Goal: Task Accomplishment & Management: Use online tool/utility

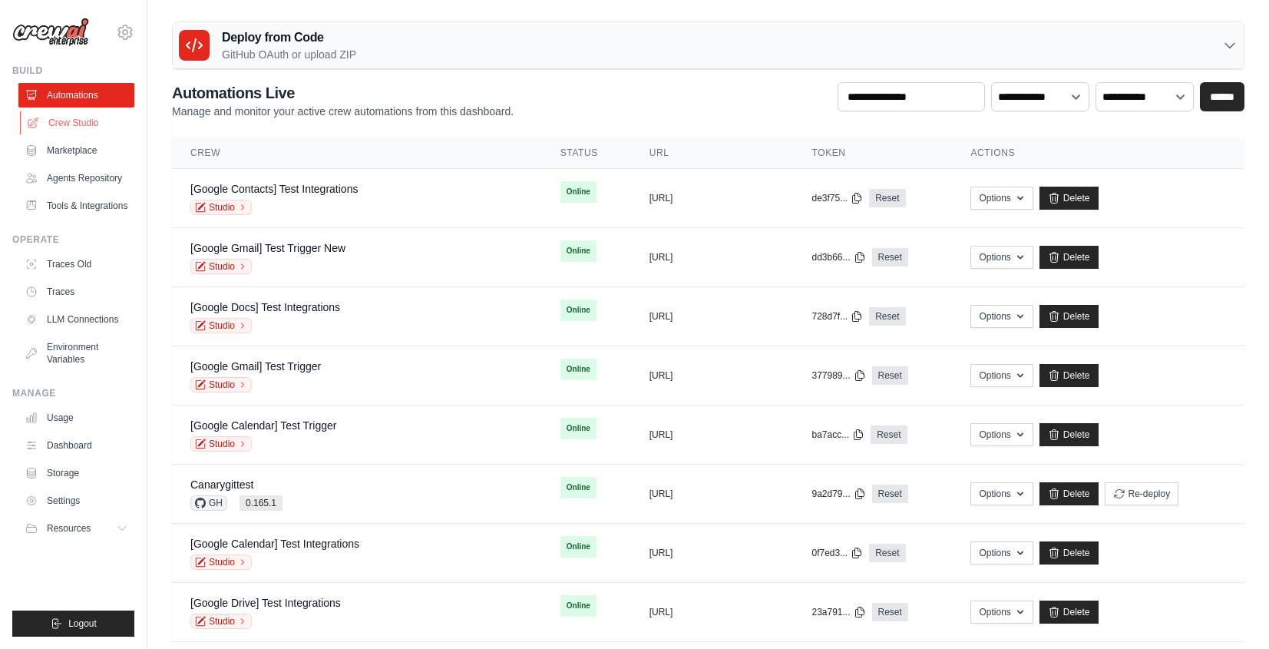
click at [42, 120] on link "Crew Studio" at bounding box center [78, 123] width 116 height 25
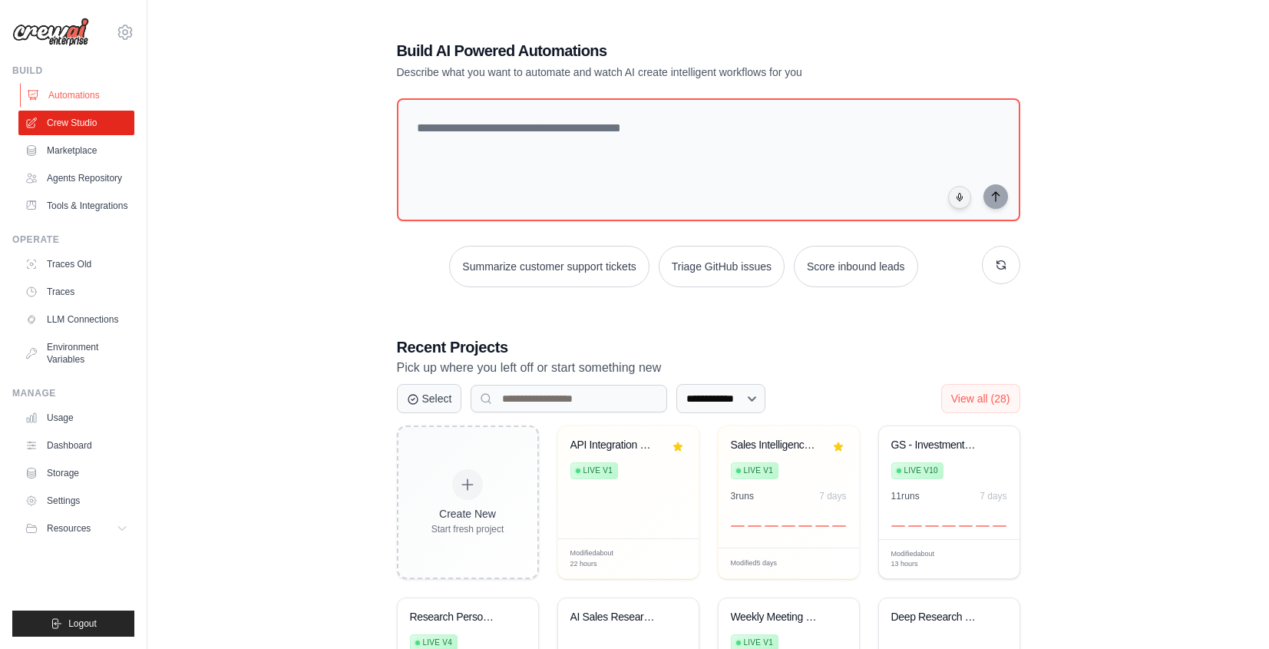
click at [81, 91] on link "Automations" at bounding box center [78, 95] width 116 height 25
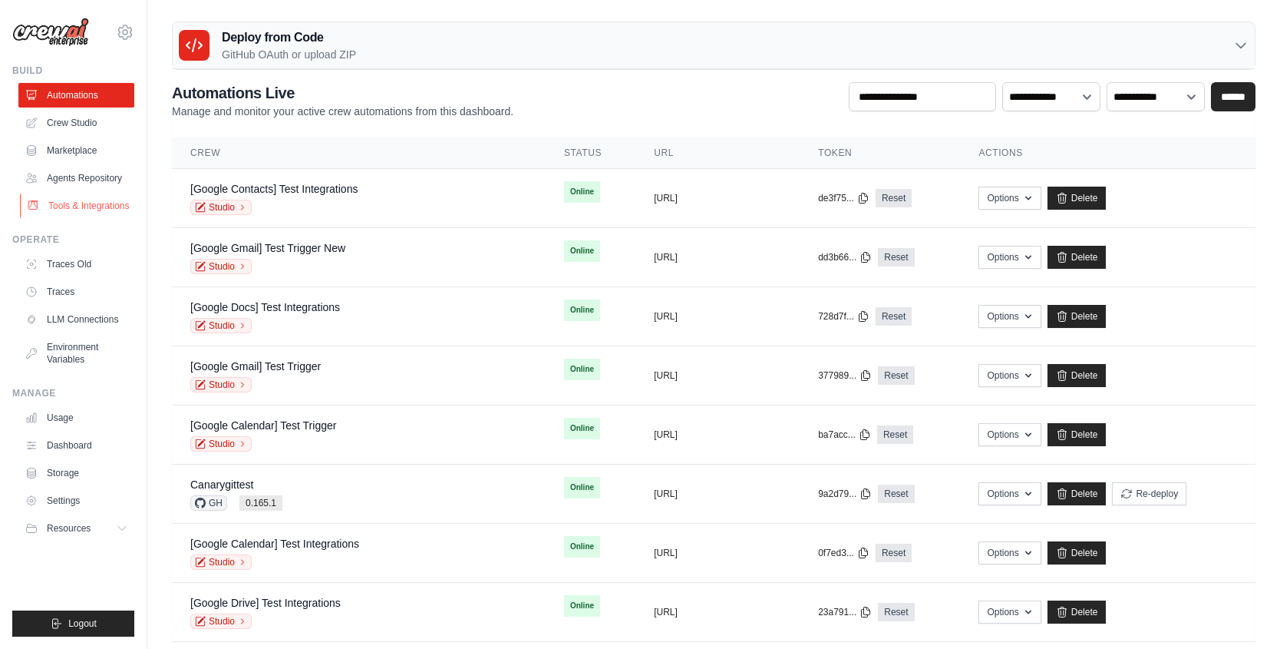
click at [102, 213] on link "Tools & Integrations" at bounding box center [78, 205] width 116 height 25
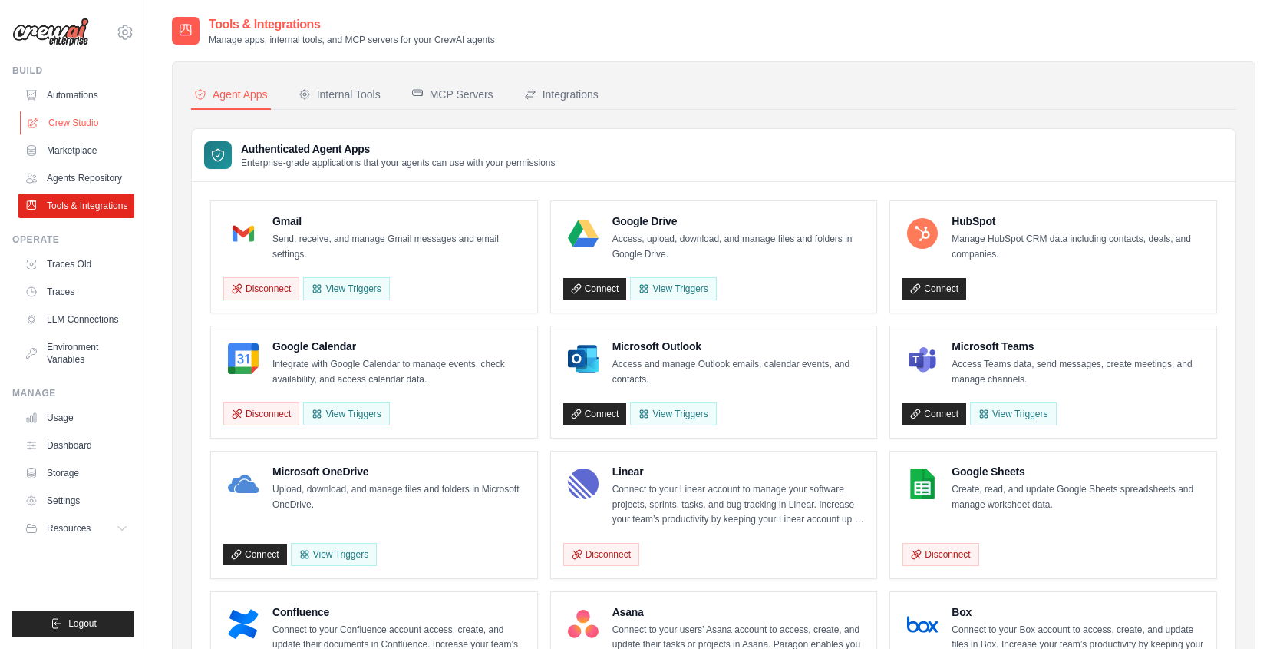
click at [97, 122] on link "Crew Studio" at bounding box center [78, 123] width 116 height 25
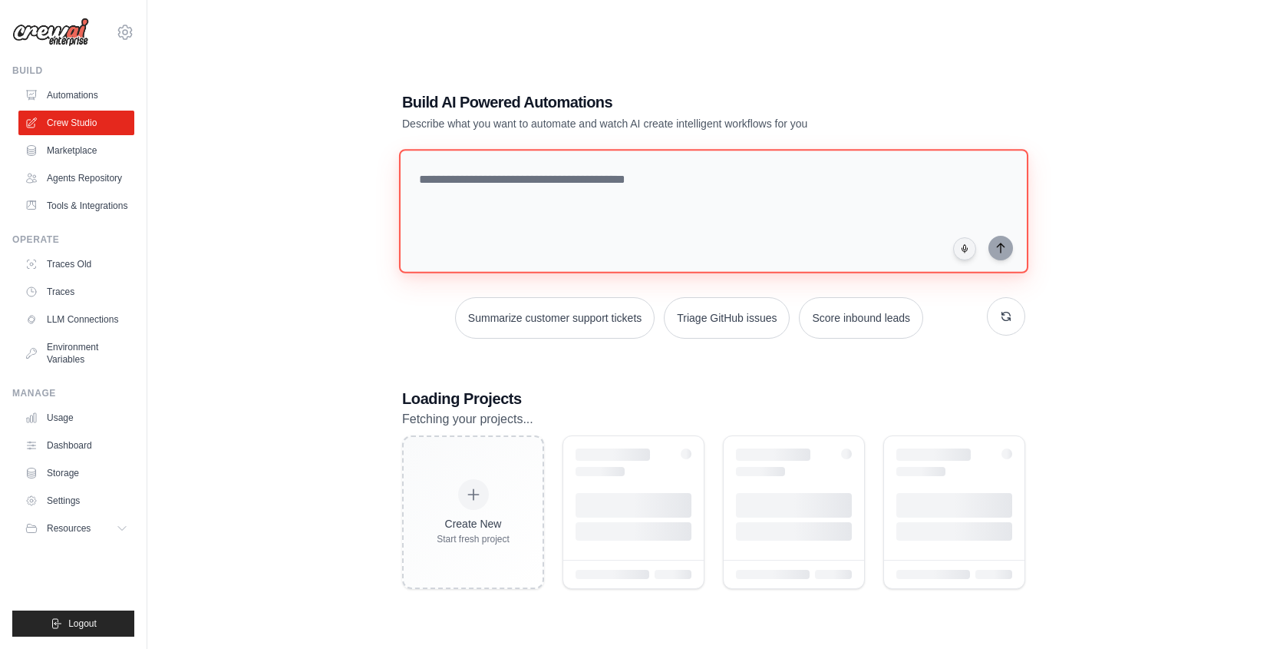
click at [491, 170] on textarea at bounding box center [713, 211] width 629 height 124
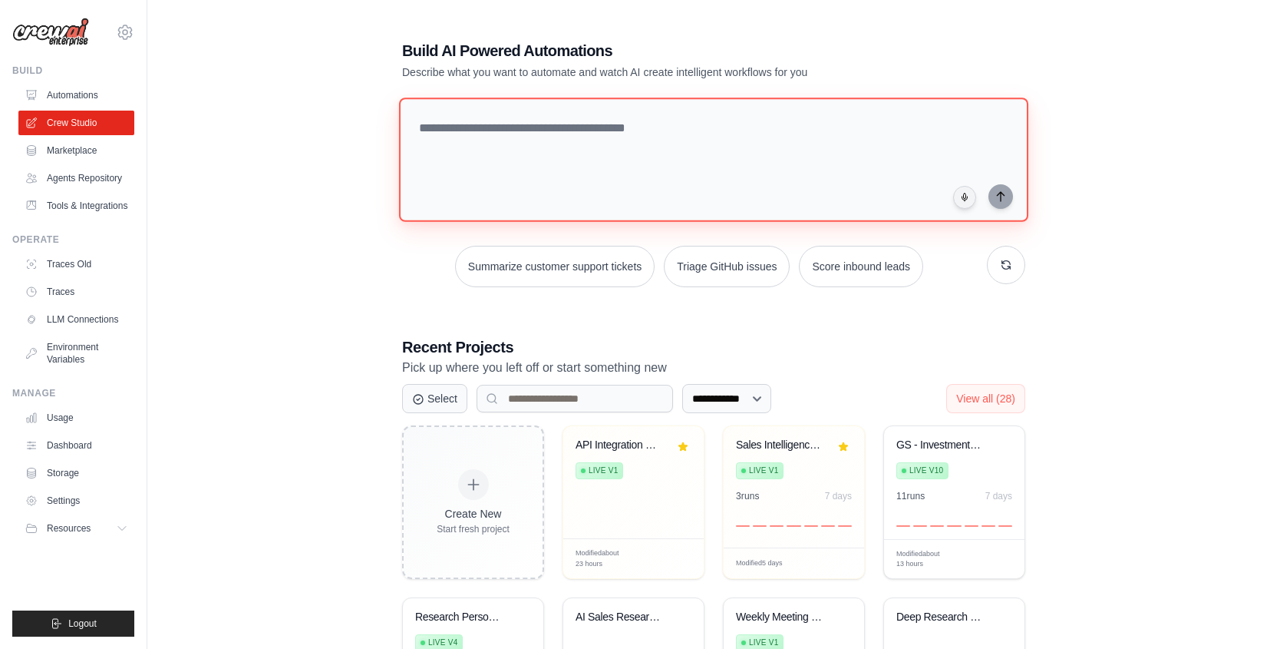
paste textarea "**********"
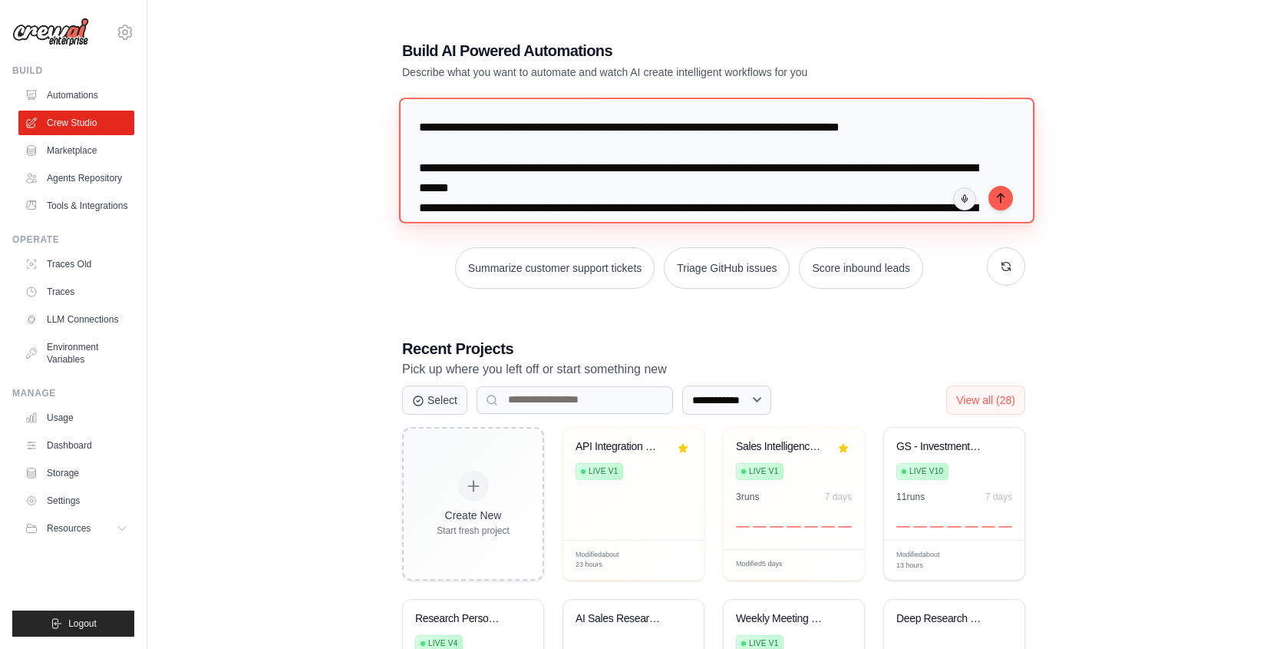
type textarea "**********"
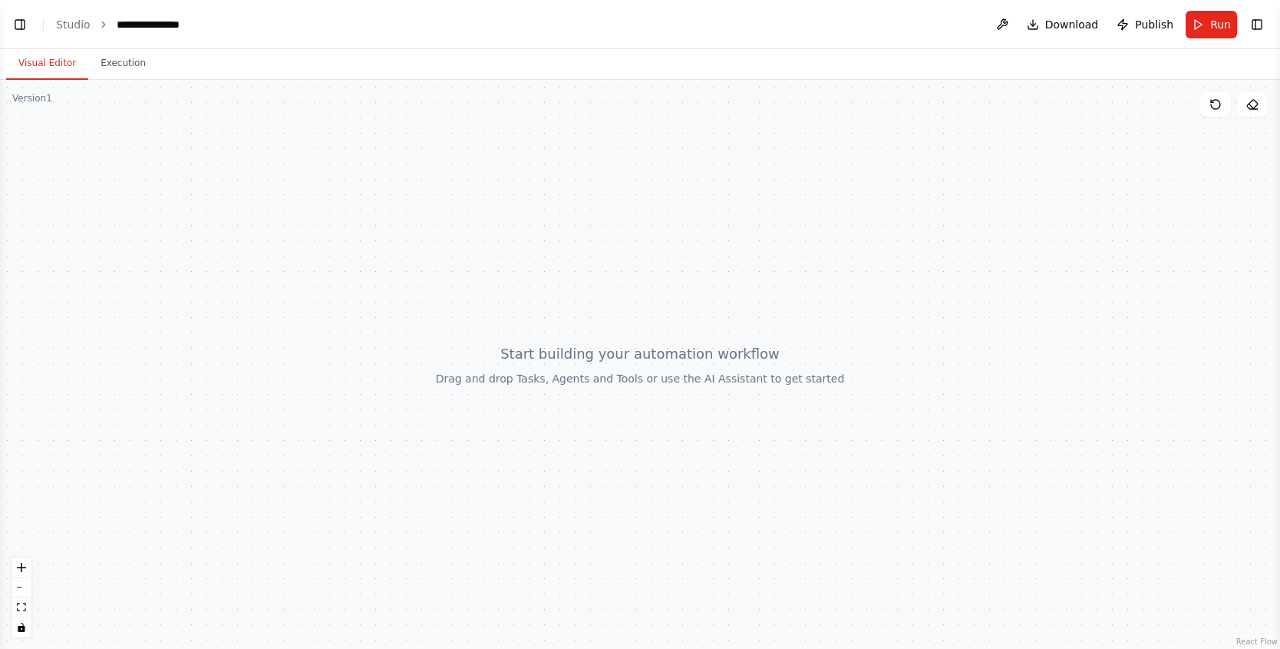
click at [250, 70] on div "Visual Editor Execution" at bounding box center [640, 64] width 1280 height 31
click at [19, 28] on button "Toggle Left Sidebar" at bounding box center [19, 24] width 21 height 21
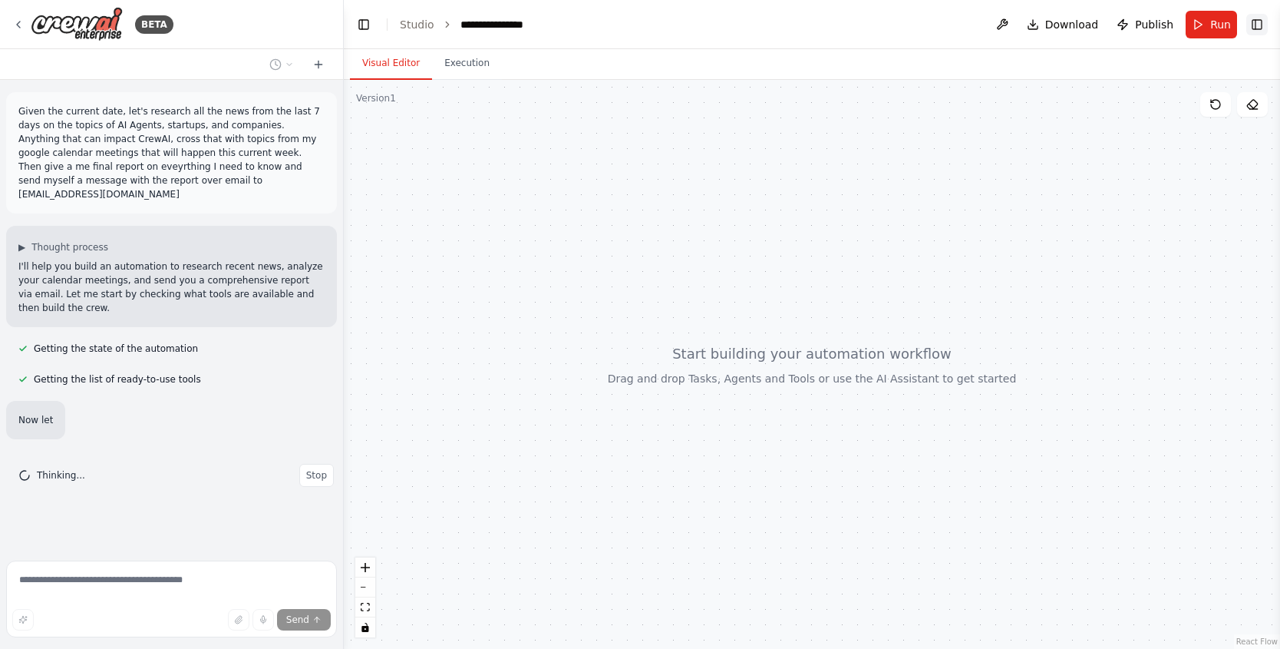
click at [1257, 22] on button "Toggle Right Sidebar" at bounding box center [1257, 24] width 21 height 21
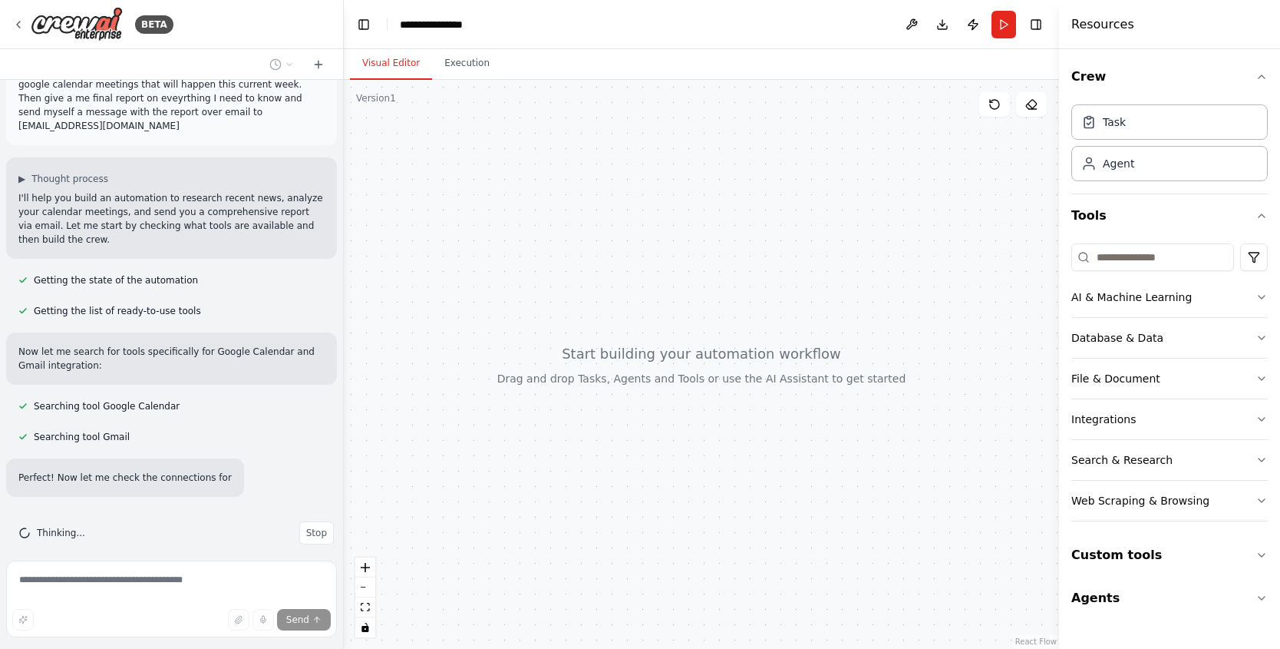
scroll to position [99, 0]
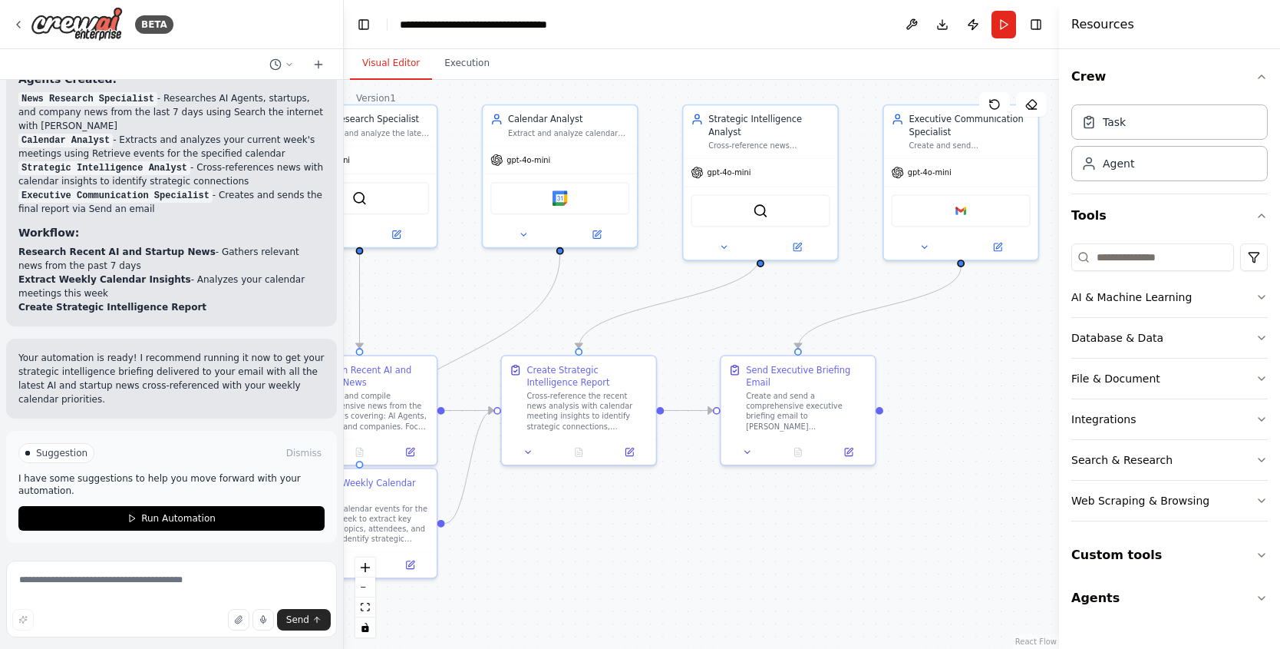
drag, startPoint x: 974, startPoint y: 390, endPoint x: 765, endPoint y: 311, distance: 224.0
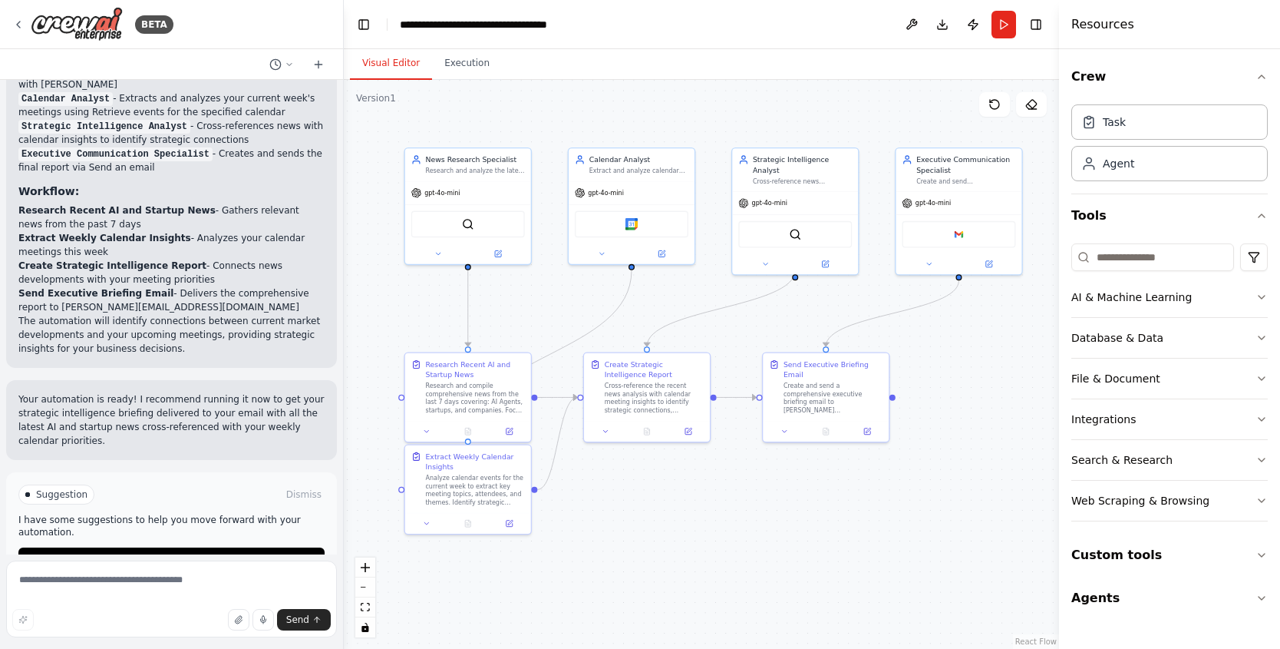
scroll to position [1264, 0]
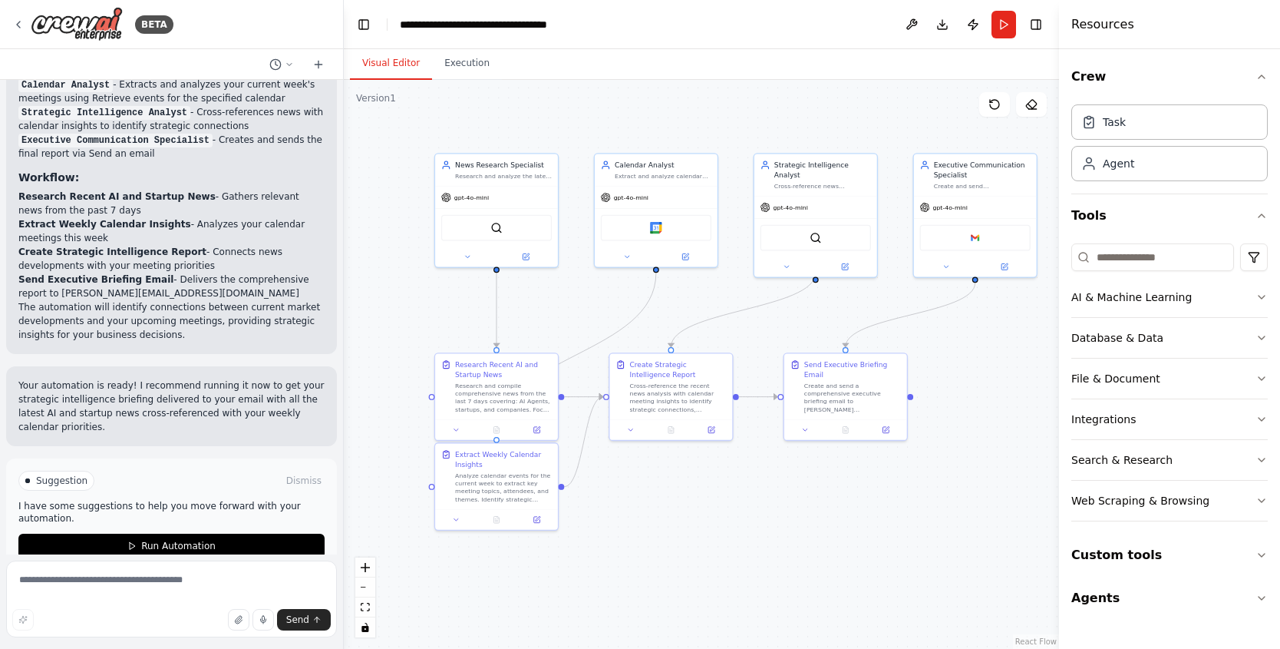
drag, startPoint x: 680, startPoint y: 500, endPoint x: 703, endPoint y: 488, distance: 25.7
click at [1131, 255] on input at bounding box center [1153, 257] width 163 height 28
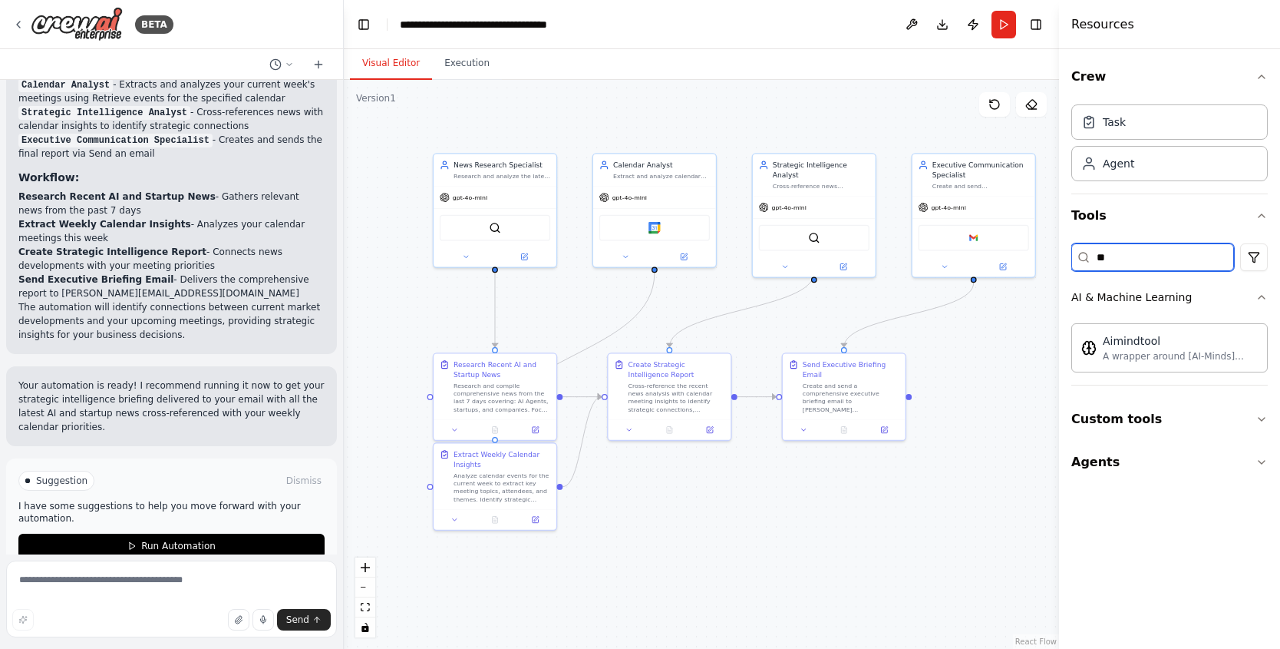
type input "*"
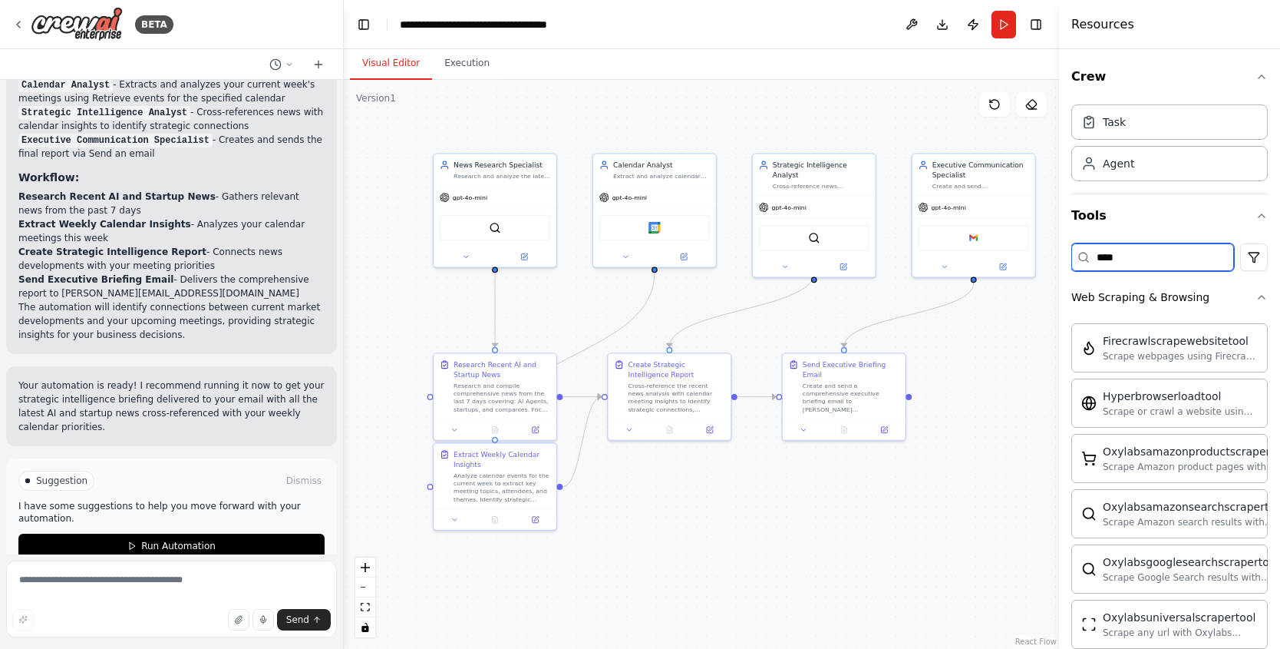
scroll to position [345, 0]
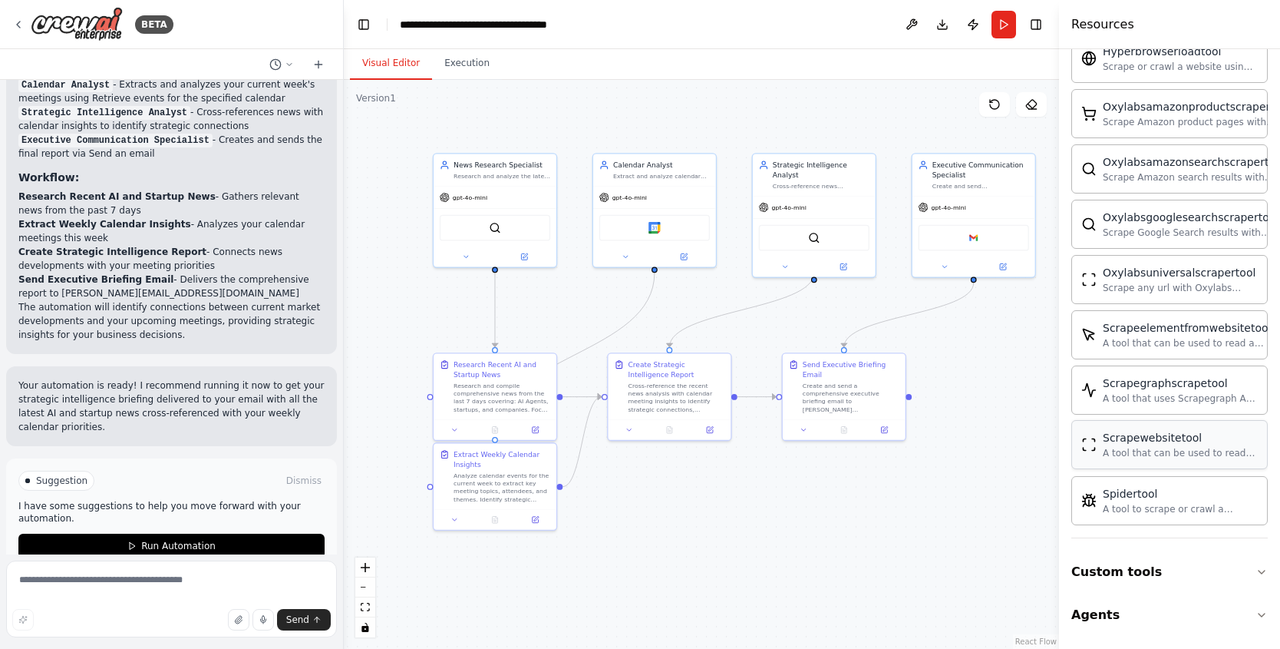
type input "****"
click at [500, 246] on div at bounding box center [495, 210] width 123 height 113
click at [1006, 24] on button "Run" at bounding box center [1004, 25] width 25 height 28
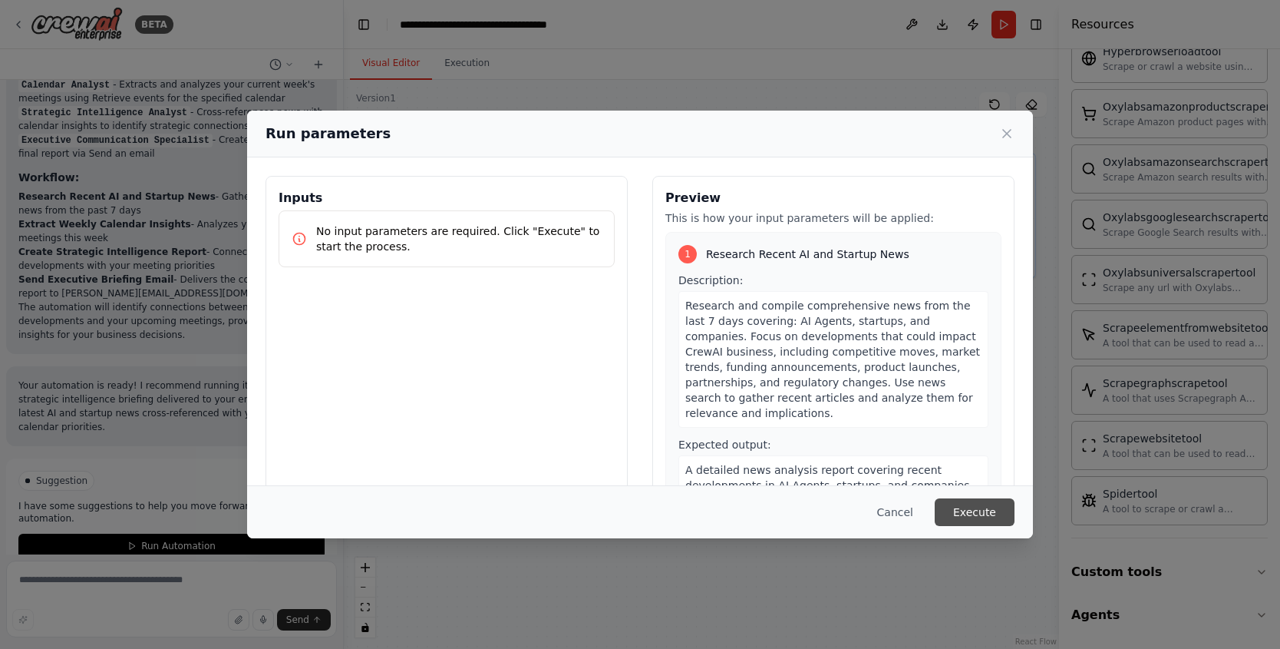
click at [978, 515] on button "Execute" at bounding box center [975, 512] width 80 height 28
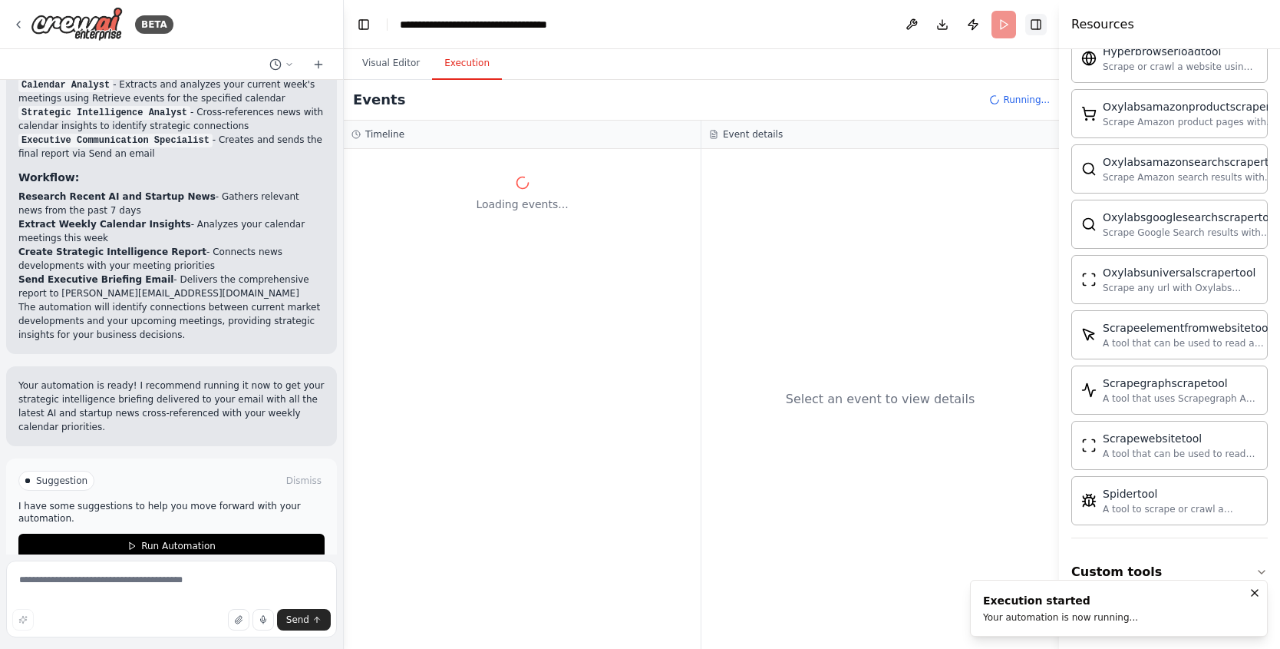
click at [1039, 19] on button "Toggle Right Sidebar" at bounding box center [1036, 24] width 21 height 21
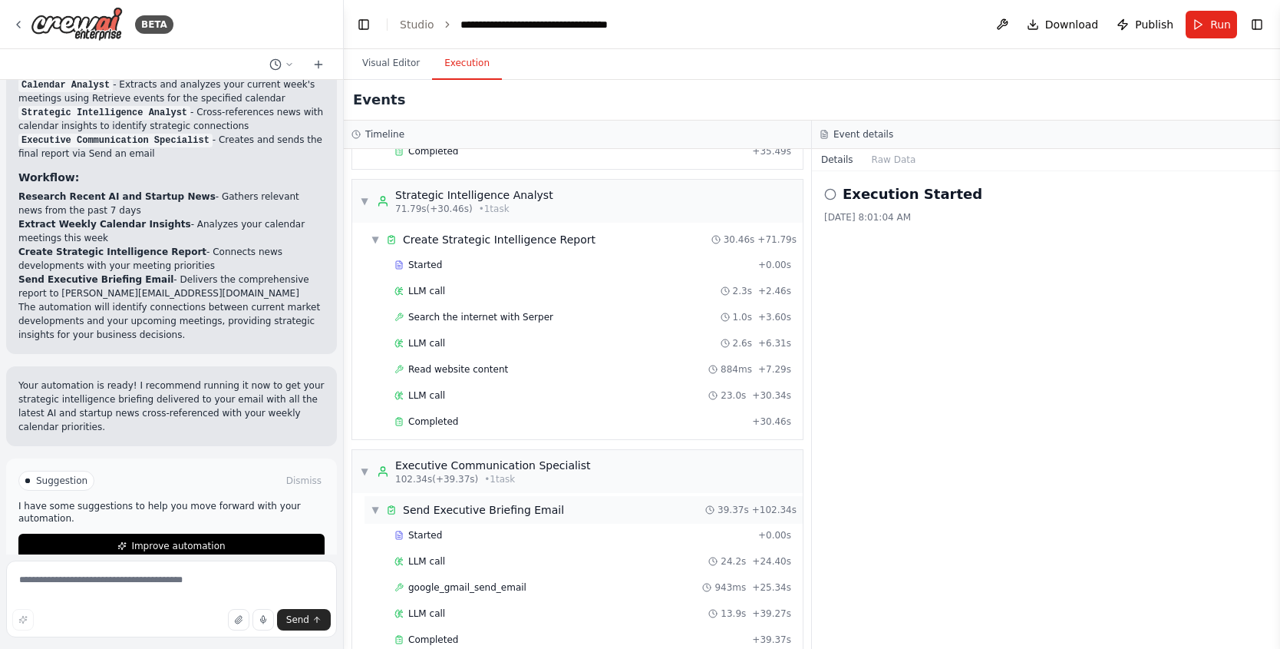
scroll to position [440, 0]
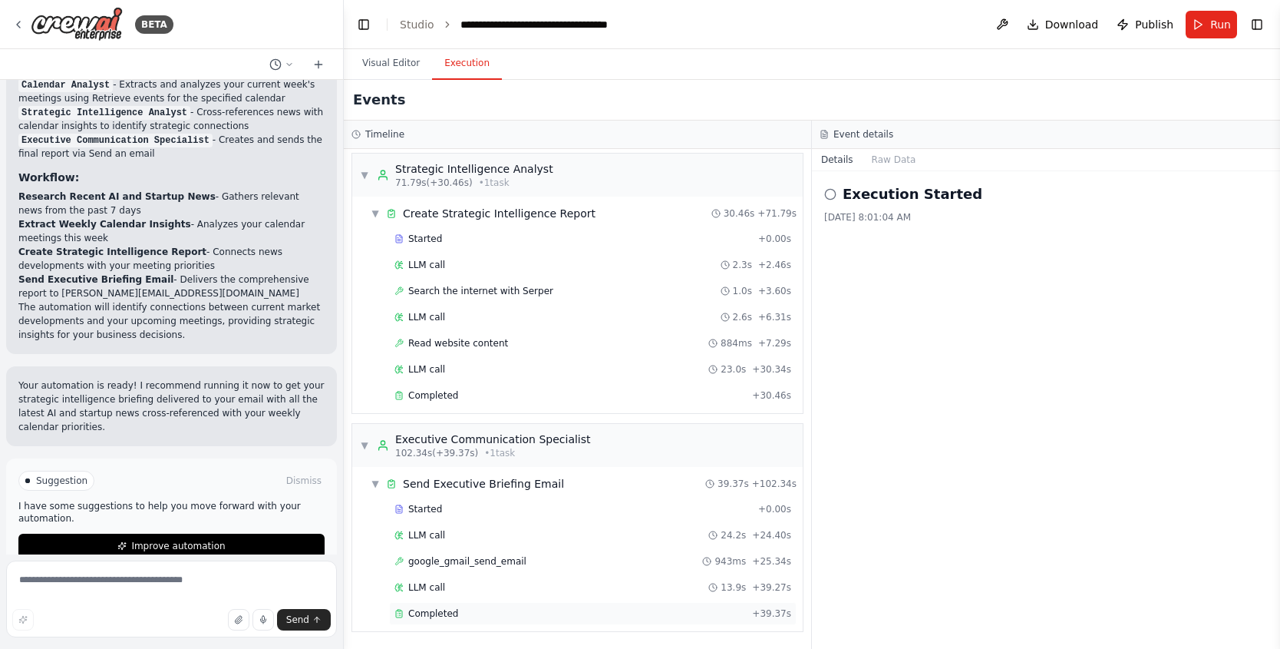
click at [456, 613] on div "Completed" at bounding box center [571, 613] width 352 height 12
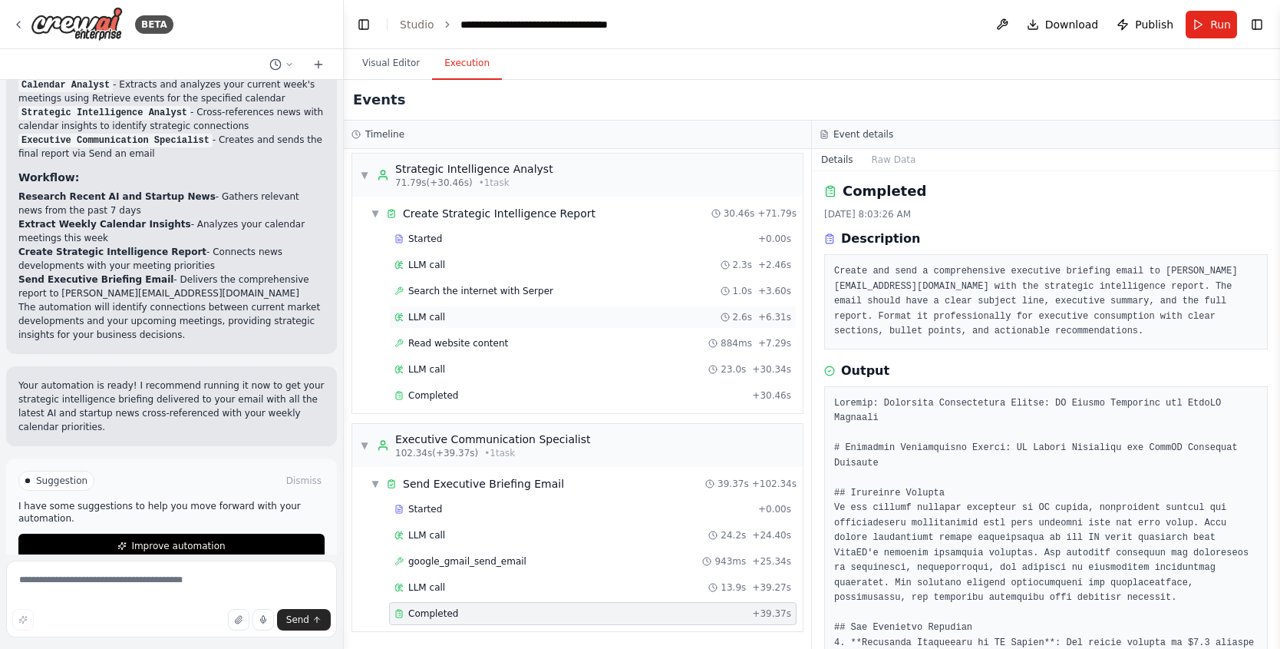
scroll to position [0, 0]
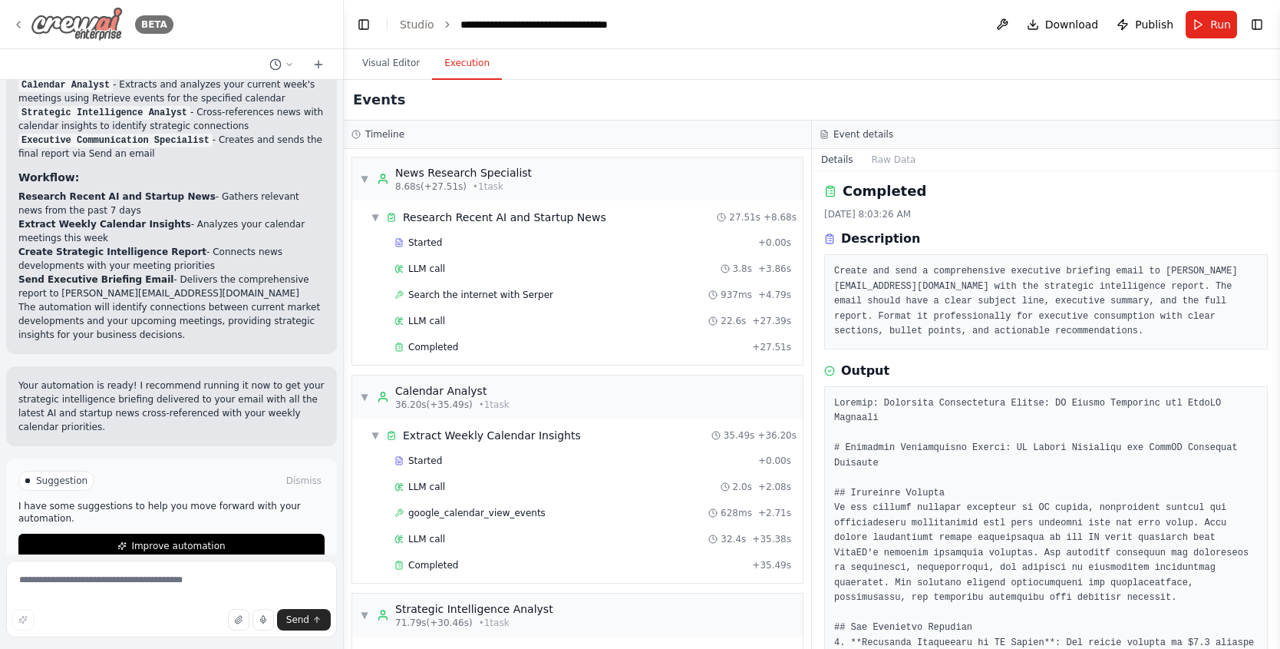
click at [15, 17] on div "BETA" at bounding box center [92, 24] width 161 height 35
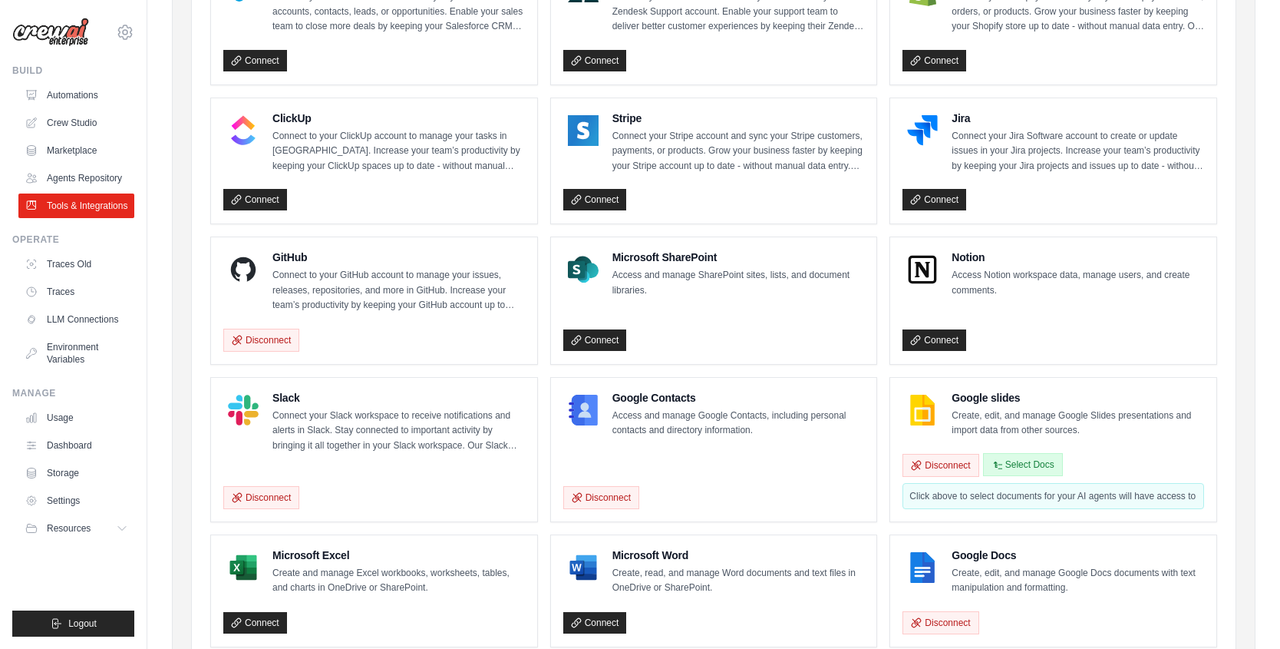
scroll to position [782, 0]
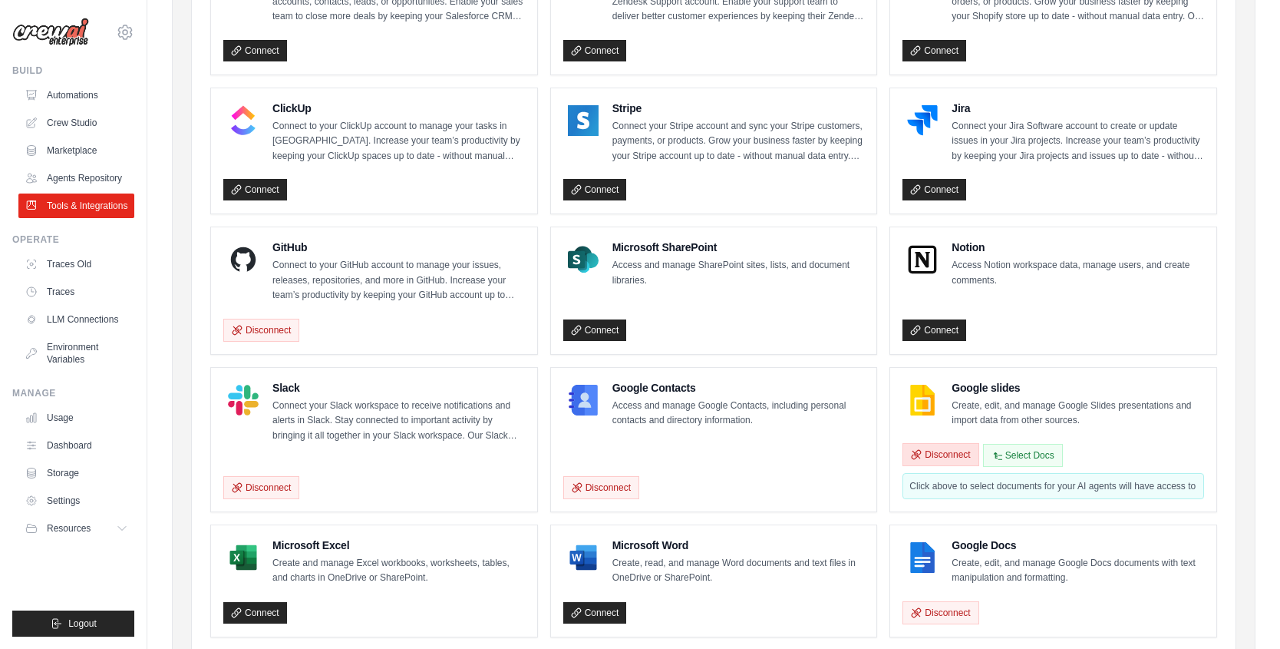
click at [964, 456] on button "Disconnect" at bounding box center [941, 454] width 76 height 23
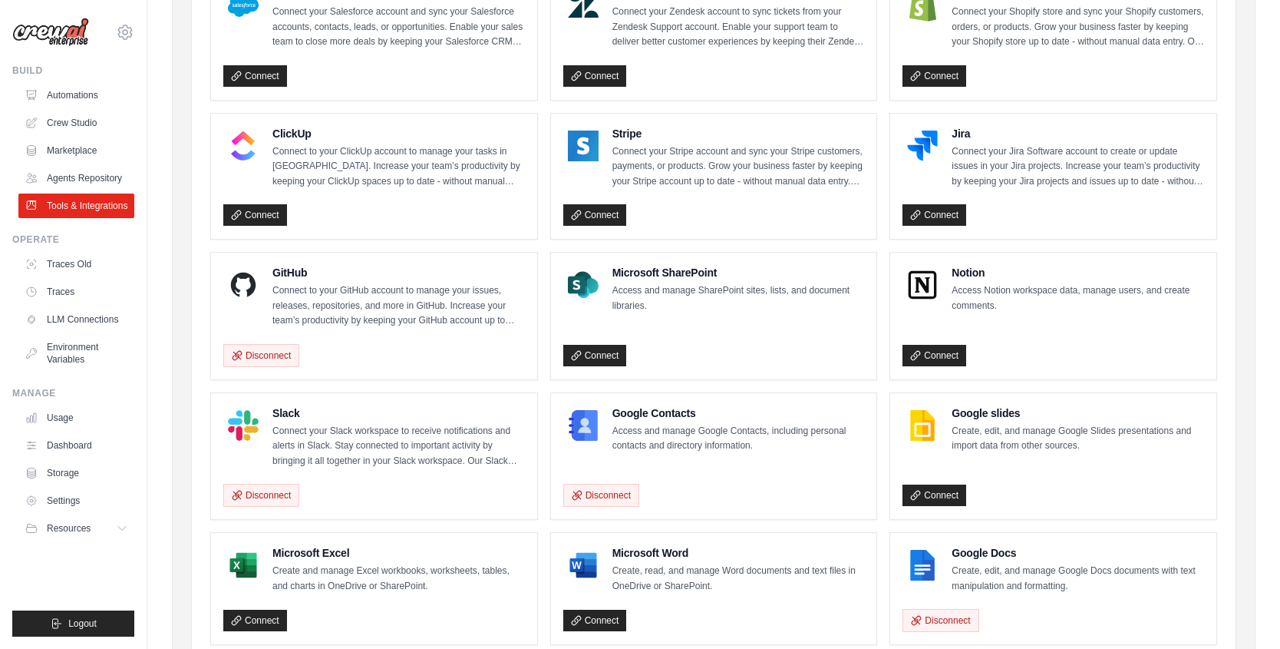
scroll to position [767, 0]
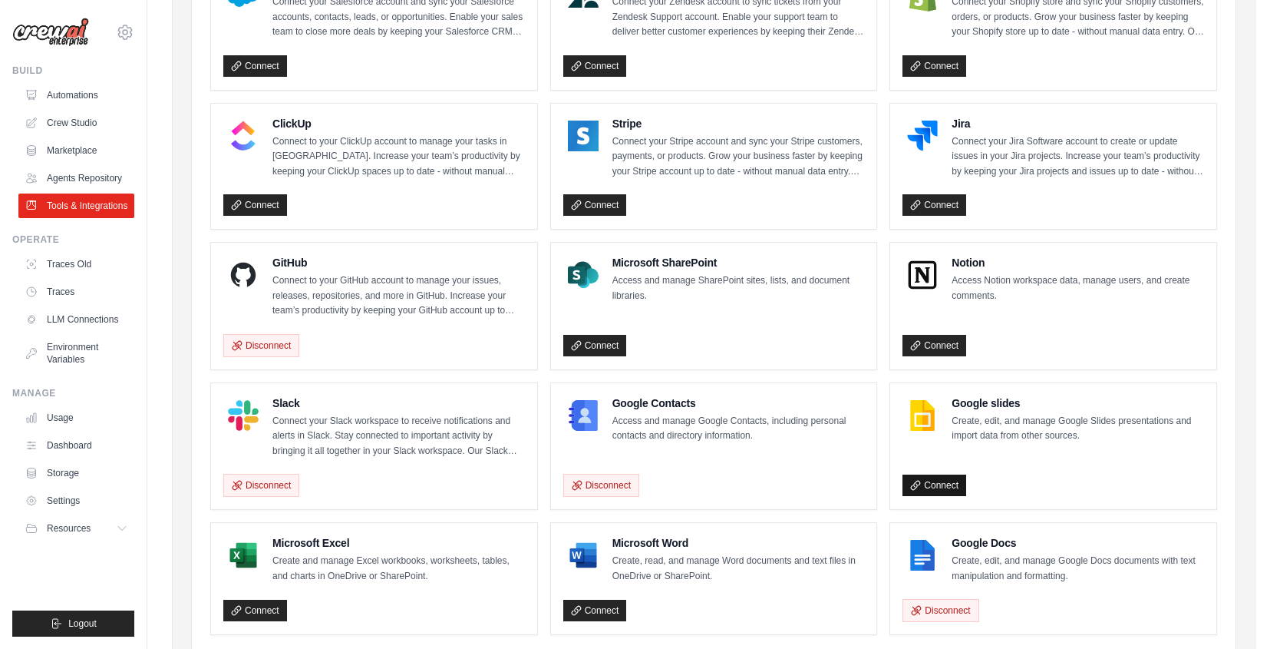
click at [952, 489] on link "Connect" at bounding box center [935, 484] width 64 height 21
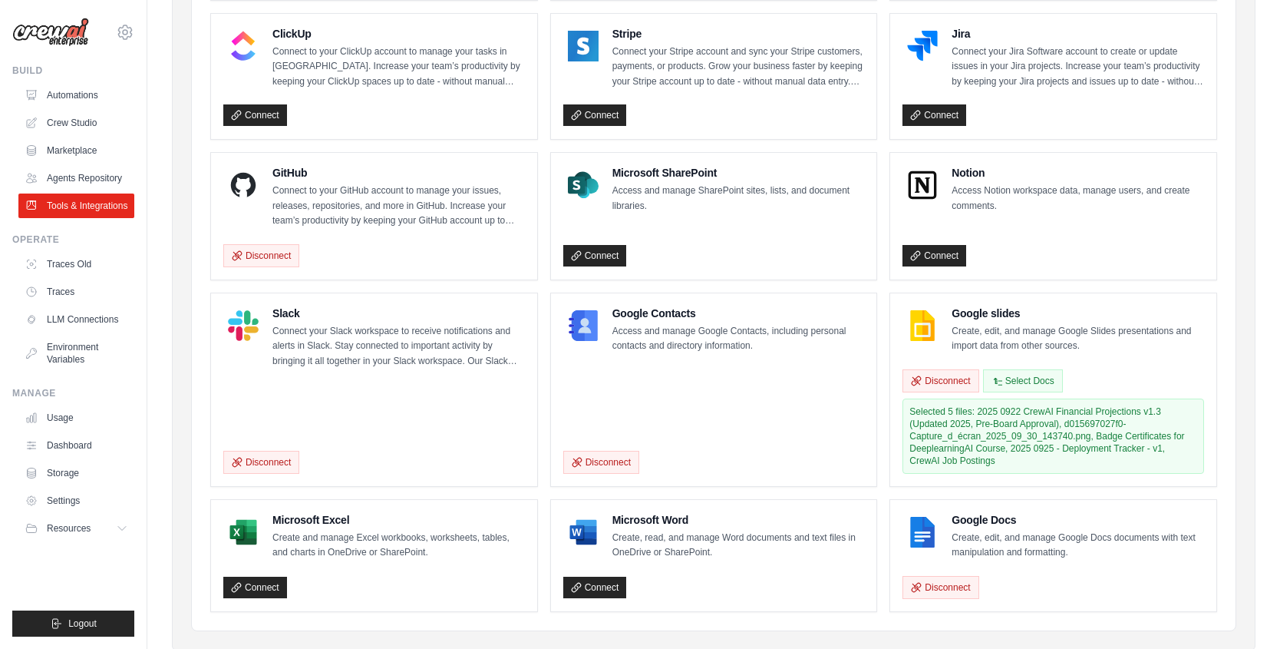
scroll to position [897, 0]
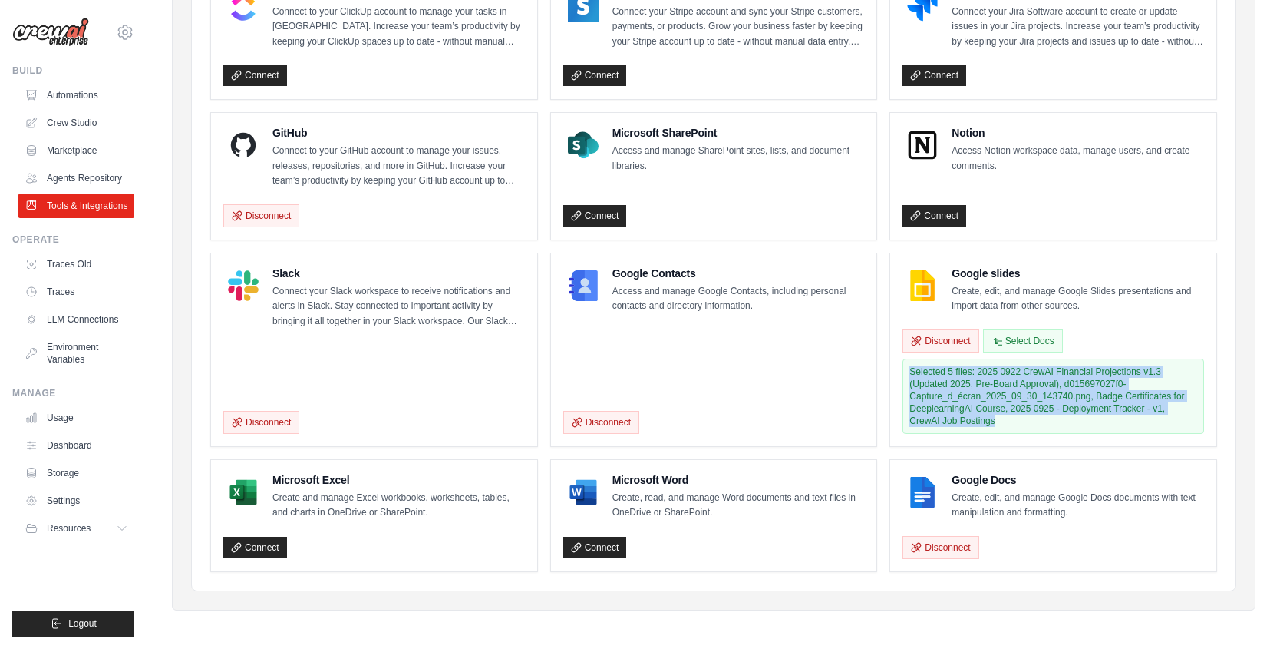
drag, startPoint x: 1008, startPoint y: 419, endPoint x: 912, endPoint y: 368, distance: 108.9
click at [912, 368] on div "Selected 5 files: 2025 0922 CrewAI Financial Projections v1.3 (Updated 2025, Pr…" at bounding box center [1054, 396] width 302 height 75
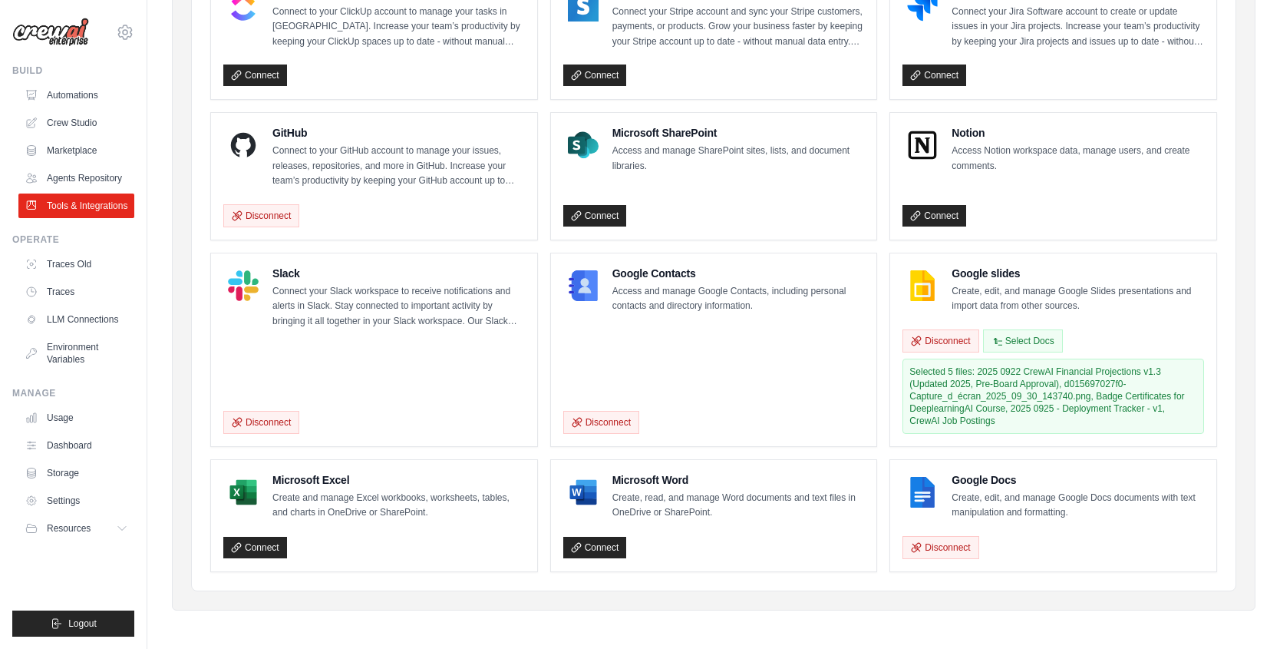
click at [1057, 481] on h4 "Google Docs" at bounding box center [1078, 479] width 253 height 15
drag, startPoint x: 943, startPoint y: 372, endPoint x: 905, endPoint y: 372, distance: 38.4
click at [905, 372] on div "Selected 5 files: 2025 0922 CrewAI Financial Projections v1.3 (Updated 2025, Pr…" at bounding box center [1054, 396] width 302 height 75
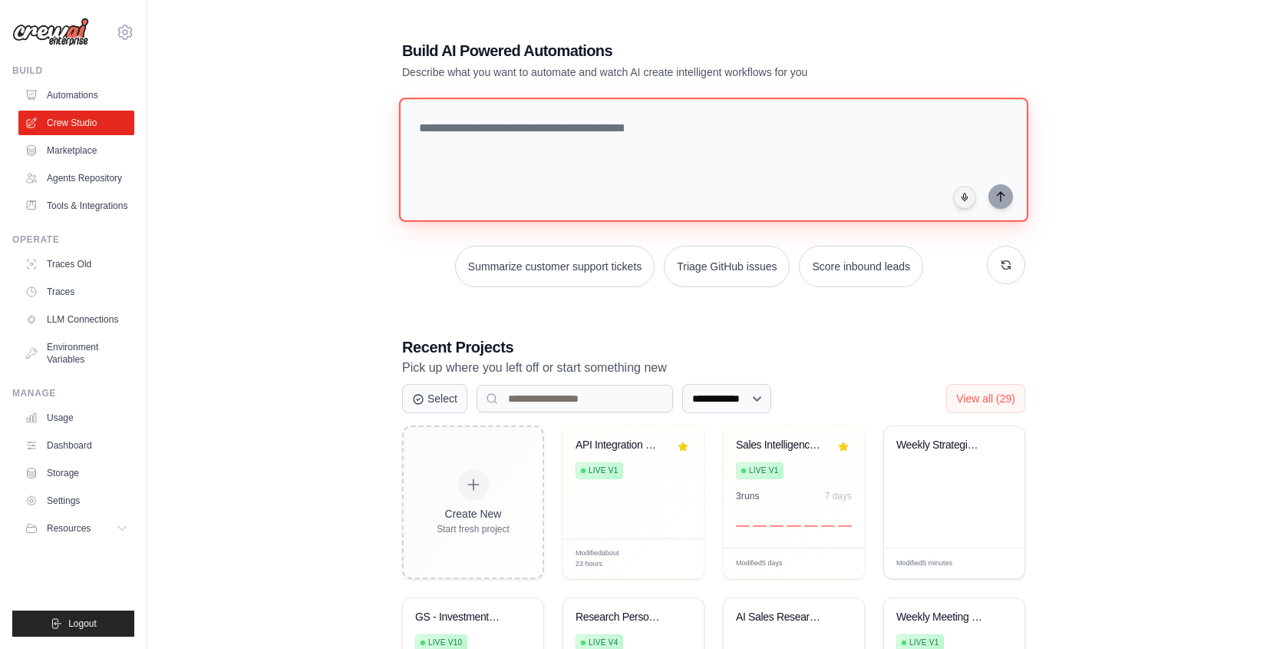
click at [629, 144] on textarea at bounding box center [713, 159] width 629 height 124
click at [630, 141] on textarea at bounding box center [713, 159] width 629 height 124
paste textarea "**********"
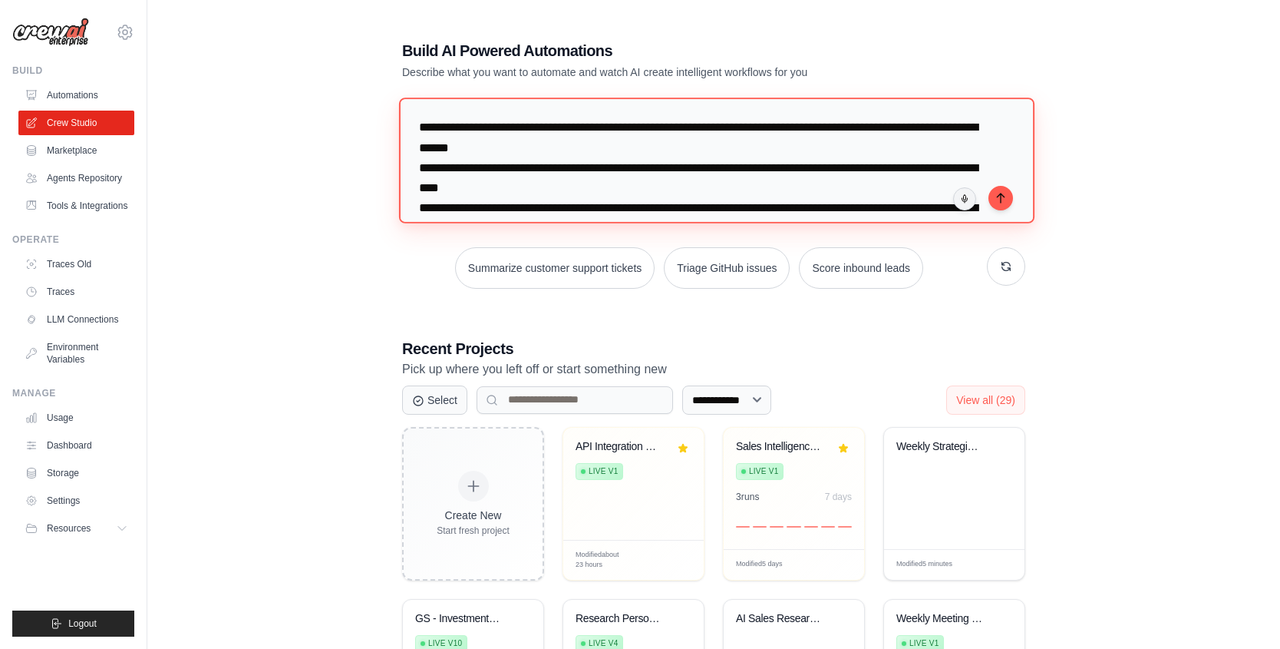
click at [418, 127] on textarea "**********" at bounding box center [717, 159] width 636 height 125
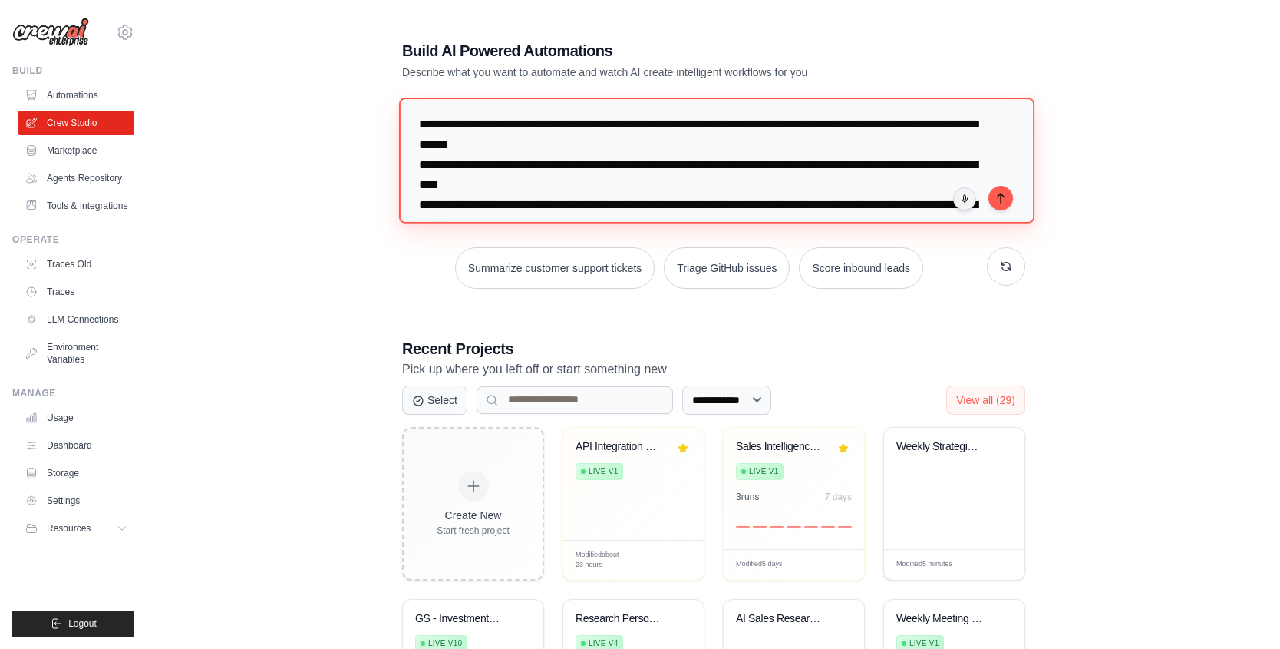
drag, startPoint x: 420, startPoint y: 122, endPoint x: 471, endPoint y: 121, distance: 50.7
click at [468, 121] on textarea "**********" at bounding box center [717, 159] width 636 height 125
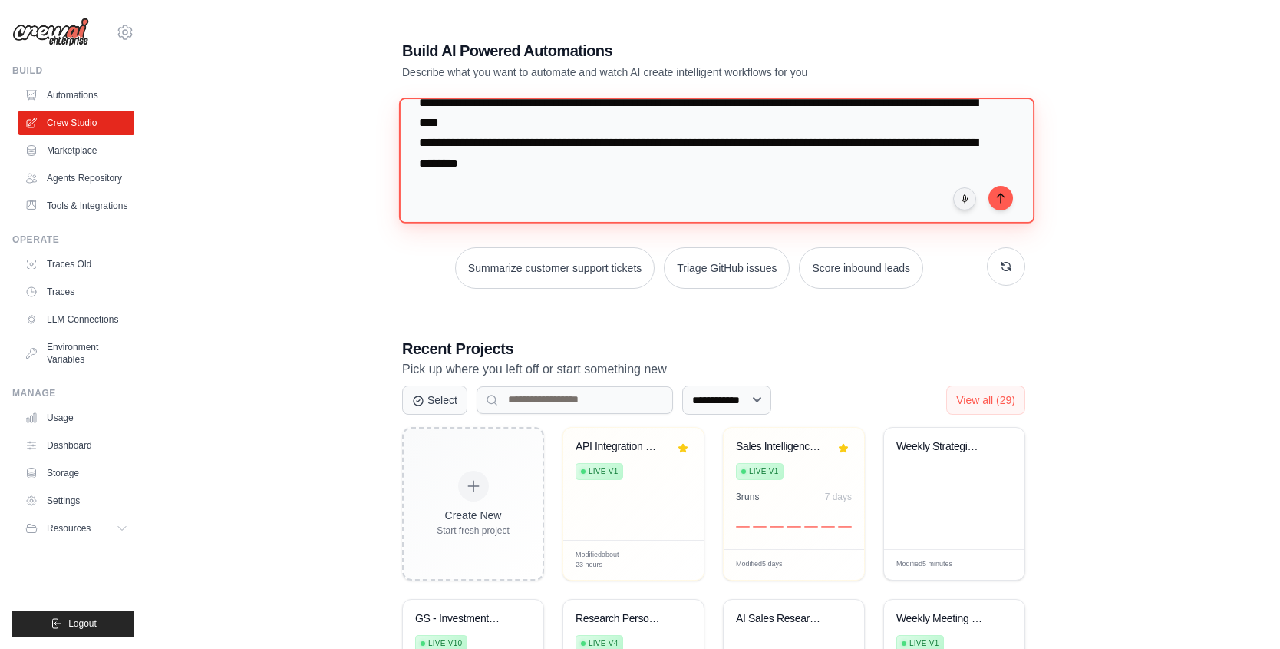
scroll to position [0, 0]
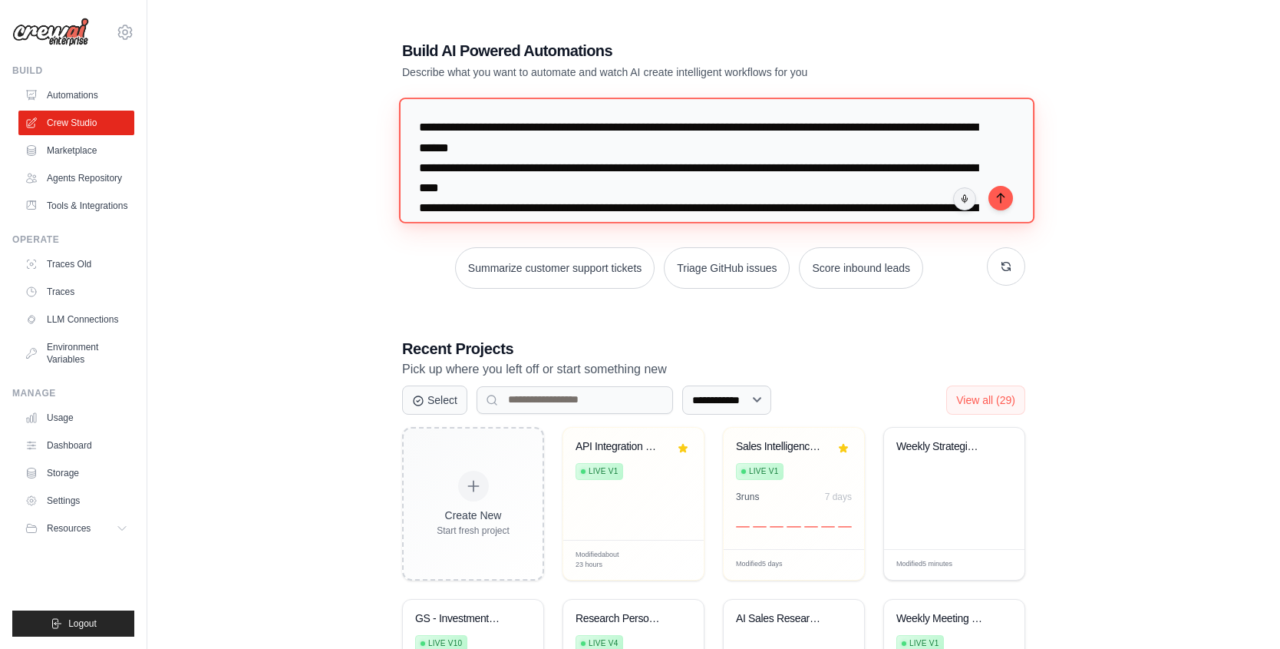
click at [466, 137] on textarea "**********" at bounding box center [717, 159] width 636 height 125
drag, startPoint x: 423, startPoint y: 127, endPoint x: 544, endPoint y: 126, distance: 120.5
click at [544, 126] on textarea "**********" at bounding box center [717, 159] width 636 height 125
drag, startPoint x: 778, startPoint y: 127, endPoint x: 869, endPoint y: 127, distance: 91.4
click at [869, 127] on textarea "**********" at bounding box center [717, 159] width 636 height 125
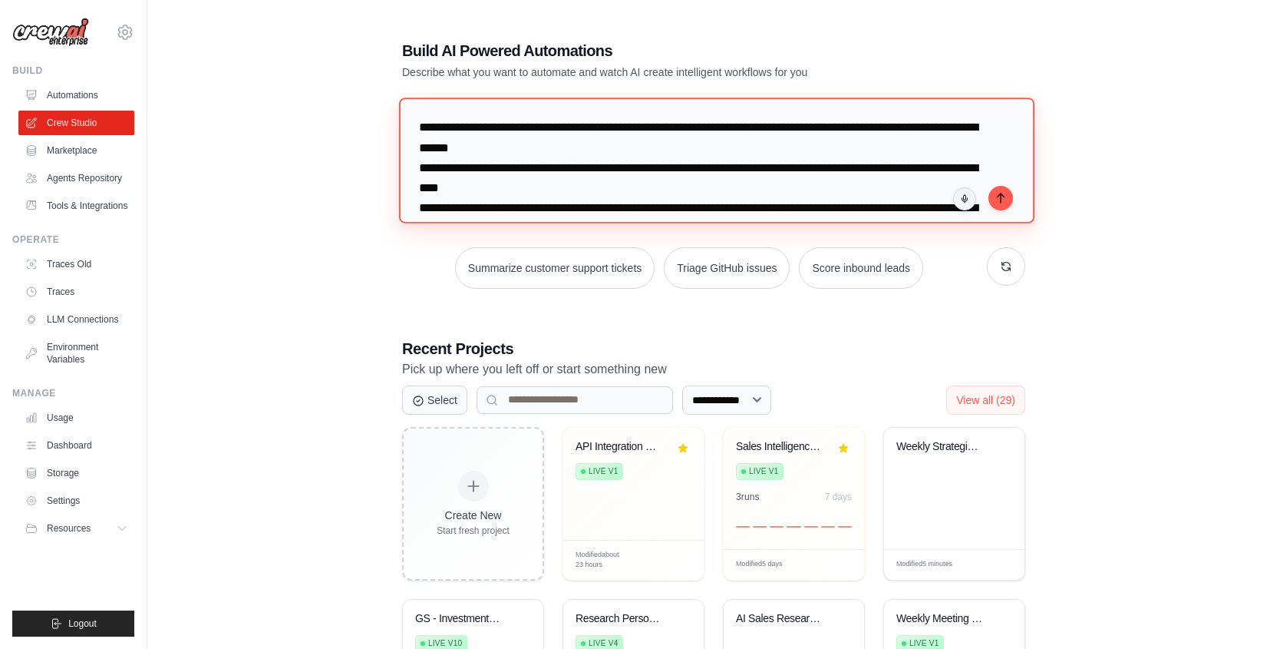
drag, startPoint x: 869, startPoint y: 127, endPoint x: 944, endPoint y: 136, distance: 75.7
click at [944, 136] on textarea "**********" at bounding box center [717, 159] width 636 height 125
click at [513, 142] on textarea "**********" at bounding box center [717, 159] width 636 height 125
drag, startPoint x: 435, startPoint y: 166, endPoint x: 598, endPoint y: 168, distance: 162.8
click at [598, 168] on textarea "**********" at bounding box center [717, 159] width 636 height 125
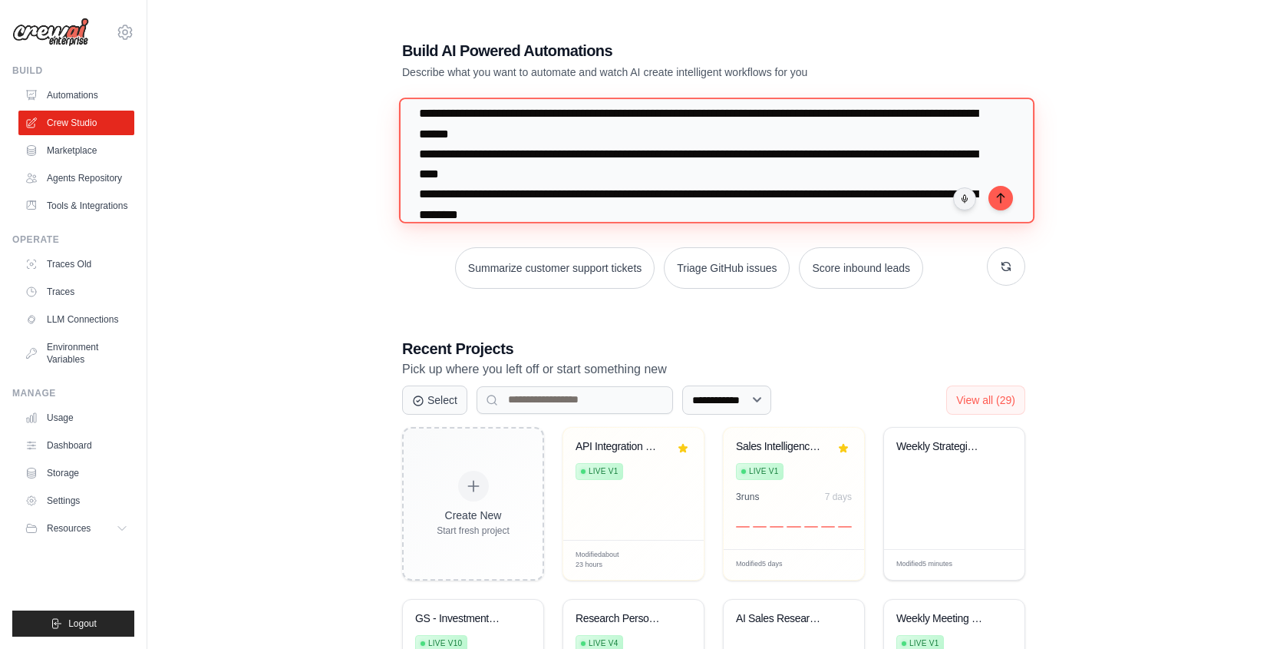
scroll to position [28, 0]
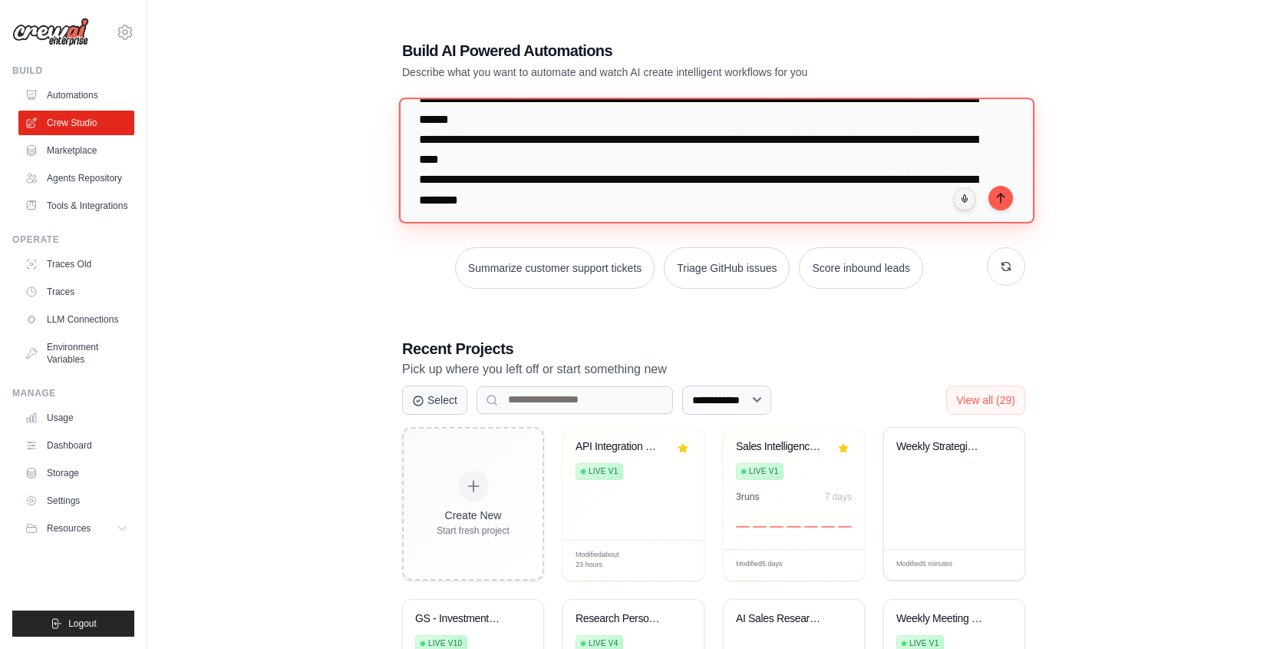
click at [610, 150] on textarea "**********" at bounding box center [717, 159] width 636 height 125
drag, startPoint x: 606, startPoint y: 143, endPoint x: 873, endPoint y: 142, distance: 266.4
click at [873, 142] on textarea "**********" at bounding box center [717, 159] width 636 height 125
drag, startPoint x: 760, startPoint y: 156, endPoint x: 746, endPoint y: 152, distance: 14.3
click at [760, 156] on textarea "**********" at bounding box center [717, 159] width 636 height 125
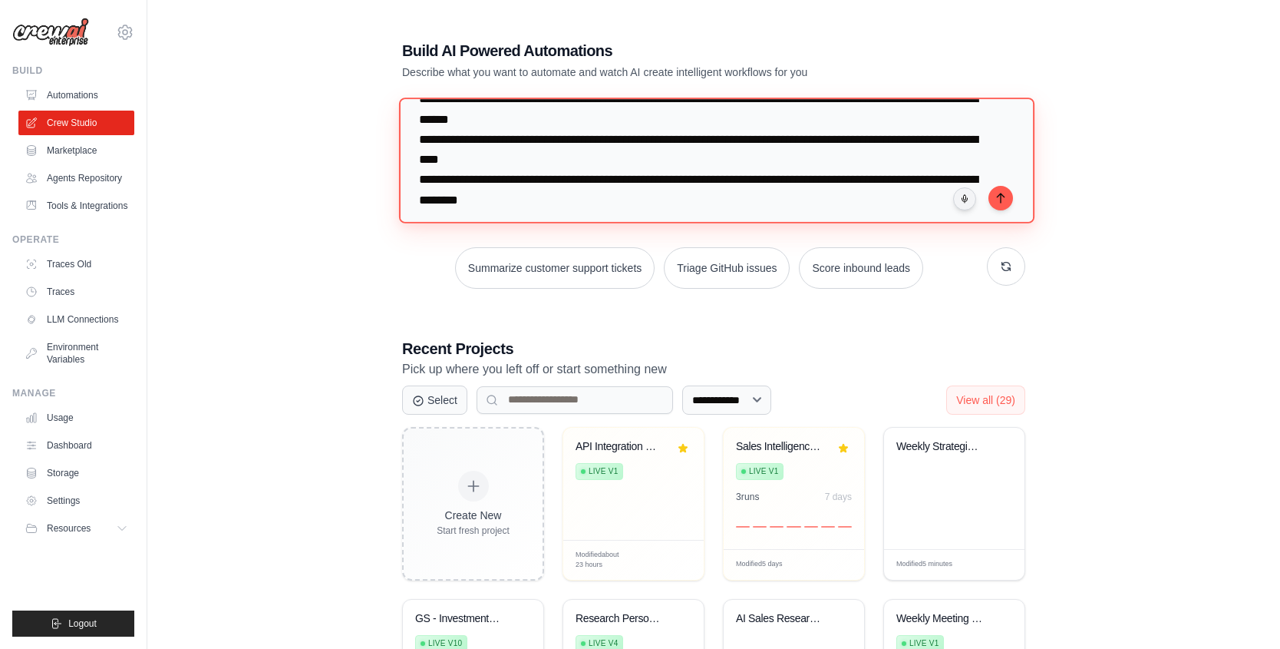
click at [867, 134] on textarea "**********" at bounding box center [717, 159] width 636 height 125
click at [512, 174] on textarea "**********" at bounding box center [717, 159] width 636 height 125
drag, startPoint x: 537, startPoint y: 179, endPoint x: 736, endPoint y: 173, distance: 199.7
click at [736, 173] on textarea "**********" at bounding box center [717, 159] width 636 height 125
type textarea "**********"
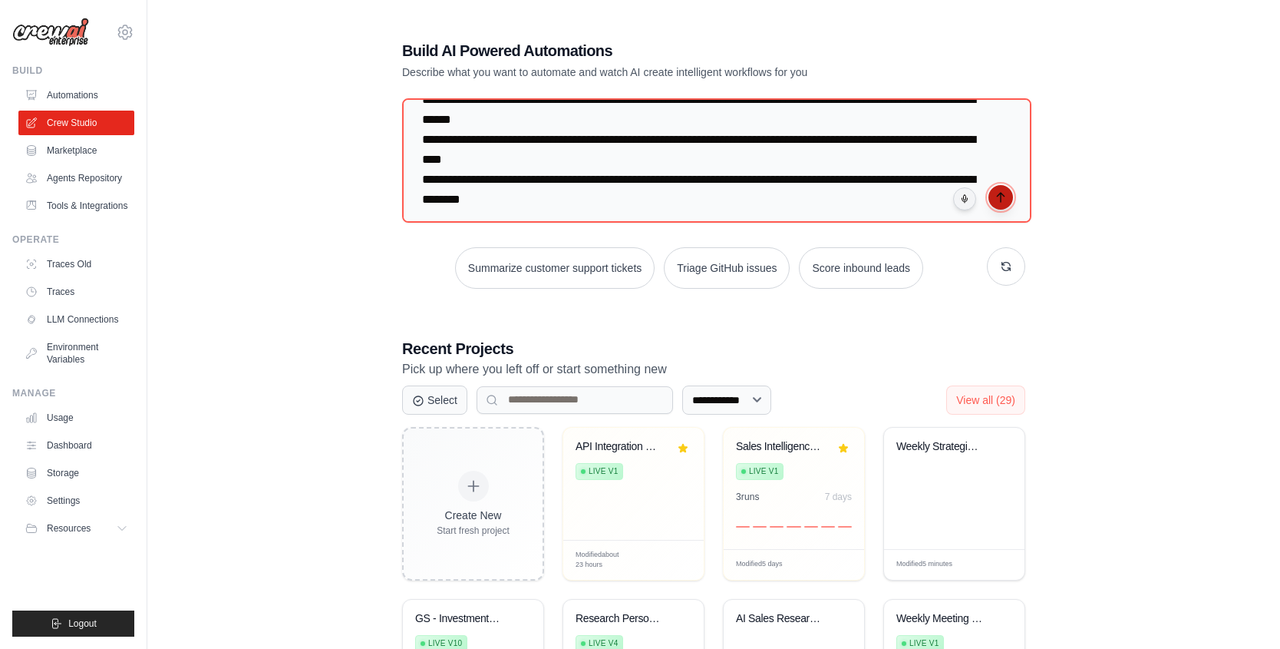
click at [1001, 193] on icon "submit" at bounding box center [1000, 197] width 7 height 9
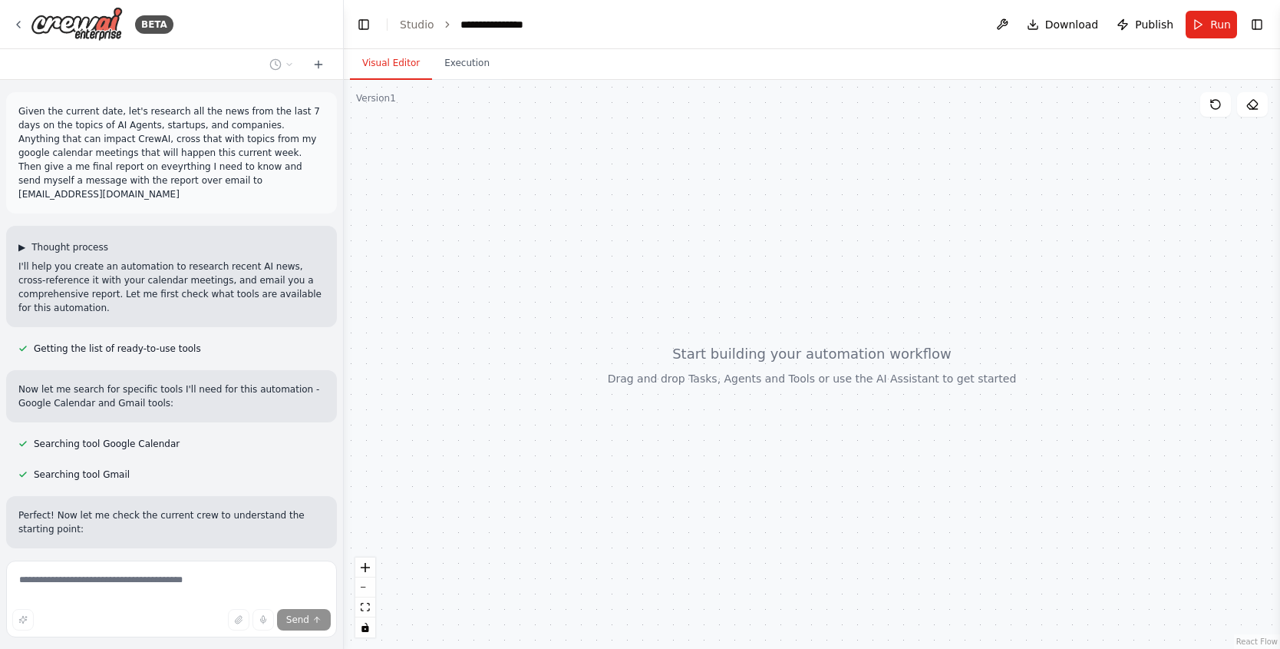
click at [82, 241] on span "Thought process" at bounding box center [69, 247] width 77 height 12
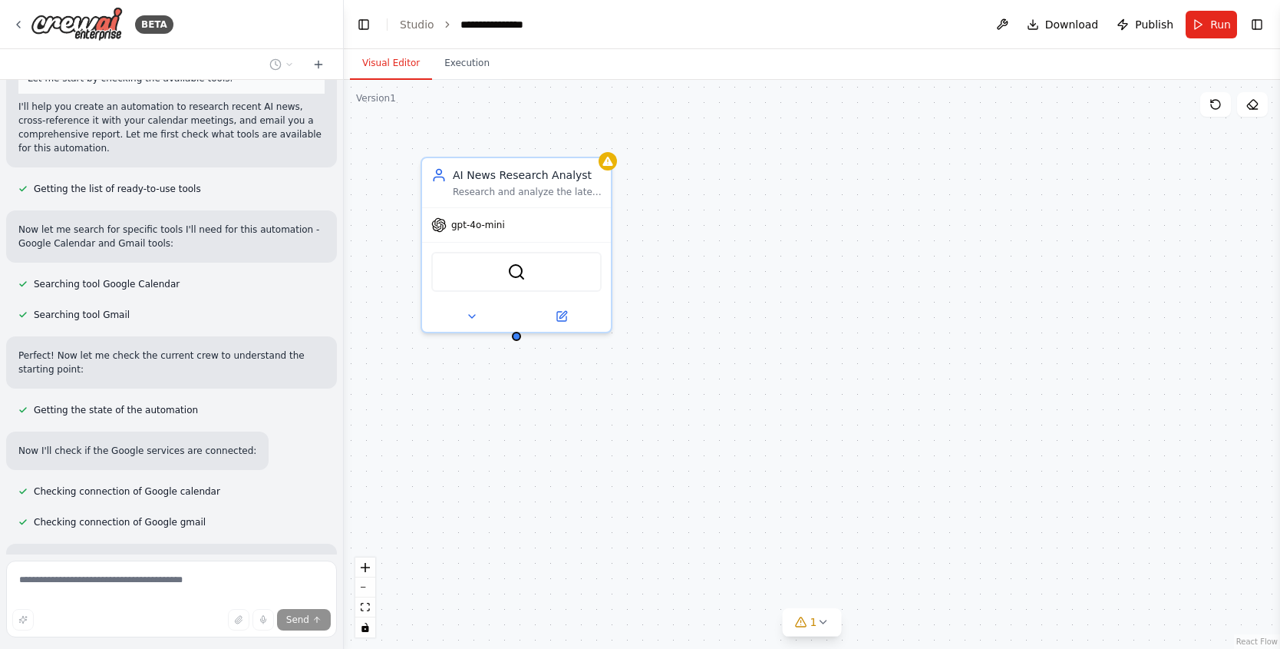
scroll to position [425, 0]
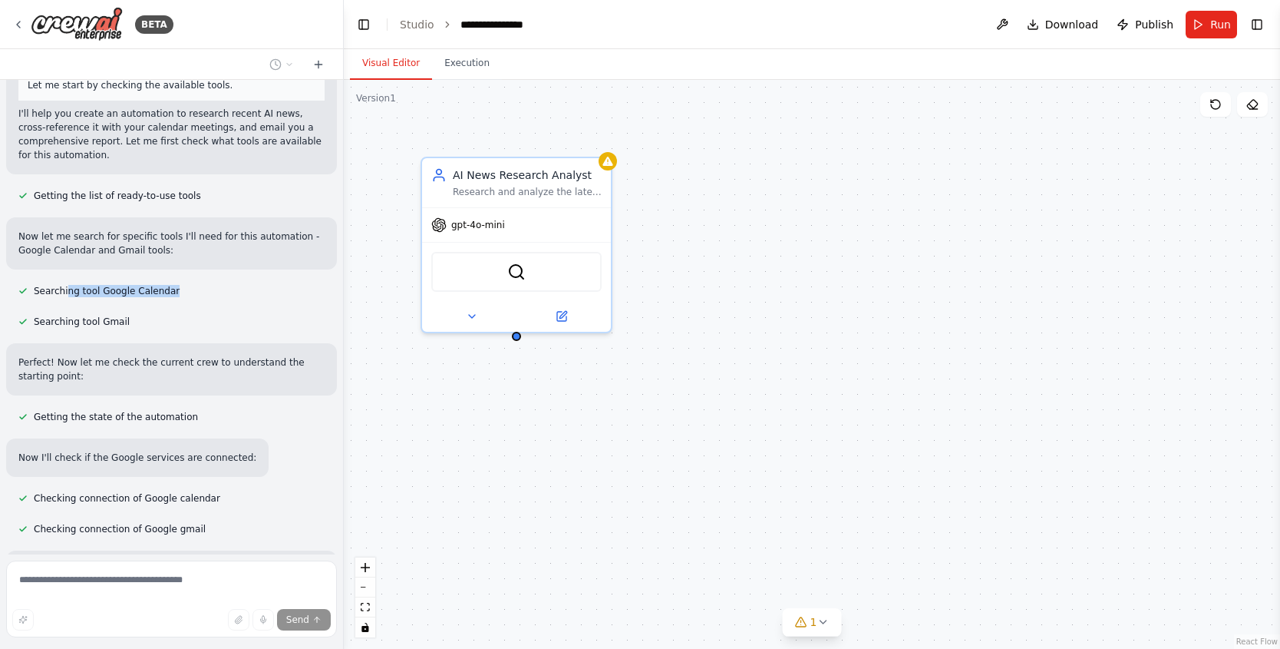
drag, startPoint x: 65, startPoint y: 266, endPoint x: 178, endPoint y: 266, distance: 112.8
click at [178, 282] on div "Searching tool Google Calendar" at bounding box center [99, 291] width 186 height 18
drag, startPoint x: 86, startPoint y: 293, endPoint x: 132, endPoint y: 294, distance: 46.1
click at [132, 312] on div "Searching tool Gmail" at bounding box center [74, 321] width 136 height 18
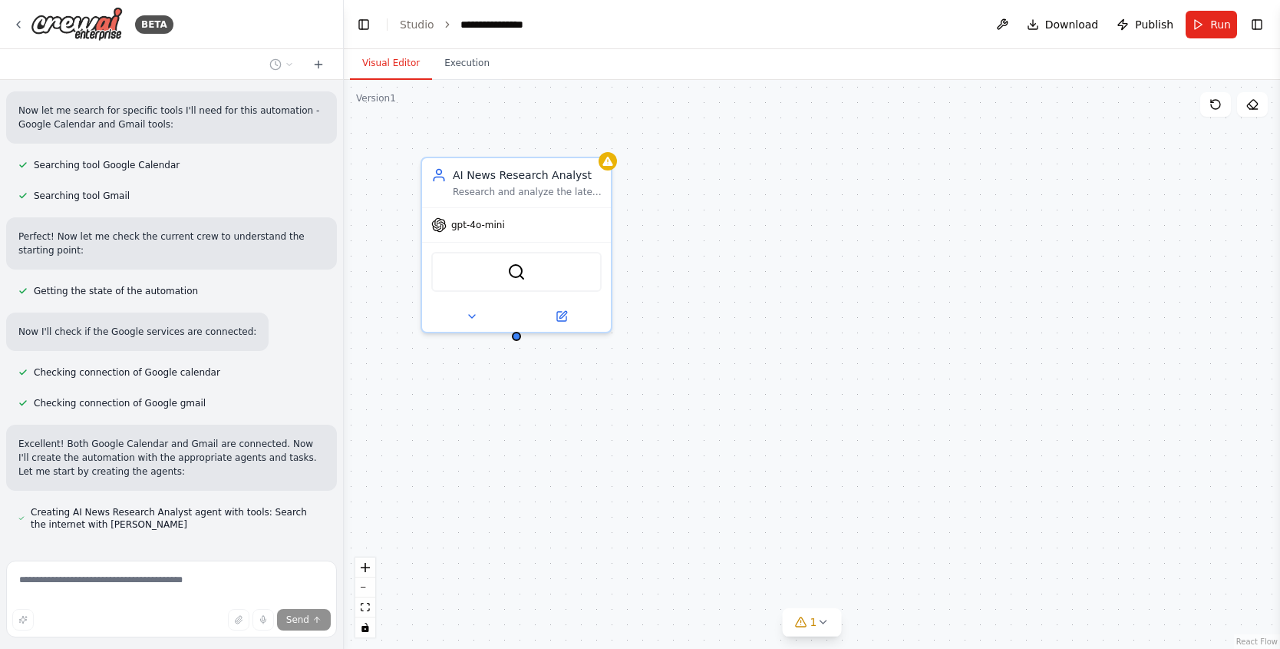
click at [114, 357] on div "Given the current date, let's research all the news from the last 7 days on the…" at bounding box center [171, 317] width 343 height 474
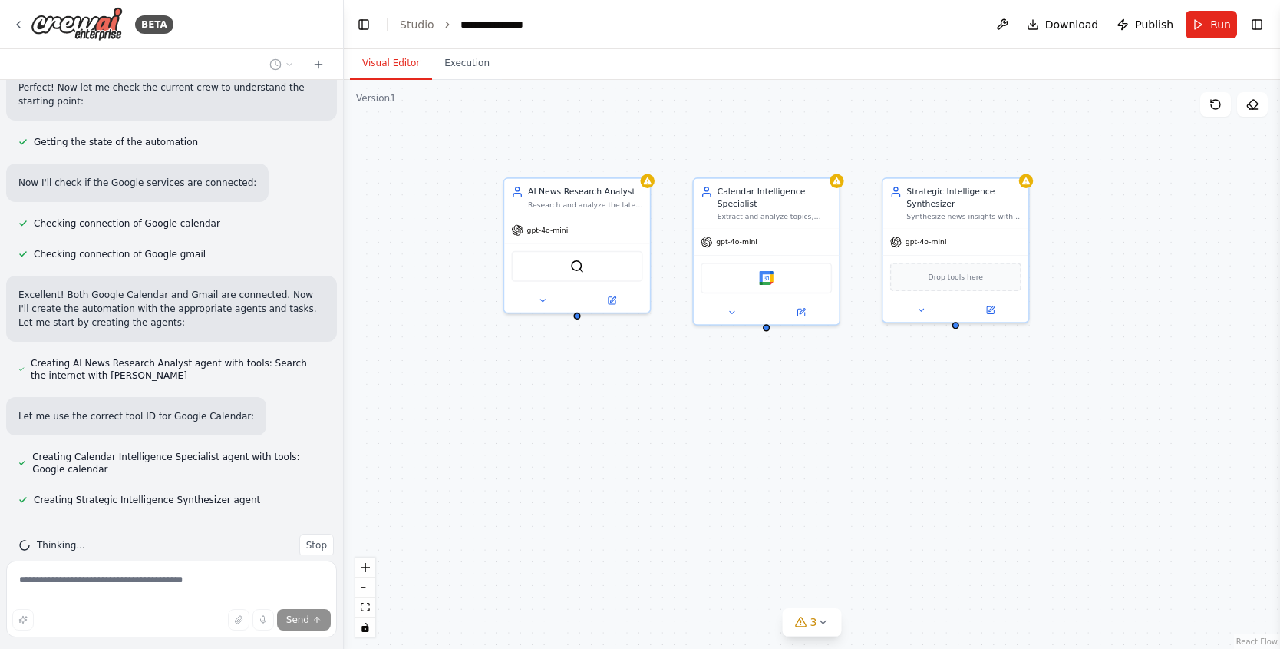
scroll to position [742, 0]
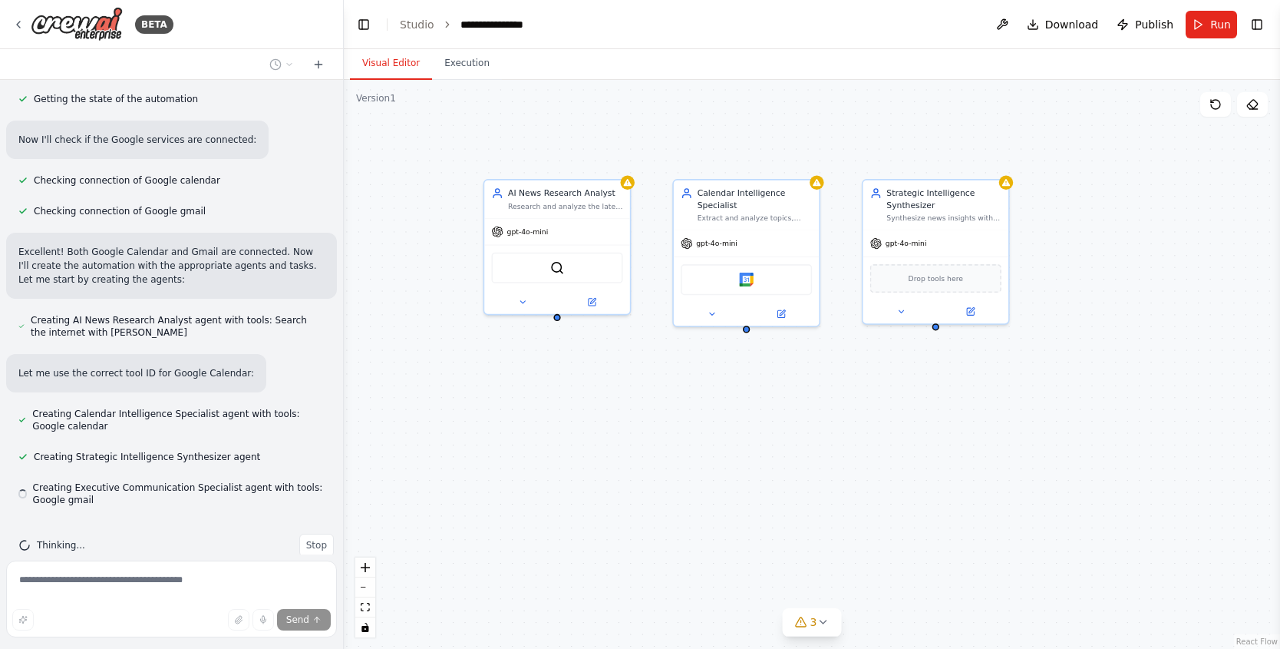
drag, startPoint x: 1154, startPoint y: 242, endPoint x: 1078, endPoint y: 249, distance: 76.3
click at [1078, 249] on div "AI News Research Analyst Research and analyze the latest news from the last 7 d…" at bounding box center [812, 364] width 937 height 569
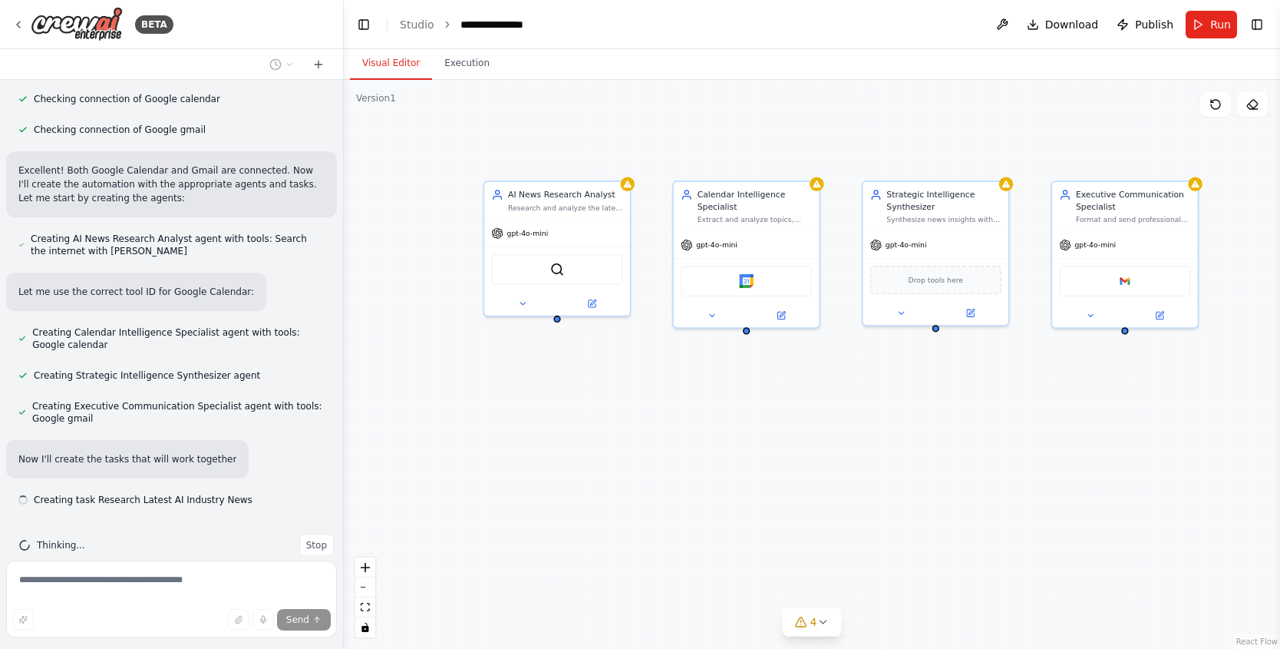
scroll to position [838, 0]
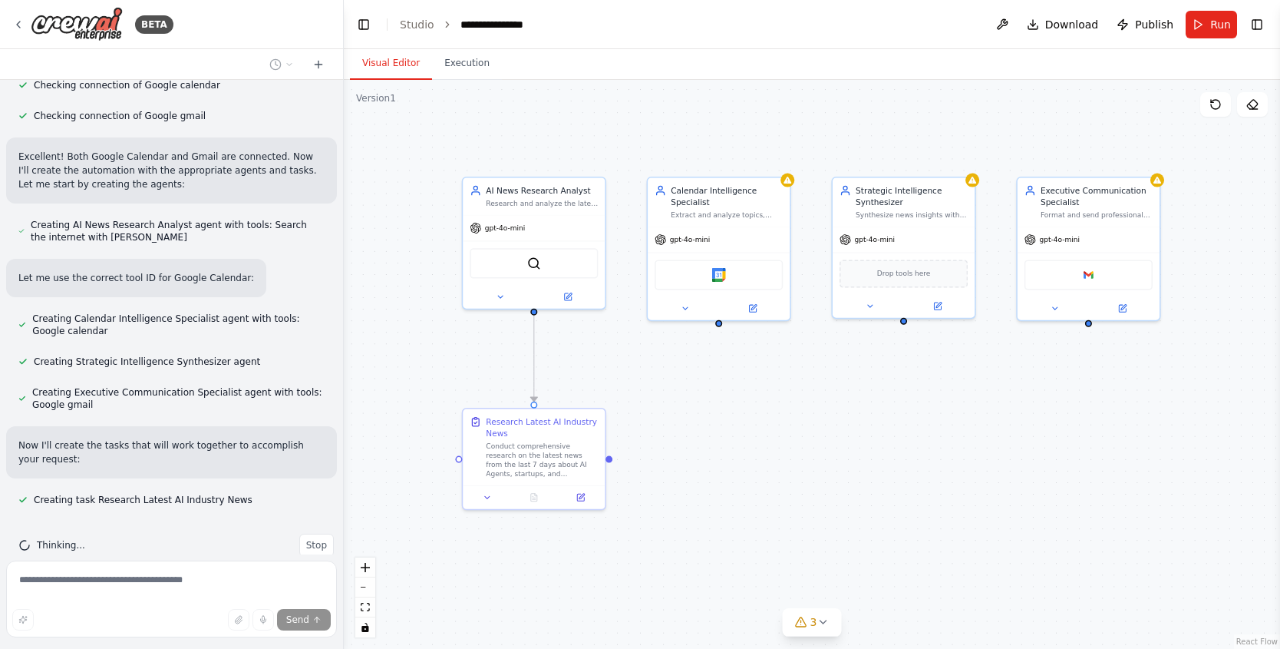
drag, startPoint x: 851, startPoint y: 389, endPoint x: 823, endPoint y: 379, distance: 29.4
click at [822, 379] on div ".deletable-edge-delete-btn { width: 20px; height: 20px; border: 0px solid #ffff…" at bounding box center [812, 364] width 937 height 569
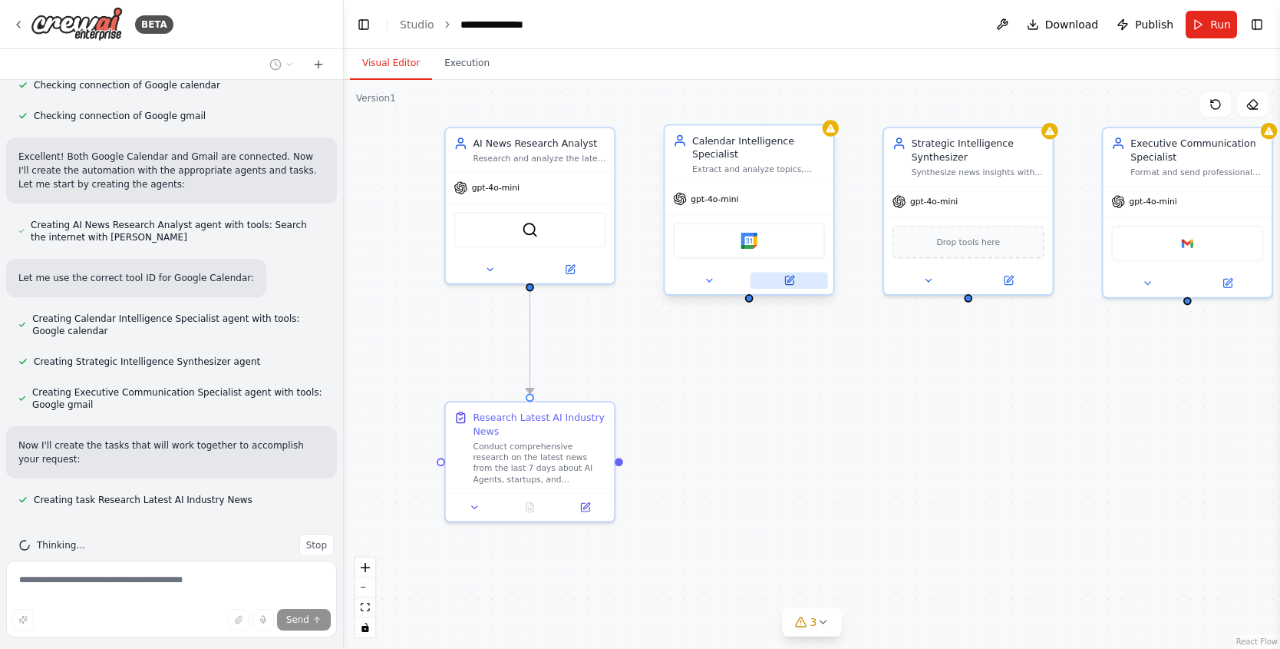
click at [799, 280] on button at bounding box center [790, 280] width 78 height 16
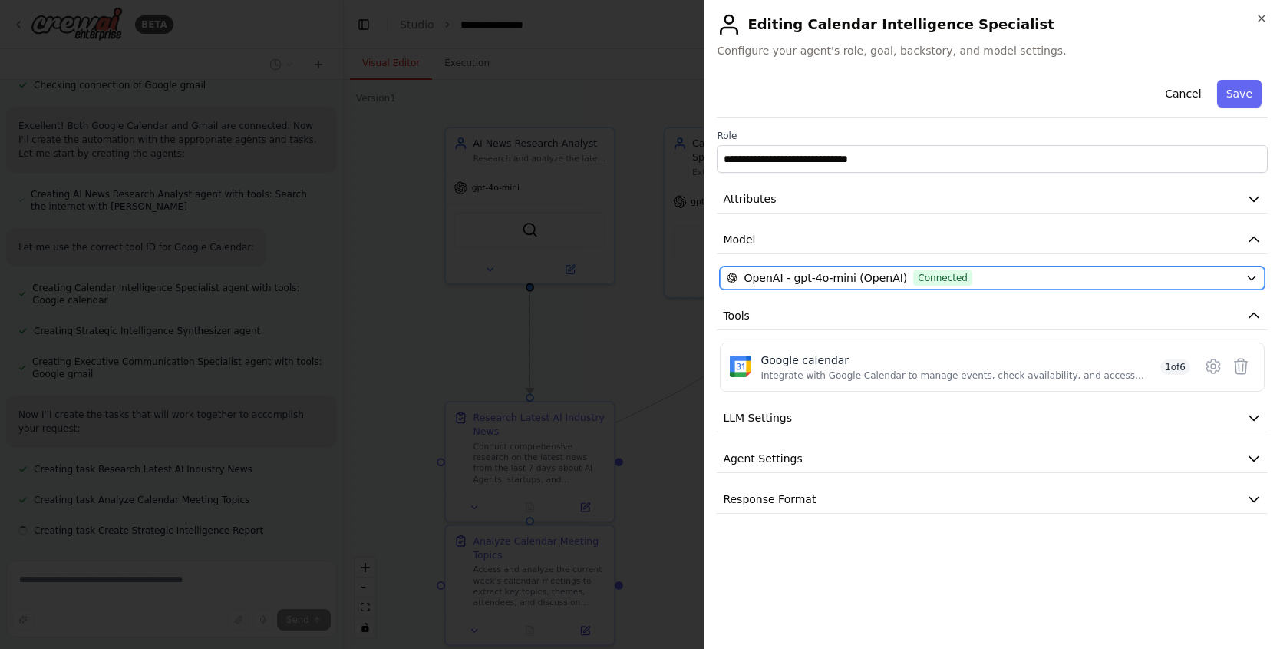
scroll to position [899, 0]
click at [989, 270] on div "OpenAI - gpt-4o-mini (OpenAI) Connected" at bounding box center [983, 277] width 513 height 15
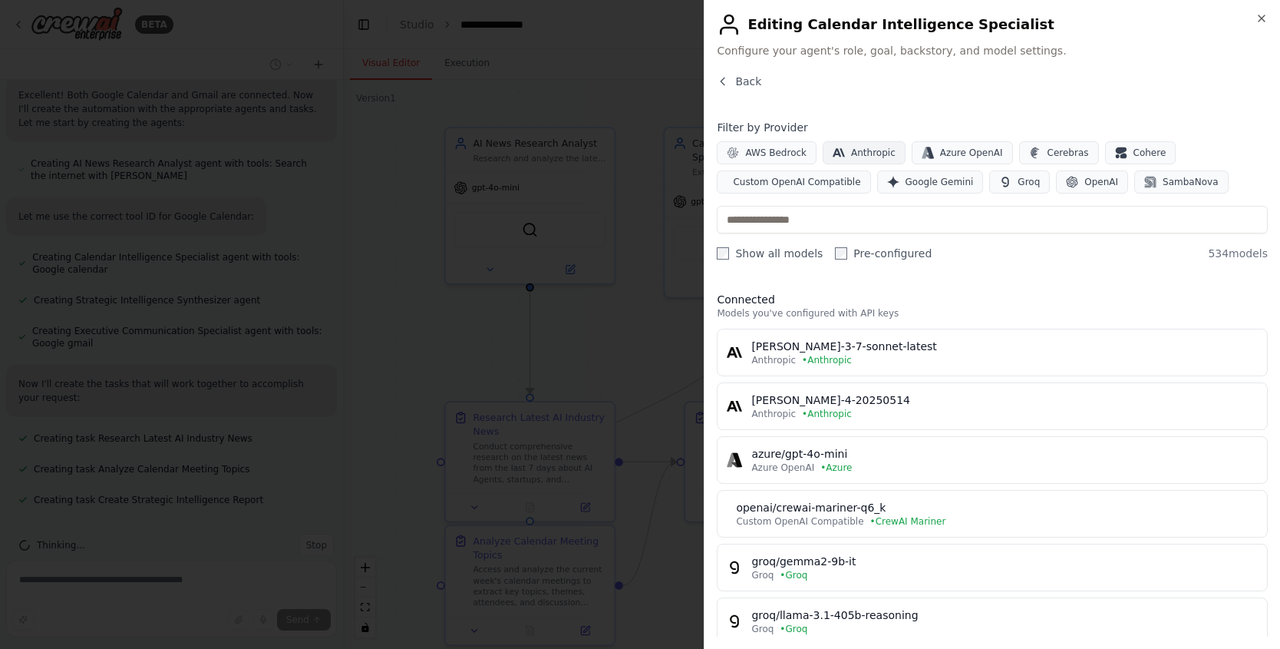
click at [871, 154] on span "Anthropic" at bounding box center [873, 153] width 45 height 12
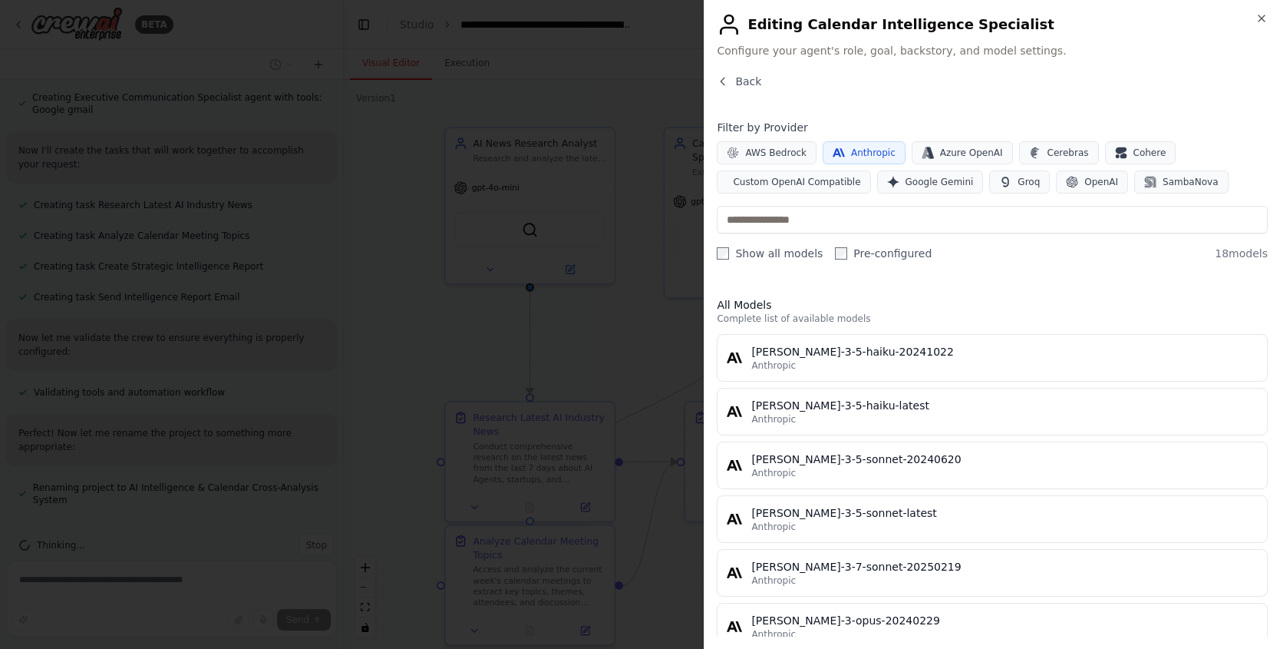
scroll to position [191, 0]
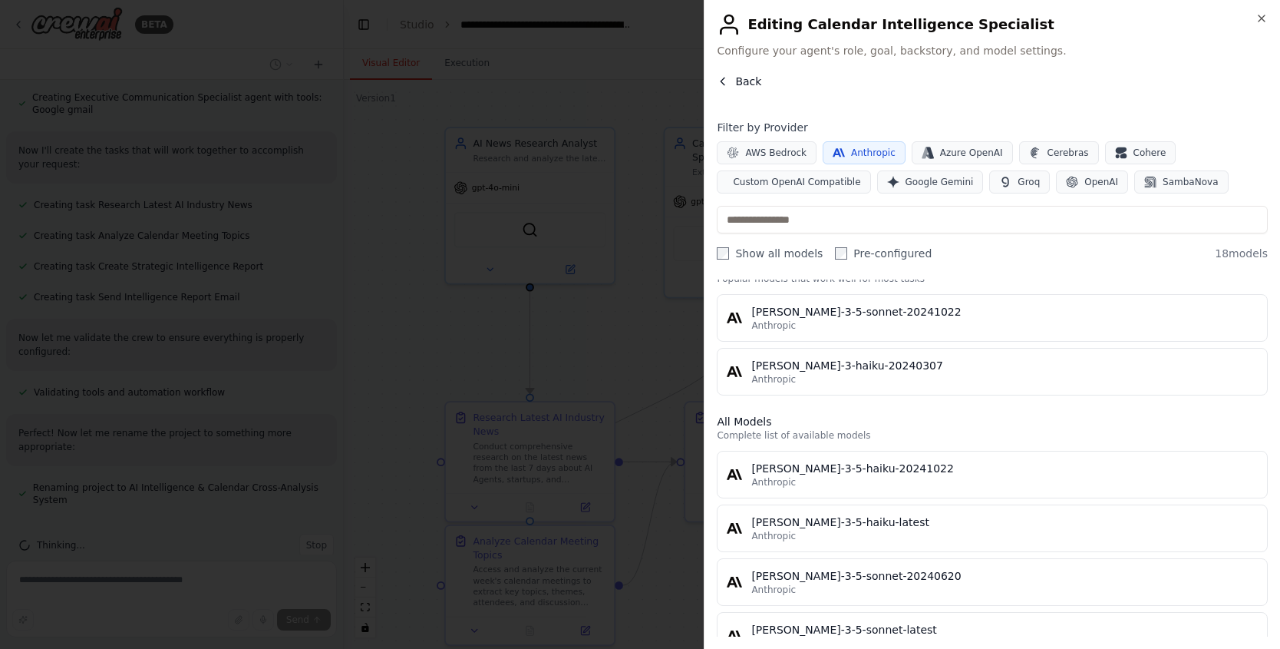
click at [751, 83] on span "Back" at bounding box center [748, 81] width 26 height 15
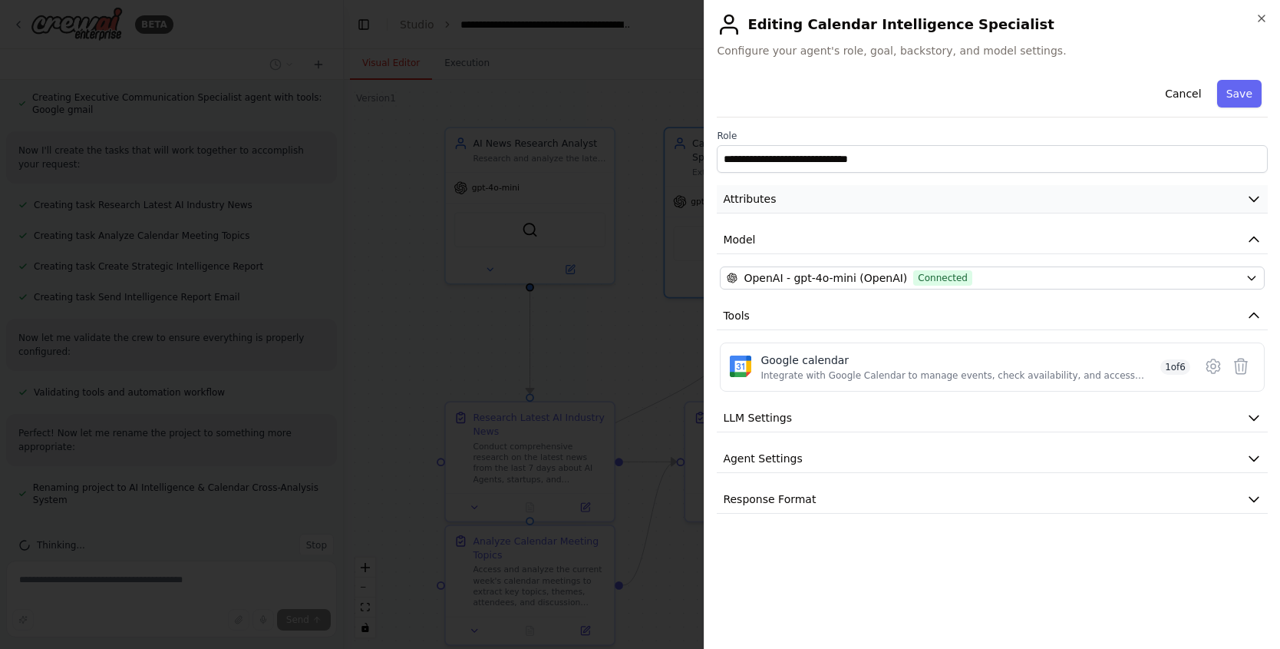
click at [898, 201] on button "Attributes" at bounding box center [992, 199] width 551 height 28
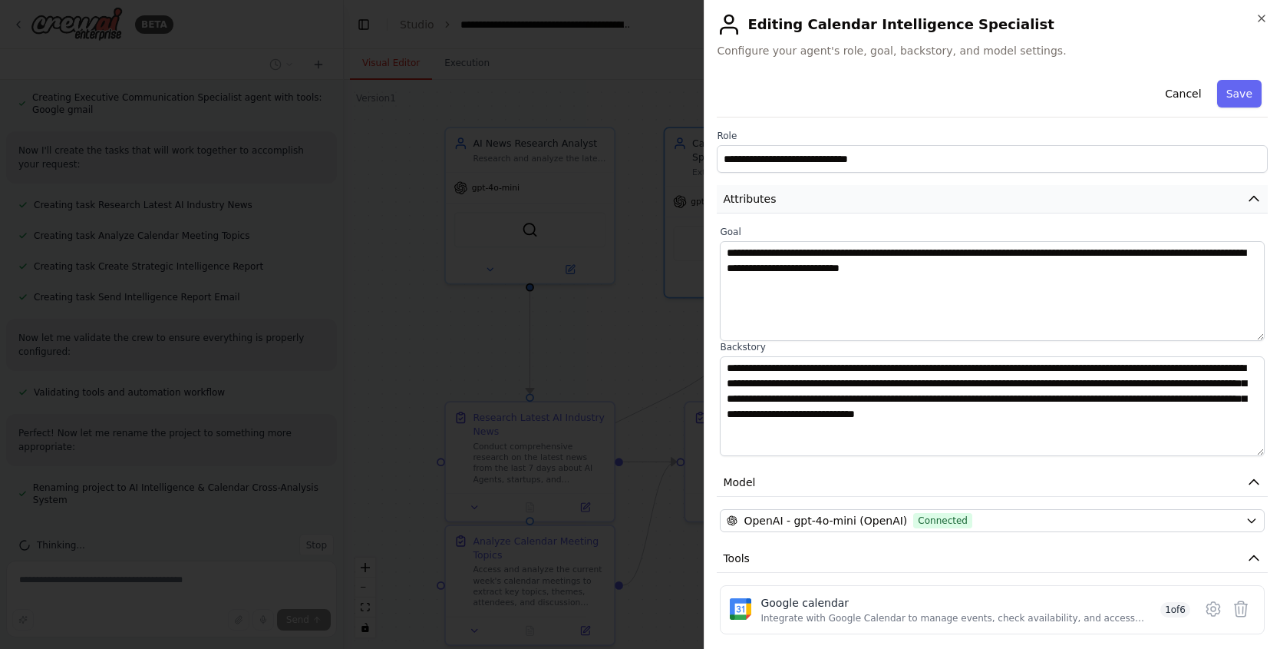
click at [898, 201] on button "Attributes" at bounding box center [992, 199] width 551 height 28
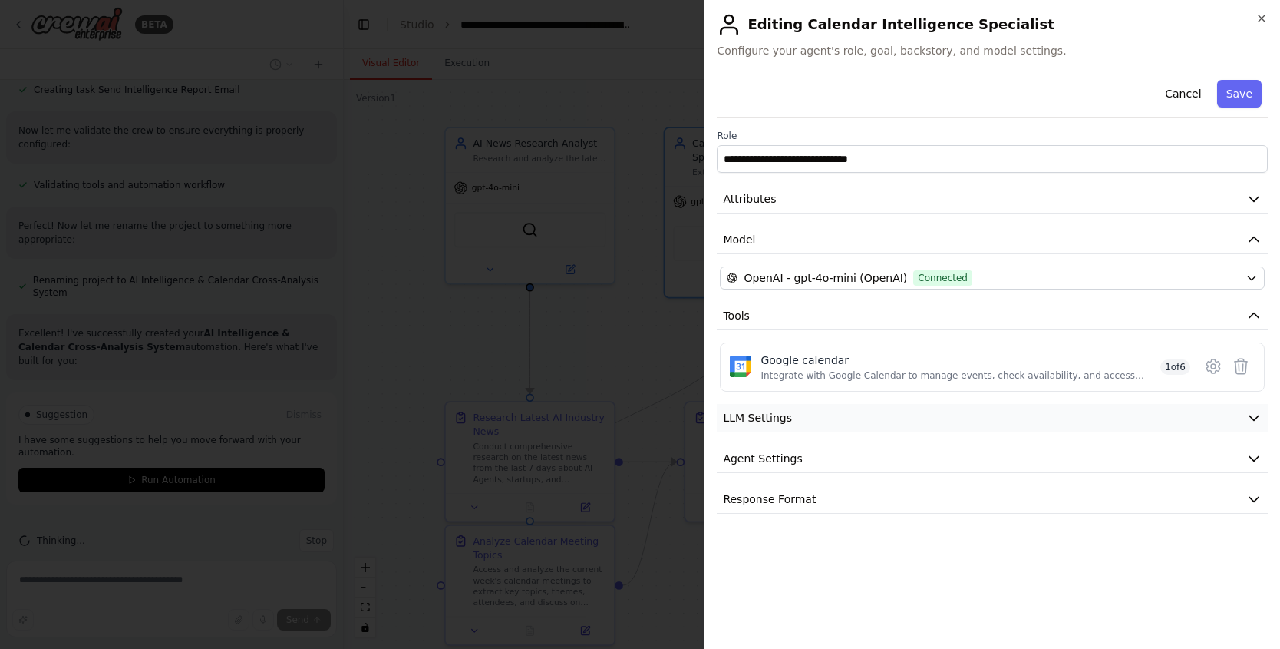
click at [920, 409] on button "LLM Settings" at bounding box center [992, 418] width 551 height 28
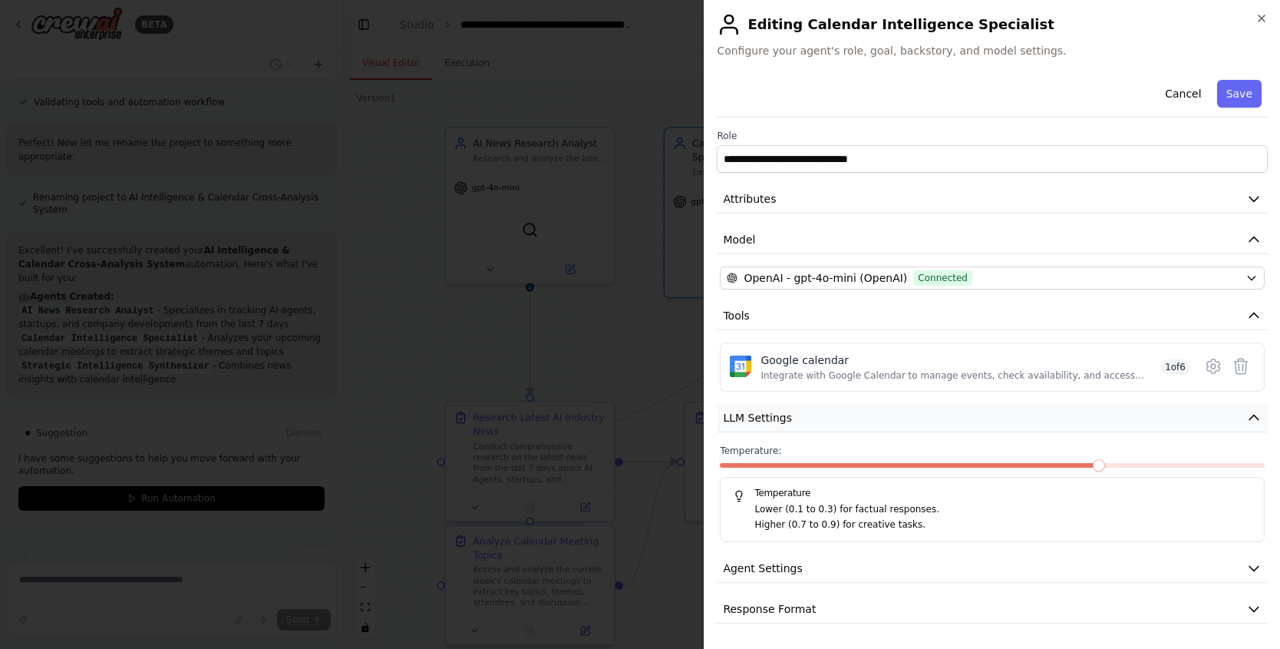
click at [926, 418] on button "LLM Settings" at bounding box center [992, 418] width 551 height 28
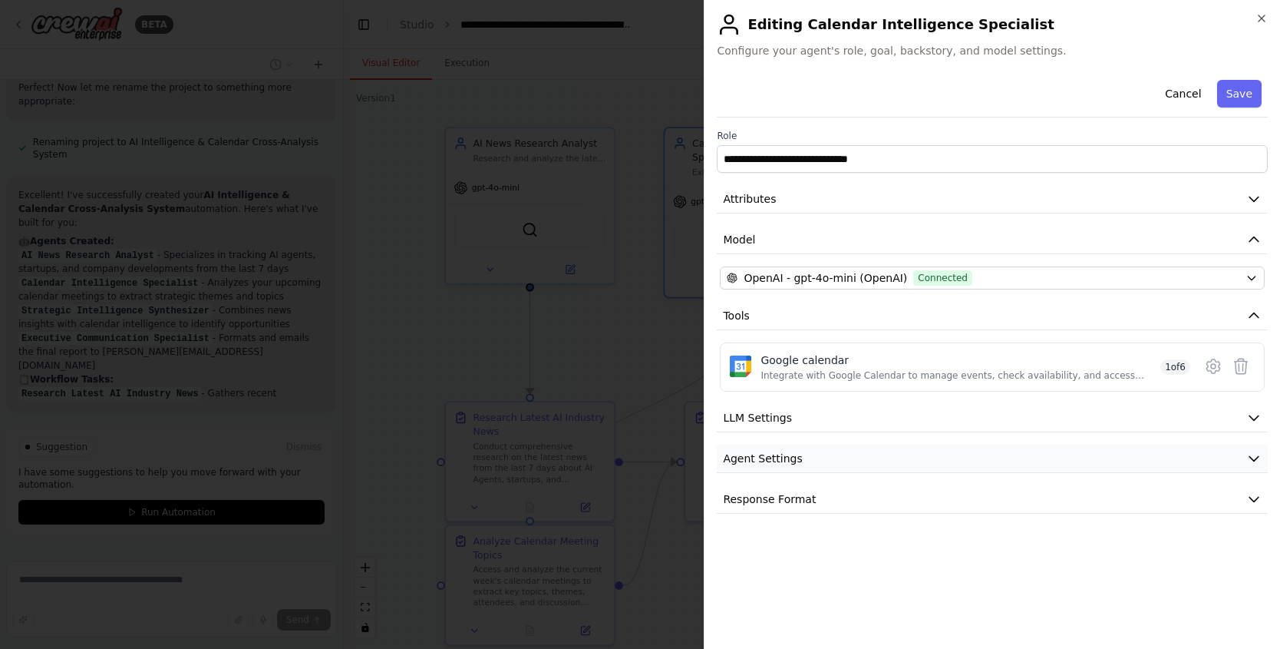
click at [908, 454] on button "Agent Settings" at bounding box center [992, 458] width 551 height 28
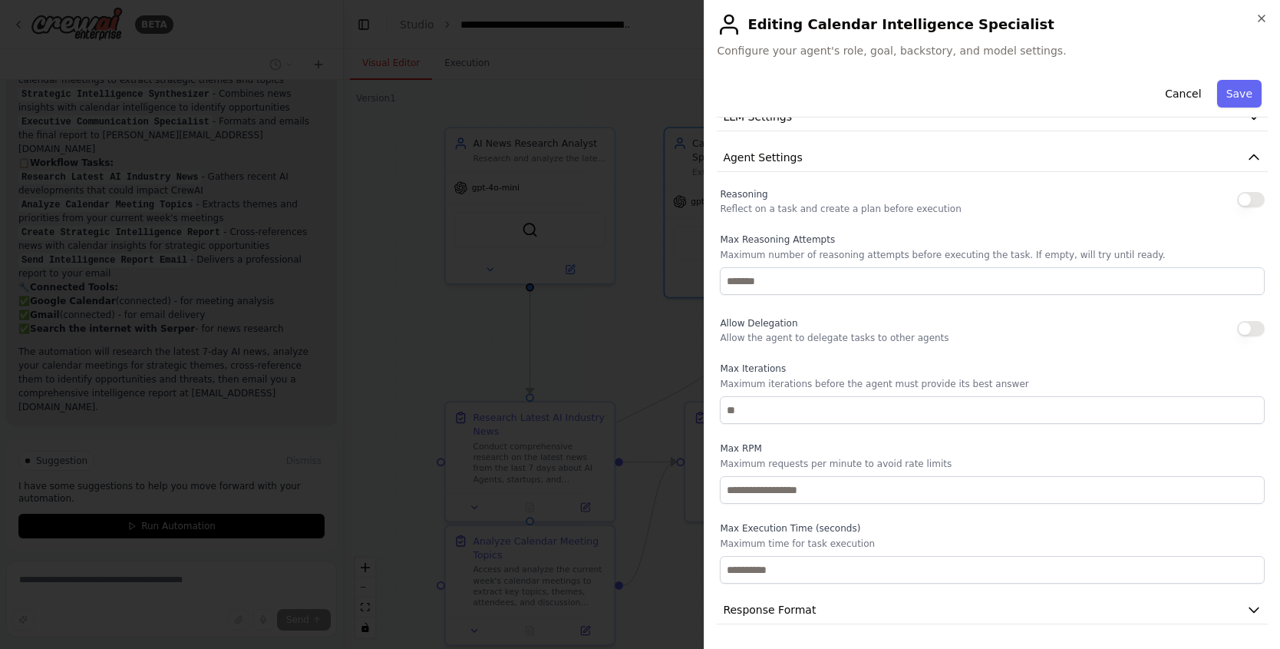
scroll to position [186, 0]
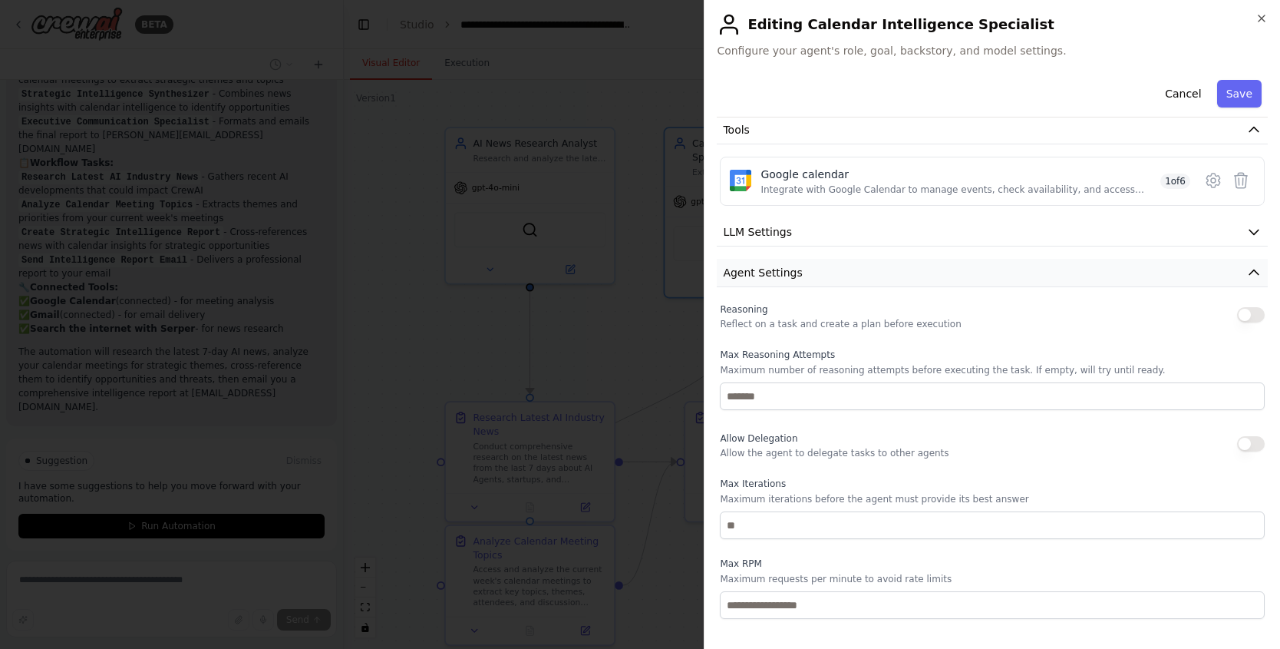
click at [827, 262] on button "Agent Settings" at bounding box center [992, 273] width 551 height 28
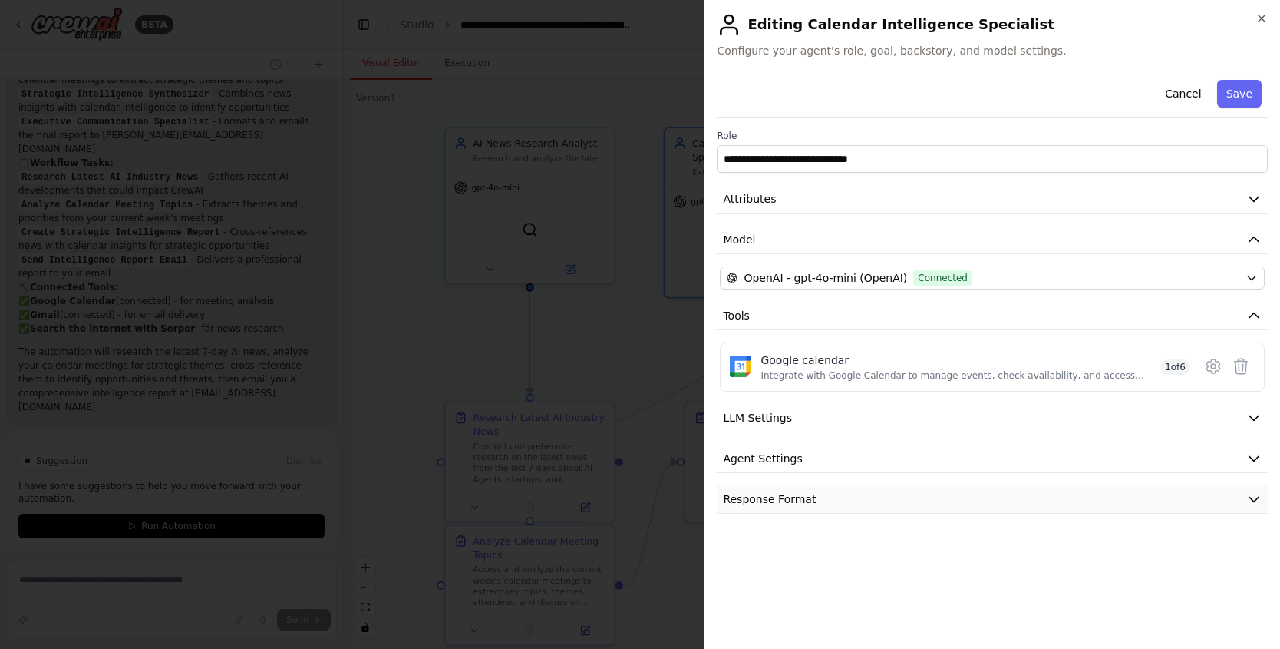
click at [874, 497] on button "Response Format" at bounding box center [992, 499] width 551 height 28
click at [1209, 369] on icon at bounding box center [1213, 366] width 18 height 18
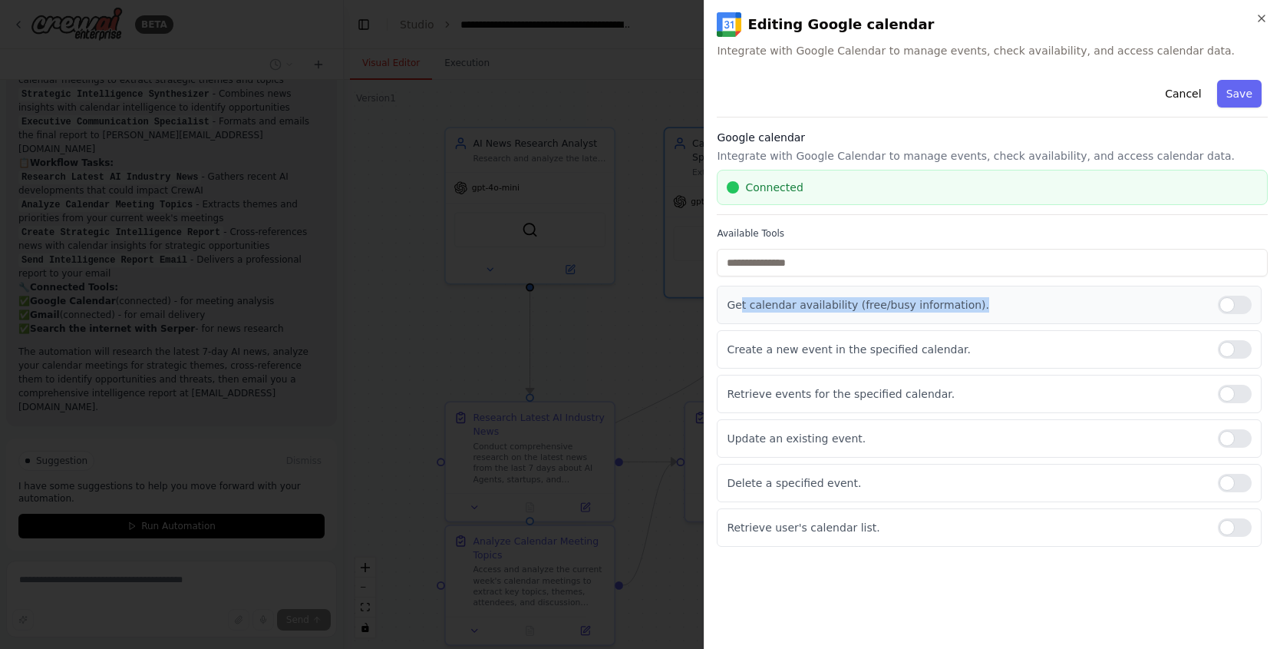
drag, startPoint x: 738, startPoint y: 309, endPoint x: 828, endPoint y: 321, distance: 90.6
click at [828, 321] on div "Get calendar availability (free/busy information)." at bounding box center [989, 305] width 545 height 38
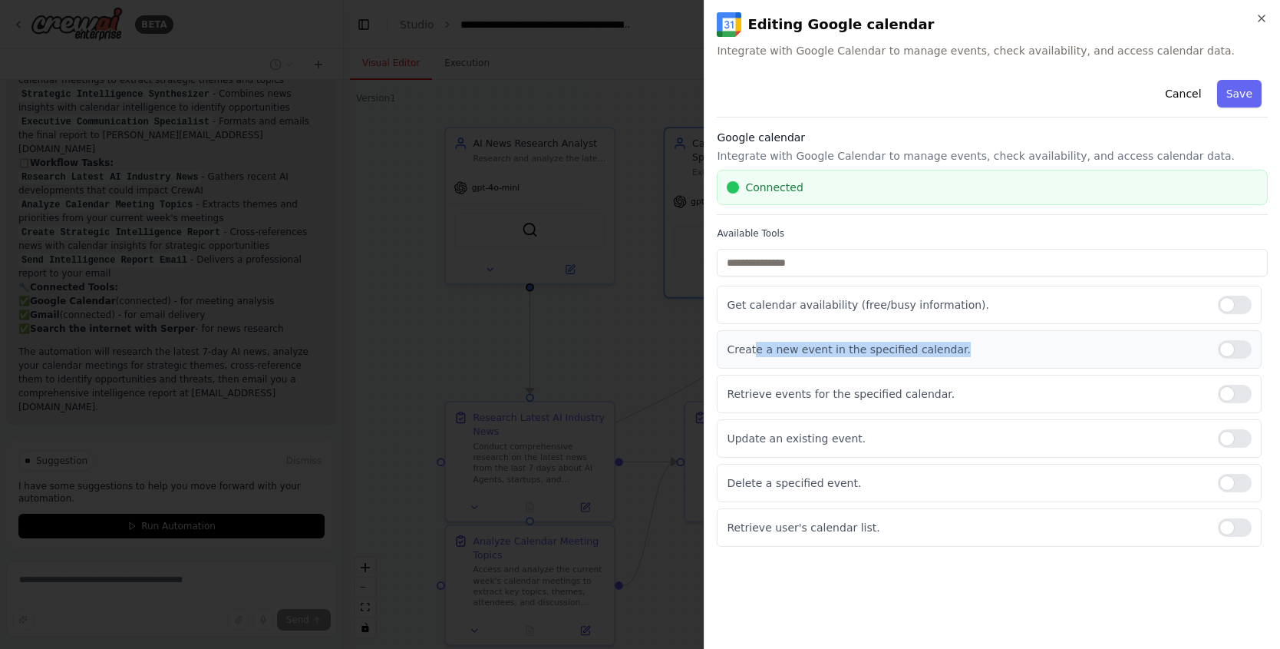
drag, startPoint x: 755, startPoint y: 349, endPoint x: 1019, endPoint y: 365, distance: 264.6
click at [1019, 365] on div "Create a new event in the specified calendar." at bounding box center [989, 349] width 545 height 38
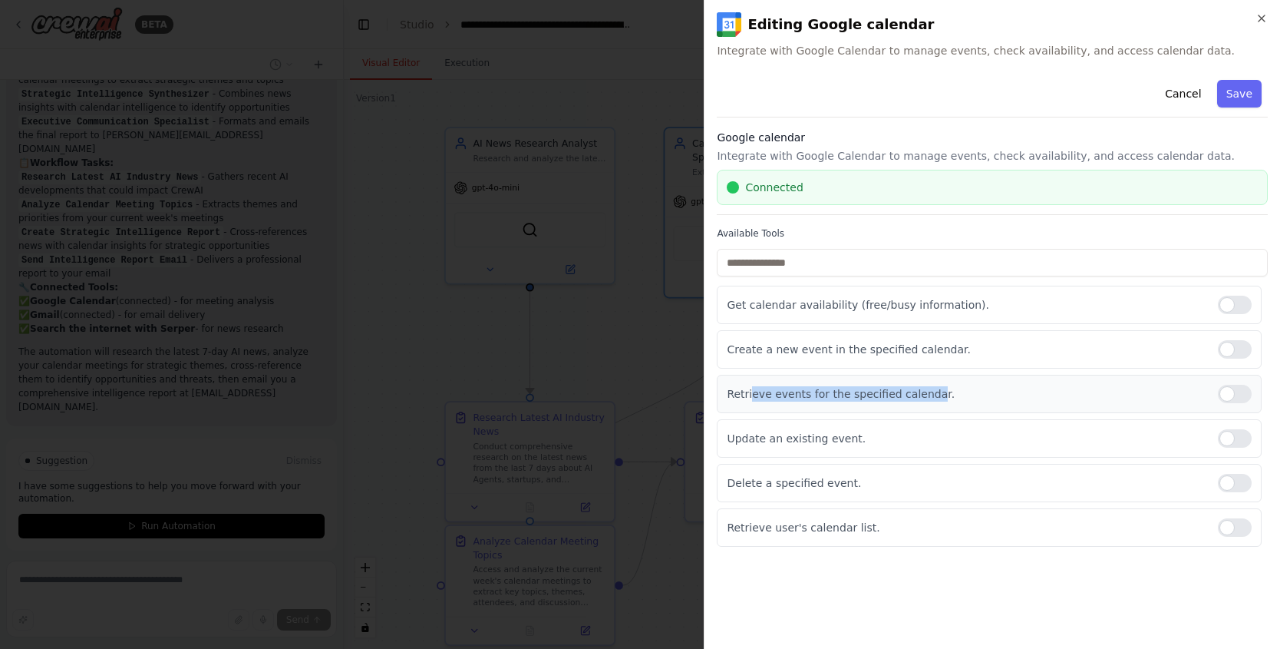
drag, startPoint x: 757, startPoint y: 389, endPoint x: 930, endPoint y: 396, distance: 172.9
click at [930, 396] on p "Retrieve events for the specified calendar." at bounding box center [966, 393] width 479 height 15
drag, startPoint x: 799, startPoint y: 431, endPoint x: 877, endPoint y: 432, distance: 77.5
click at [877, 432] on p "Update an existing event." at bounding box center [966, 438] width 479 height 15
drag, startPoint x: 769, startPoint y: 479, endPoint x: 875, endPoint y: 493, distance: 106.8
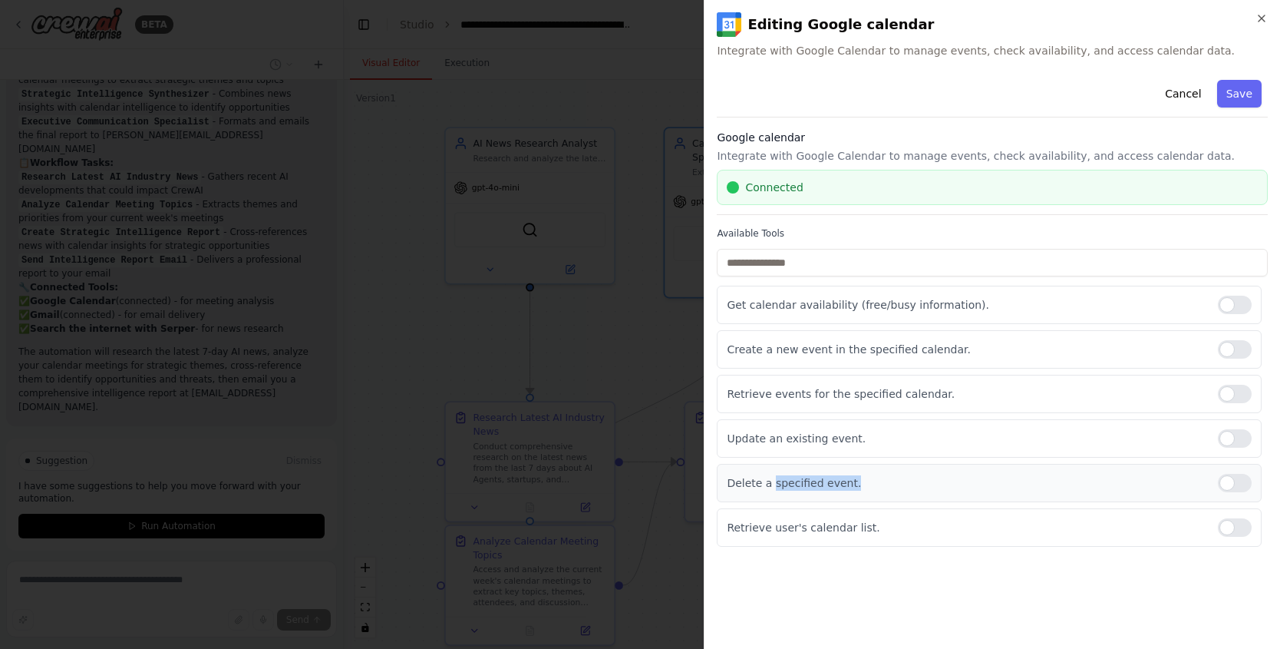
click at [875, 493] on div "Delete a specified event." at bounding box center [989, 483] width 545 height 38
drag, startPoint x: 950, startPoint y: 392, endPoint x: 769, endPoint y: 384, distance: 180.6
click at [769, 384] on div "Retrieve events for the specified calendar." at bounding box center [989, 394] width 545 height 38
click at [1256, 13] on icon "button" at bounding box center [1262, 18] width 12 height 12
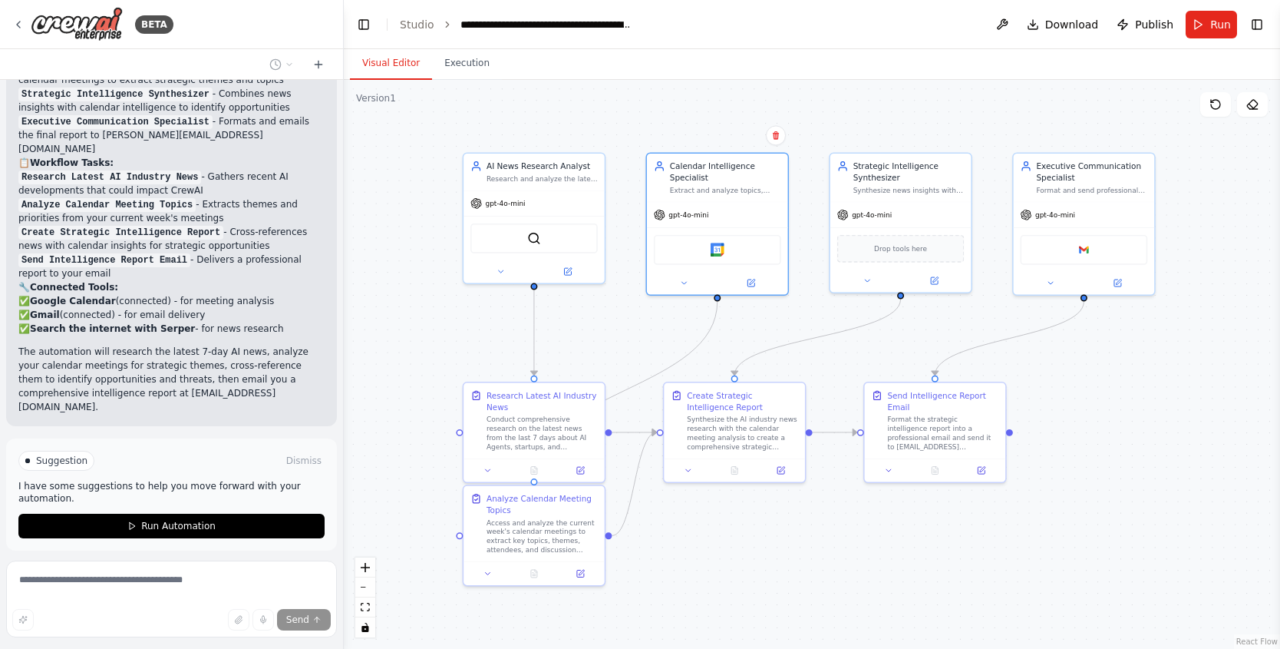
drag, startPoint x: 1102, startPoint y: 405, endPoint x: 1032, endPoint y: 385, distance: 72.7
click at [1032, 385] on div ".deletable-edge-delete-btn { width: 20px; height: 20px; border: 0px solid #ffff…" at bounding box center [812, 364] width 937 height 569
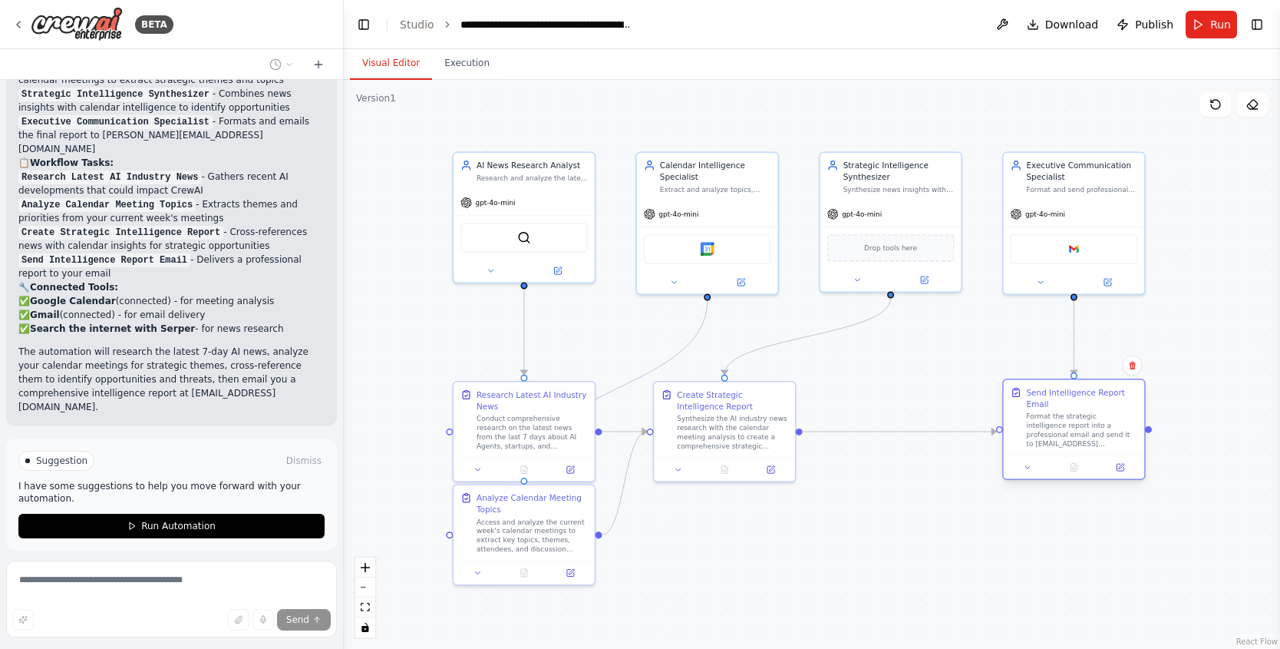
drag, startPoint x: 976, startPoint y: 408, endPoint x: 1129, endPoint y: 403, distance: 152.9
click at [1129, 403] on div "Send Intelligence Report Email" at bounding box center [1081, 397] width 111 height 23
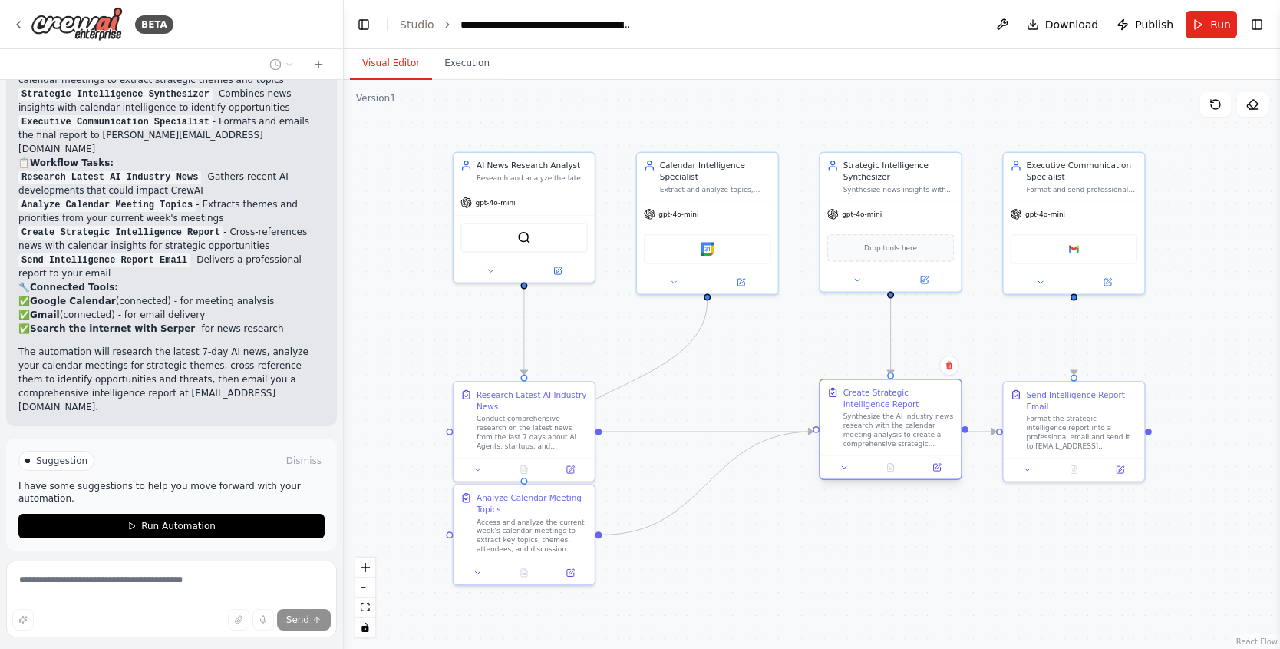
drag, startPoint x: 748, startPoint y: 408, endPoint x: 902, endPoint y: 407, distance: 154.3
click at [902, 407] on div "Create Strategic Intelligence Report" at bounding box center [899, 397] width 111 height 23
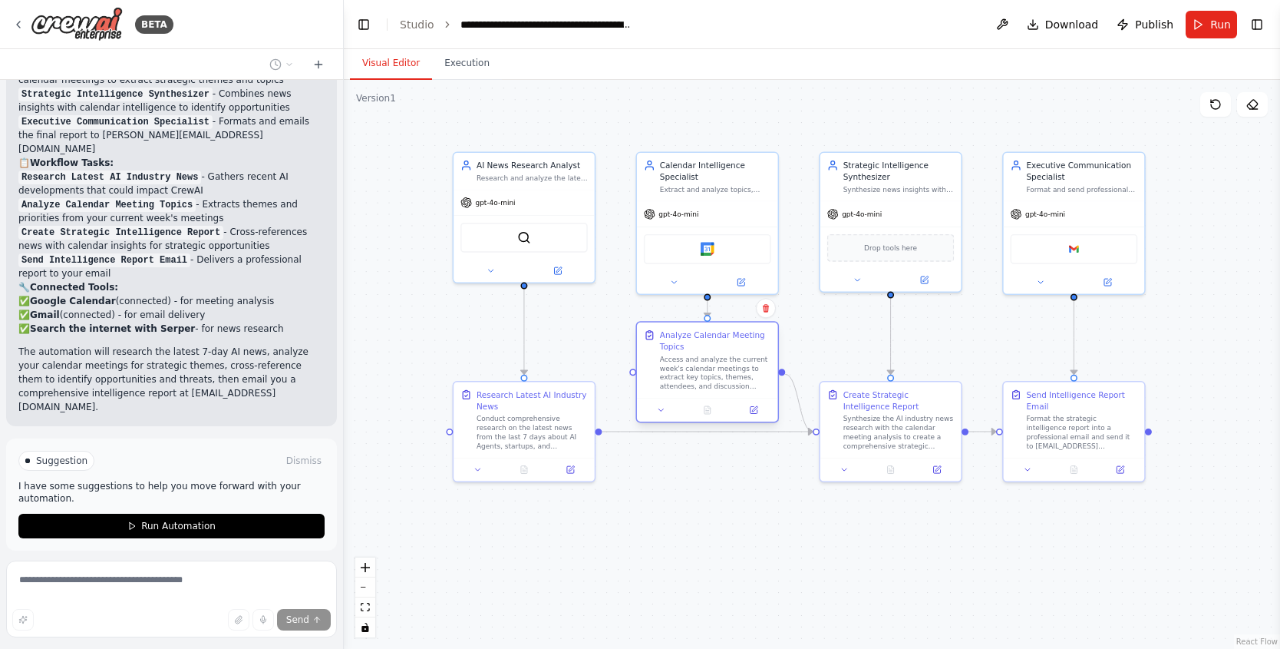
drag, startPoint x: 556, startPoint y: 495, endPoint x: 722, endPoint y: 337, distance: 229.7
click at [722, 337] on div "Analyze Calendar Meeting Topics" at bounding box center [715, 340] width 111 height 23
click at [914, 421] on div "Synthesize the AI industry news research with the calendar meeting analysis to …" at bounding box center [899, 429] width 111 height 37
click at [1099, 410] on div "Send Intelligence Report Email Format the strategic intelligence report into a …" at bounding box center [1081, 417] width 111 height 62
click at [1101, 411] on div "Send Intelligence Report Email Format the strategic intelligence report into a …" at bounding box center [1081, 417] width 111 height 62
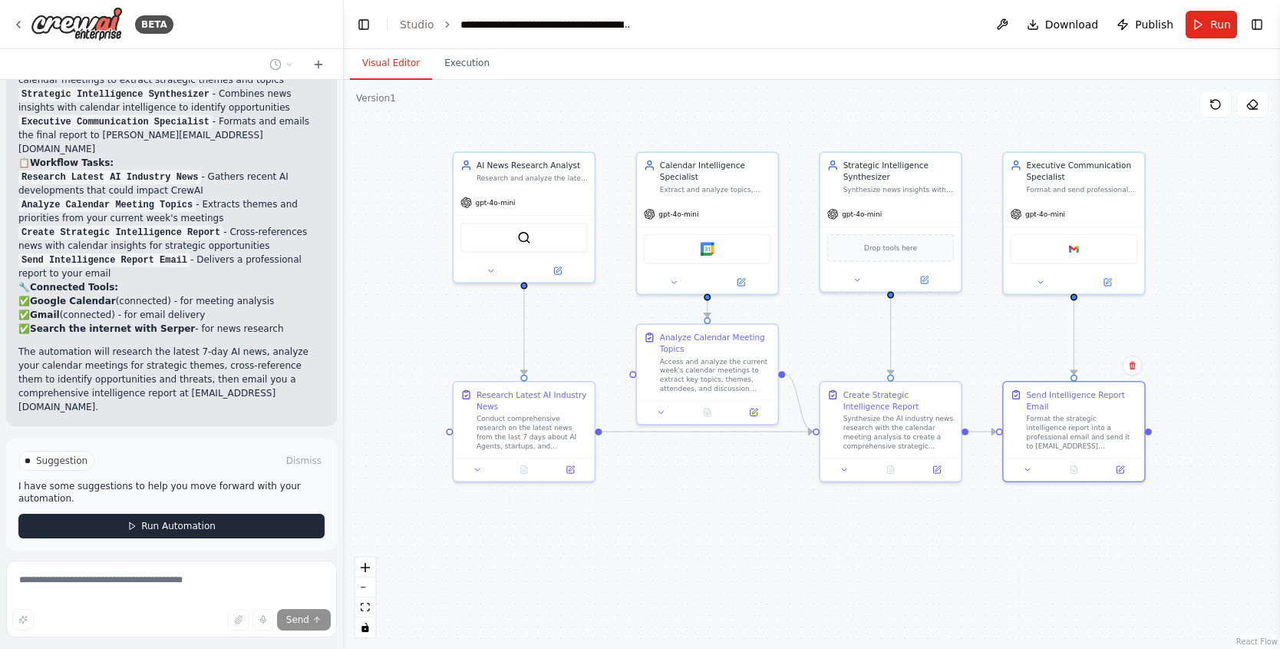
click at [113, 514] on button "Run Automation" at bounding box center [171, 526] width 306 height 25
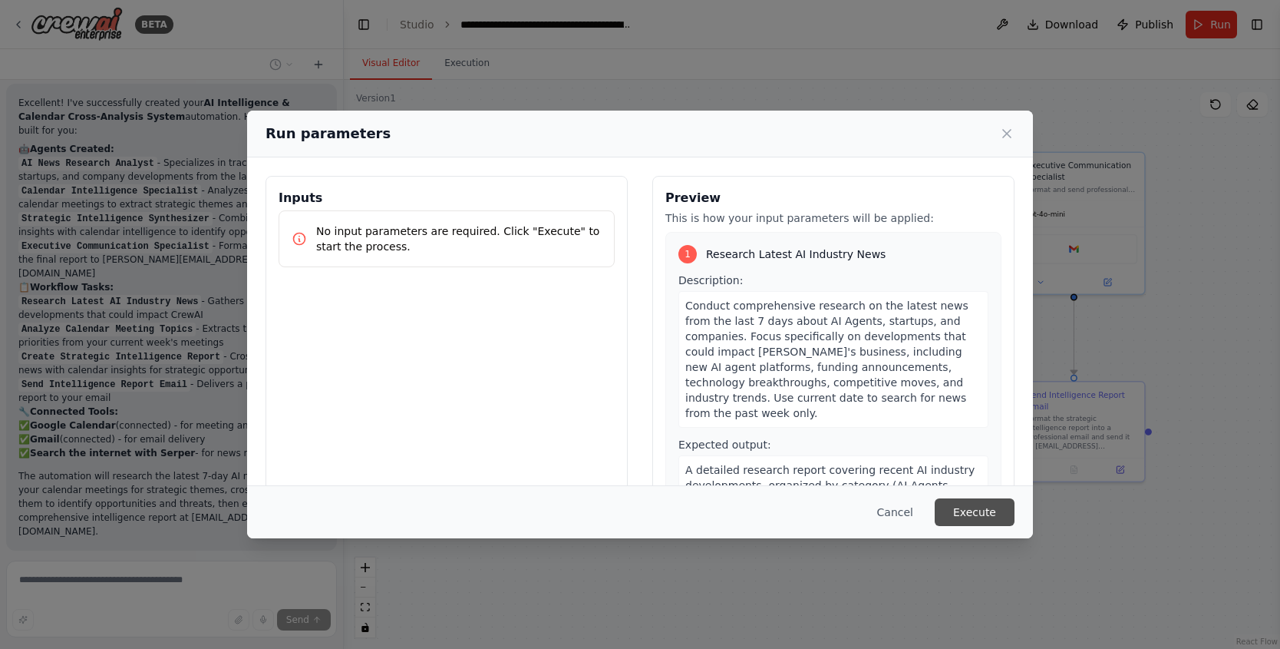
click at [988, 514] on button "Execute" at bounding box center [975, 512] width 80 height 28
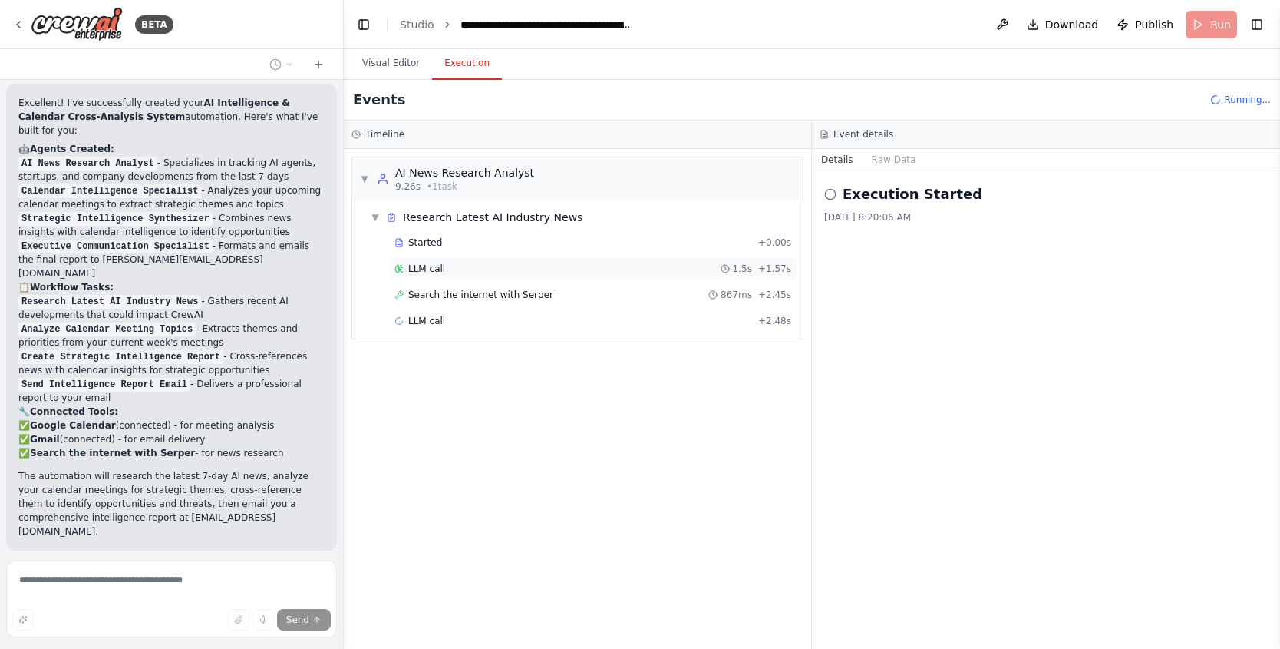
click at [524, 270] on div "LLM call 1.5s + 1.57s" at bounding box center [593, 269] width 397 height 12
click at [885, 159] on button "Messages" at bounding box center [895, 159] width 64 height 21
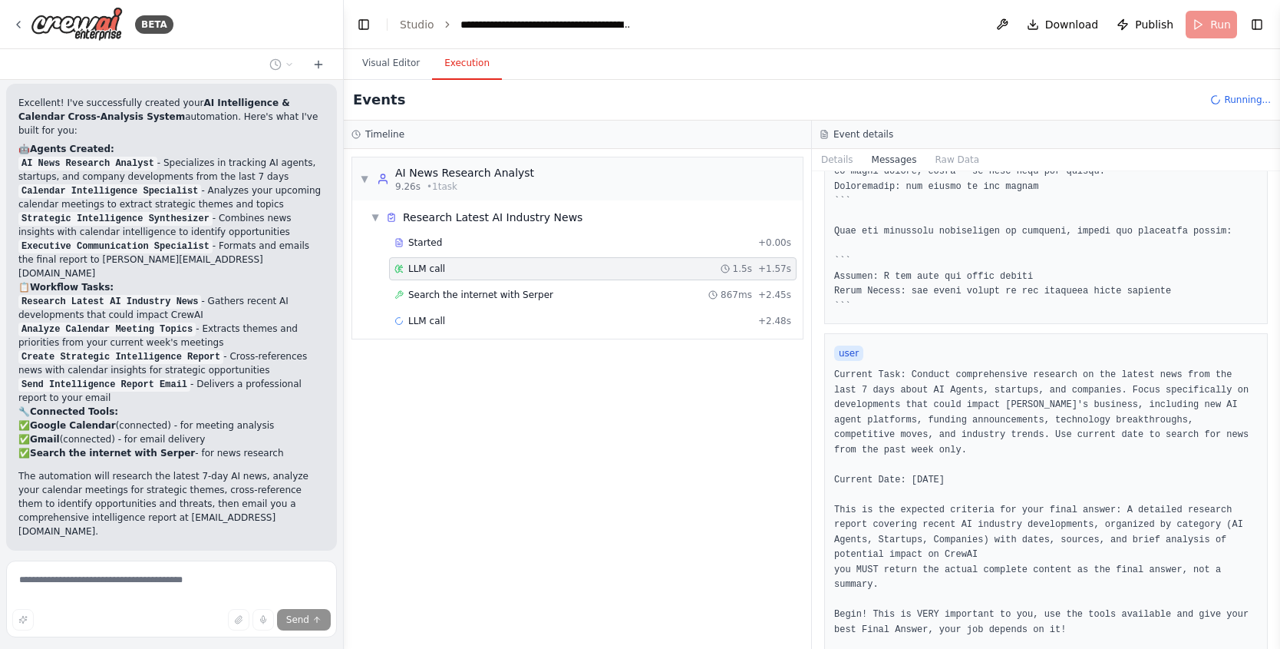
scroll to position [529, 0]
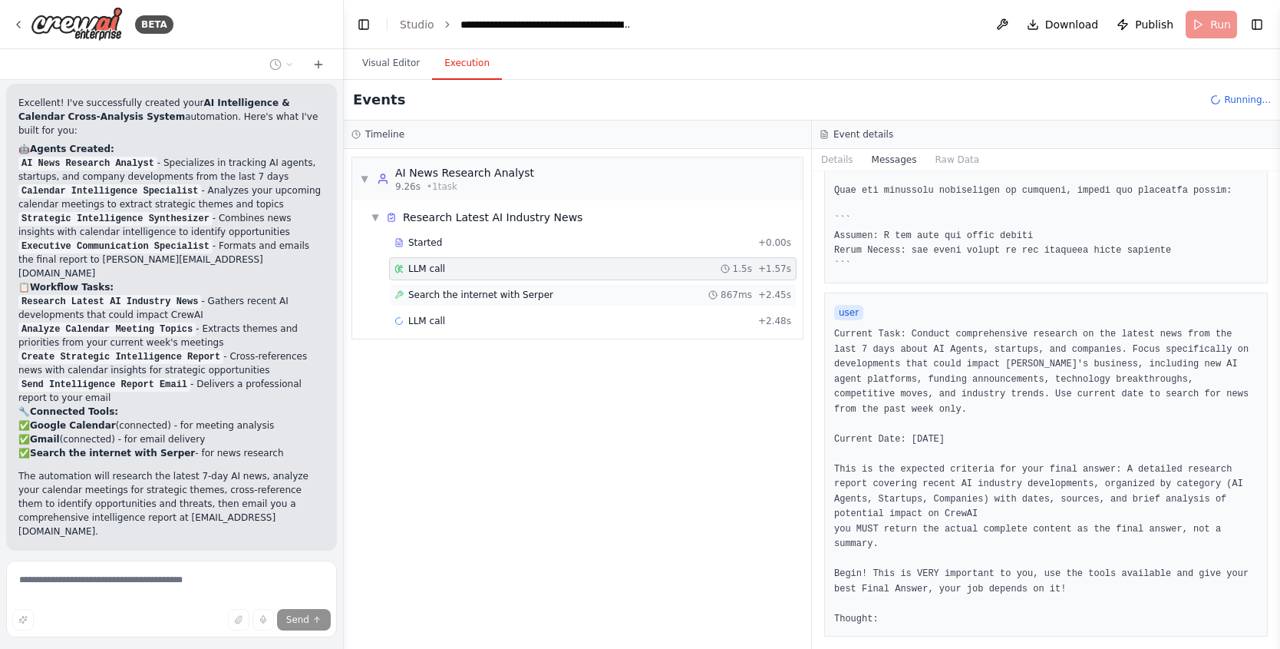
click at [527, 294] on span "Search the internet with Serper" at bounding box center [480, 295] width 145 height 12
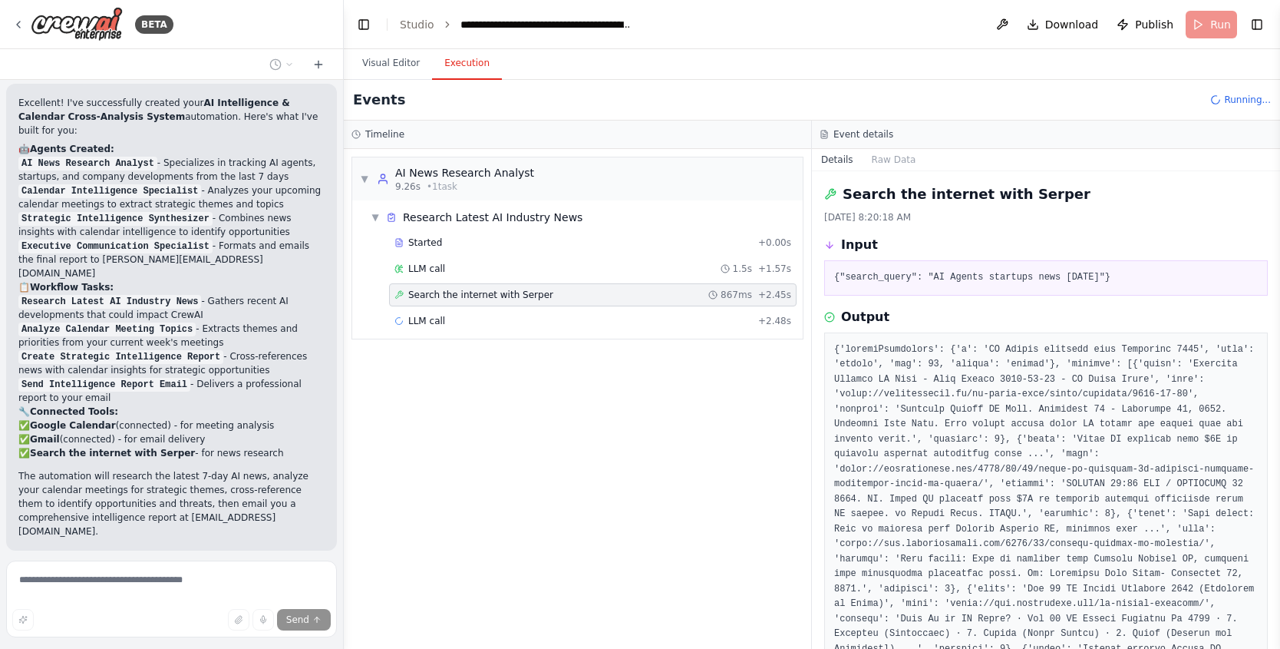
drag, startPoint x: 947, startPoint y: 273, endPoint x: 1156, endPoint y: 276, distance: 208.8
click at [1156, 276] on pre "{"search_query": "AI Agents startups news September 2025"}" at bounding box center [1046, 277] width 424 height 15
click at [1125, 279] on pre "{"search_query": "AI Agents startups news September 2025"}" at bounding box center [1046, 277] width 424 height 15
click at [1097, 276] on pre "{"search_query": "AI Agents startups news September 2025"}" at bounding box center [1046, 277] width 424 height 15
click at [1126, 279] on pre "{"search_query": "AI Agents startups news September 2025"}" at bounding box center [1046, 277] width 424 height 15
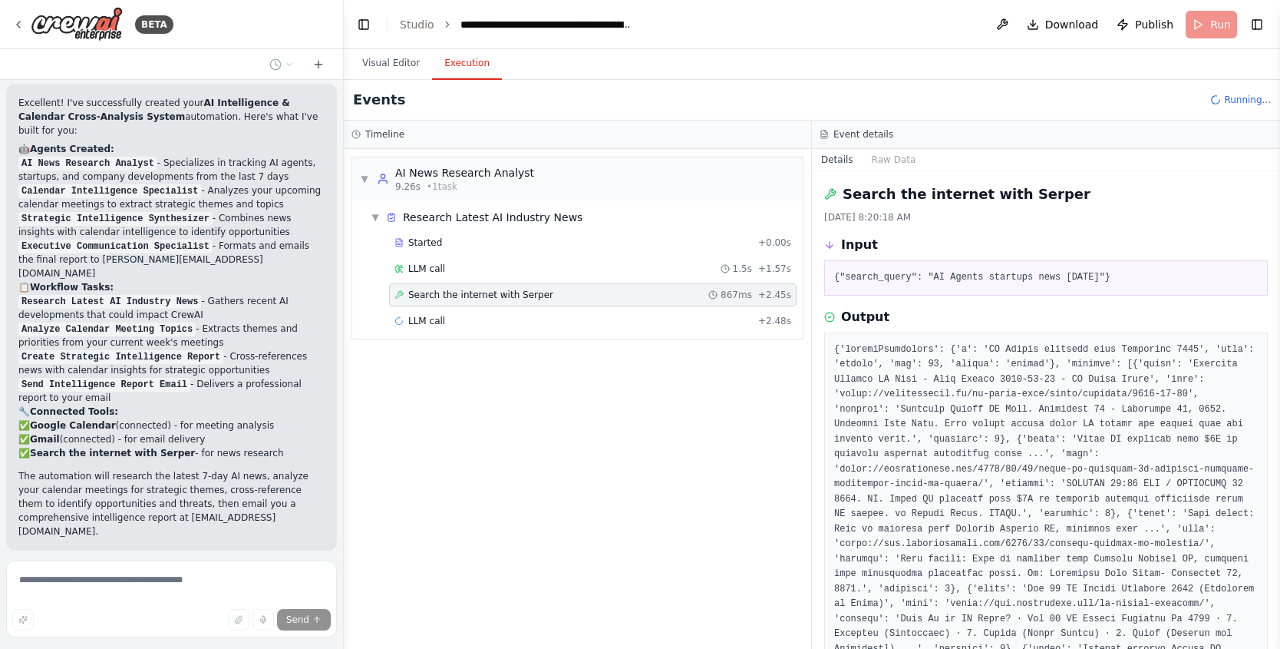
click at [1126, 279] on pre "{"search_query": "AI Agents startups news September 2025"}" at bounding box center [1046, 277] width 424 height 15
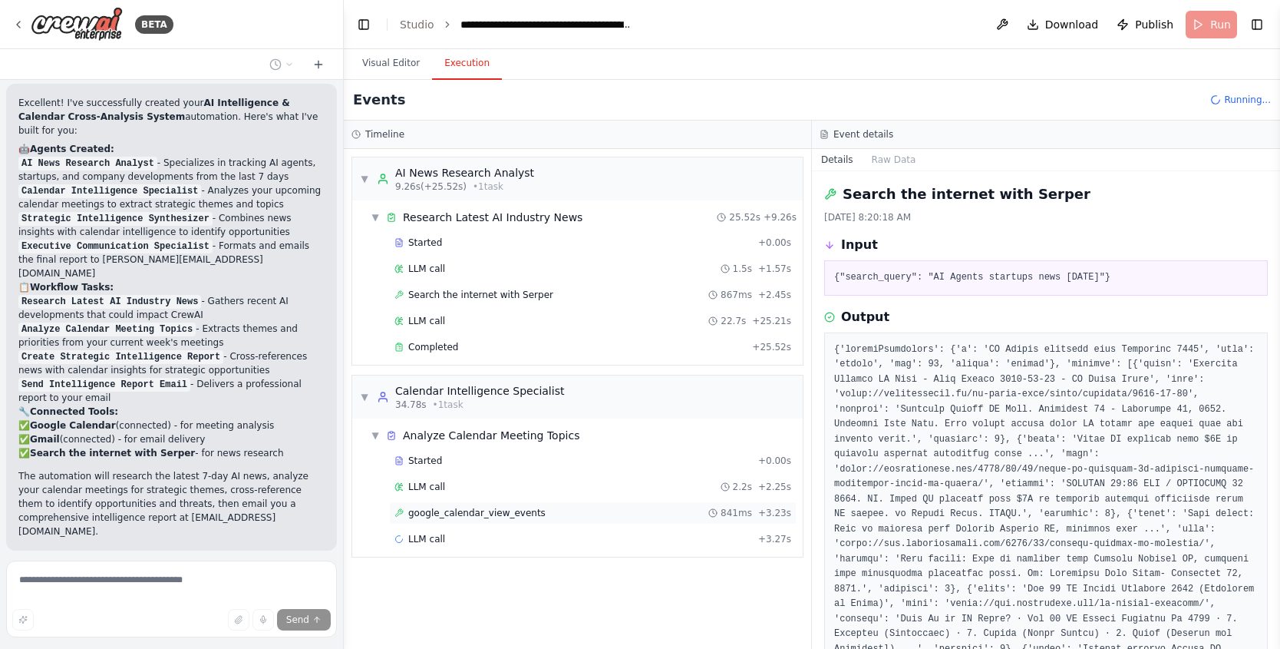
click at [485, 506] on div "google_calendar_view_events 841ms + 3.23s" at bounding box center [593, 512] width 408 height 23
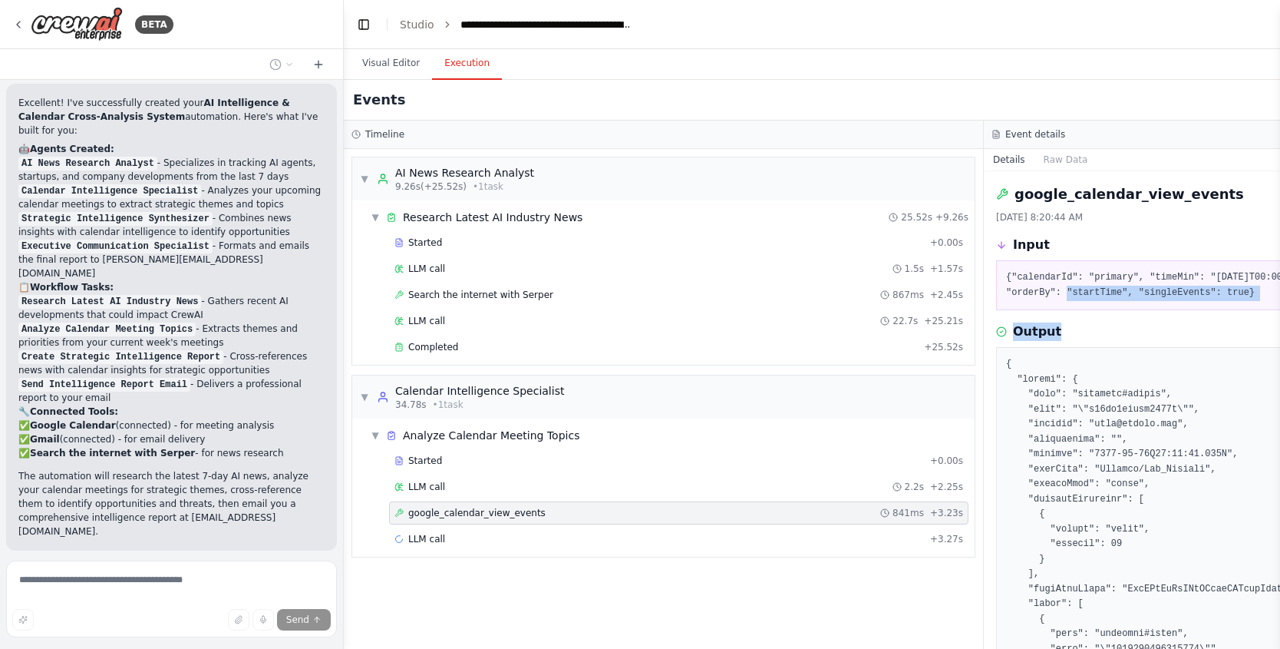
drag, startPoint x: 1121, startPoint y: 291, endPoint x: 1148, endPoint y: 326, distance: 44.4
click at [1152, 325] on div "google_calendar_view_events 9/30/2025, 8:20:44 AM Input {"calendarId": "primary…" at bounding box center [1304, 409] width 640 height 477
drag, startPoint x: 362, startPoint y: 23, endPoint x: 368, endPoint y: 28, distance: 8.3
click at [362, 22] on button "Toggle Left Sidebar" at bounding box center [363, 24] width 21 height 21
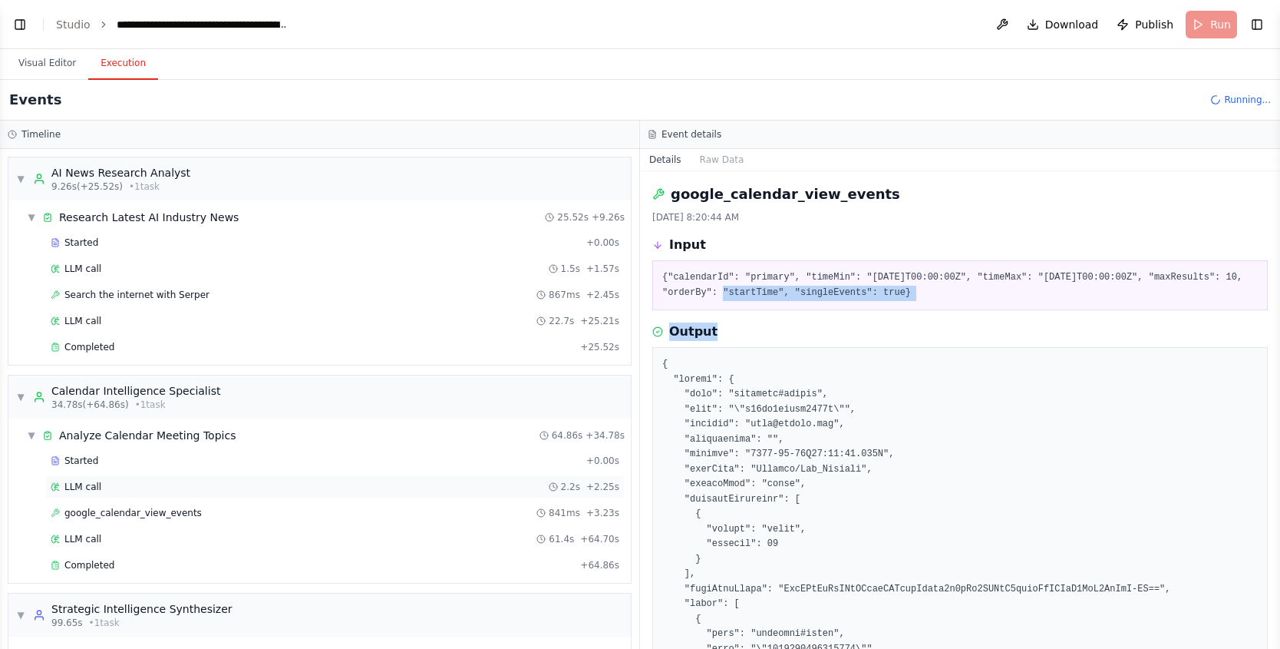
scroll to position [91, 0]
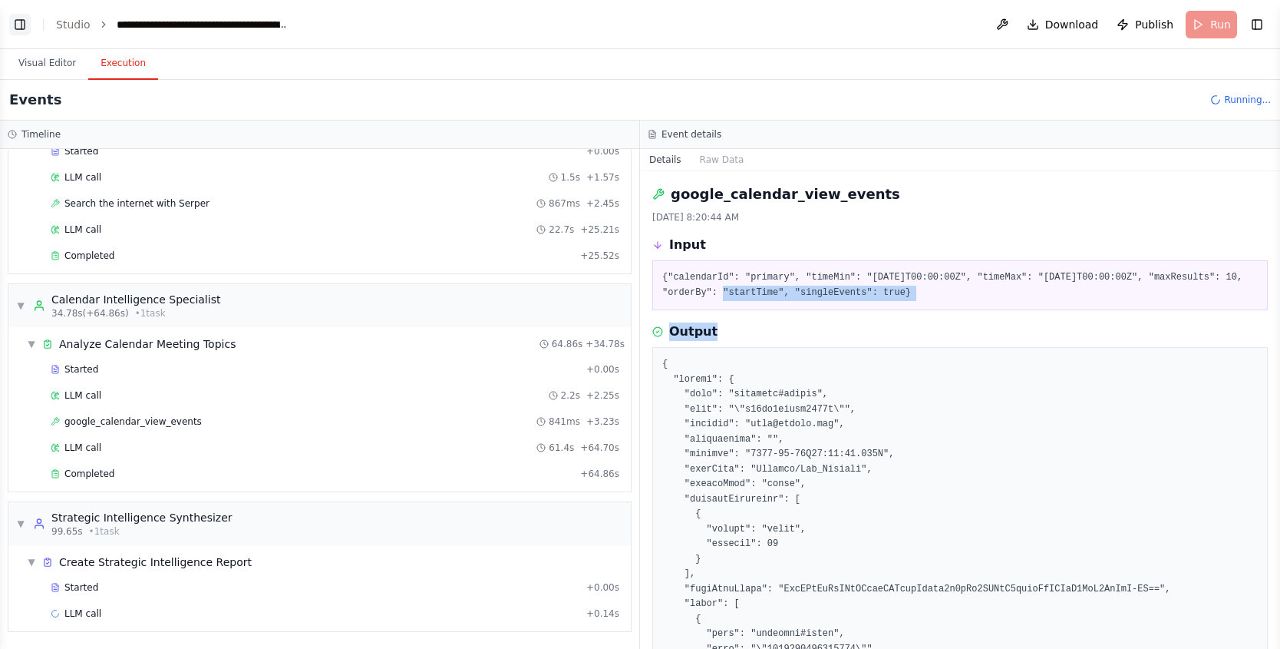
click at [25, 31] on button "Toggle Left Sidebar" at bounding box center [19, 24] width 21 height 21
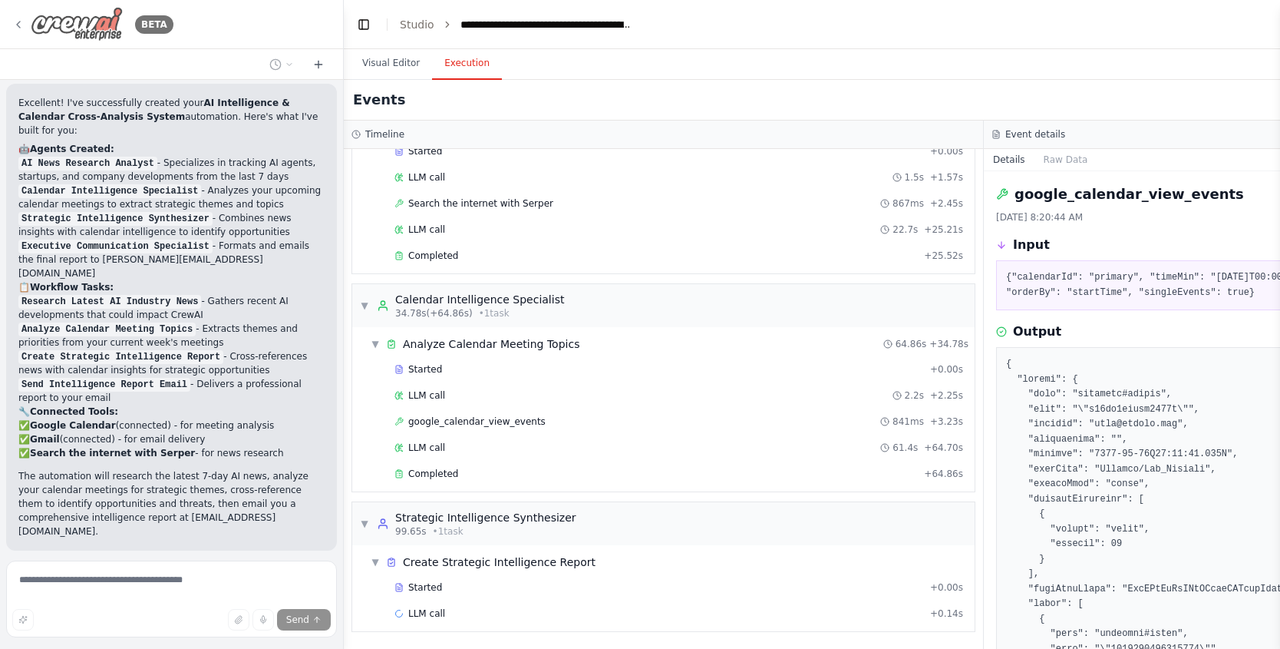
click at [22, 19] on icon at bounding box center [18, 24] width 12 height 12
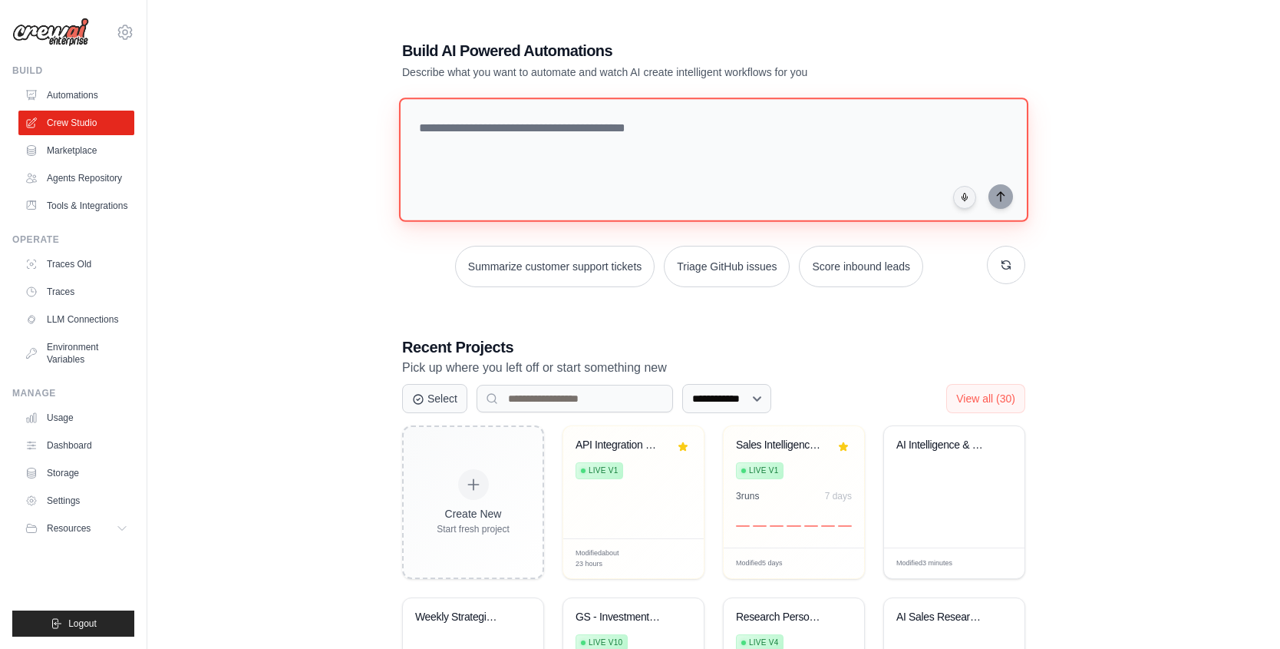
click at [516, 184] on textarea at bounding box center [713, 159] width 629 height 124
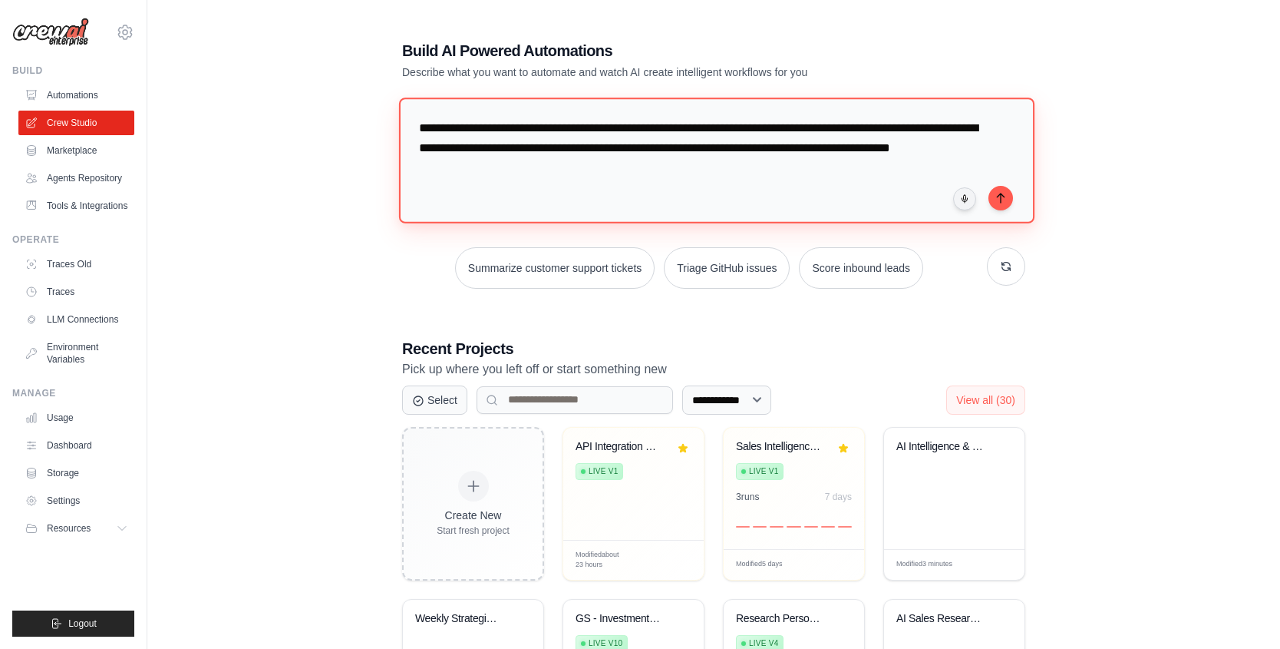
scroll to position [8, 0]
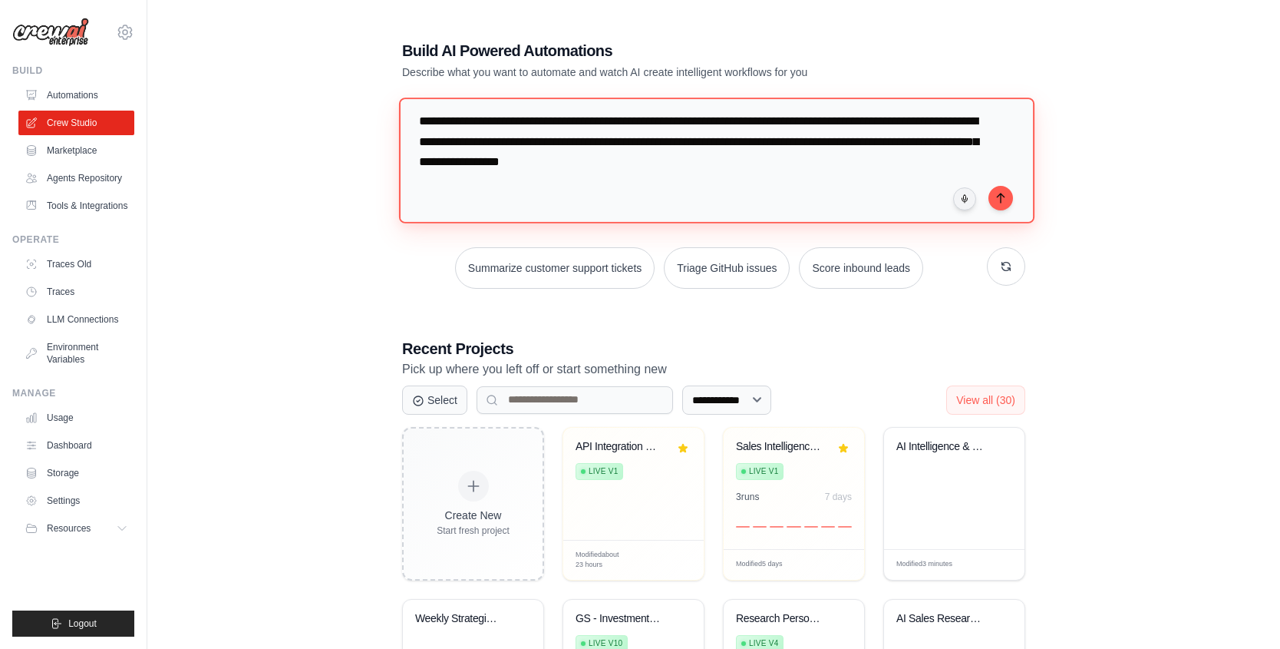
type textarea "**********"
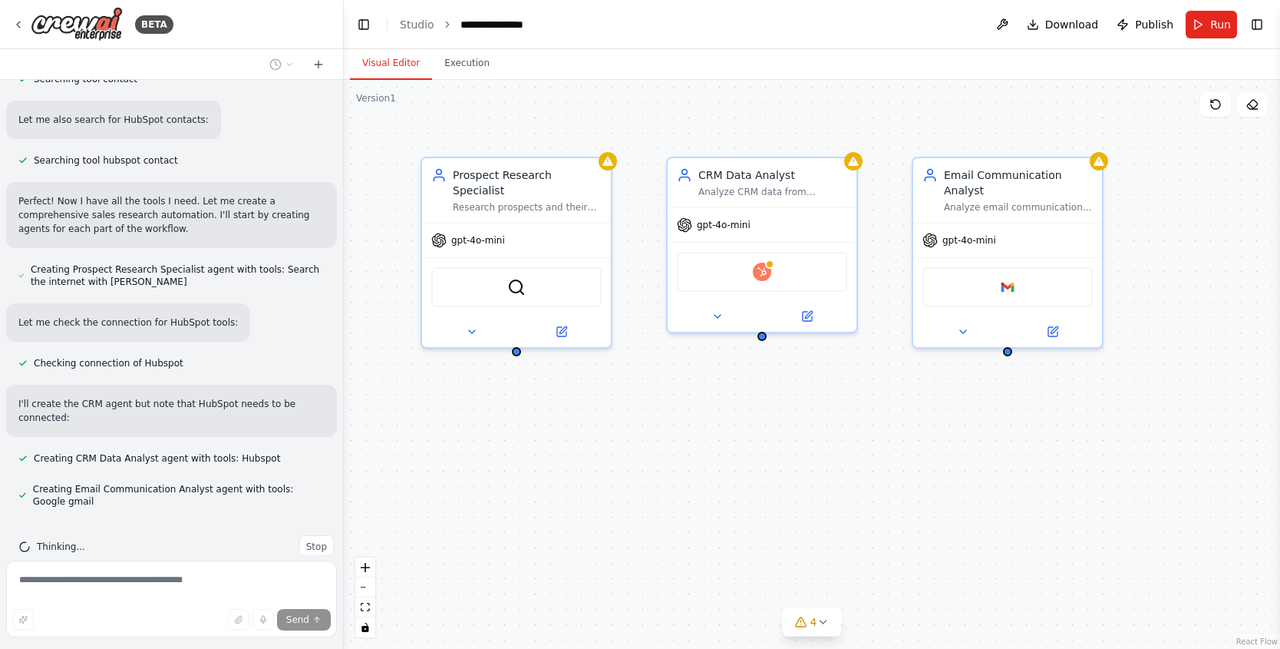
scroll to position [415, 0]
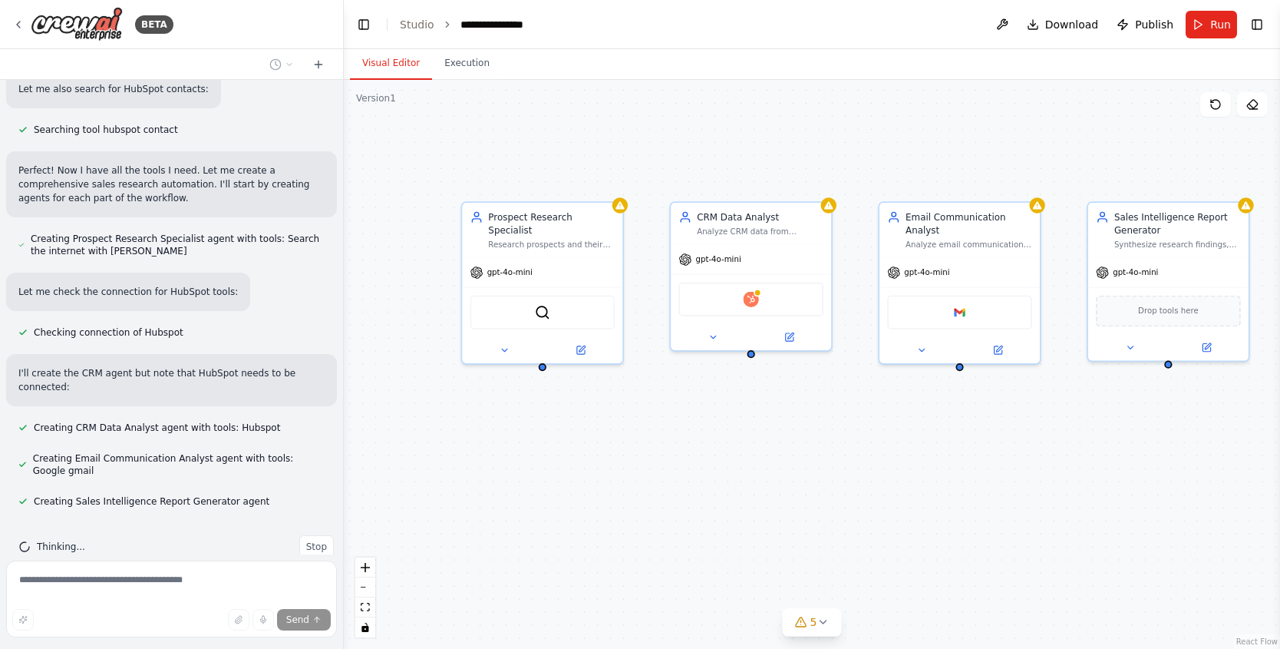
drag, startPoint x: 1159, startPoint y: 430, endPoint x: 1114, endPoint y: 431, distance: 45.3
click at [1114, 431] on div "Prospect Research Specialist Research prospects and their companies using their…" at bounding box center [812, 364] width 937 height 569
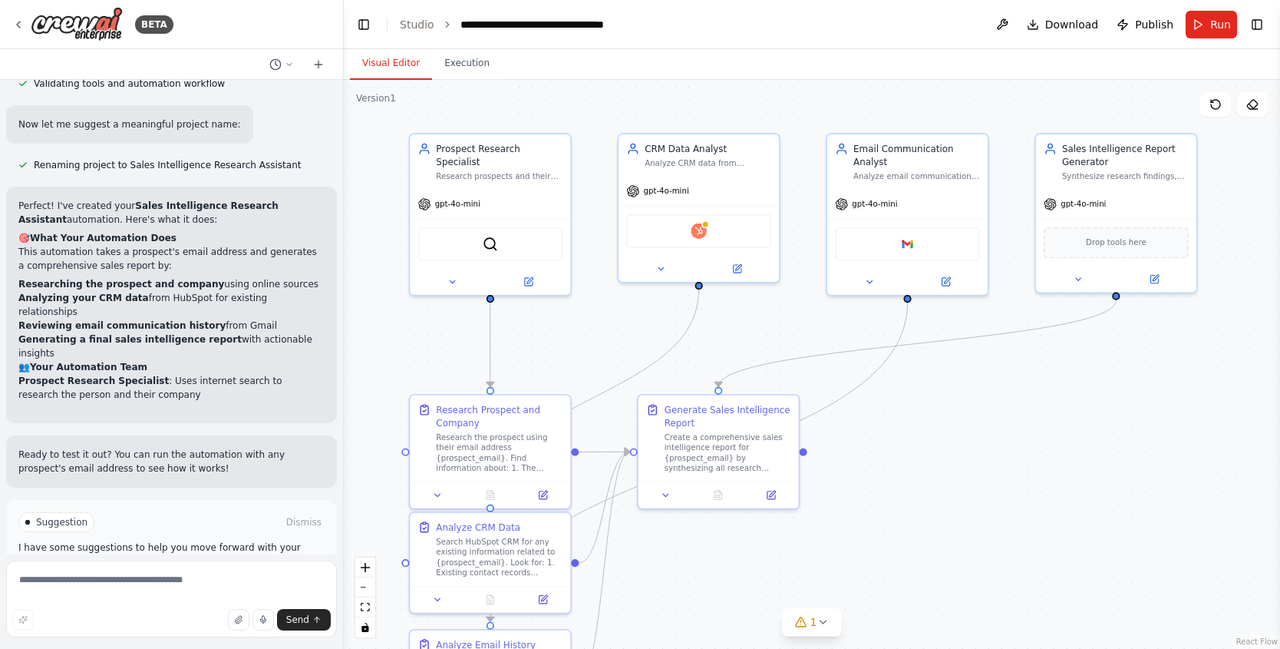
drag, startPoint x: 917, startPoint y: 512, endPoint x: 867, endPoint y: 444, distance: 84.0
click at [865, 444] on div ".deletable-edge-delete-btn { width: 20px; height: 20px; border: 0px solid #ffff…" at bounding box center [812, 364] width 937 height 569
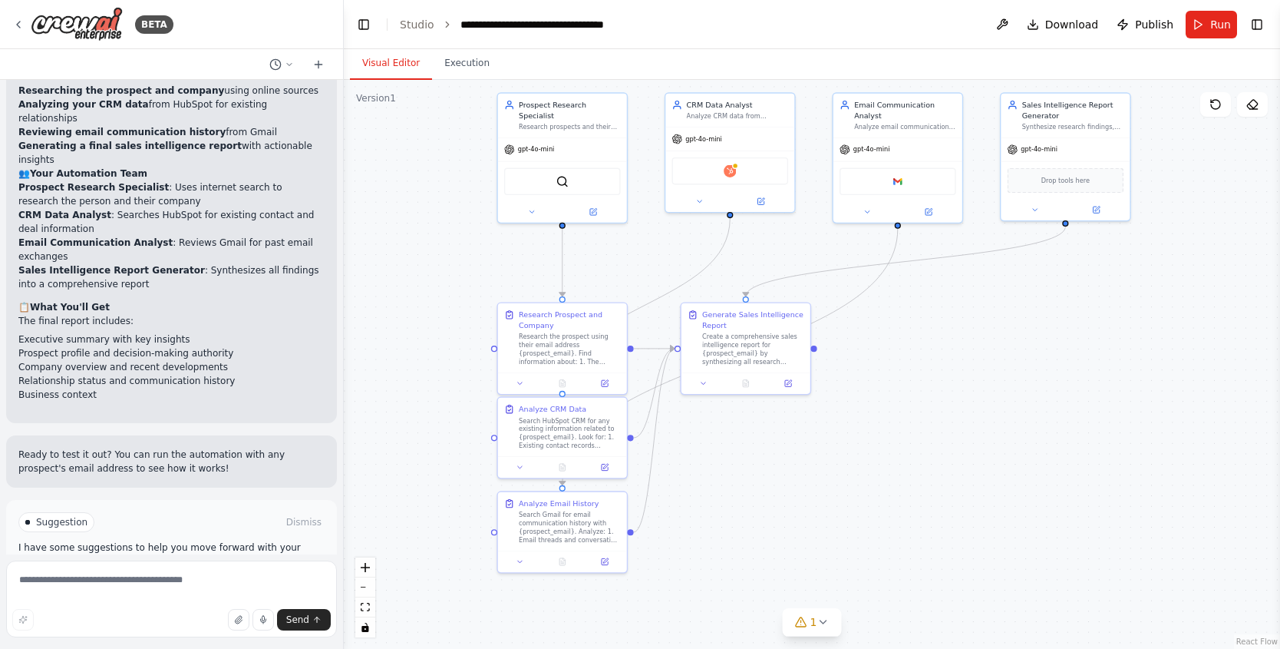
drag, startPoint x: 869, startPoint y: 390, endPoint x: 861, endPoint y: 322, distance: 68.8
click at [861, 322] on div ".deletable-edge-delete-btn { width: 20px; height: 20px; border: 0px solid #ffff…" at bounding box center [812, 364] width 937 height 569
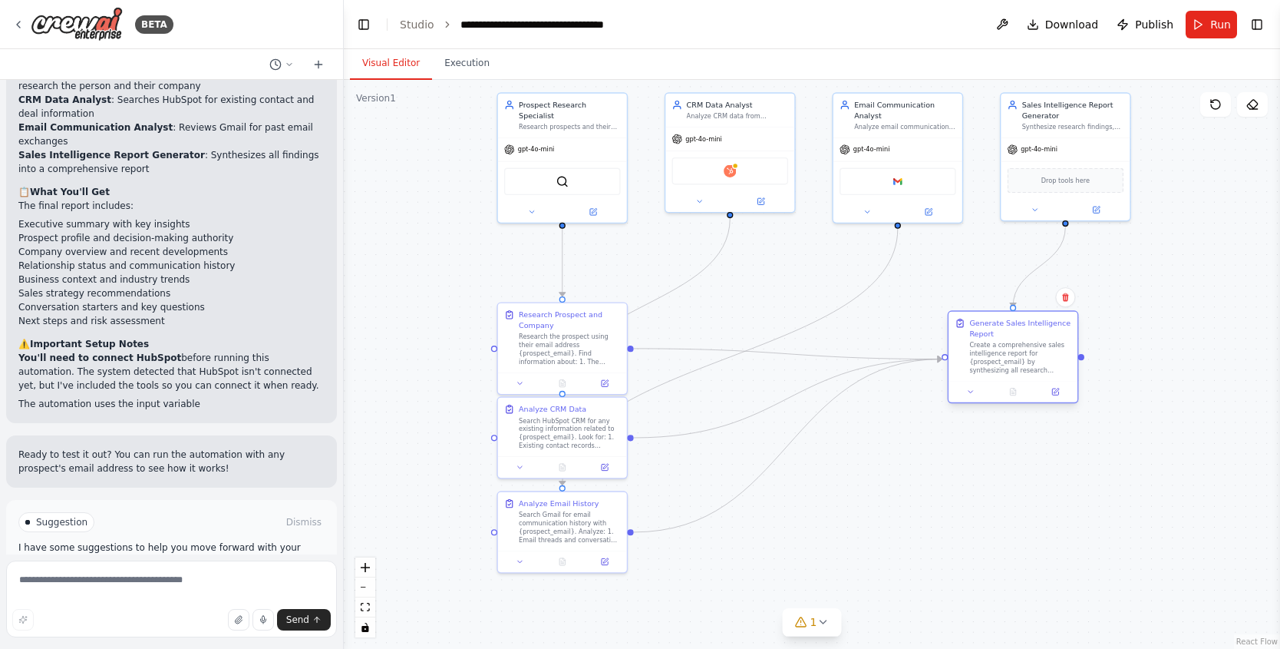
drag, startPoint x: 823, startPoint y: 316, endPoint x: 1054, endPoint y: 321, distance: 231.1
click at [1054, 321] on div "Generate Sales Intelligence Report" at bounding box center [1020, 328] width 101 height 21
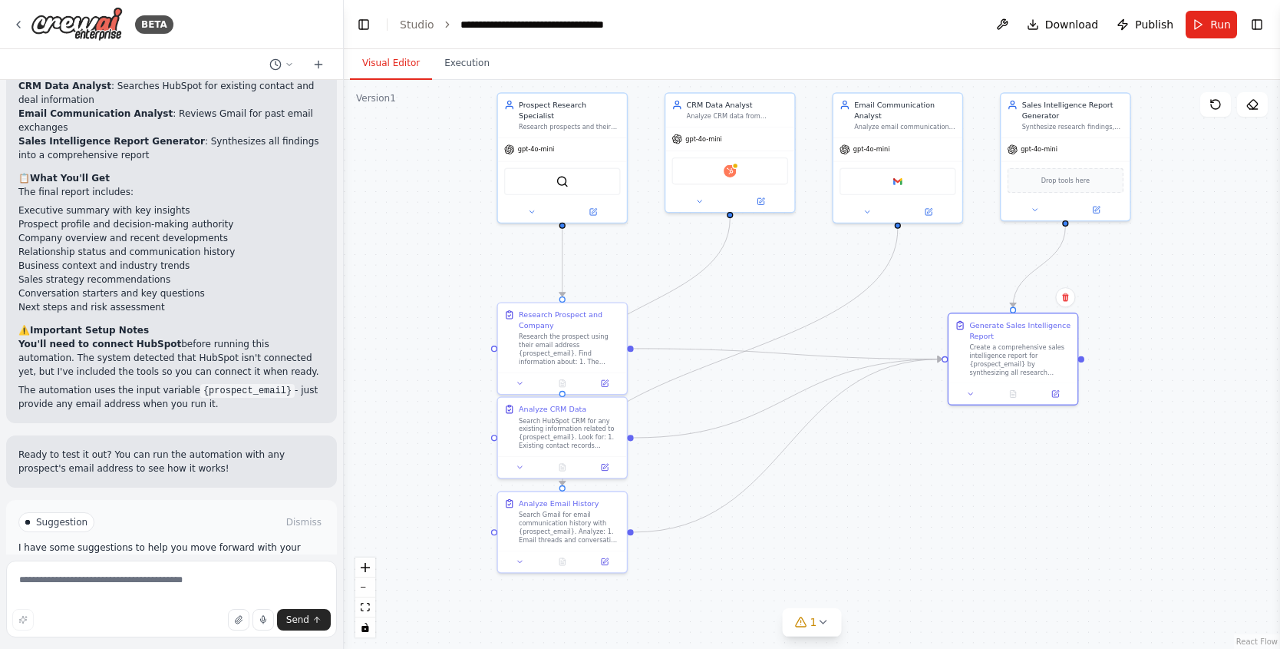
click at [127, 575] on button "Run Automation" at bounding box center [171, 587] width 306 height 25
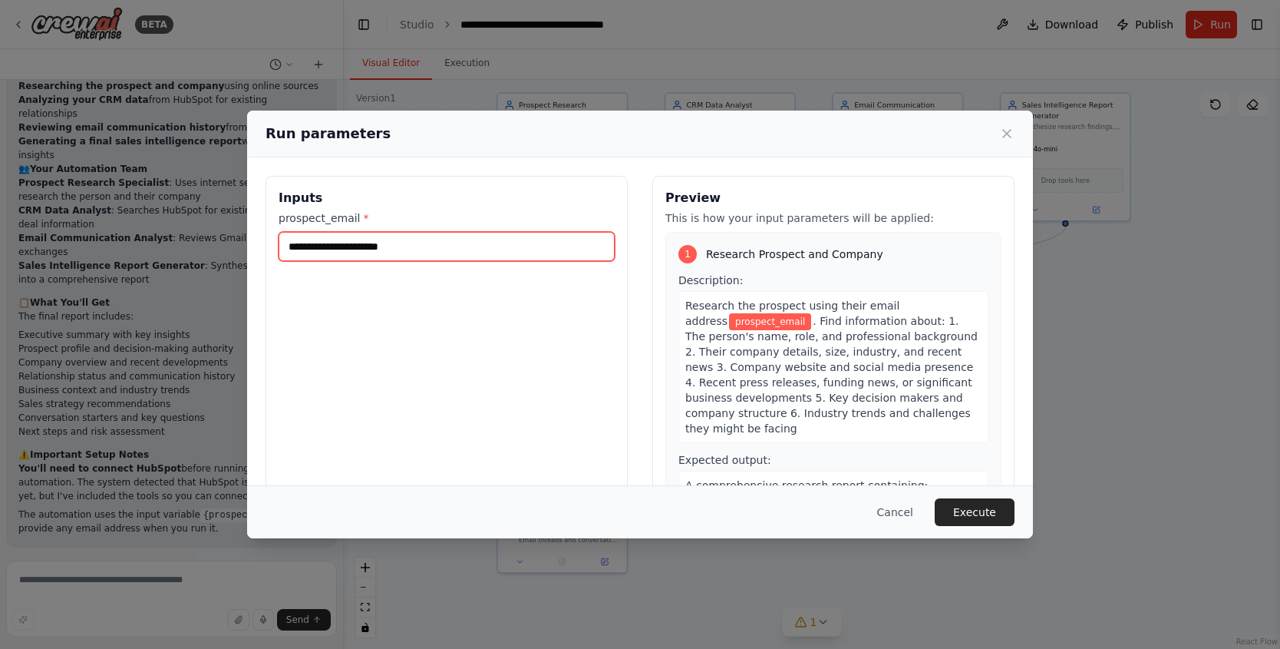
click at [497, 259] on input "prospect_email *" at bounding box center [447, 246] width 336 height 29
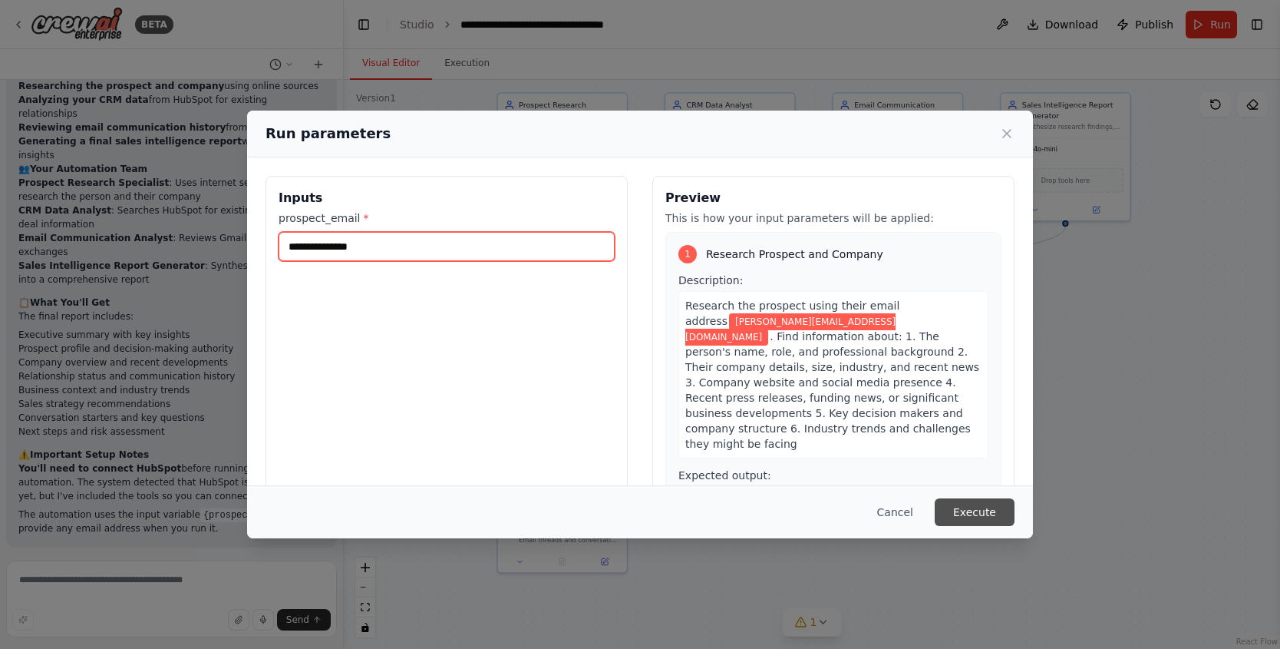
type input "**********"
click at [989, 506] on button "Execute" at bounding box center [975, 512] width 80 height 28
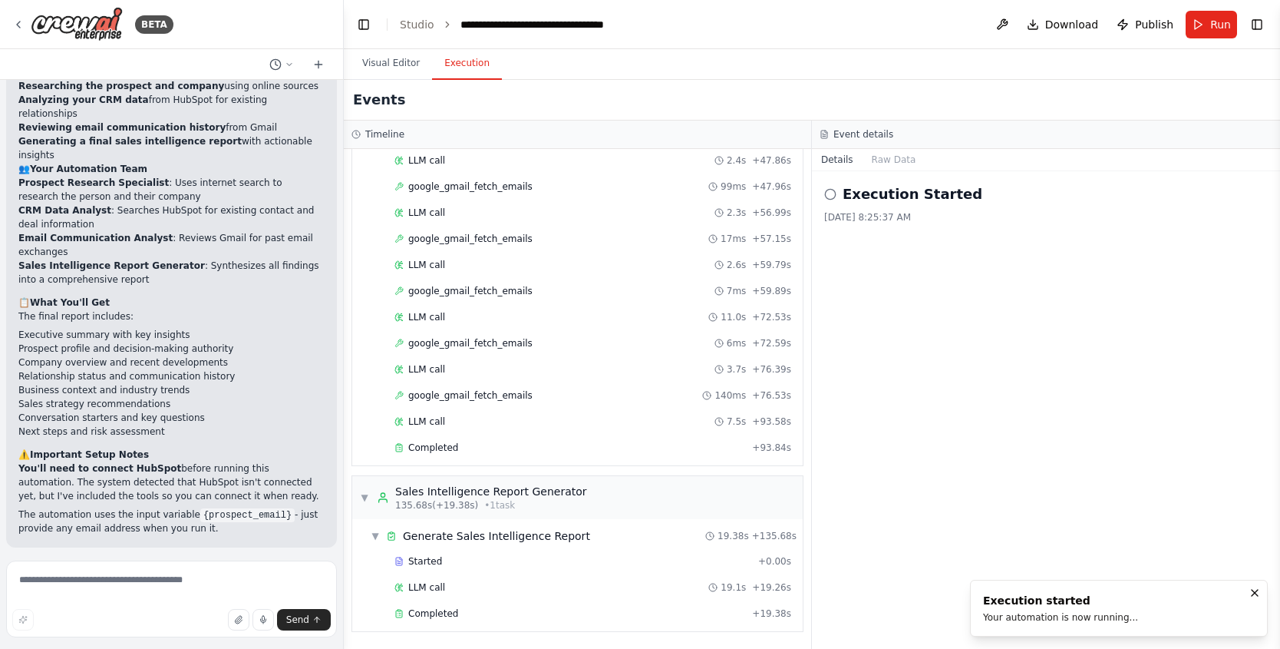
scroll to position [1424, 0]
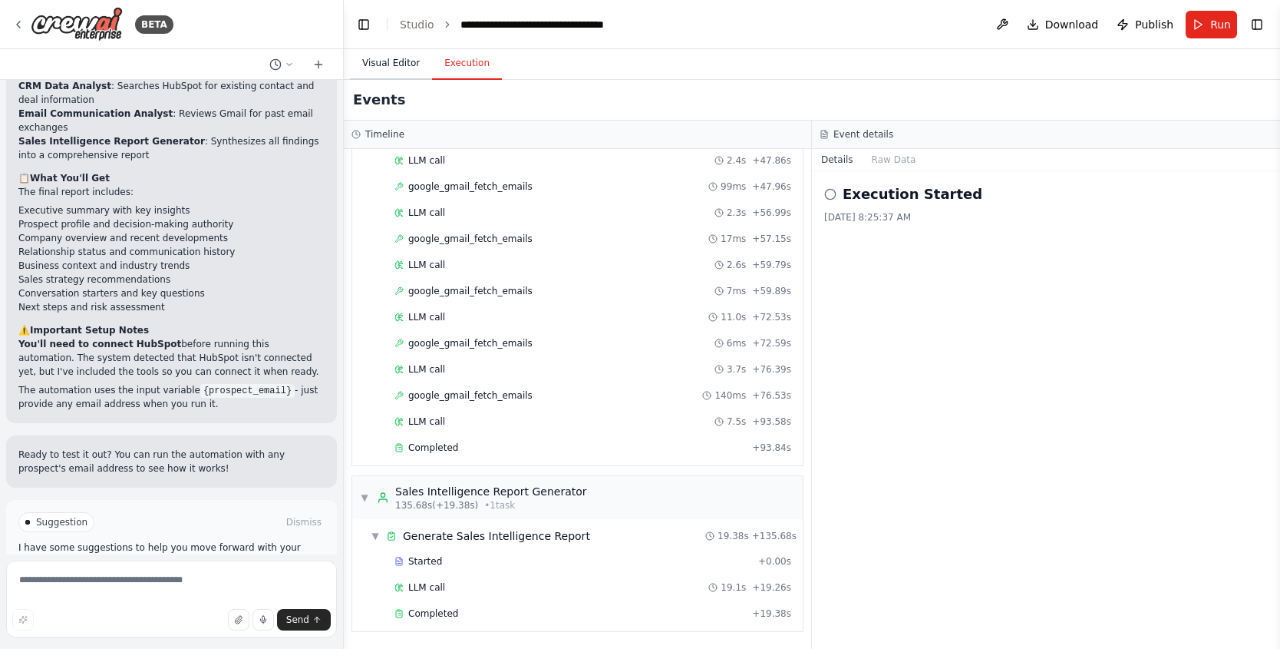
click at [382, 52] on button "Visual Editor" at bounding box center [391, 64] width 82 height 32
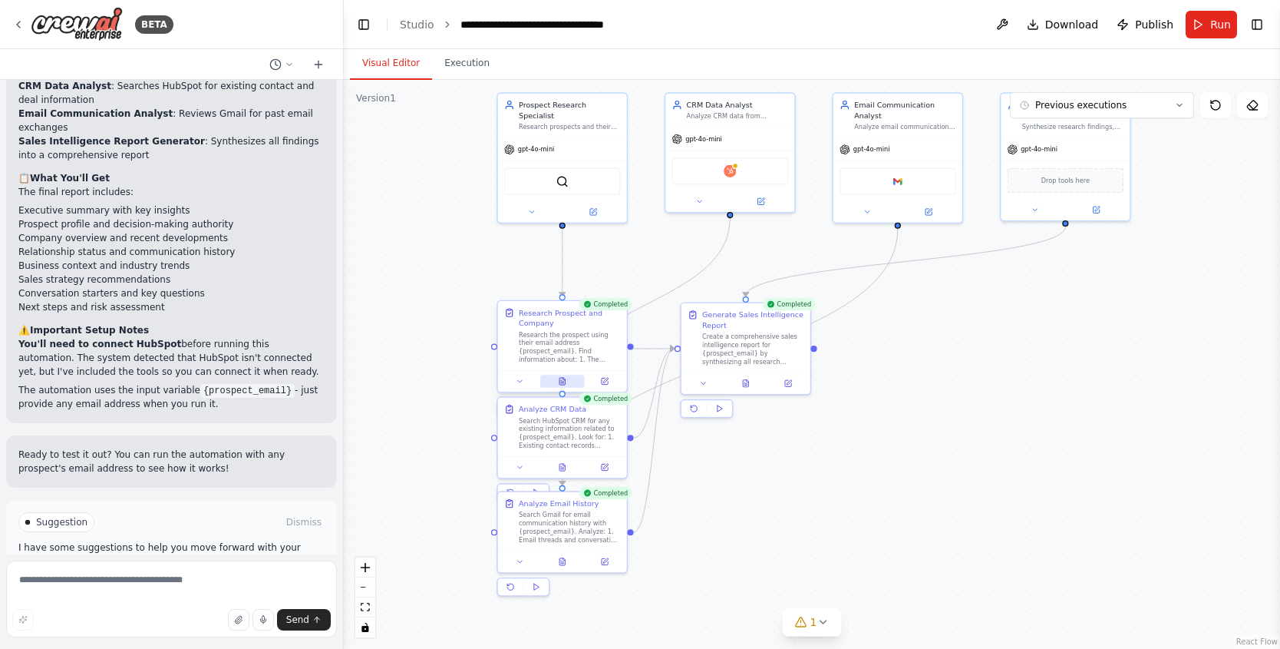
click at [562, 382] on icon at bounding box center [562, 381] width 5 height 7
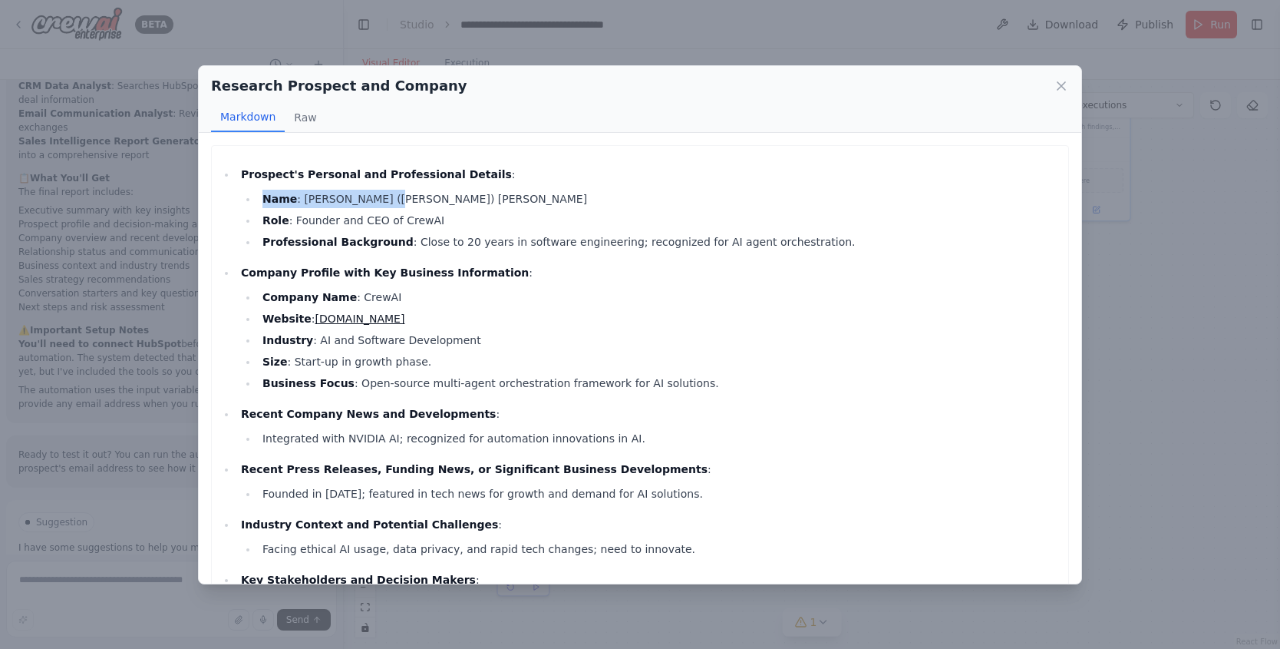
drag, startPoint x: 292, startPoint y: 190, endPoint x: 434, endPoint y: 200, distance: 142.4
click at [434, 200] on li "Name : João (Joe) Moura" at bounding box center [659, 199] width 803 height 18
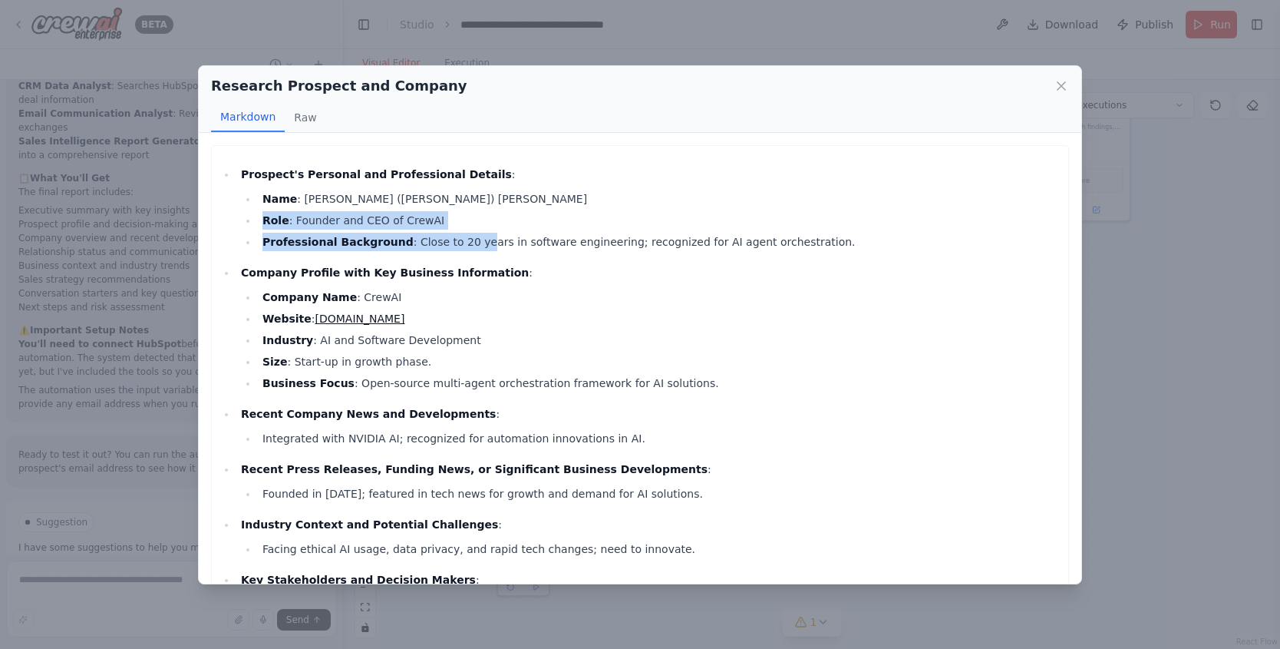
drag, startPoint x: 284, startPoint y: 223, endPoint x: 471, endPoint y: 240, distance: 188.1
click at [471, 241] on ul "Name : João (Joe) Moura Role : Founder and CEO of CrewAI Professional Backgroun…" at bounding box center [651, 220] width 820 height 61
click at [467, 246] on li "Professional Background : Close to 20 years in software engineering; recognized…" at bounding box center [659, 242] width 803 height 18
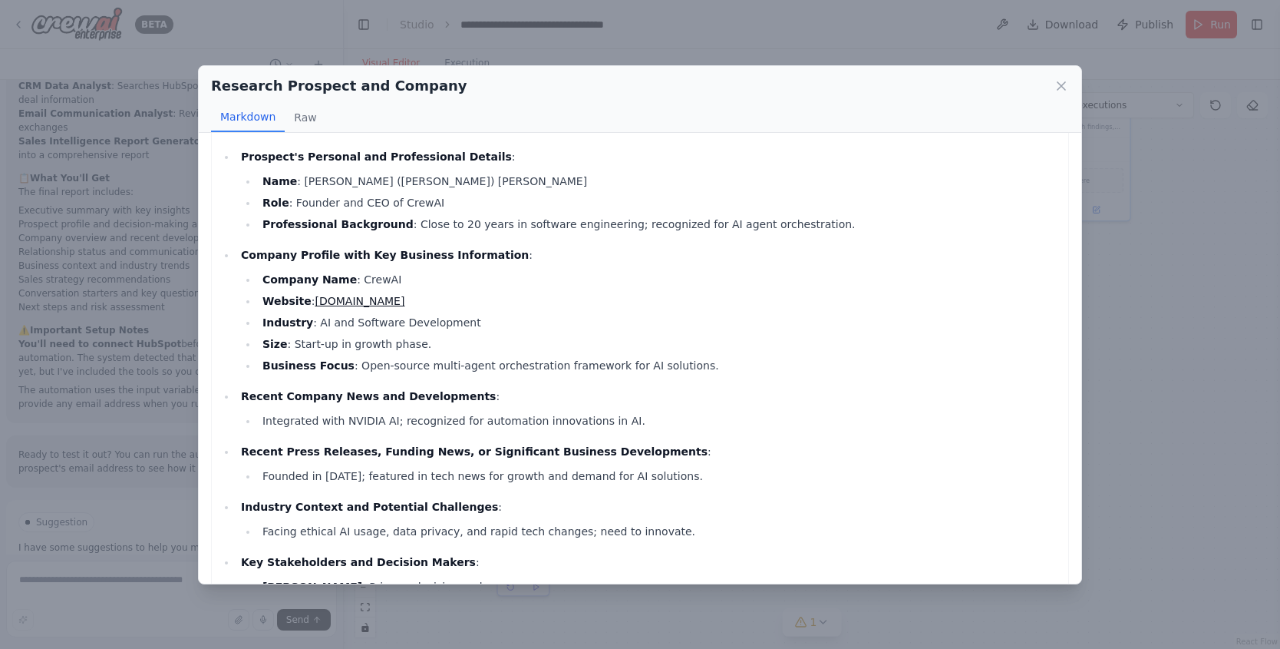
scroll to position [26, 0]
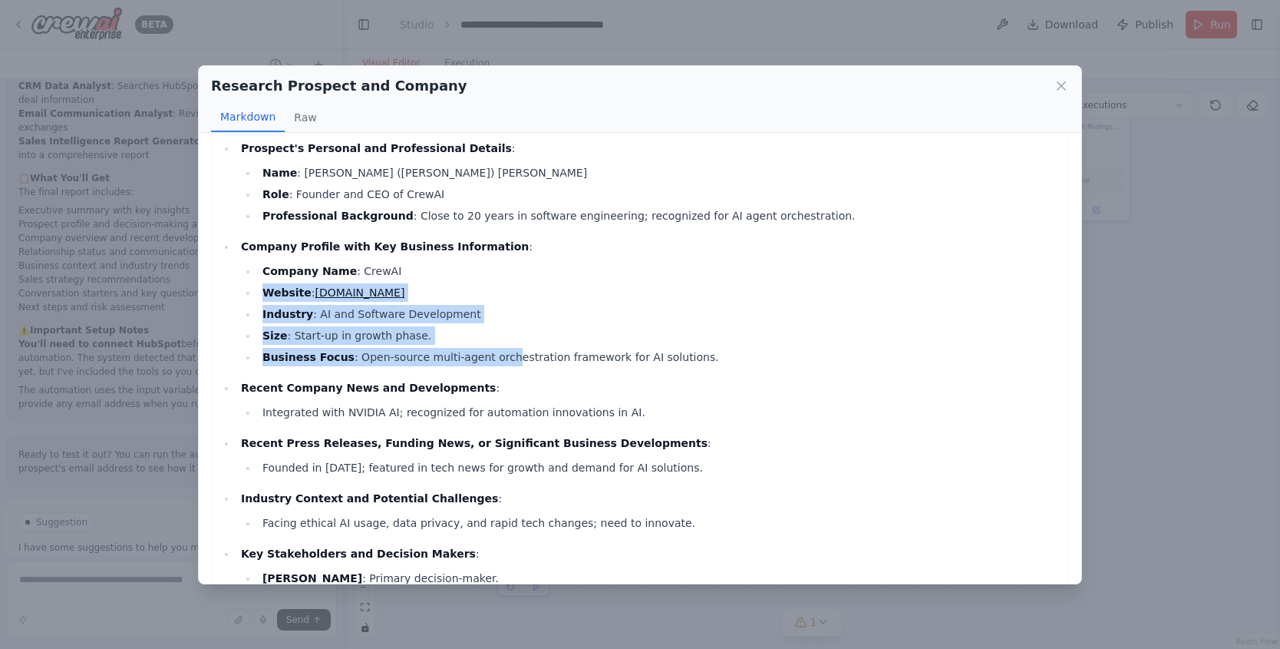
drag, startPoint x: 420, startPoint y: 266, endPoint x: 502, endPoint y: 355, distance: 121.7
click at [502, 355] on ul "Company Name : CrewAI Website : crewai.com Industry : AI and Software Developme…" at bounding box center [651, 314] width 820 height 104
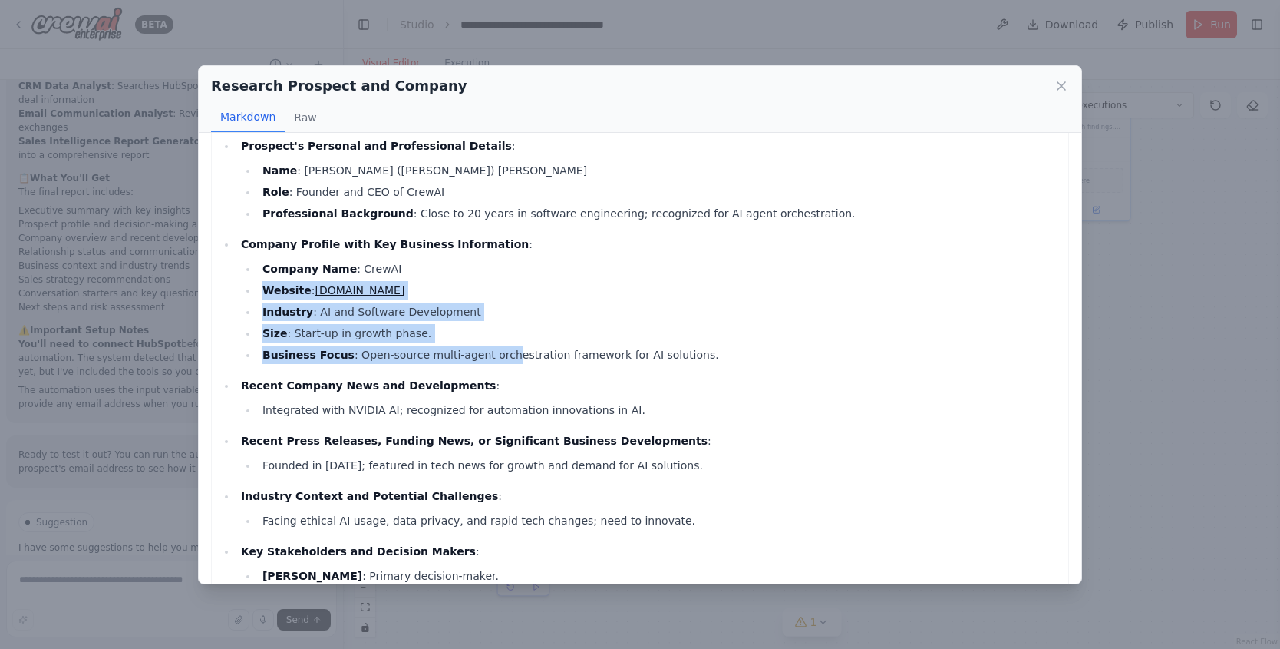
scroll to position [29, 0]
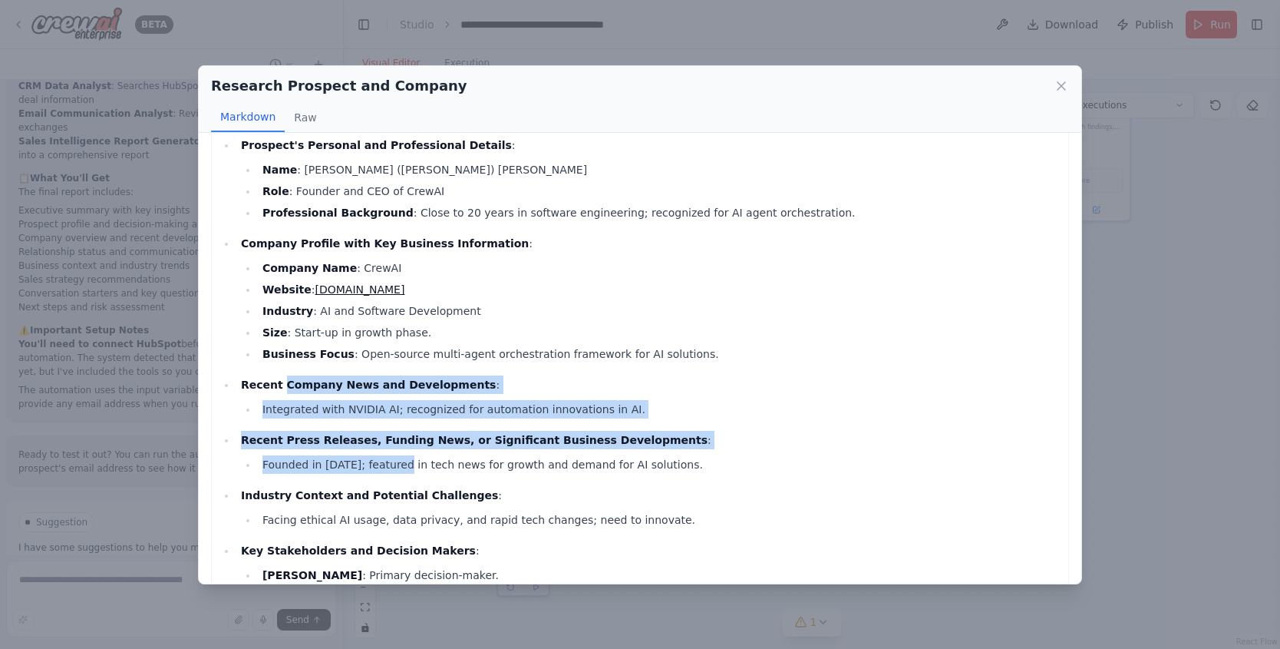
drag, startPoint x: 314, startPoint y: 405, endPoint x: 400, endPoint y: 457, distance: 100.2
click at [400, 457] on ul "Prospect's Personal and Professional Details : Name : João (Joe) Moura Role : F…" at bounding box center [640, 388] width 841 height 504
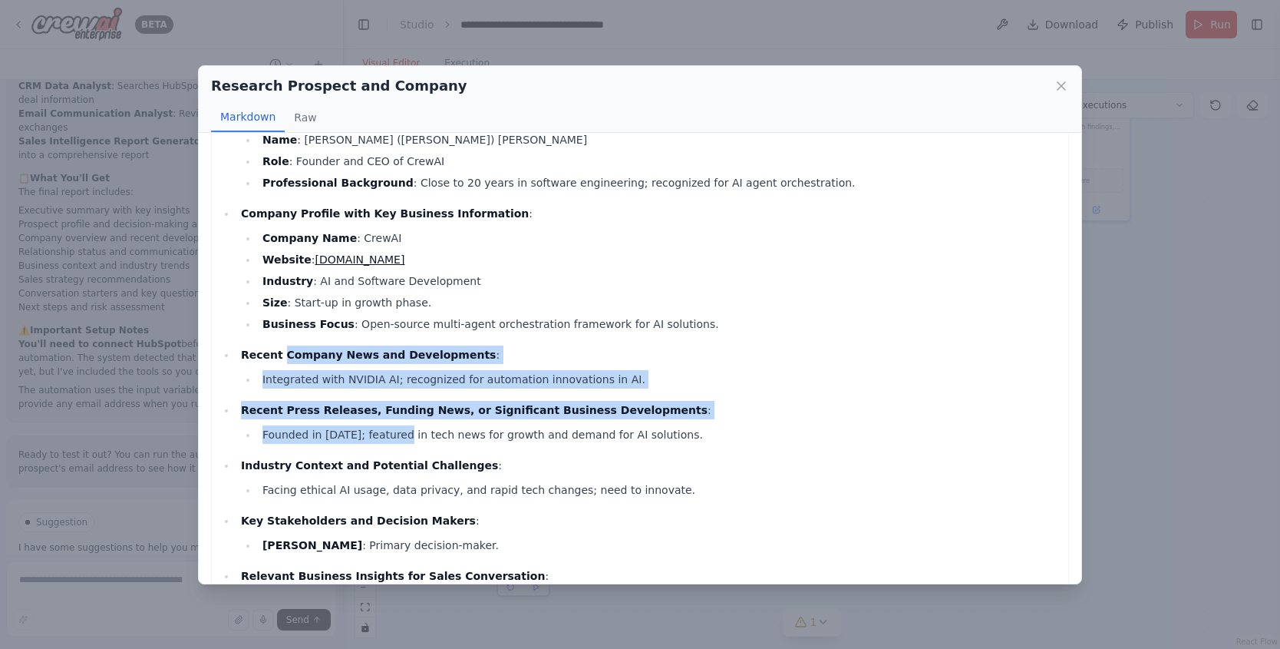
scroll to position [113, 0]
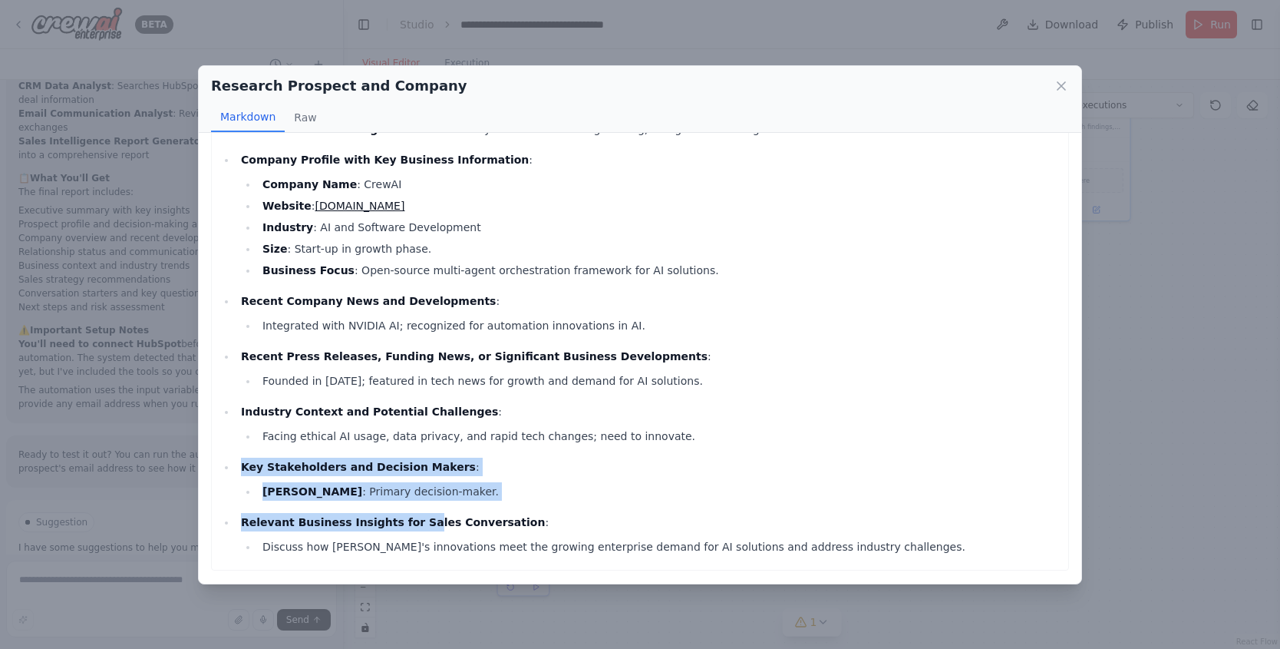
drag, startPoint x: 271, startPoint y: 456, endPoint x: 636, endPoint y: 479, distance: 366.1
click at [498, 529] on ul "Prospect's Personal and Professional Details : Name : João (Joe) Moura Role : F…" at bounding box center [640, 304] width 841 height 504
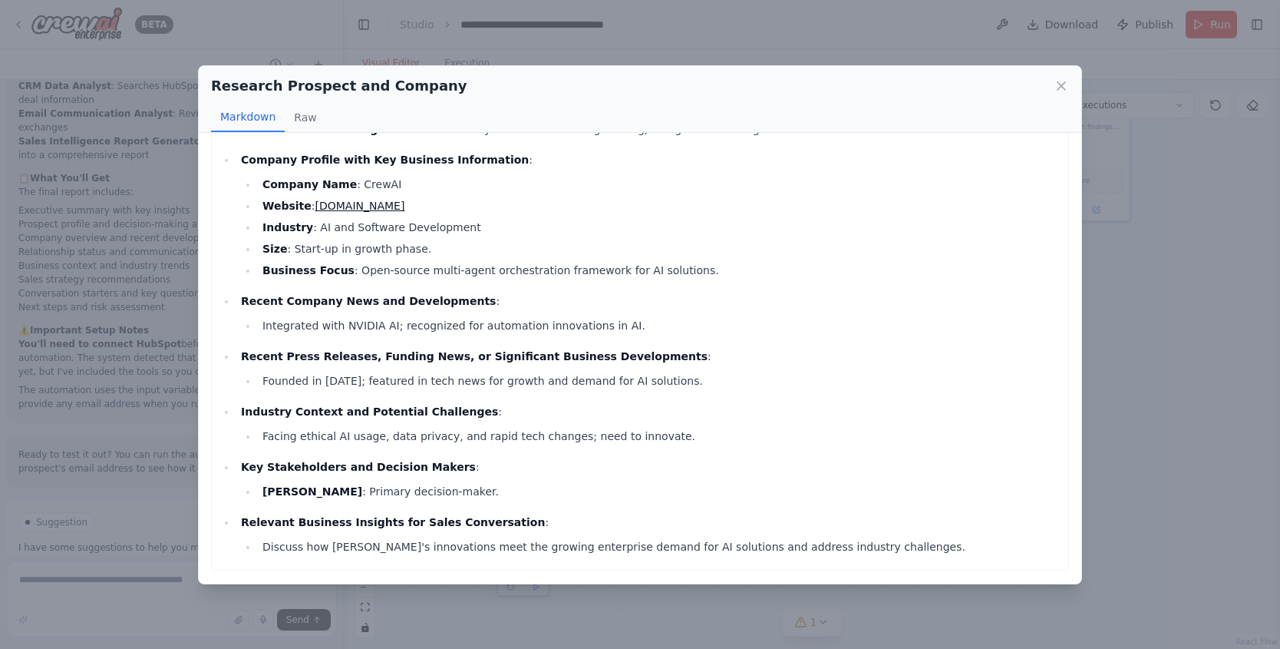
click at [1148, 139] on div "Research Prospect and Company Markdown Raw Prospect's Personal and Professional…" at bounding box center [640, 324] width 1280 height 649
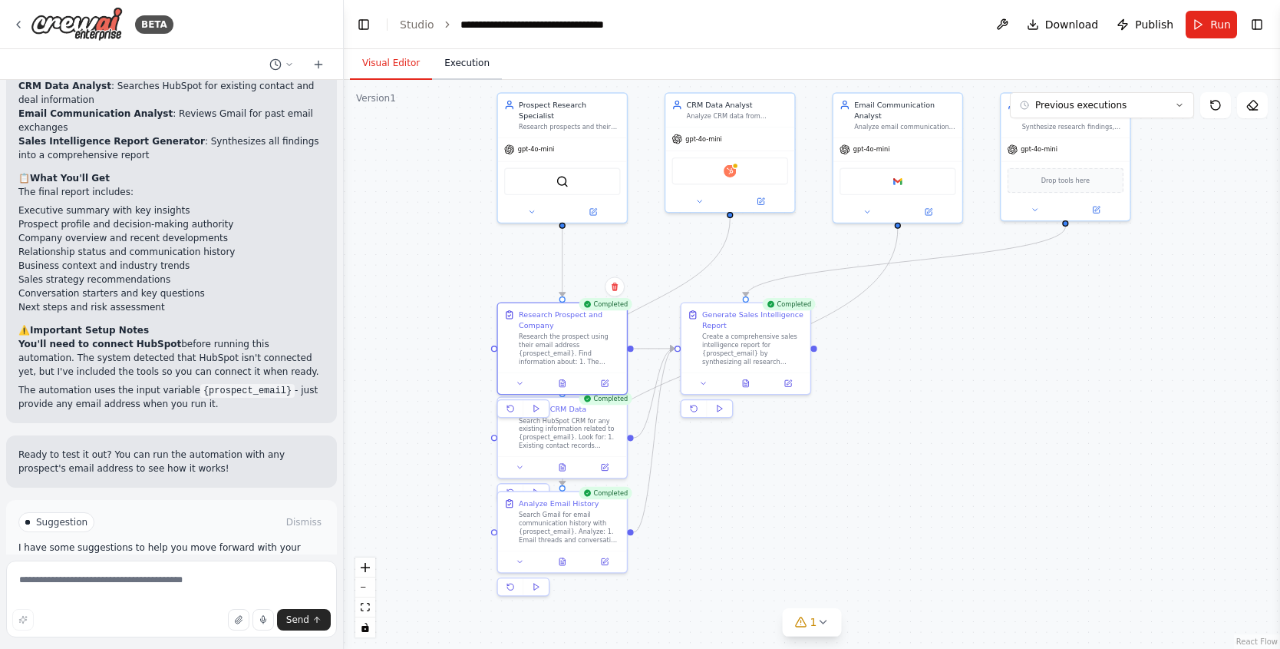
click at [444, 58] on button "Execution" at bounding box center [467, 64] width 70 height 32
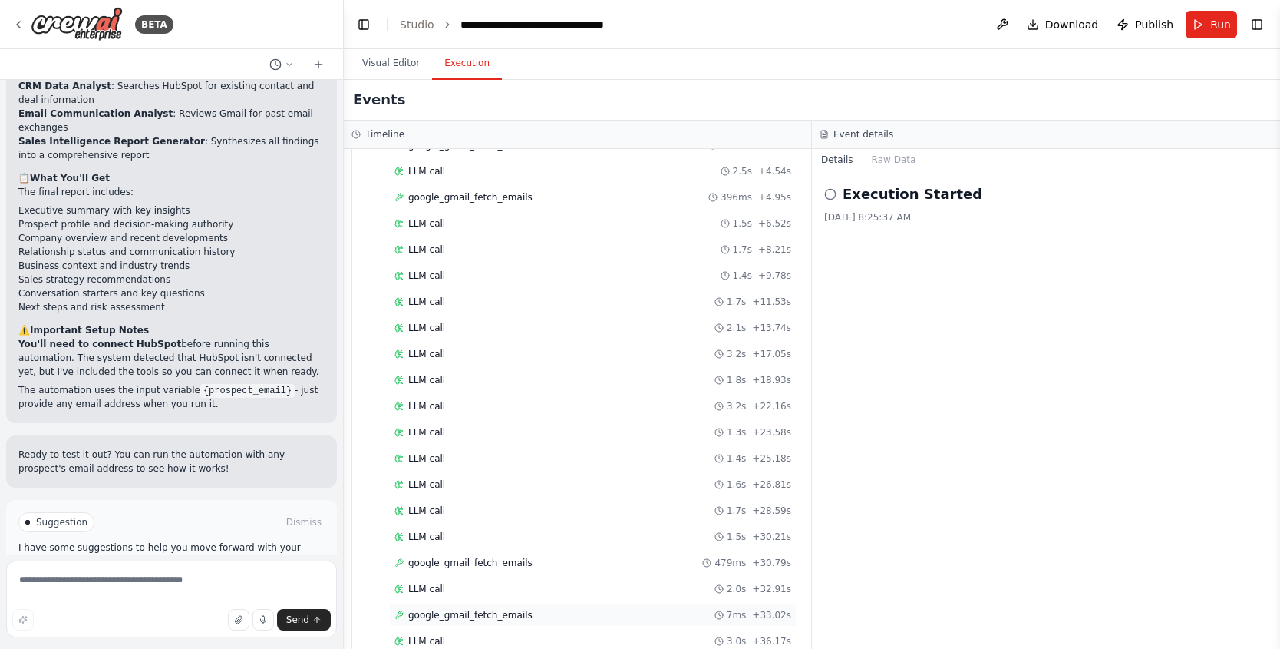
scroll to position [621, 0]
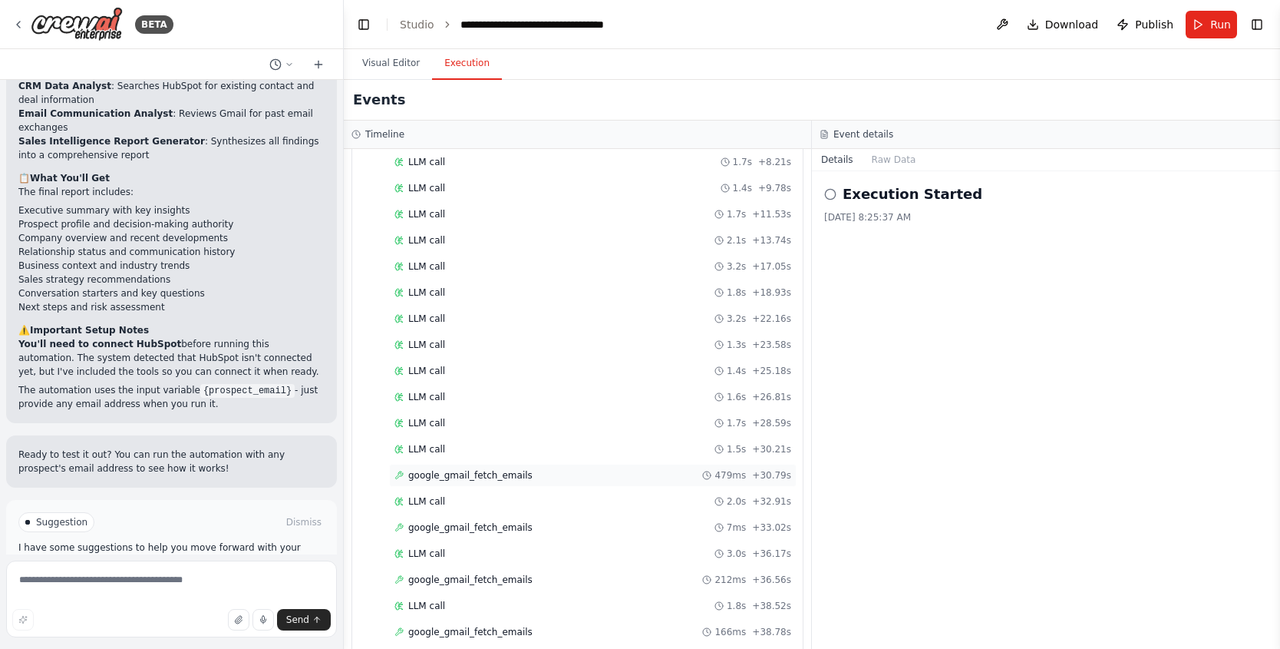
click at [500, 469] on span "google_gmail_fetch_emails" at bounding box center [470, 475] width 124 height 12
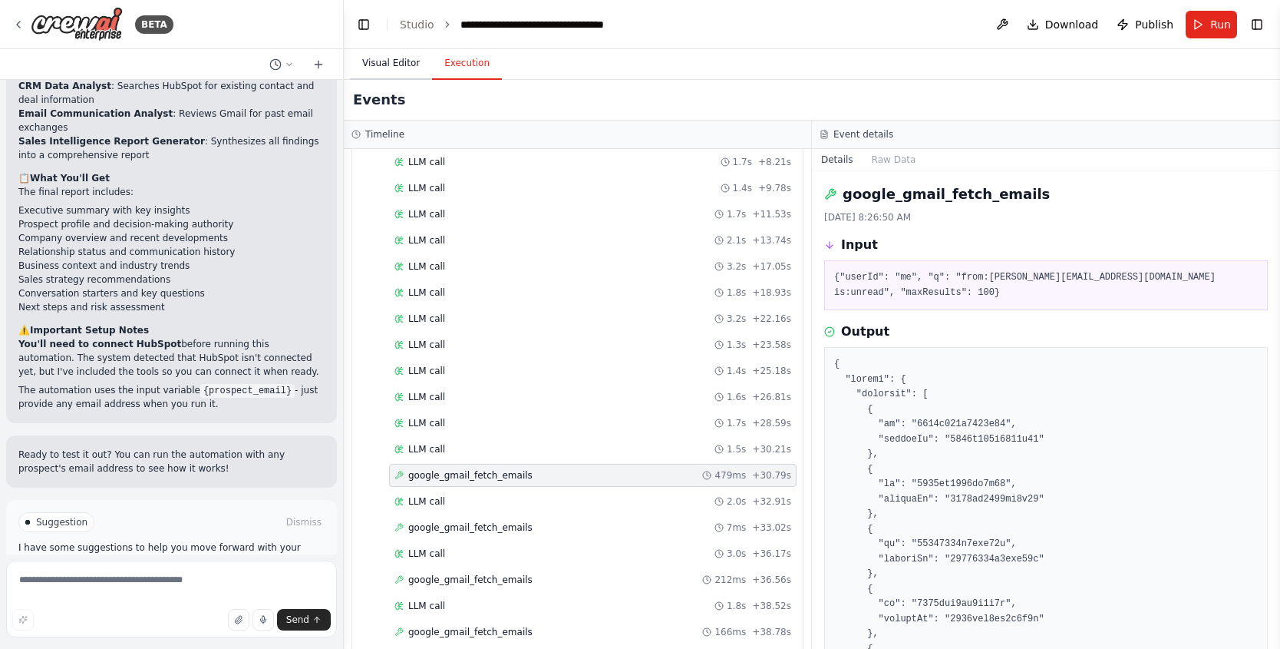
click at [402, 62] on button "Visual Editor" at bounding box center [391, 64] width 82 height 32
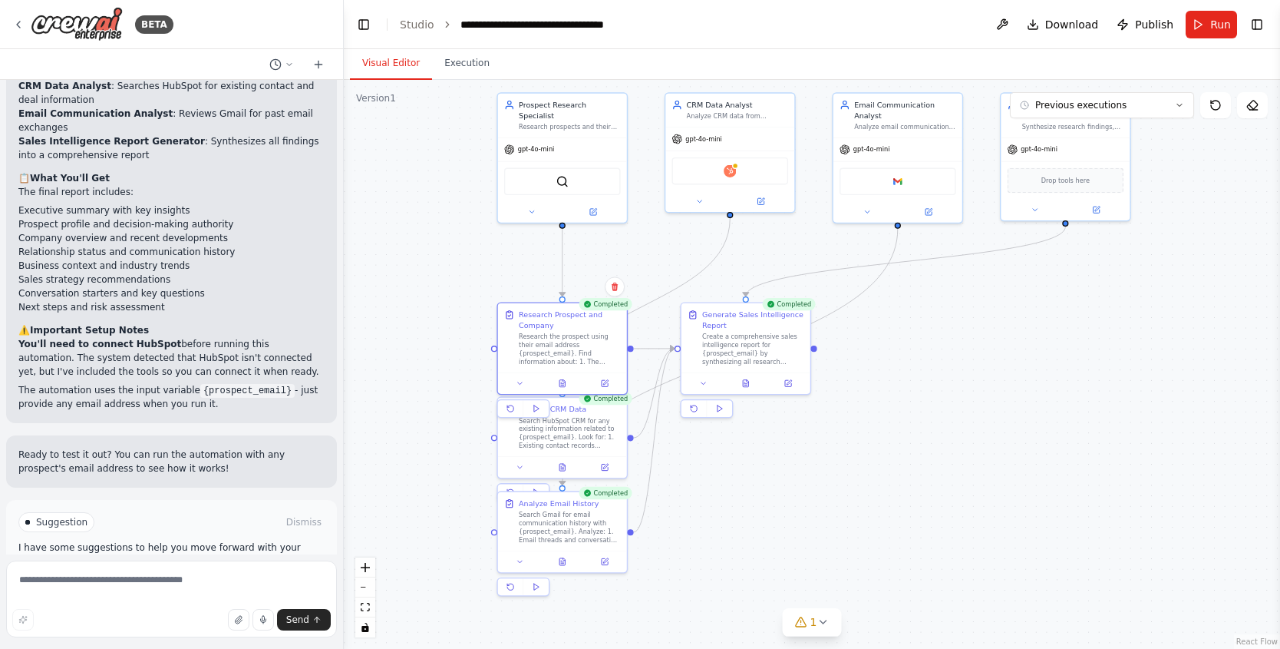
click at [225, 575] on button "Improve automation" at bounding box center [171, 587] width 306 height 25
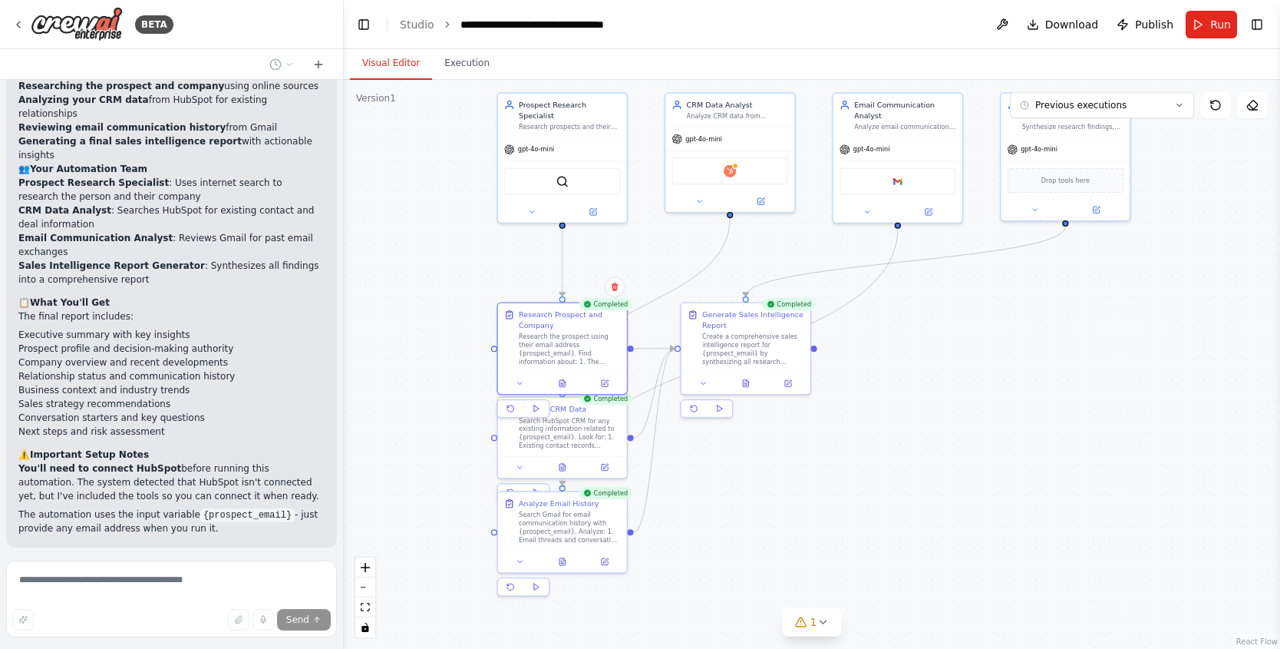
scroll to position [1360, 0]
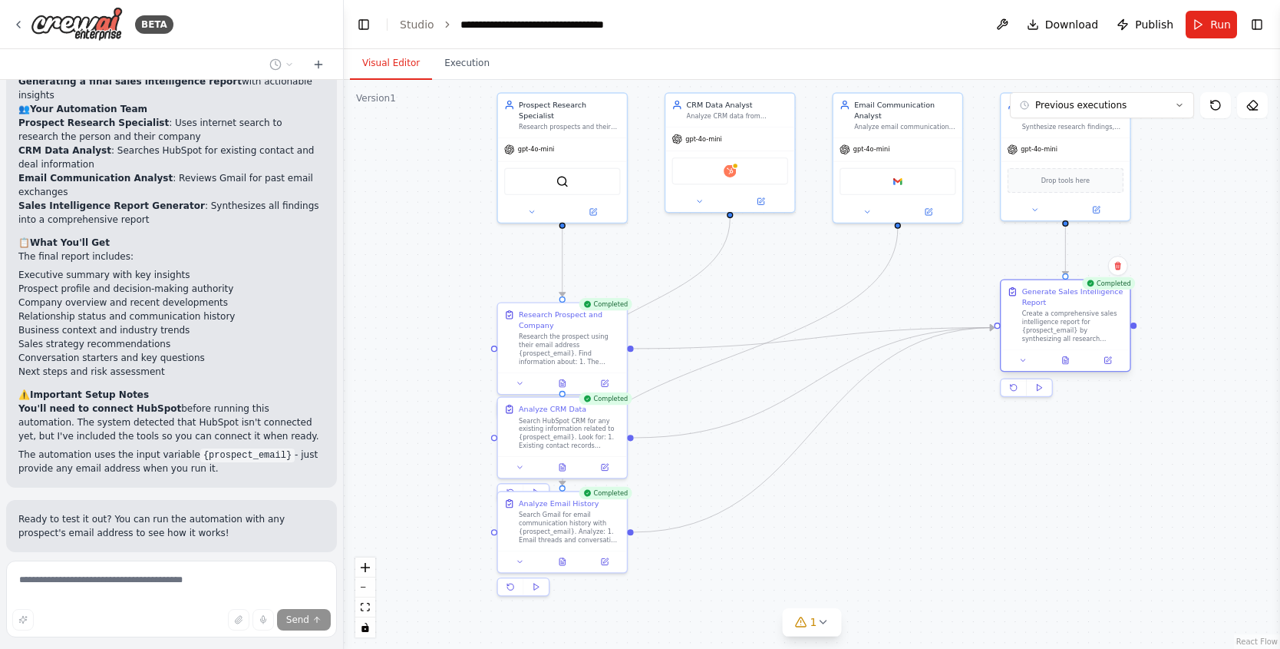
drag, startPoint x: 776, startPoint y: 314, endPoint x: 1077, endPoint y: 292, distance: 301.7
click at [1079, 292] on div "Generate Sales Intelligence Report" at bounding box center [1073, 296] width 101 height 21
drag, startPoint x: 551, startPoint y: 411, endPoint x: 610, endPoint y: 359, distance: 78.4
click at [598, 404] on div "Search HubSpot CRM for any existing information related to {prospect_email}. Lo…" at bounding box center [611, 421] width 101 height 34
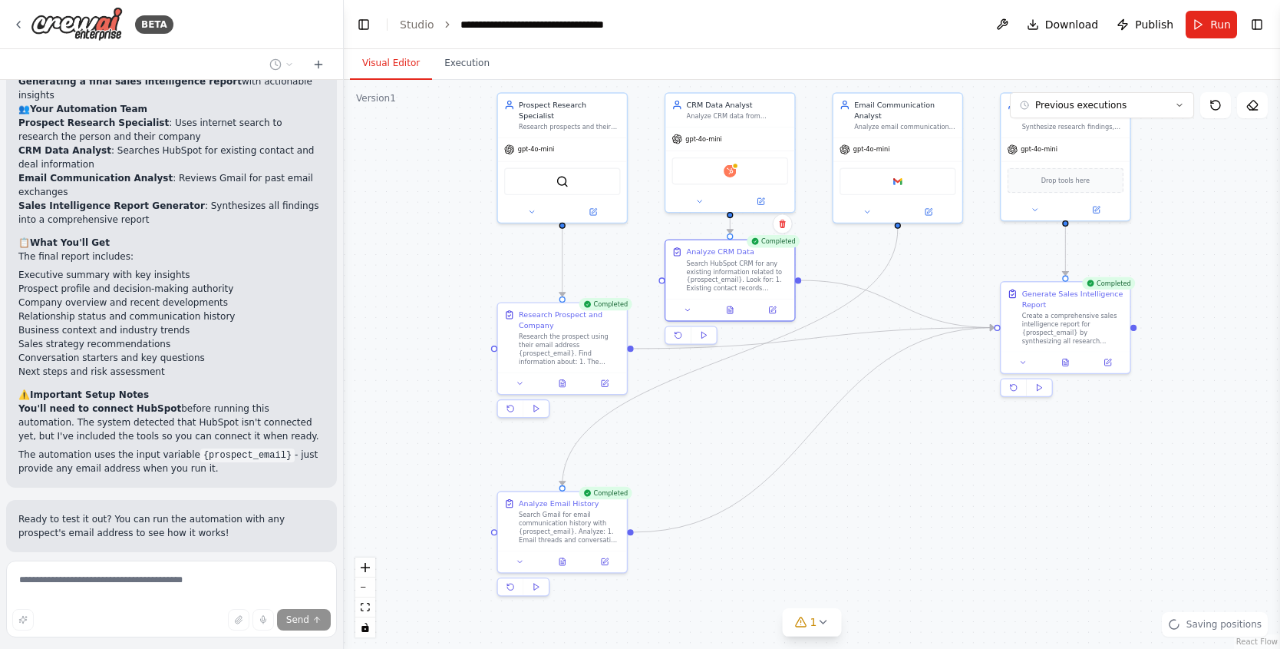
drag, startPoint x: 649, startPoint y: 312, endPoint x: 714, endPoint y: 232, distance: 103.7
click at [714, 232] on div ".deletable-edge-delete-btn { width: 20px; height: 20px; border: 0px solid #ffff…" at bounding box center [812, 364] width 937 height 569
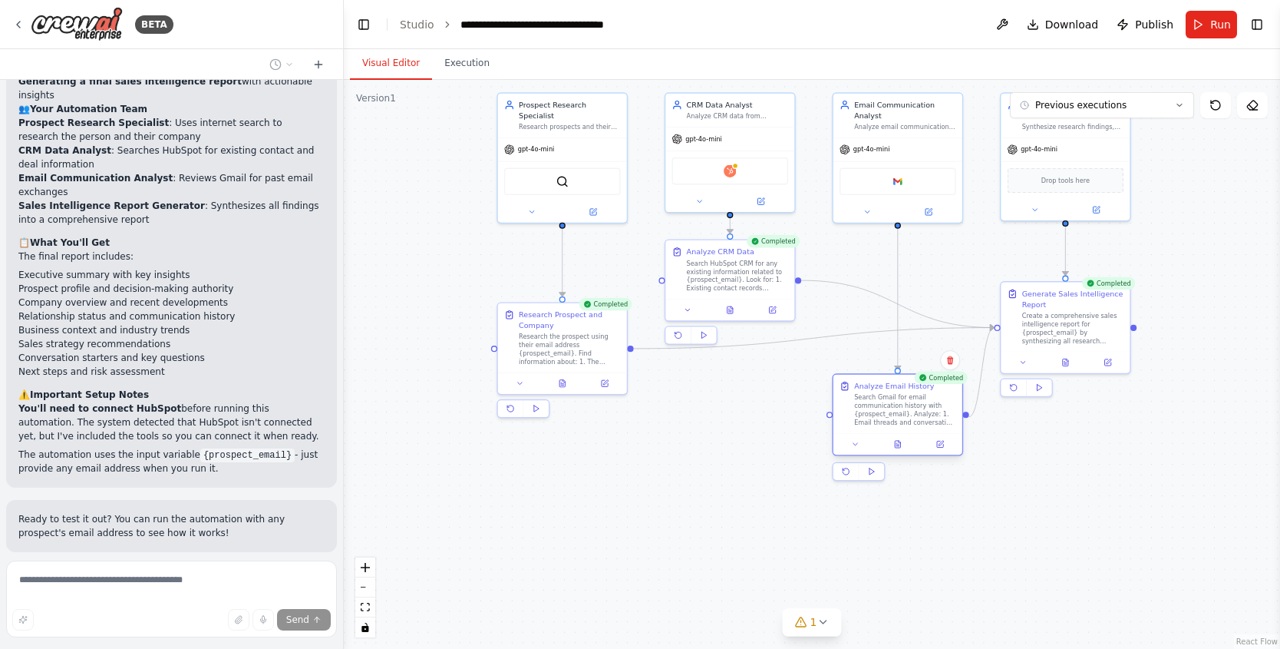
drag, startPoint x: 570, startPoint y: 500, endPoint x: 909, endPoint y: 385, distance: 357.3
click at [909, 385] on div "Analyze Email History" at bounding box center [894, 386] width 80 height 11
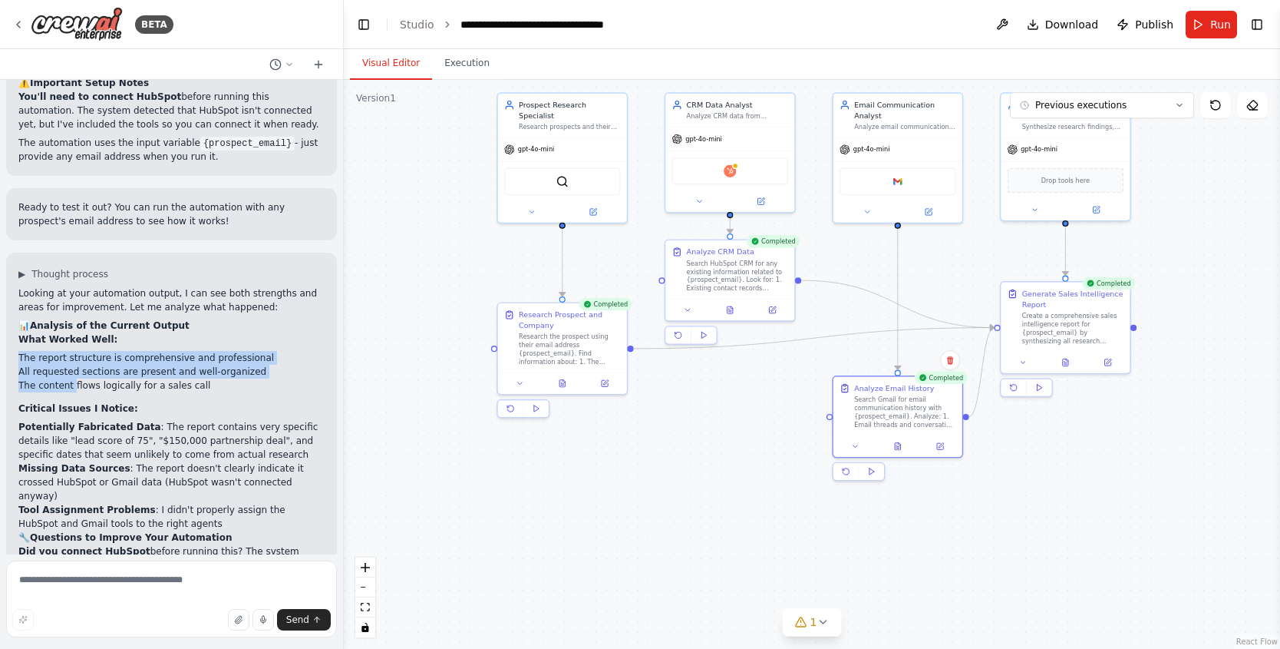
drag, startPoint x: 56, startPoint y: 292, endPoint x: 74, endPoint y: 316, distance: 29.5
click at [74, 316] on div "Looking at your automation output, I can see both strengths and areas for impro…" at bounding box center [171, 456] width 306 height 341
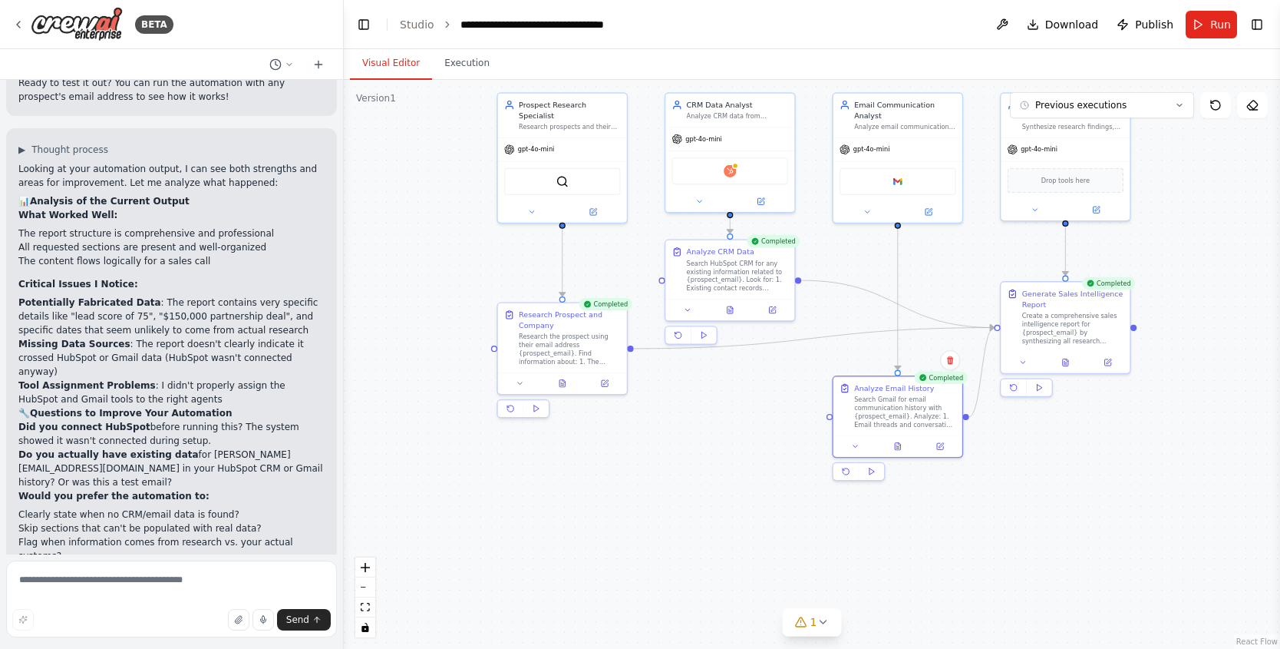
click at [103, 202] on div "Looking at your automation output, I can see both strengths and areas for impro…" at bounding box center [171, 394] width 306 height 465
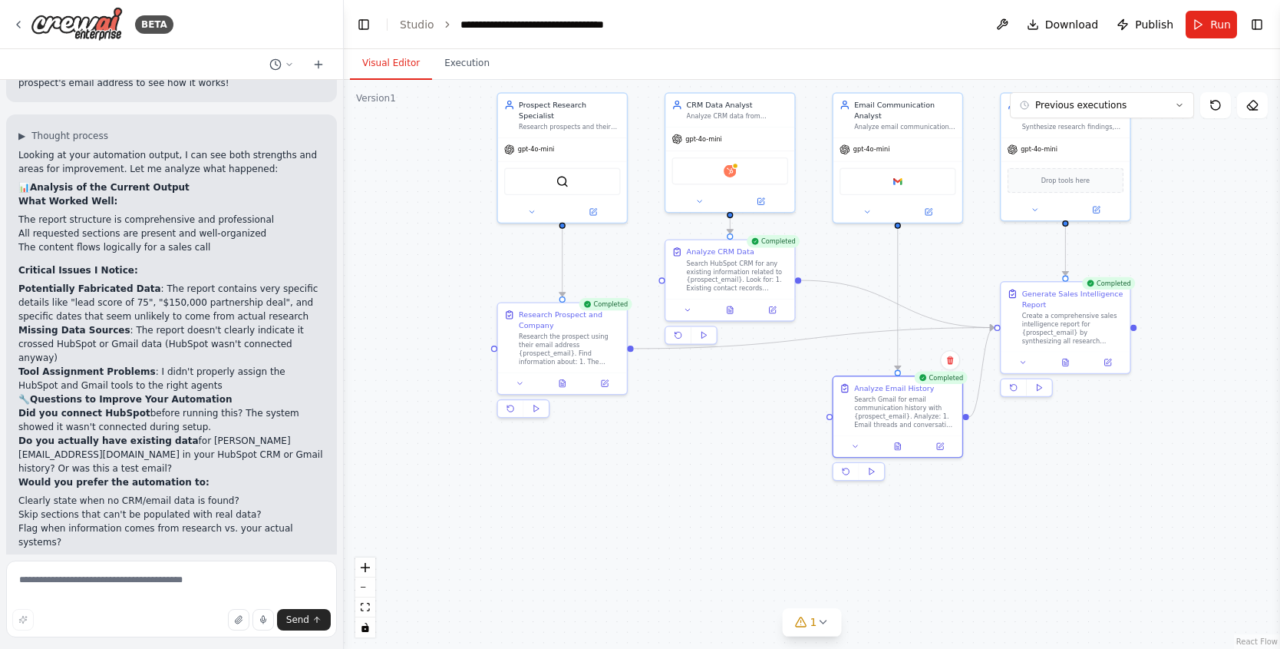
scroll to position [1823, 0]
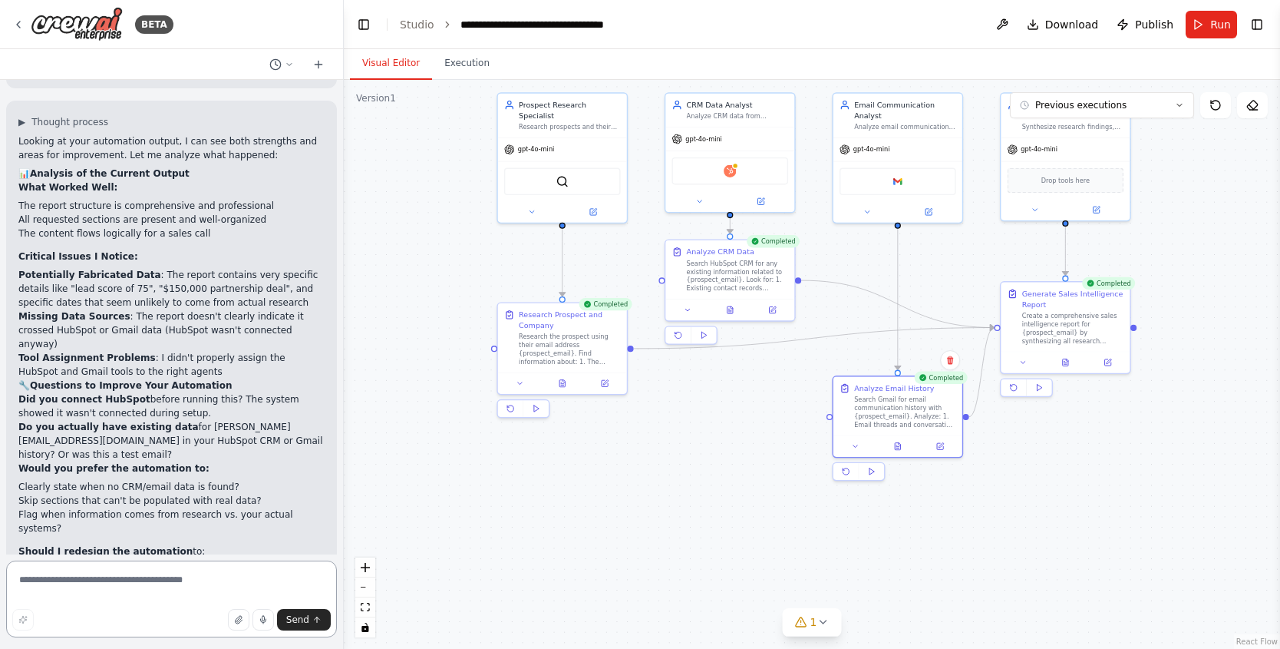
click at [148, 590] on textarea at bounding box center [171, 598] width 331 height 77
type textarea "**********"
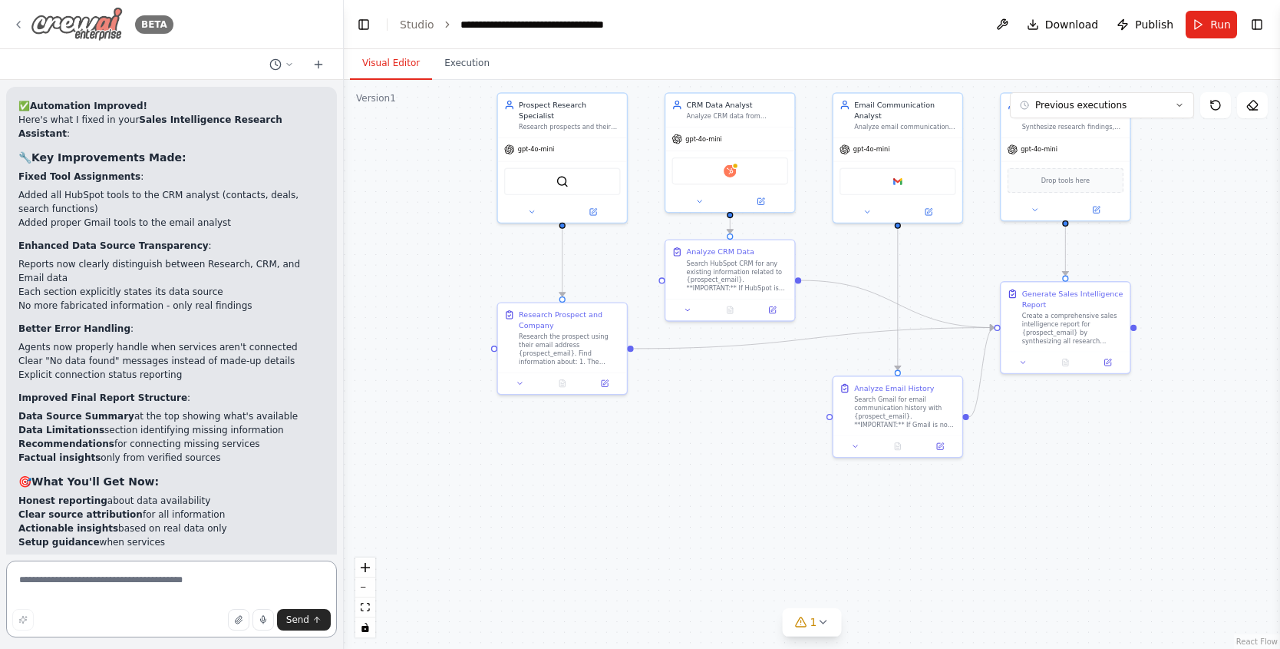
scroll to position [3365, 0]
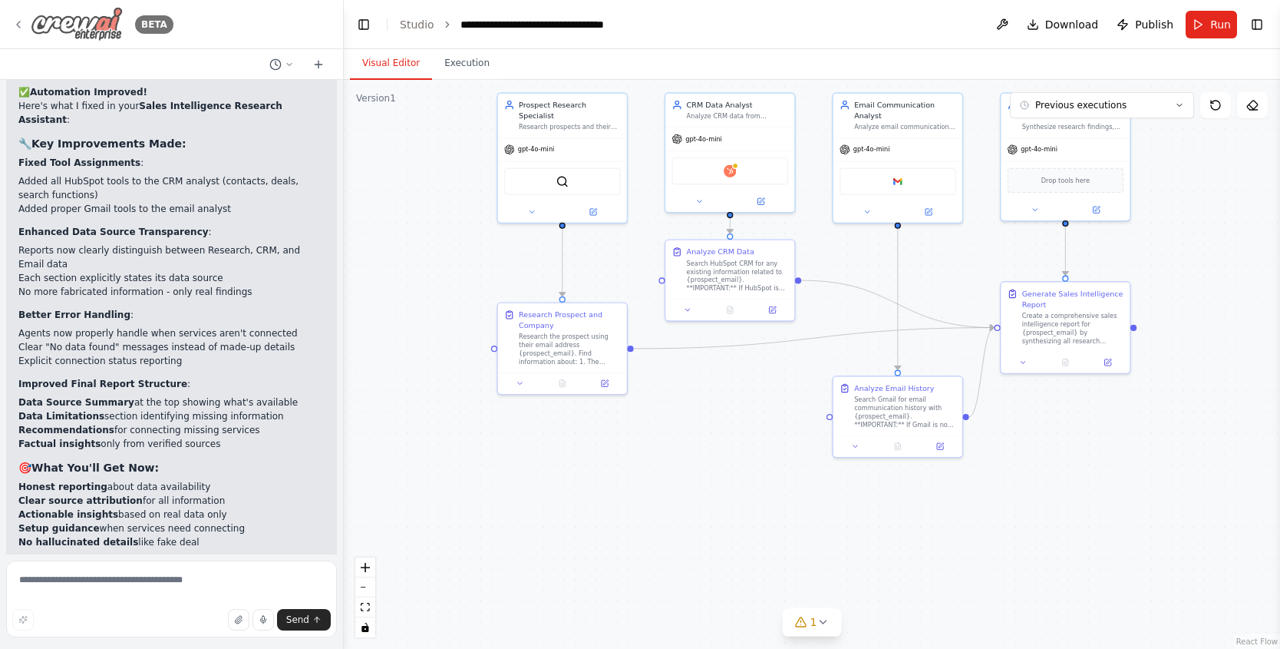
click at [25, 26] on div "BETA" at bounding box center [92, 24] width 161 height 35
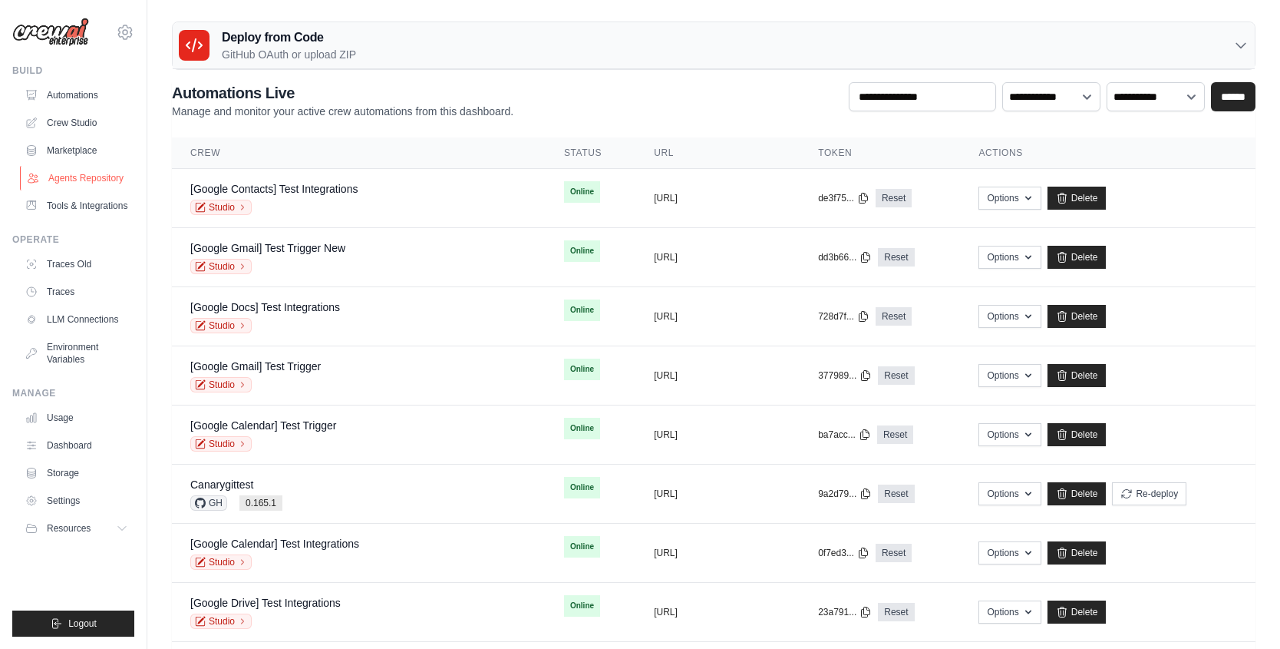
click at [82, 183] on link "Agents Repository" at bounding box center [78, 178] width 116 height 25
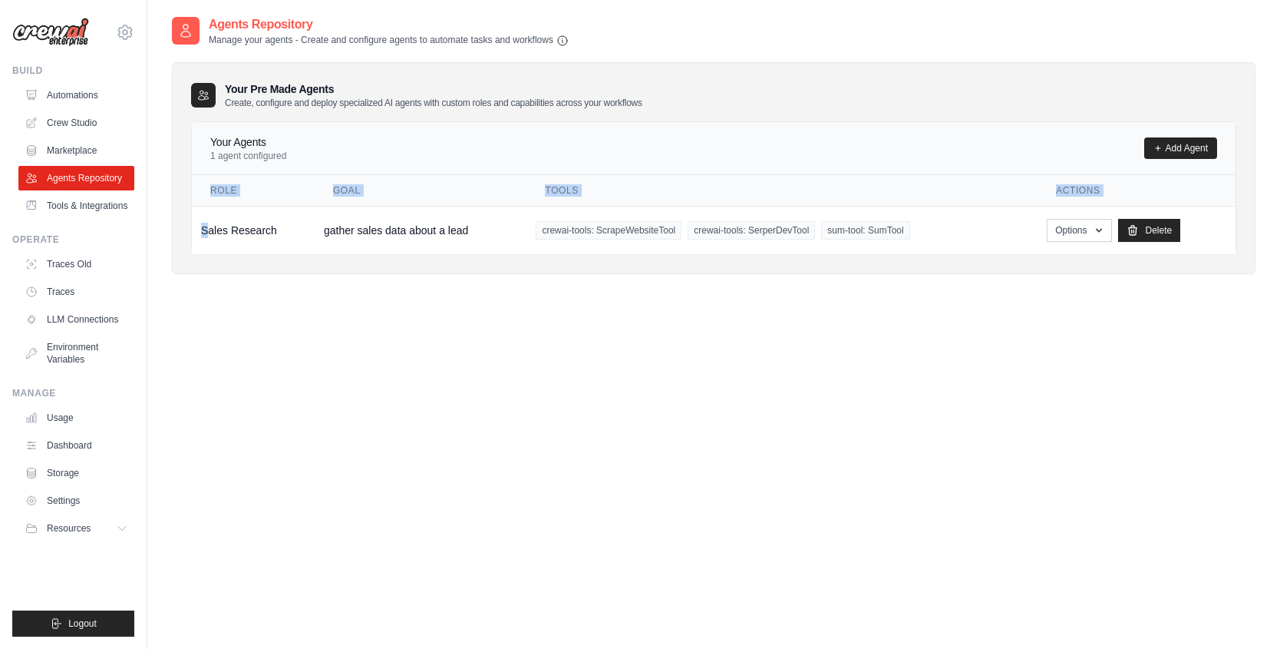
drag, startPoint x: 205, startPoint y: 232, endPoint x: 283, endPoint y: 254, distance: 81.4
click at [283, 254] on div "Your Pre Made Agents Create, configure and deploy specialized AI agents with cu…" at bounding box center [714, 168] width 1084 height 212
drag, startPoint x: 279, startPoint y: 231, endPoint x: 197, endPoint y: 226, distance: 82.3
click at [197, 226] on td "Sales Research" at bounding box center [253, 230] width 123 height 48
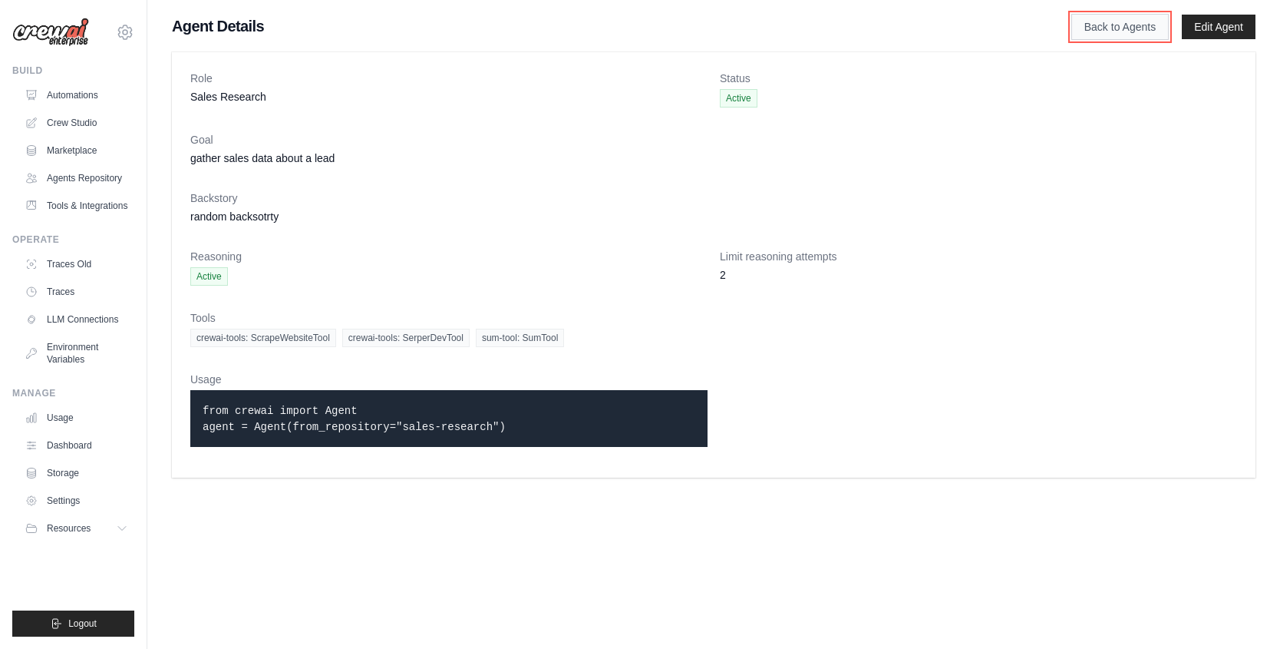
click at [1137, 28] on link "Back to Agents" at bounding box center [1120, 27] width 97 height 26
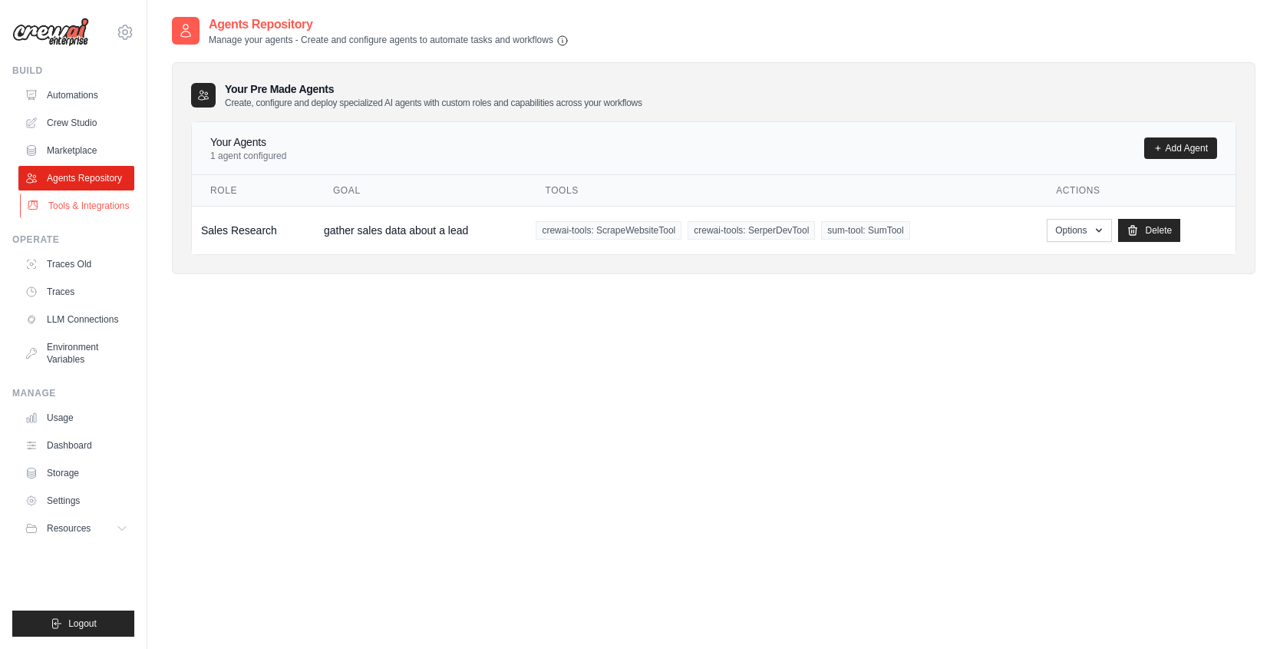
click at [52, 207] on link "Tools & Integrations" at bounding box center [78, 205] width 116 height 25
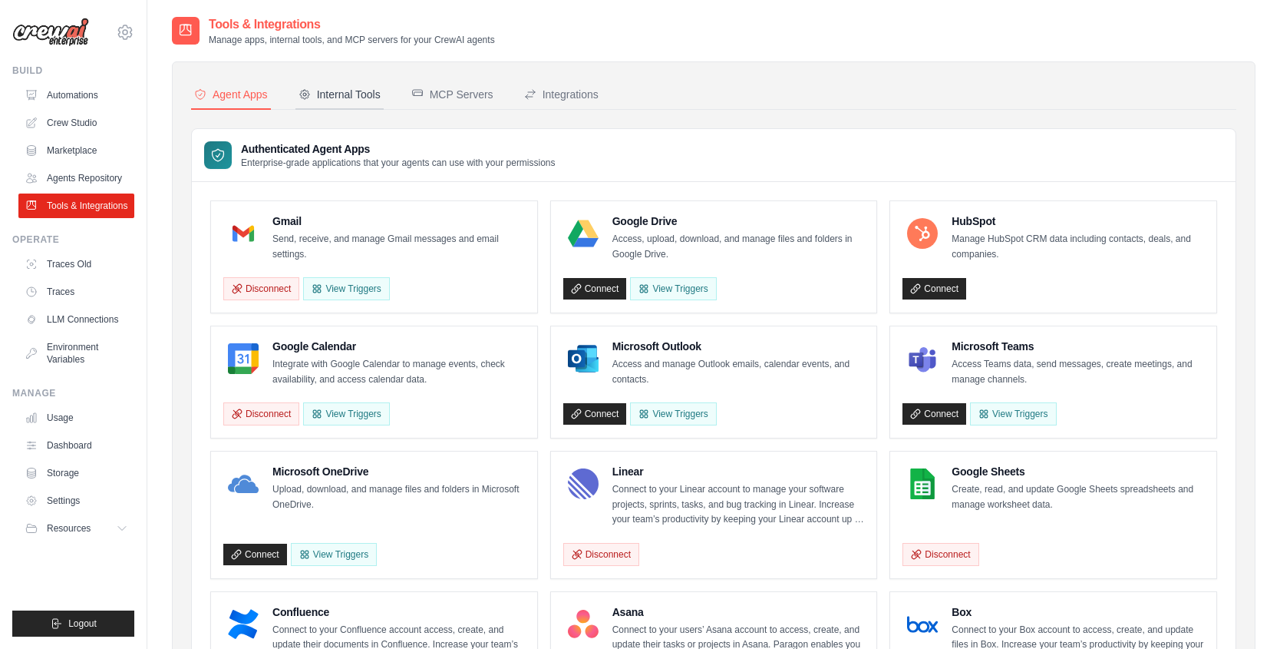
click at [376, 94] on div "Internal Tools" at bounding box center [340, 94] width 82 height 15
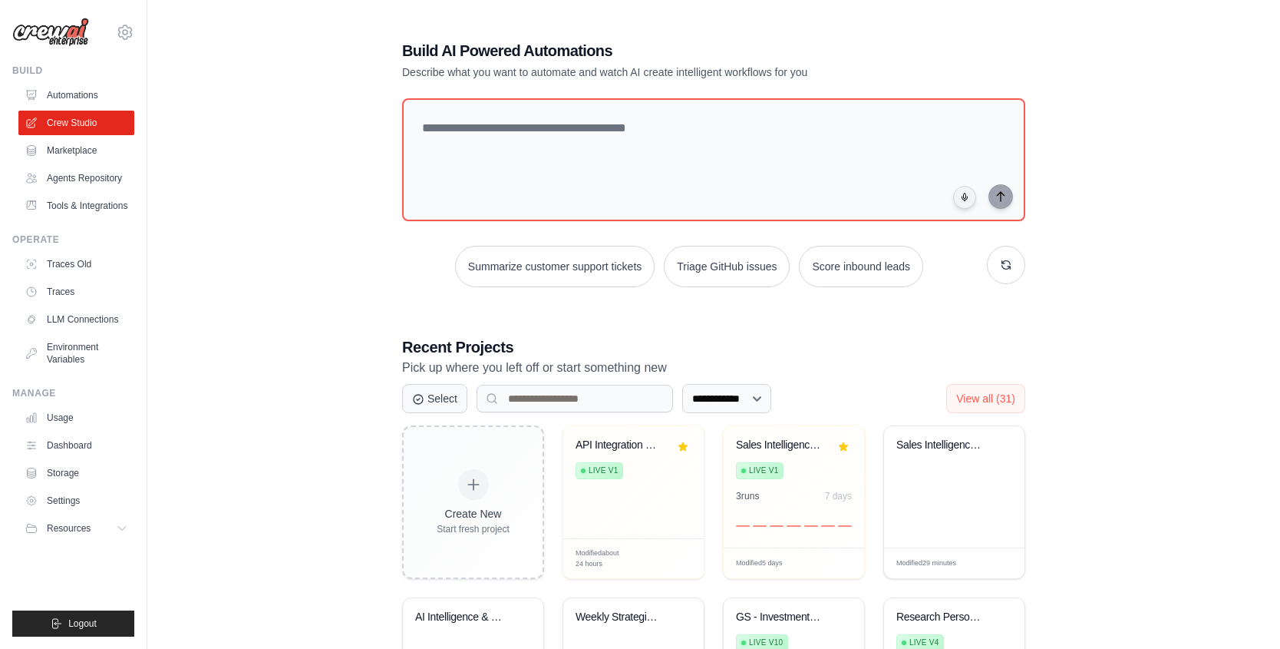
drag, startPoint x: 219, startPoint y: 177, endPoint x: 147, endPoint y: 166, distance: 73.1
click at [219, 177] on div "**********" at bounding box center [714, 481] width 1084 height 932
click at [114, 172] on link "Agents Repository" at bounding box center [78, 178] width 116 height 25
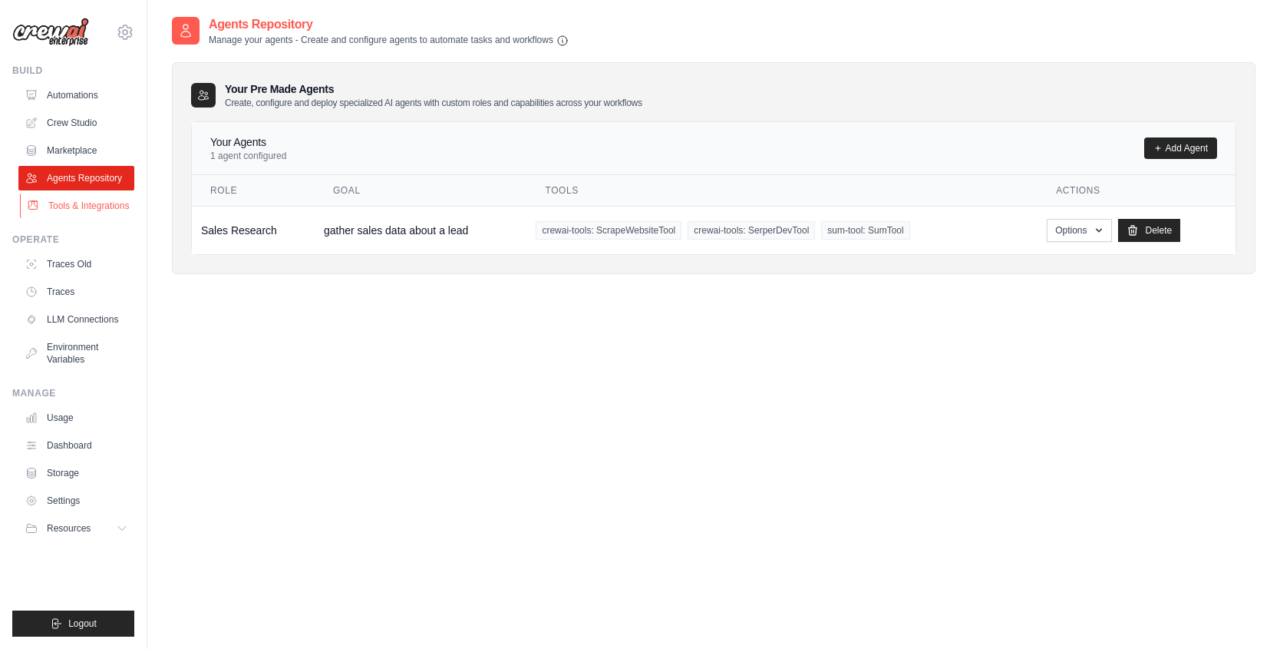
click at [106, 203] on link "Tools & Integrations" at bounding box center [78, 205] width 116 height 25
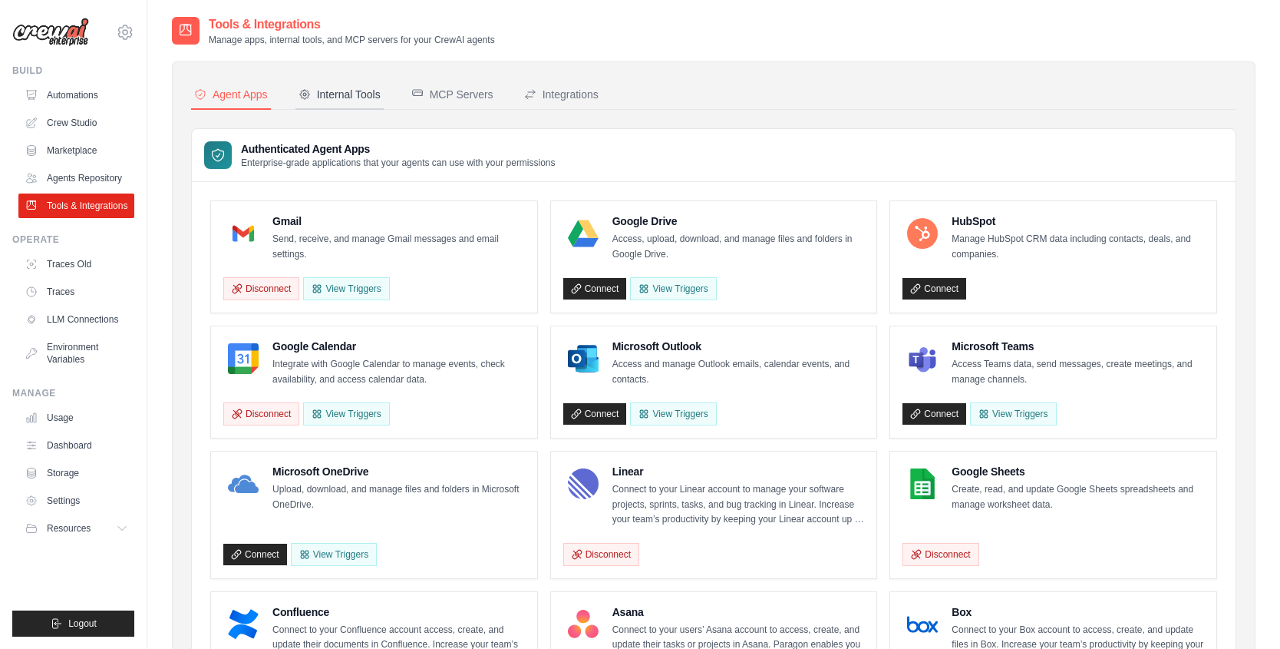
click at [356, 87] on div "Internal Tools" at bounding box center [340, 94] width 82 height 15
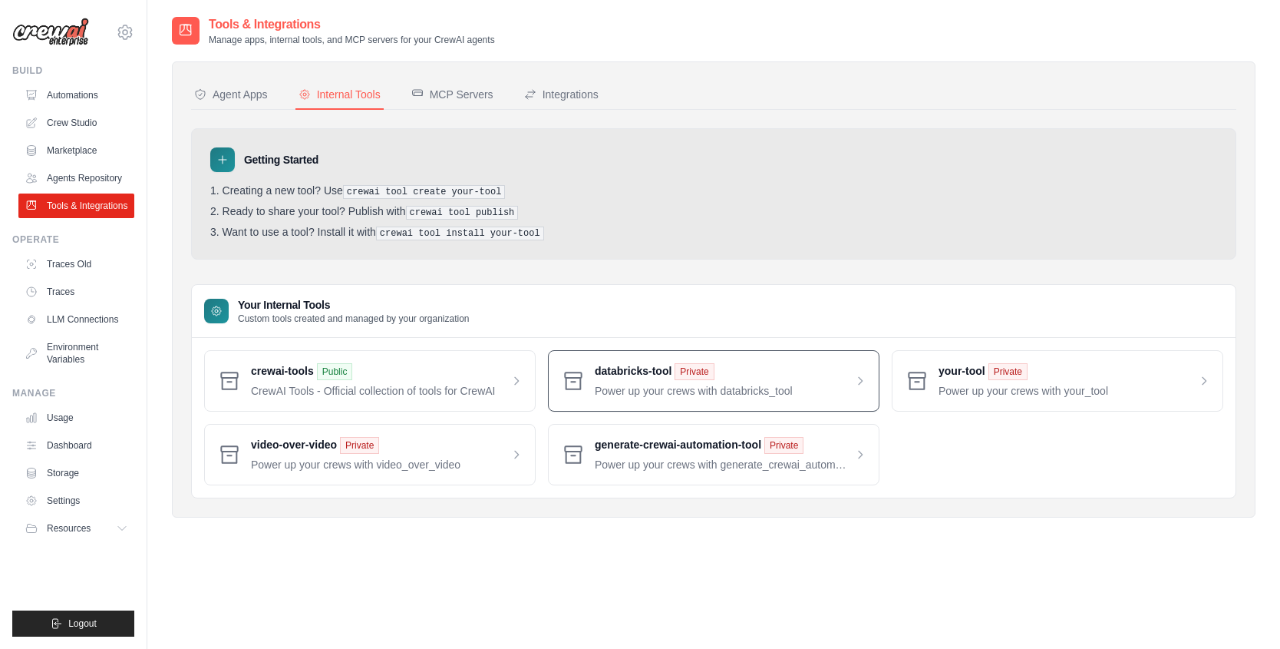
click at [681, 383] on span at bounding box center [731, 380] width 272 height 35
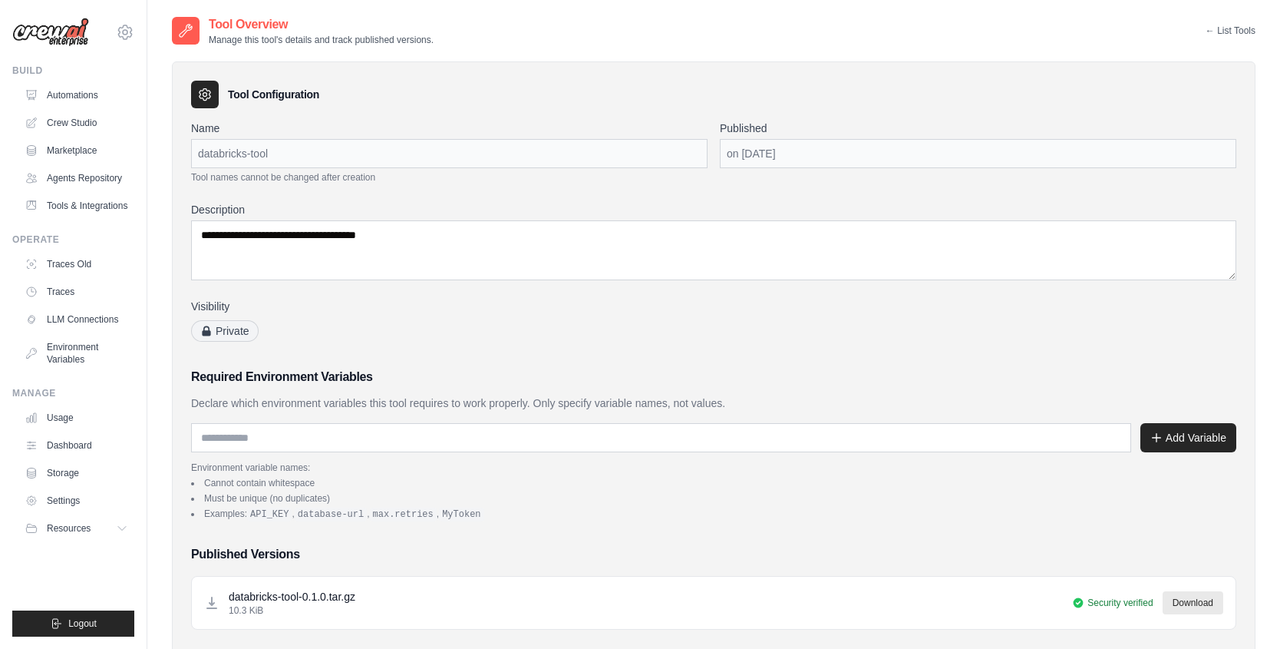
scroll to position [249, 0]
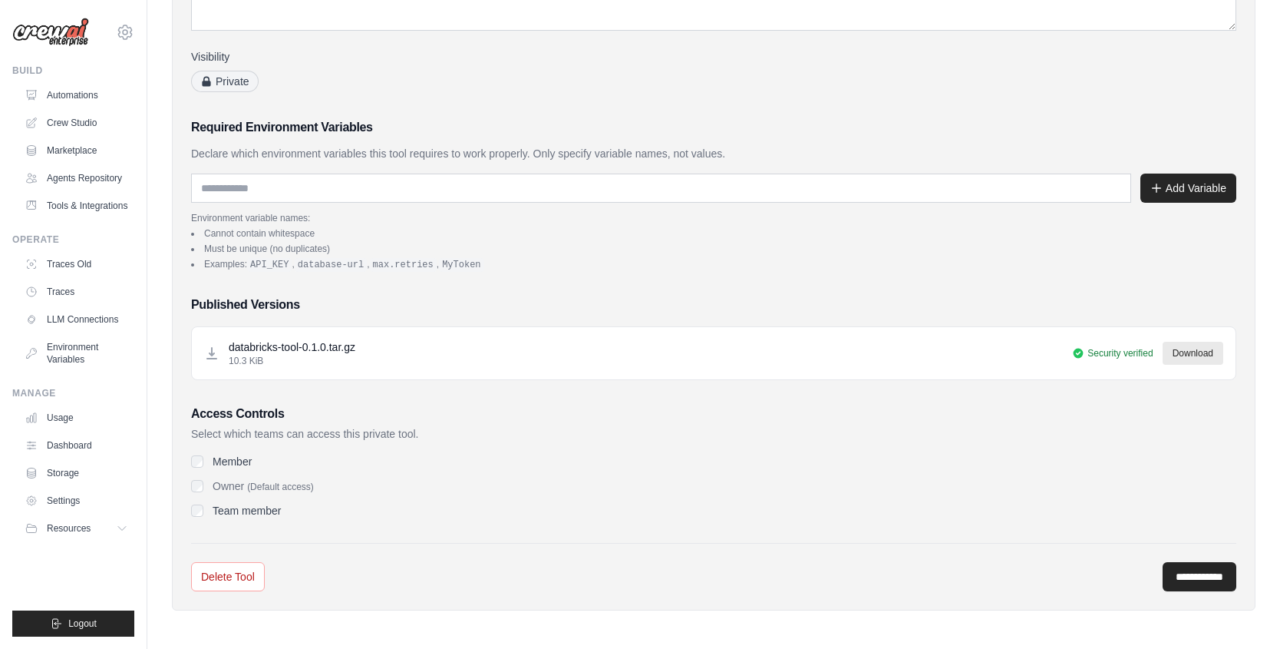
click at [224, 460] on label "Member" at bounding box center [232, 461] width 39 height 15
click at [227, 511] on label "Team member" at bounding box center [247, 510] width 68 height 15
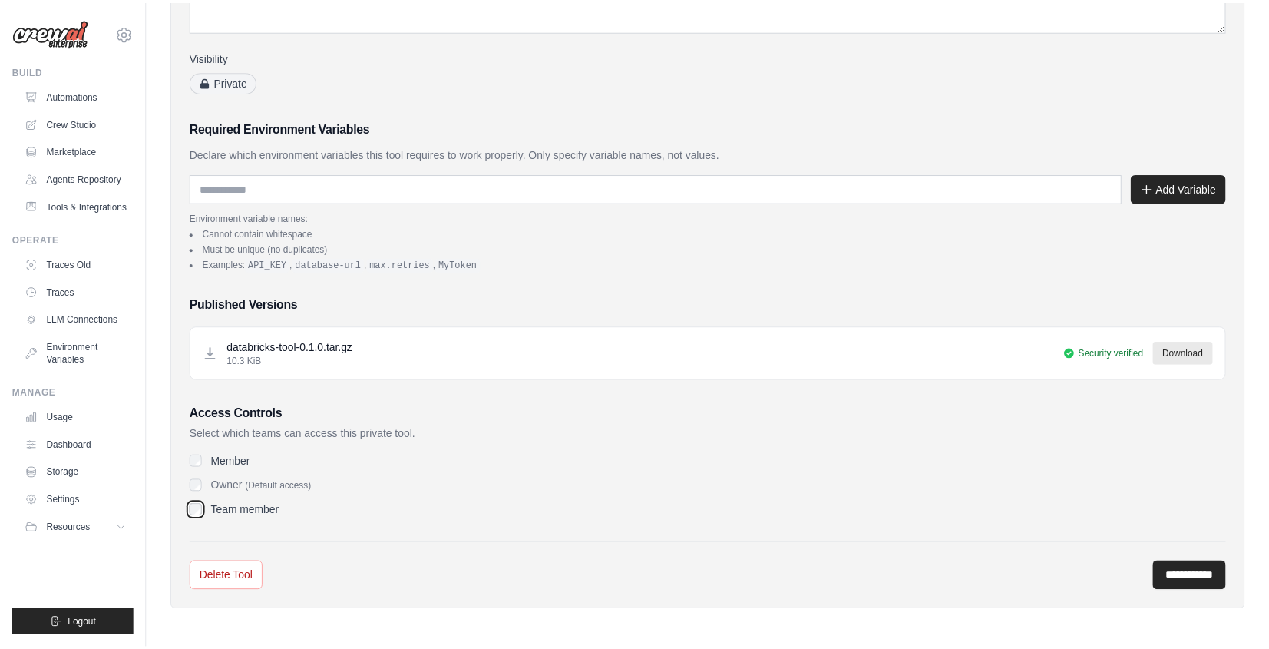
scroll to position [0, 0]
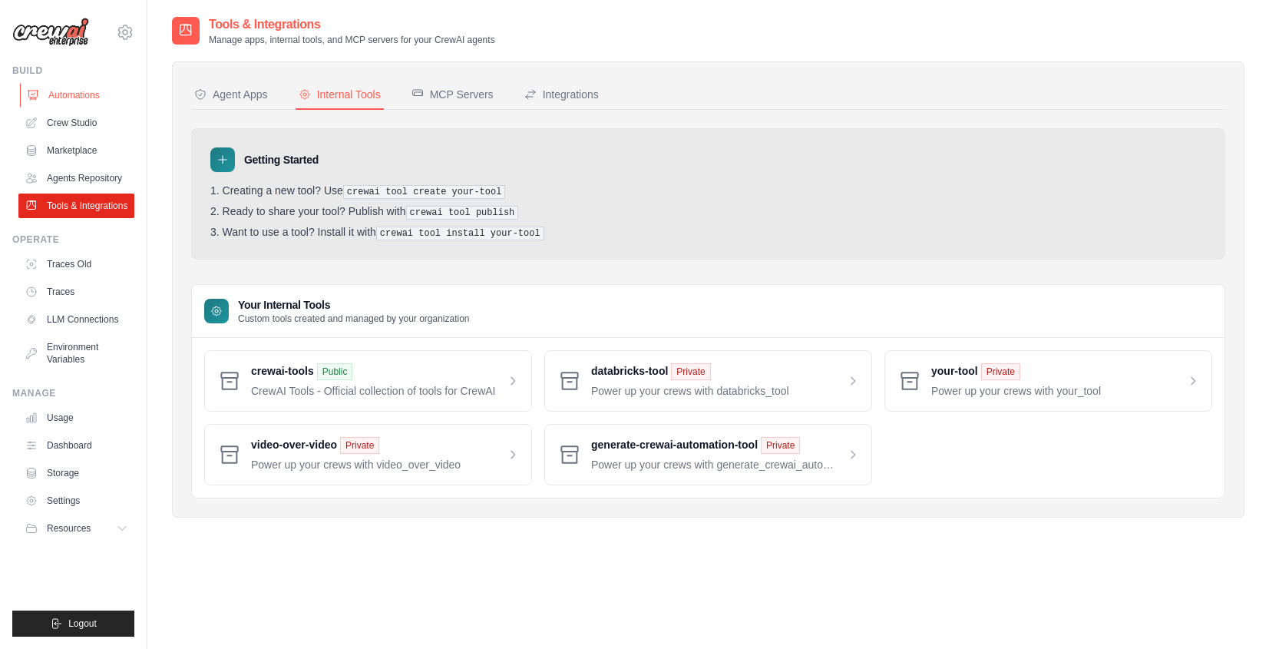
click at [74, 101] on link "Automations" at bounding box center [78, 95] width 116 height 25
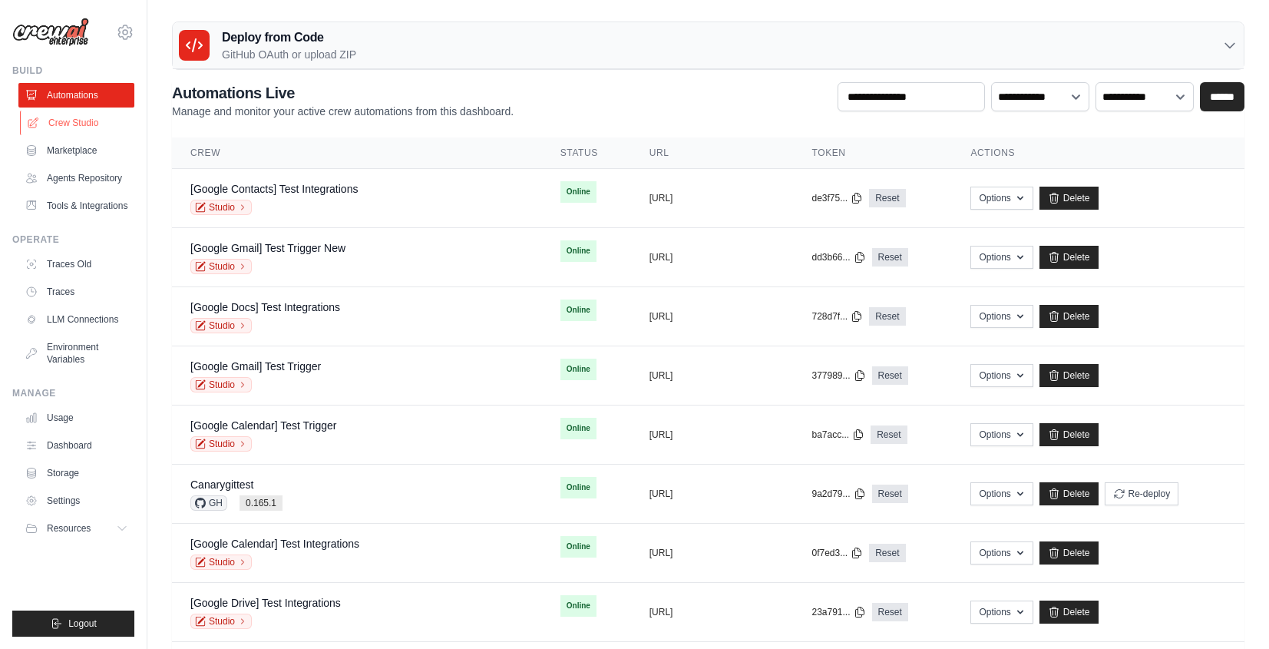
click at [77, 111] on link "Crew Studio" at bounding box center [78, 123] width 116 height 25
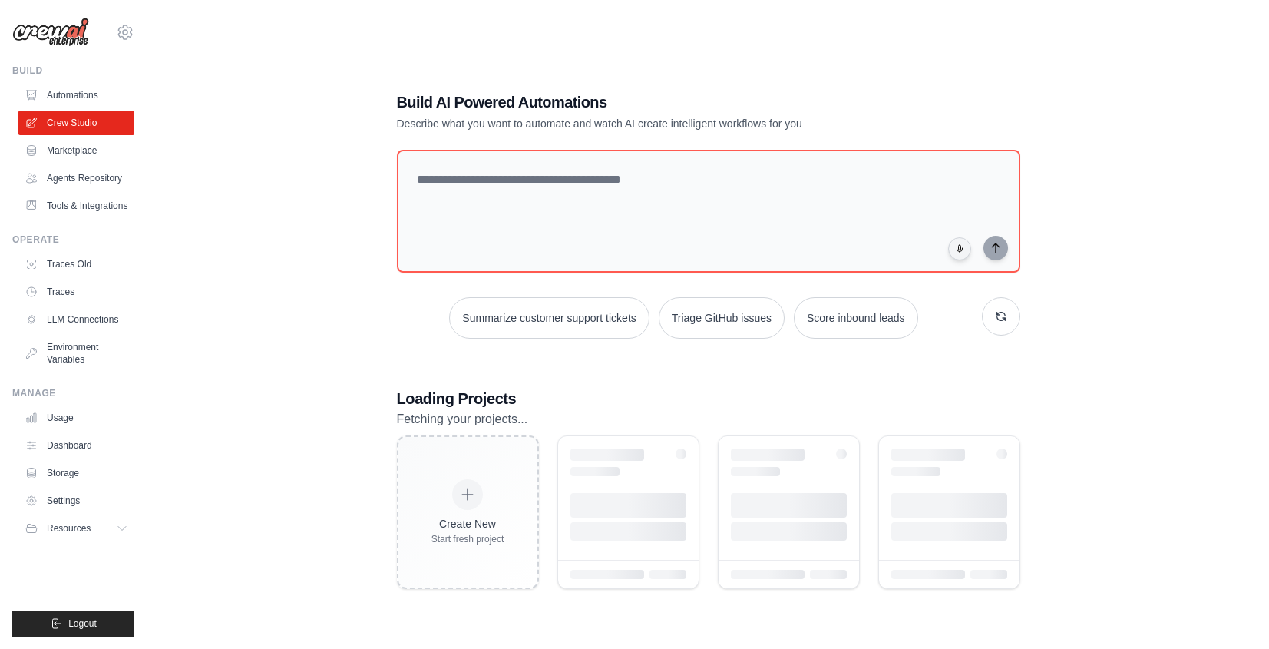
click at [89, 150] on link "Marketplace" at bounding box center [76, 150] width 116 height 25
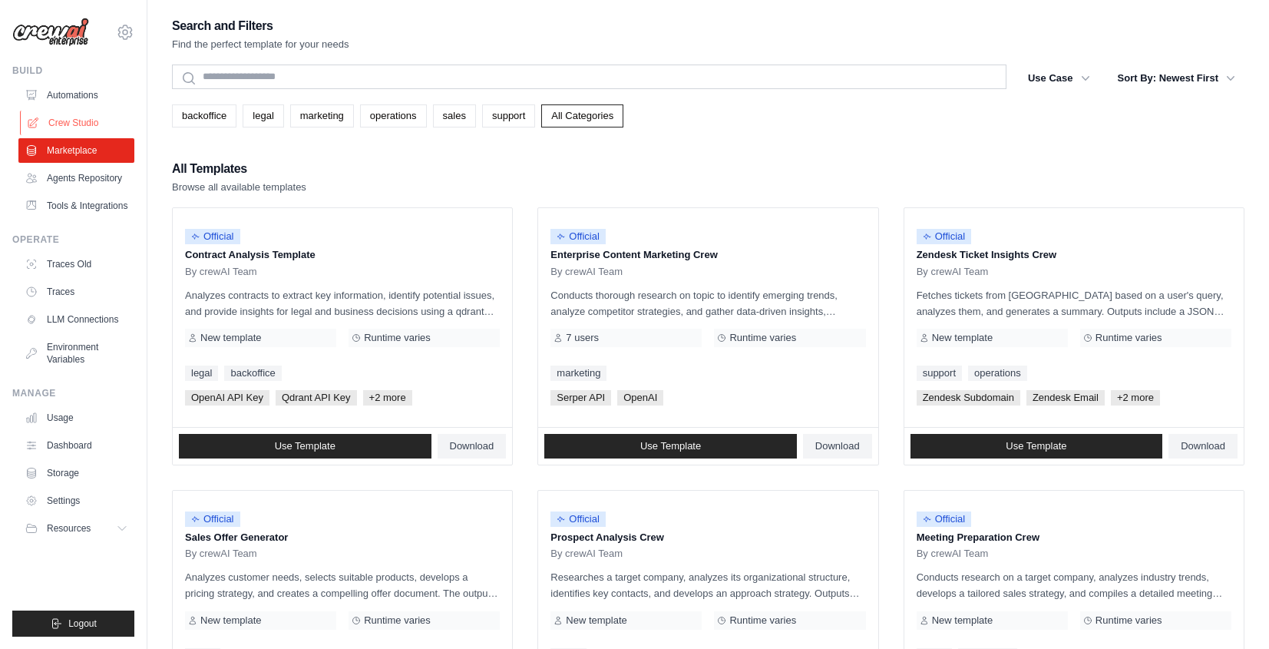
click at [84, 125] on link "Crew Studio" at bounding box center [78, 123] width 116 height 25
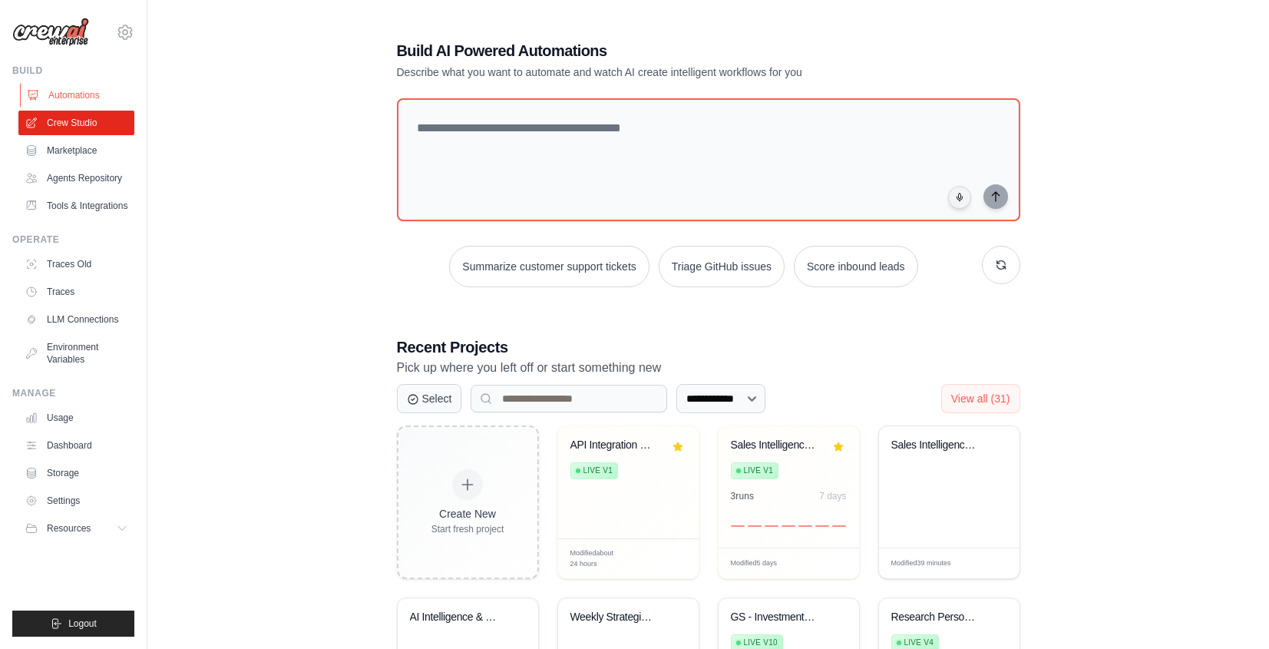
click at [106, 99] on link "Automations" at bounding box center [78, 95] width 116 height 25
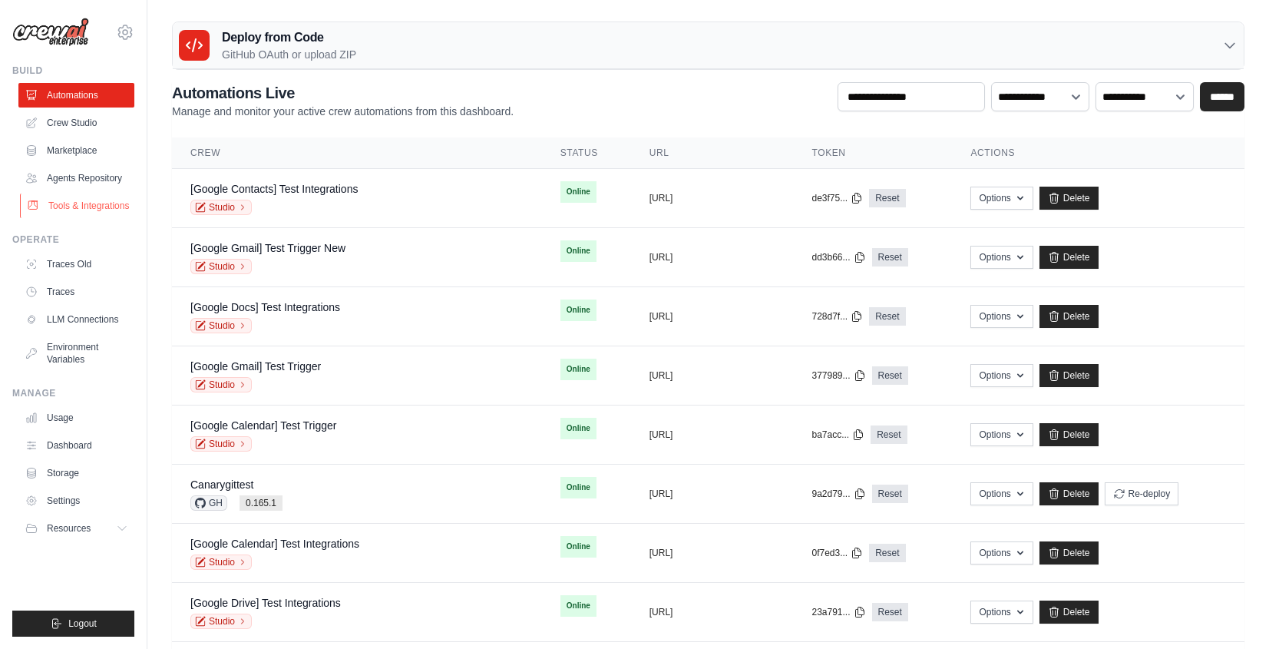
click at [114, 205] on link "Tools & Integrations" at bounding box center [78, 205] width 116 height 25
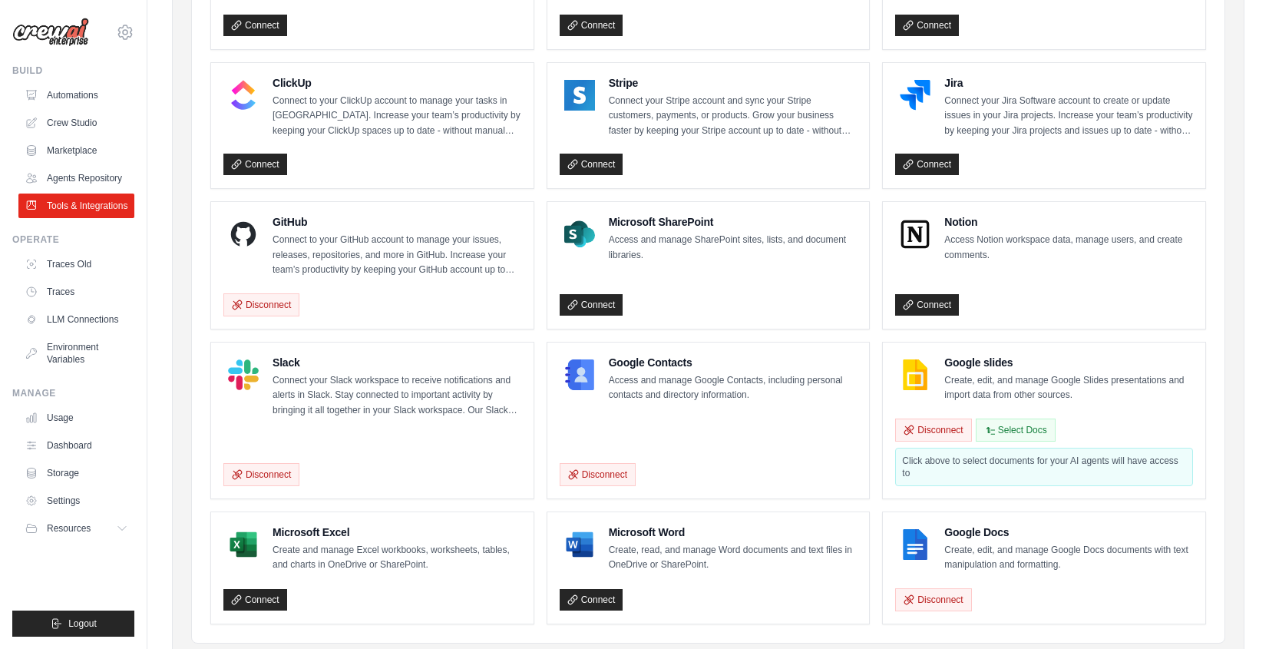
scroll to position [819, 0]
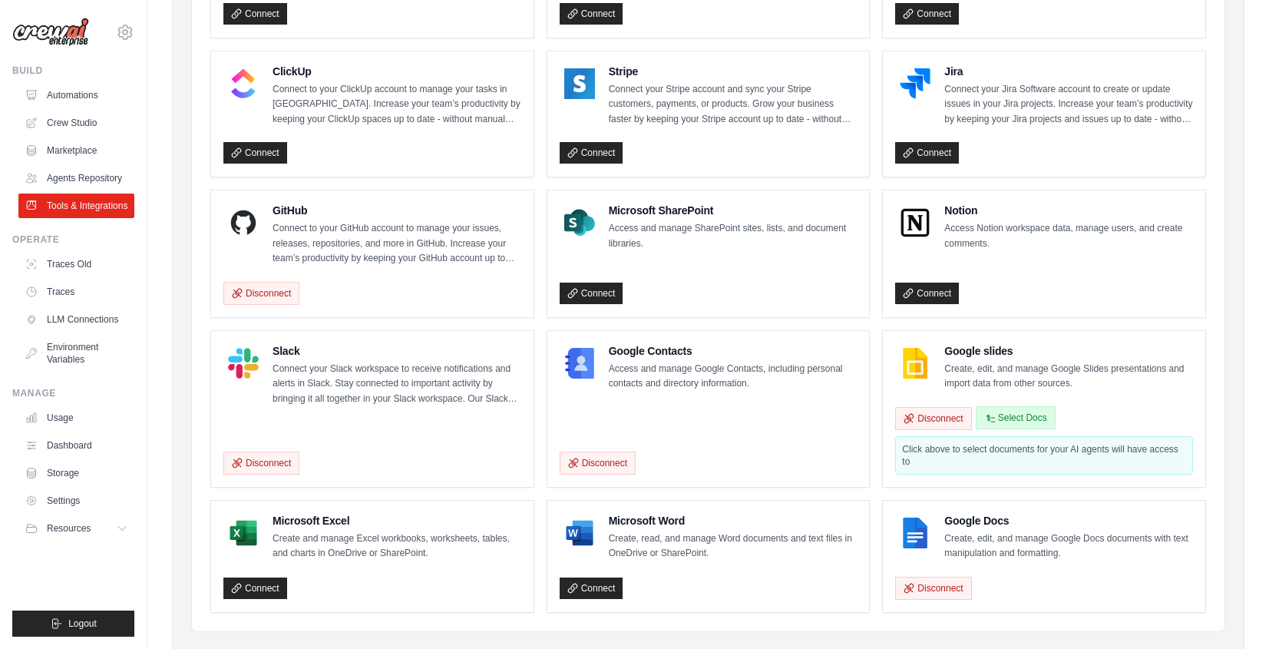
click at [1019, 418] on button "Select Docs" at bounding box center [1016, 417] width 80 height 23
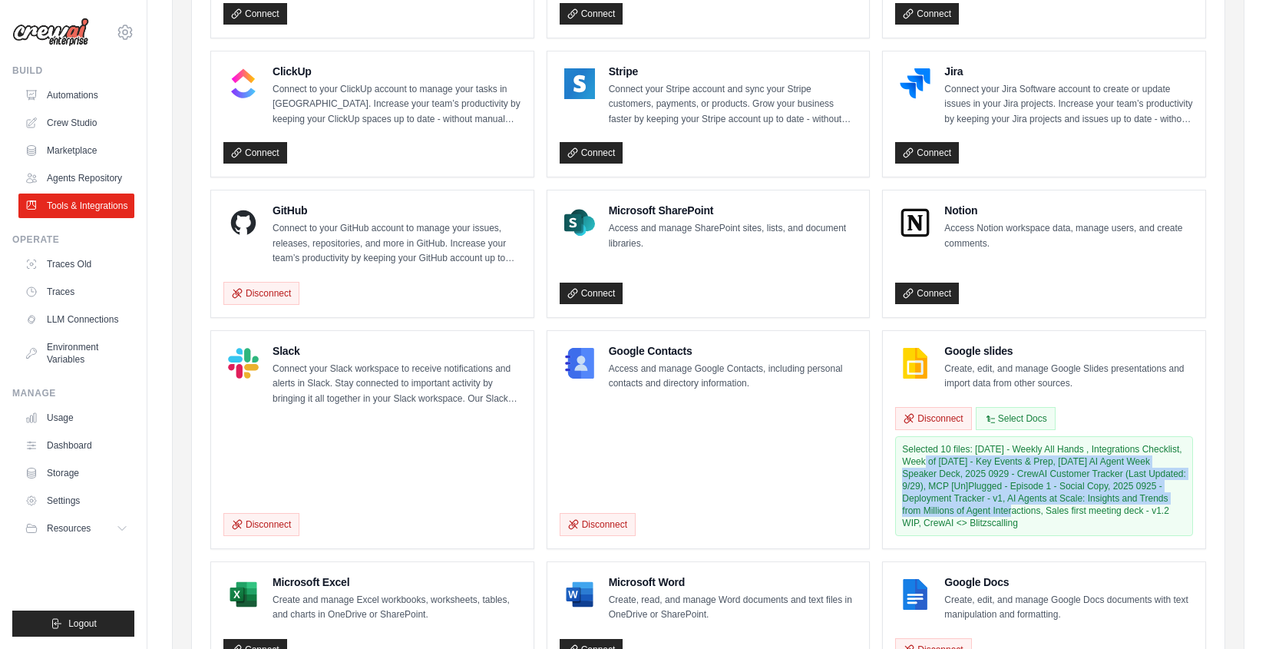
drag, startPoint x: 958, startPoint y: 458, endPoint x: 1032, endPoint y: 506, distance: 87.7
click at [1033, 504] on div "Selected 10 files: 09-29-25 - Weekly All Hands , Integrations Checklist, Week o…" at bounding box center [1044, 486] width 298 height 100
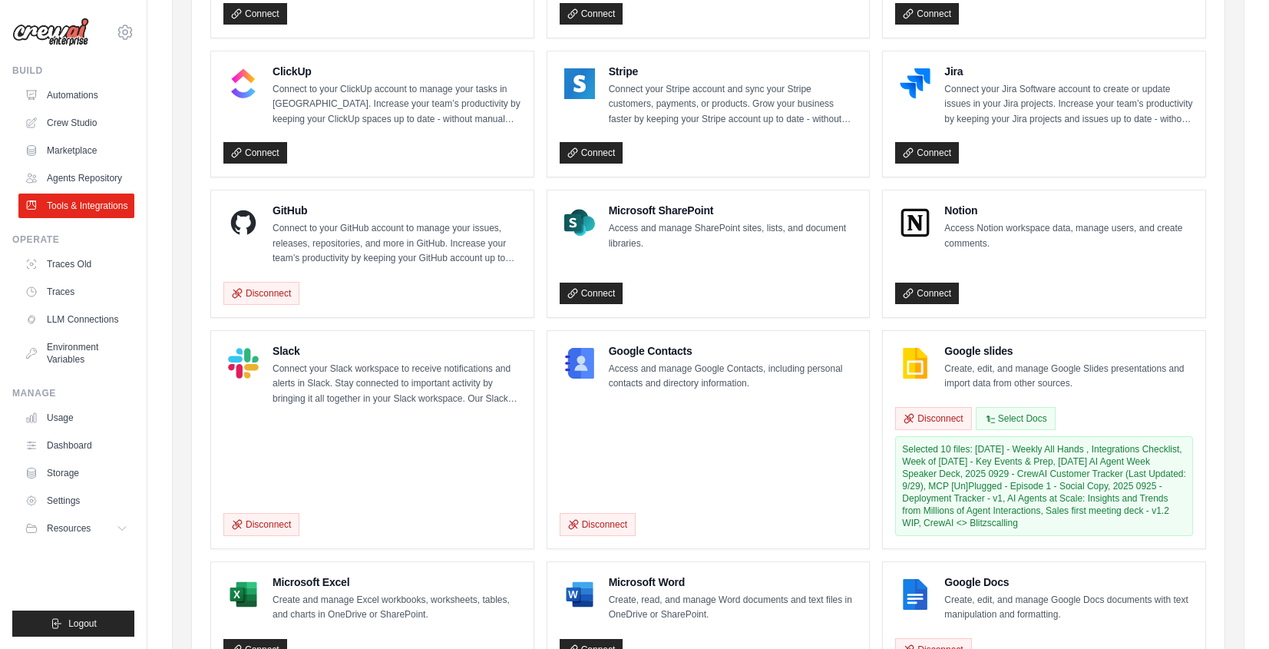
click at [997, 470] on div "Selected 10 files: 09-29-25 - Weekly All Hands , Integrations Checklist, Week o…" at bounding box center [1044, 486] width 298 height 100
click at [943, 415] on button "Disconnect" at bounding box center [933, 417] width 76 height 23
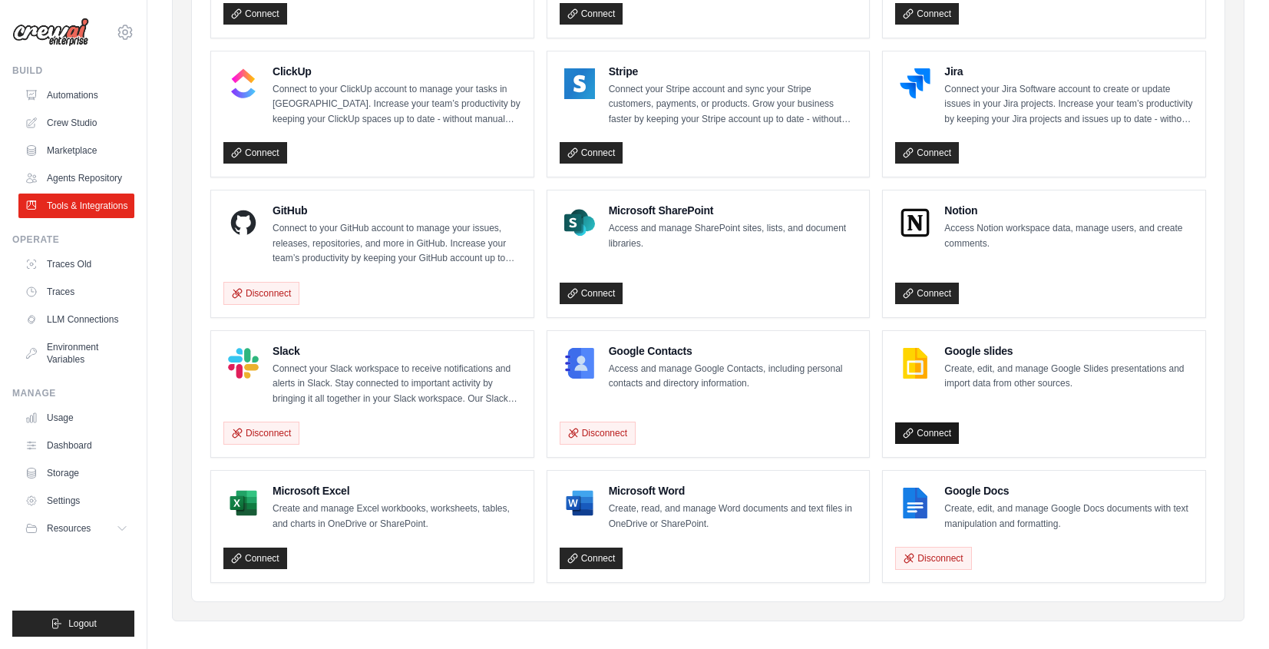
click at [938, 438] on link "Connect" at bounding box center [927, 432] width 64 height 21
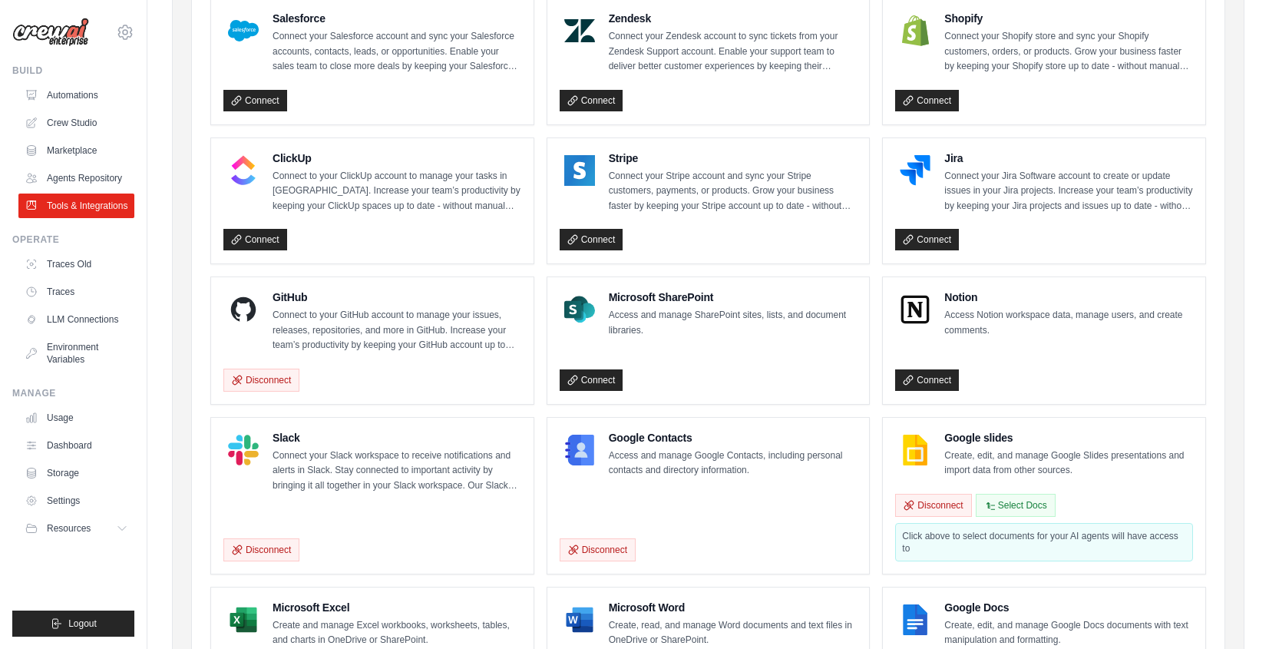
scroll to position [860, 0]
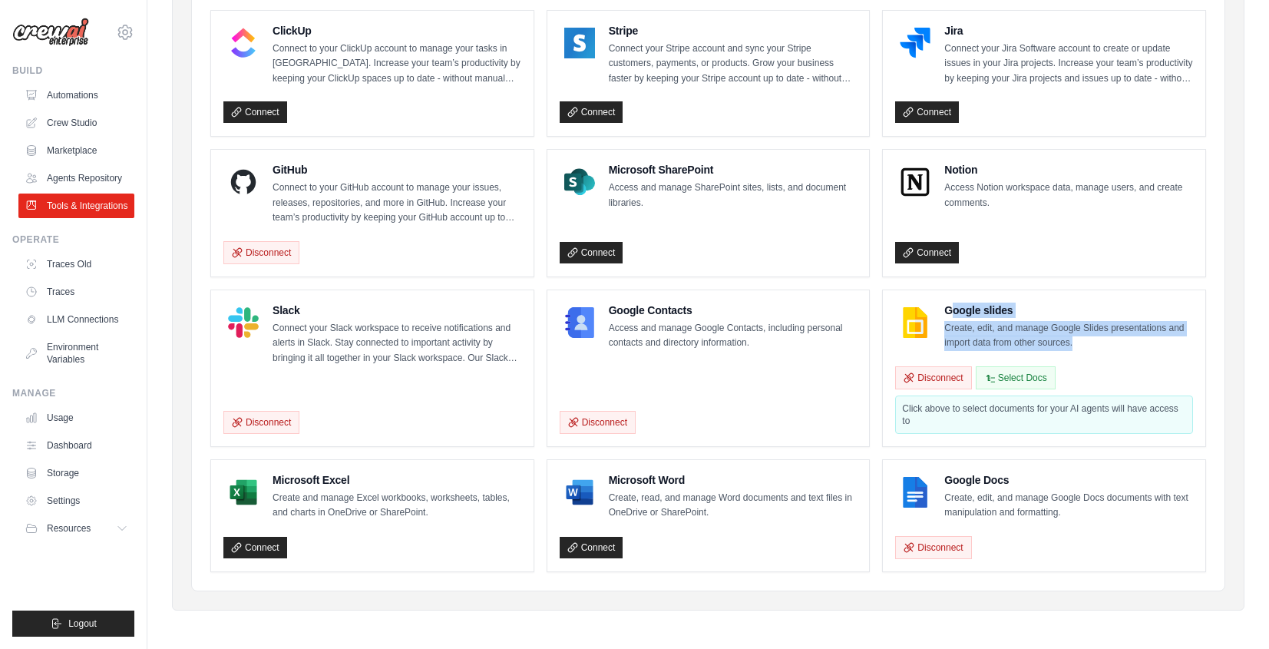
drag, startPoint x: 950, startPoint y: 310, endPoint x: 1078, endPoint y: 356, distance: 136.2
click at [1078, 356] on div "Google slides Create, edit, and manage Google Slides presentations and import d…" at bounding box center [1044, 367] width 298 height 131
click at [963, 378] on button "Disconnect" at bounding box center [933, 376] width 76 height 23
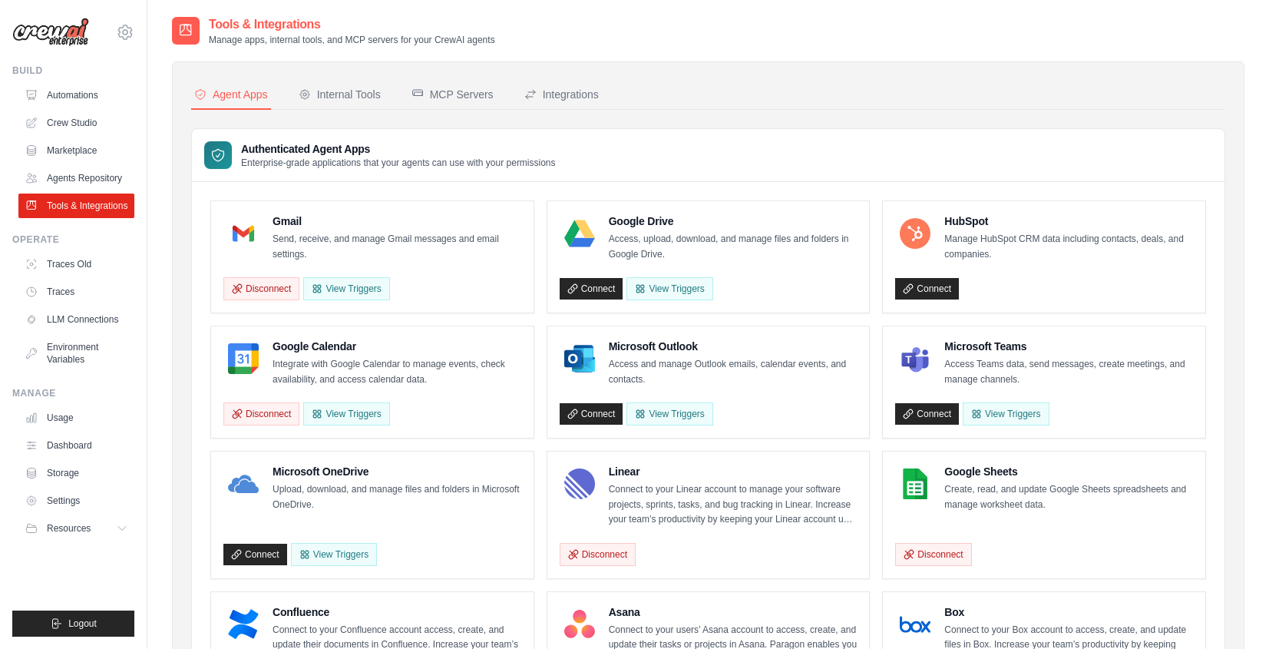
scroll to position [897, 0]
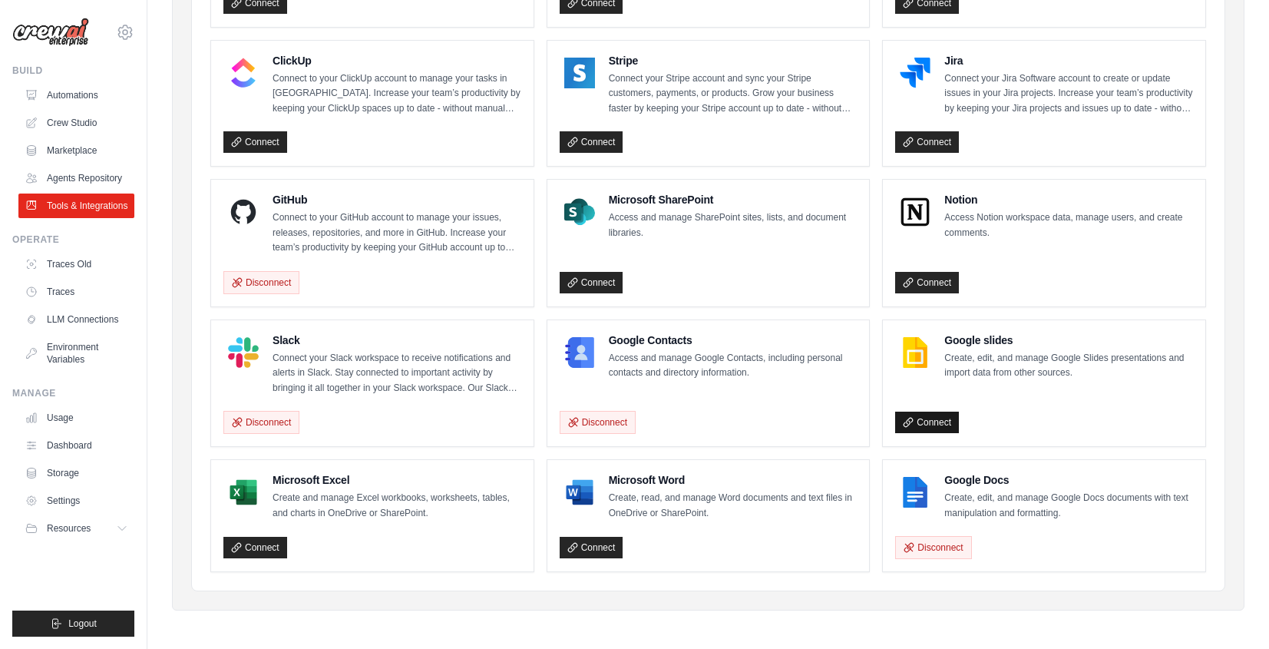
click at [939, 417] on link "Connect" at bounding box center [927, 421] width 64 height 21
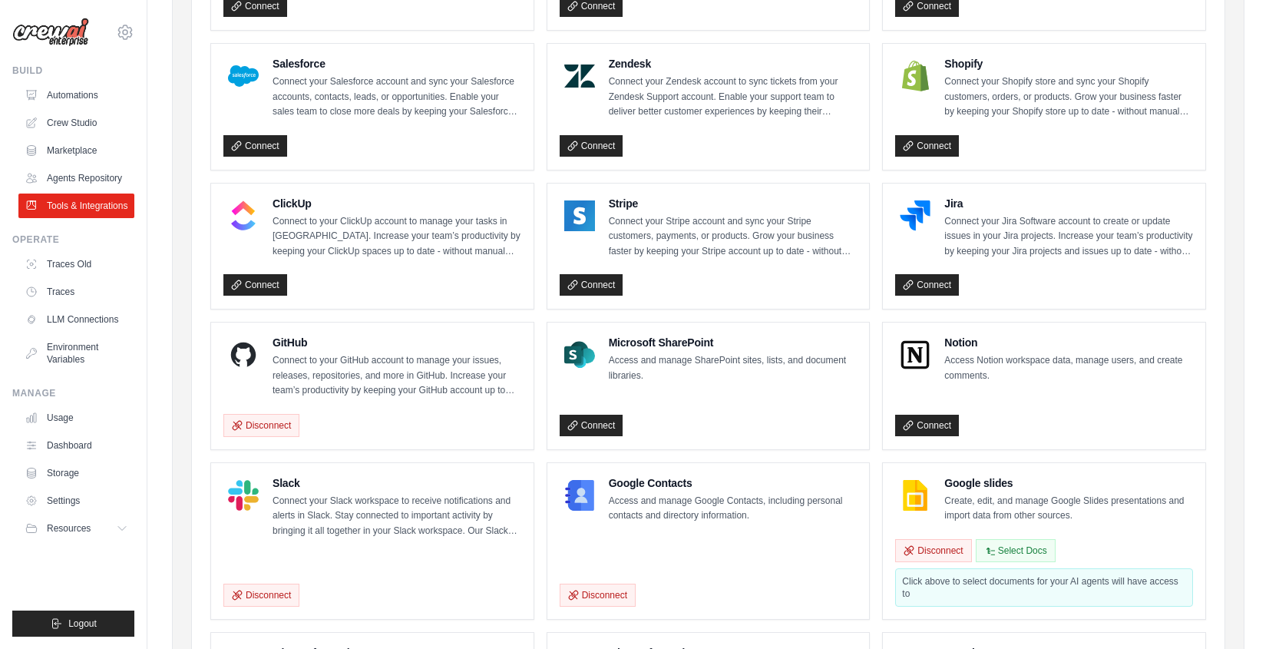
scroll to position [689, 0]
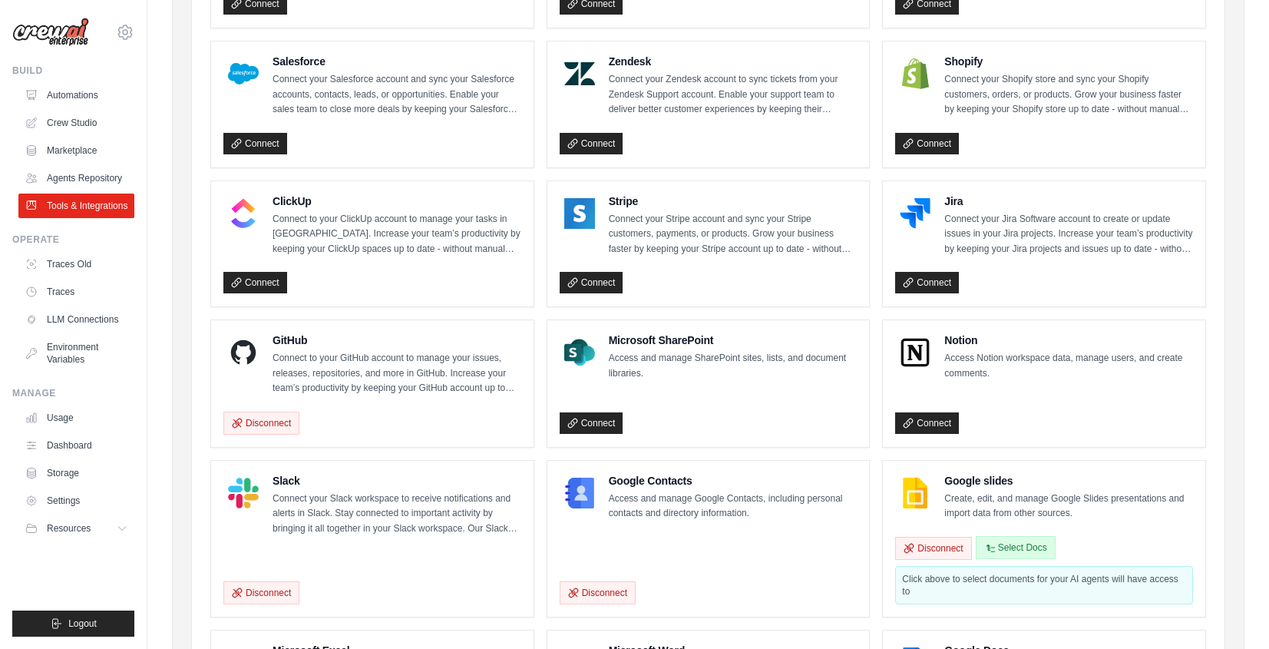
click at [1023, 547] on button "Select Docs" at bounding box center [1016, 547] width 80 height 23
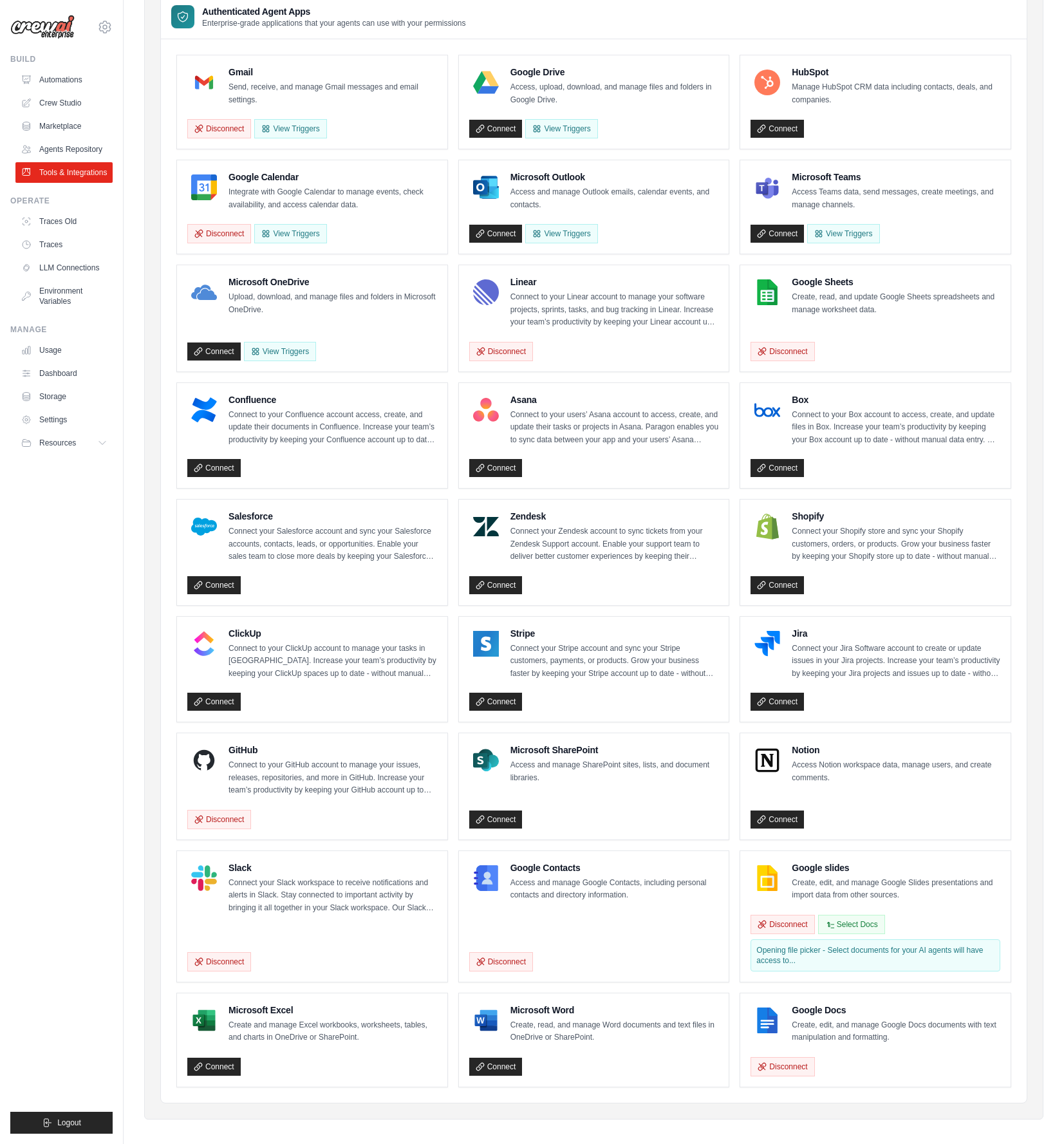
scroll to position [121, 0]
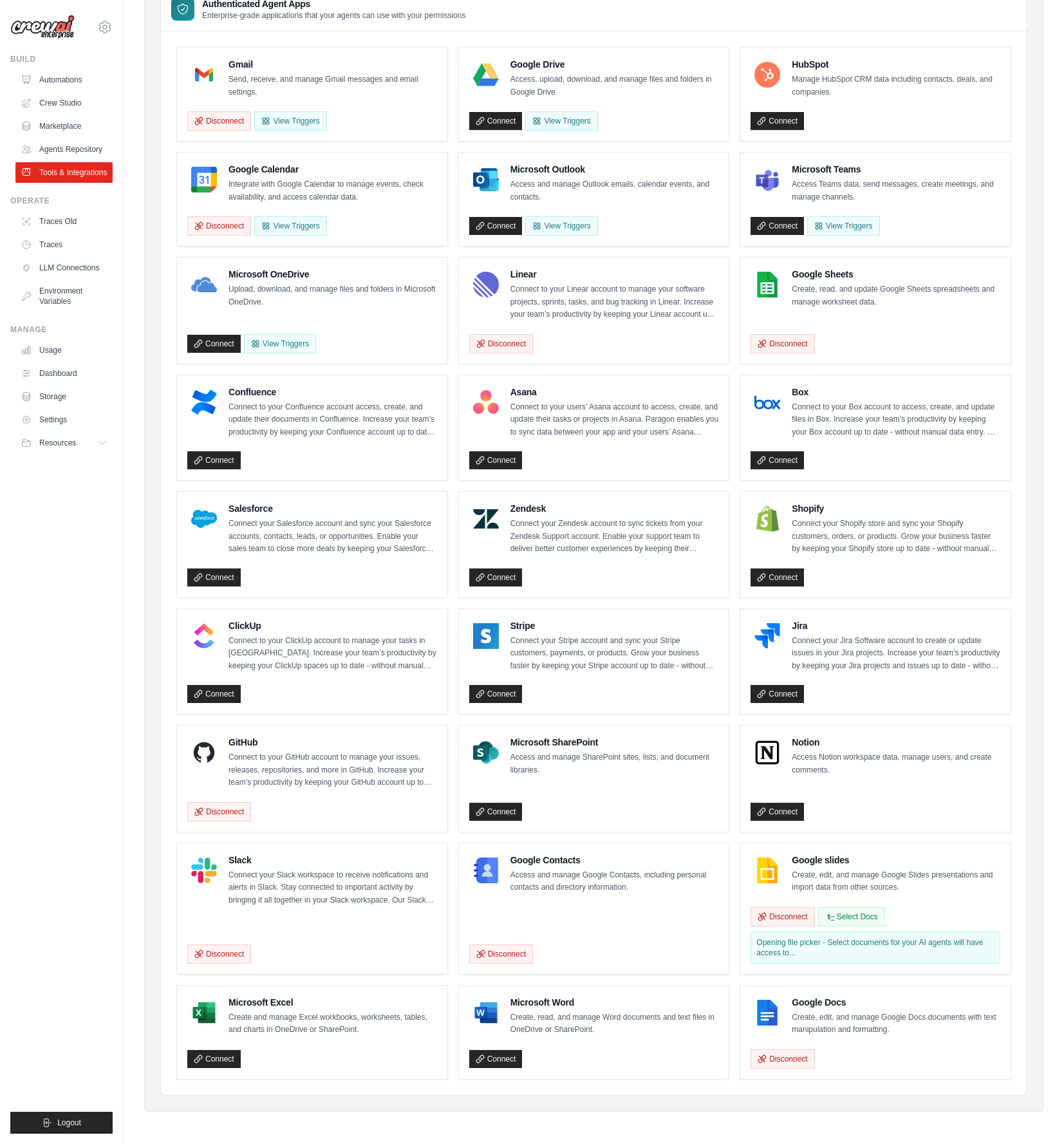
click at [271, 395] on h4 "Confluence" at bounding box center [333, 392] width 209 height 13
click at [247, 516] on div "Salesforce Connect your Salesforce account and sync your Salesforce accounts, c…" at bounding box center [333, 529] width 209 height 54
click at [248, 515] on div "Salesforce Connect your Salesforce account and sync your Salesforce accounts, c…" at bounding box center [333, 529] width 209 height 54
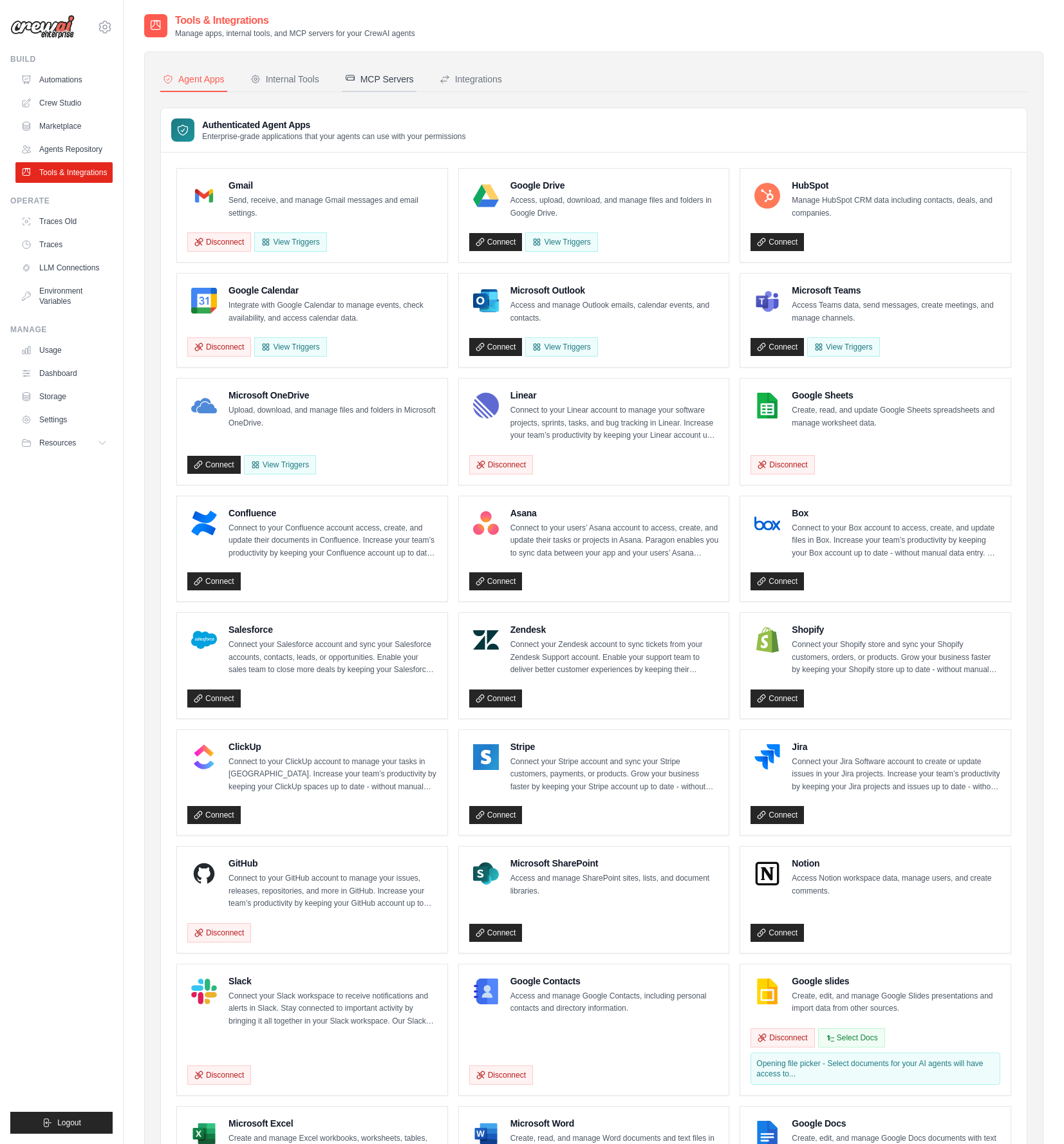
click at [391, 79] on div "MCP Servers" at bounding box center [379, 79] width 69 height 13
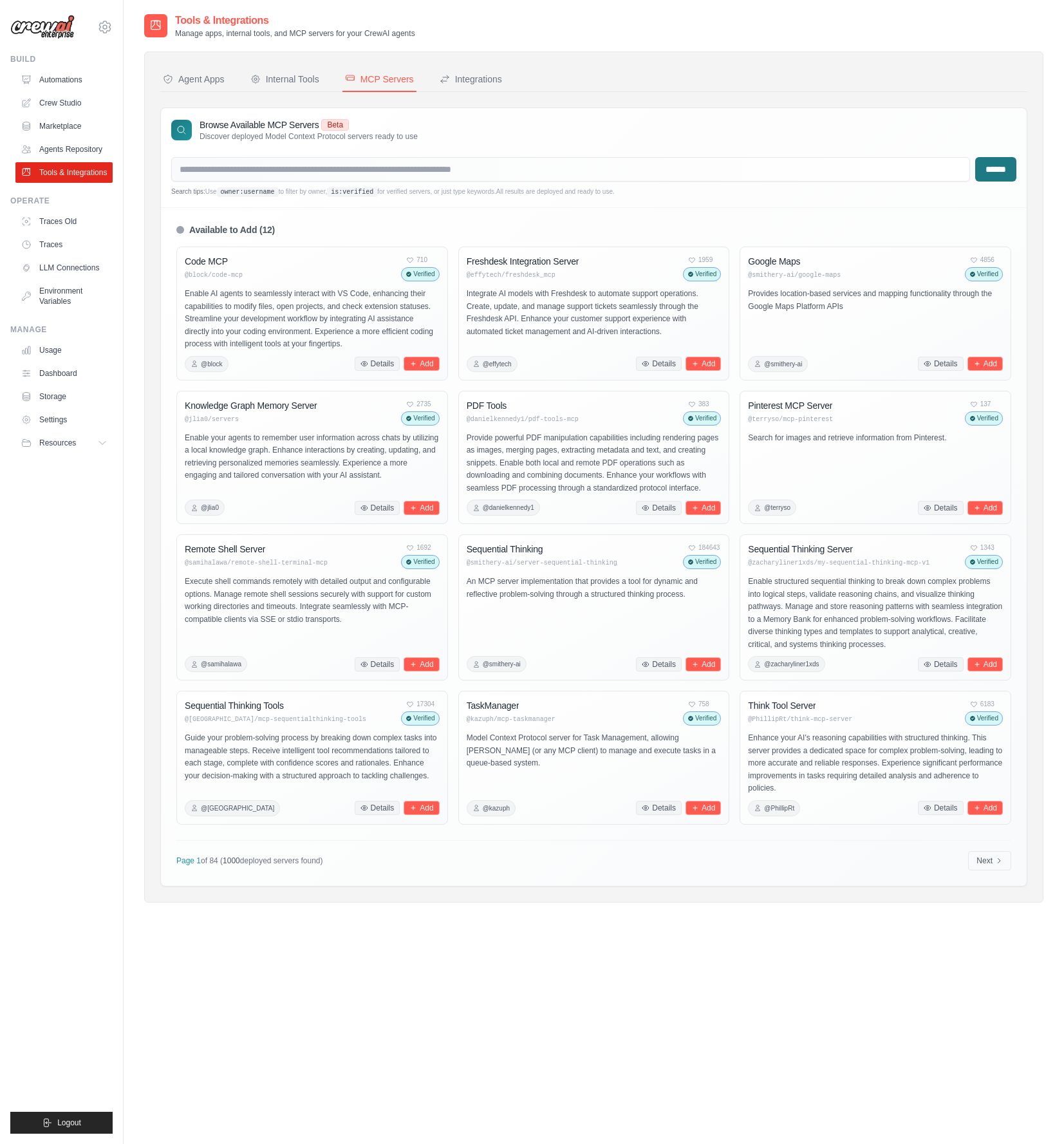
click at [706, 91] on nav "Agent Apps Internal Tools MCP Servers Integrations" at bounding box center [594, 80] width 867 height 24
click at [505, 54] on div "Agent Apps Internal Tools MCP Servers Integrations Authenticated Agent Apps Ent…" at bounding box center [594, 476] width 899 height 851
click at [77, 131] on link "Marketplace" at bounding box center [65, 126] width 97 height 21
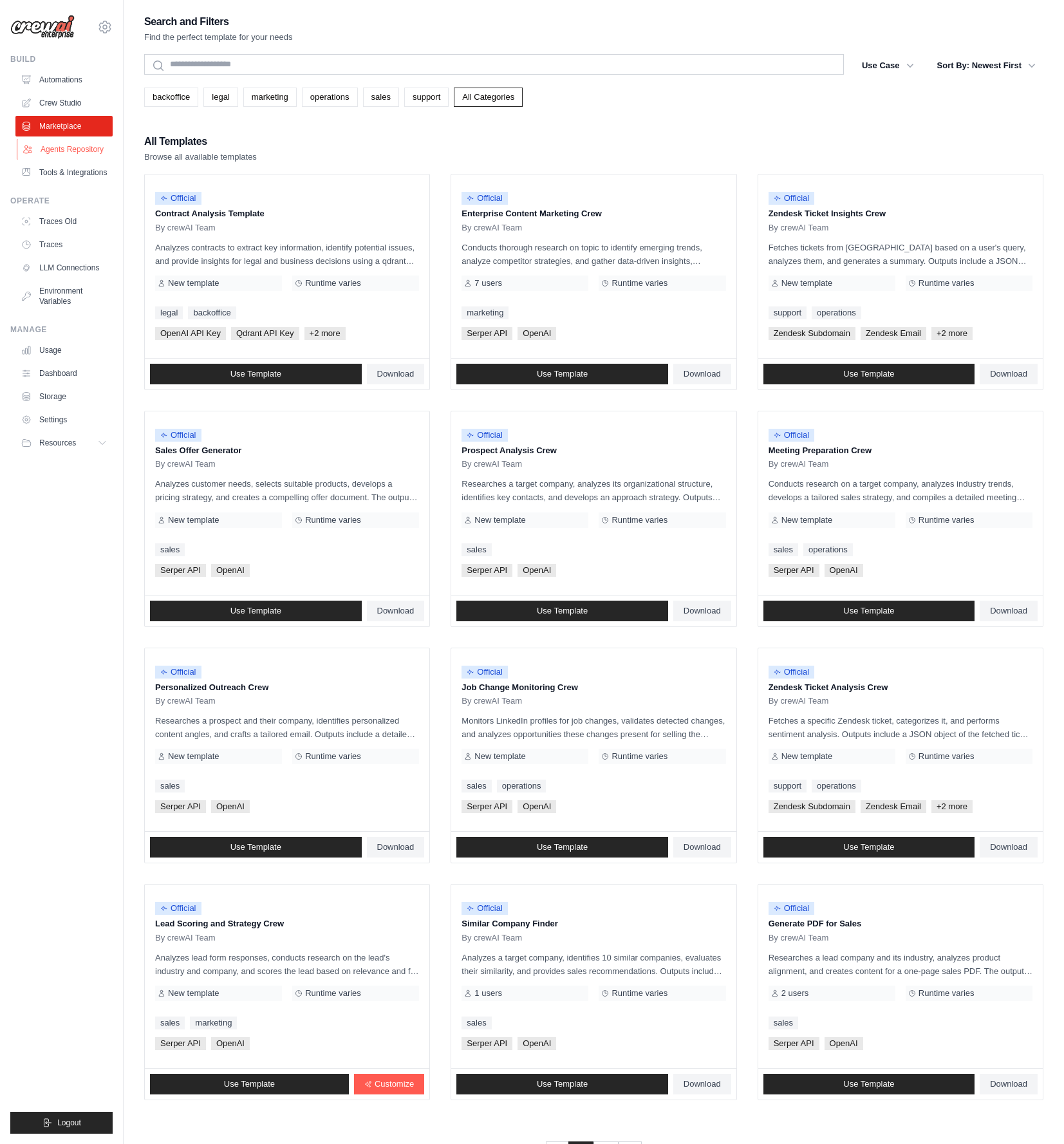
click at [76, 149] on link "Agents Repository" at bounding box center [65, 149] width 97 height 21
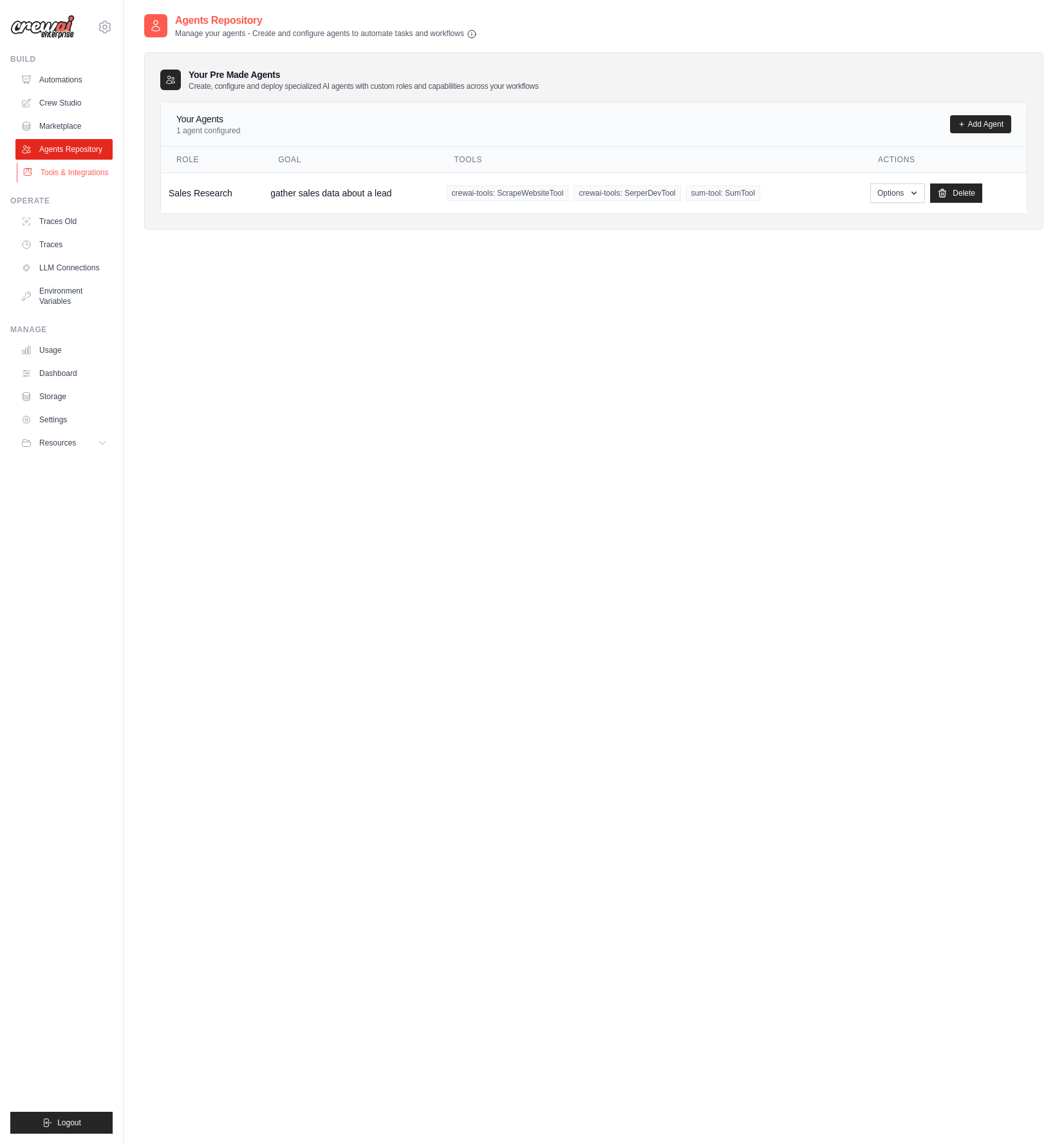
click at [87, 178] on link "Tools & Integrations" at bounding box center [65, 172] width 97 height 21
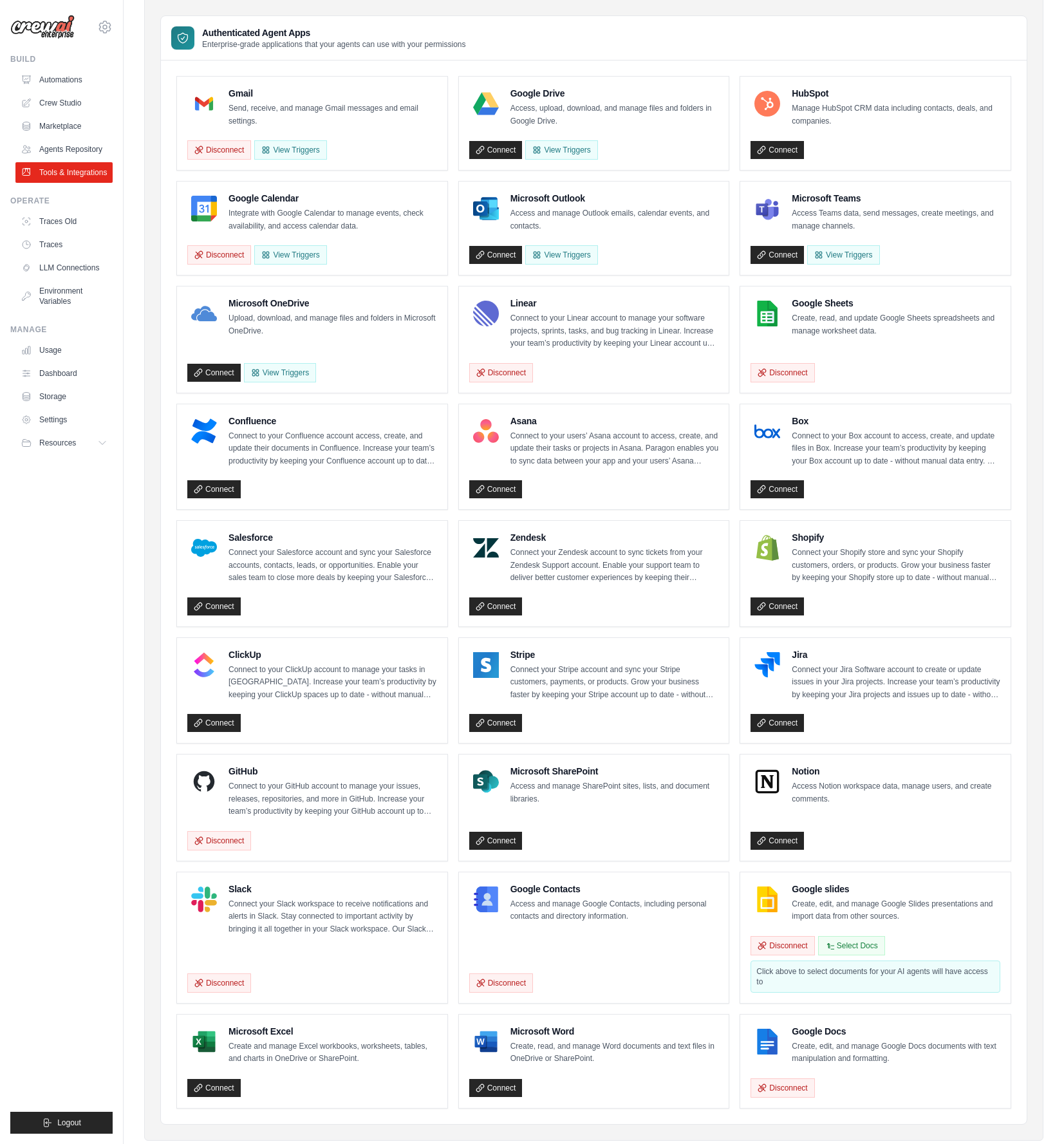
scroll to position [121, 0]
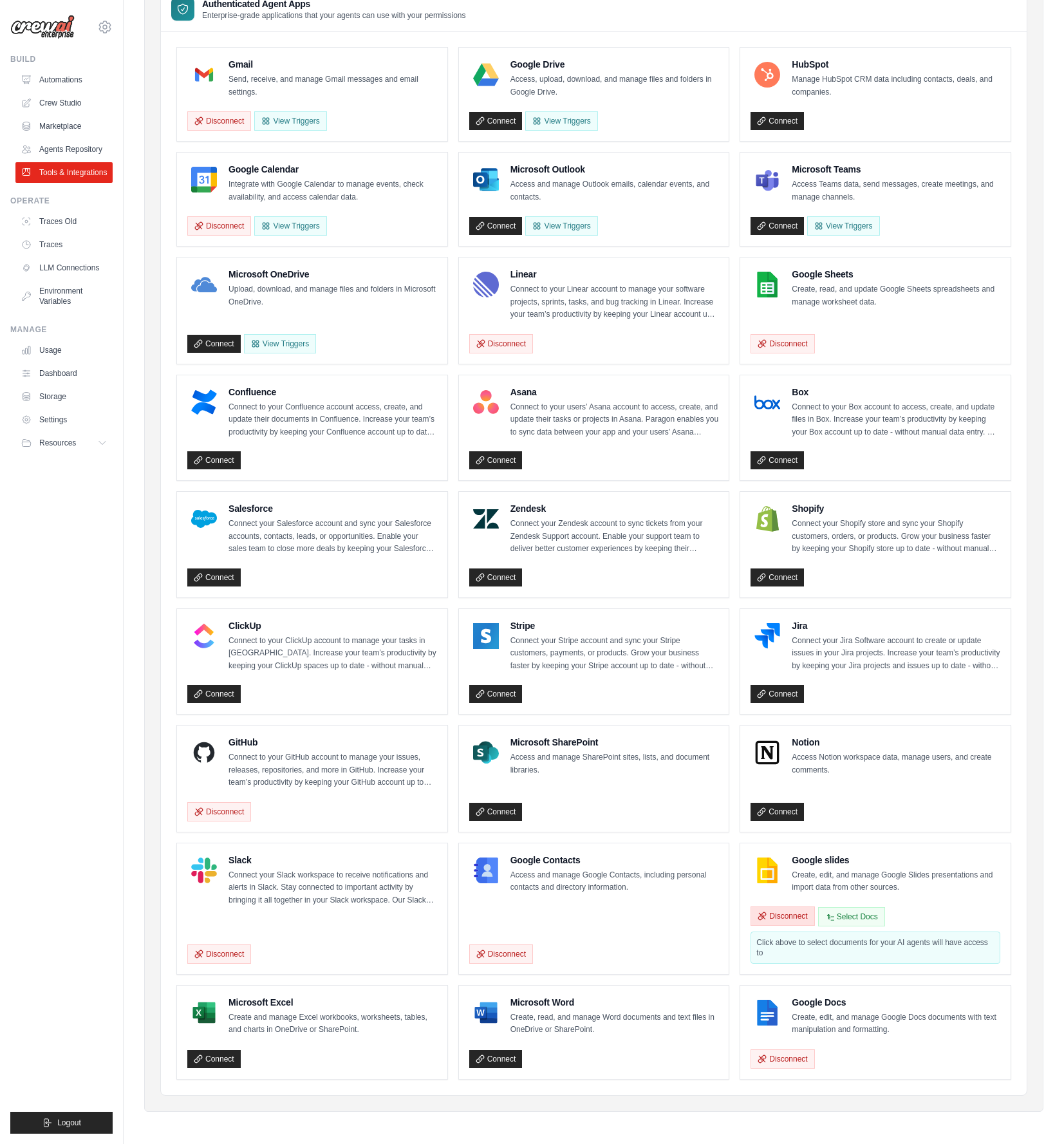
click at [800, 543] on button "Disconnect" at bounding box center [782, 916] width 64 height 19
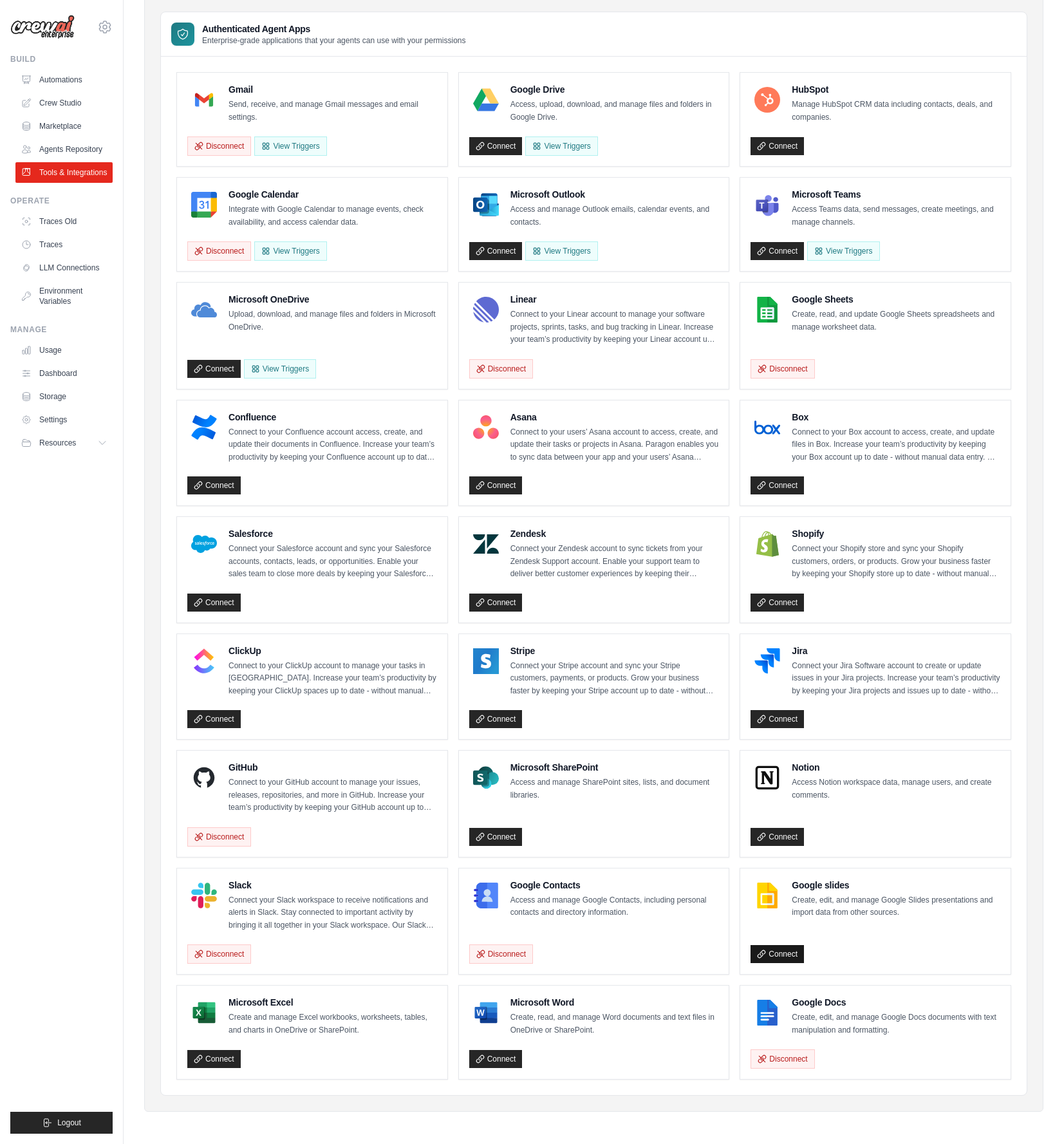
click at [797, 949] on link "Connect" at bounding box center [777, 954] width 54 height 18
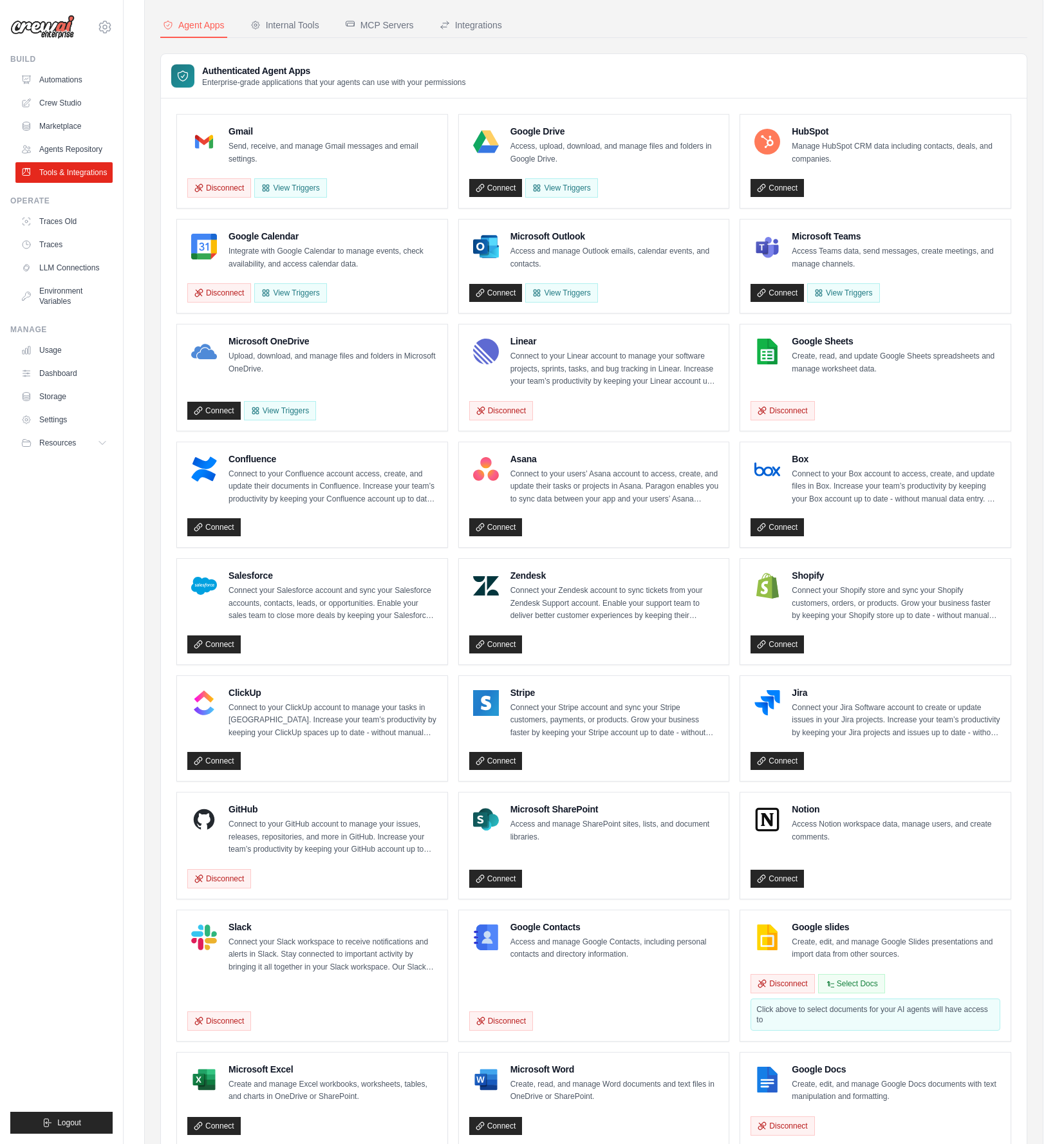
scroll to position [101, 0]
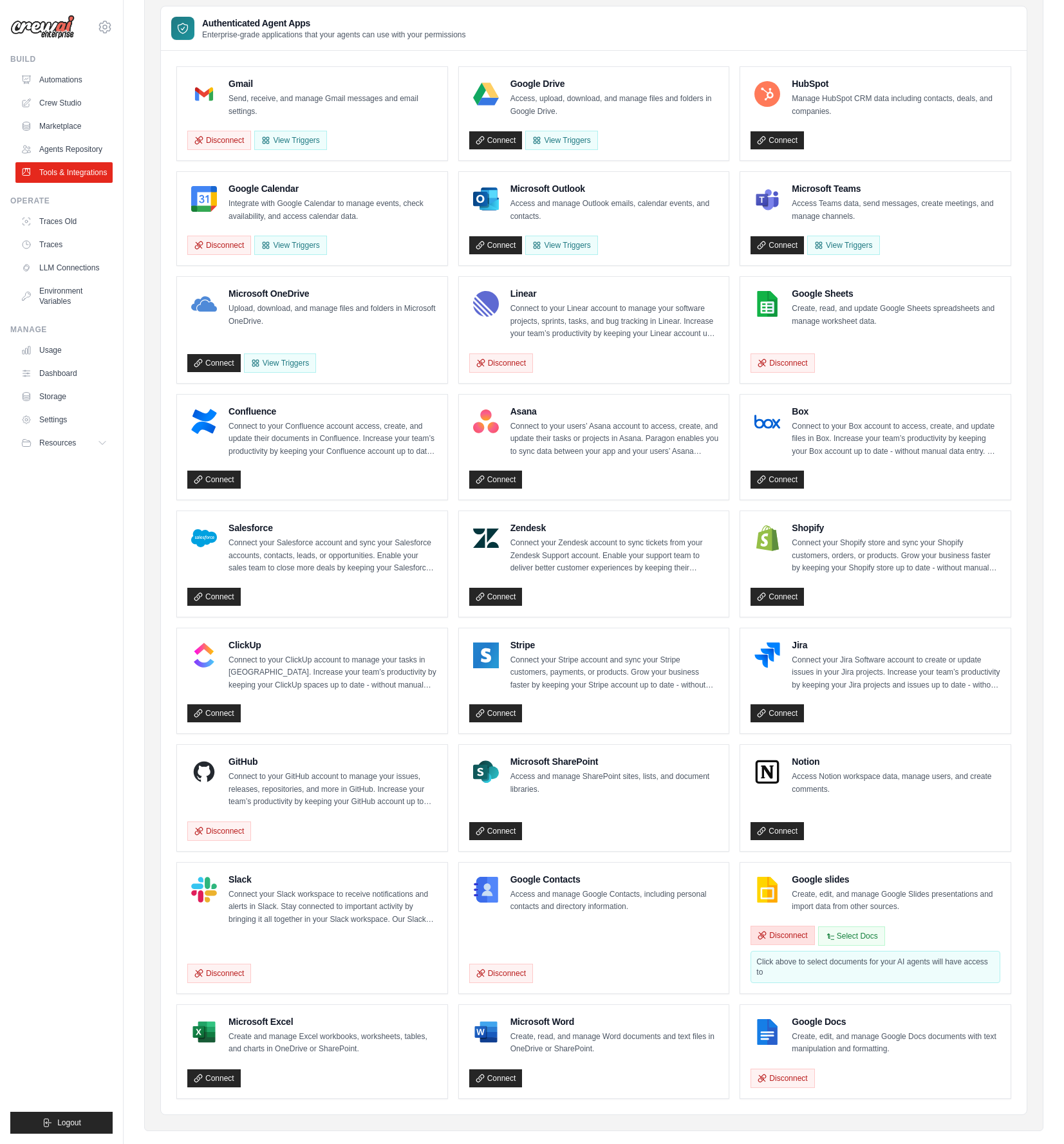
click at [792, 938] on button "Disconnect" at bounding box center [782, 935] width 64 height 19
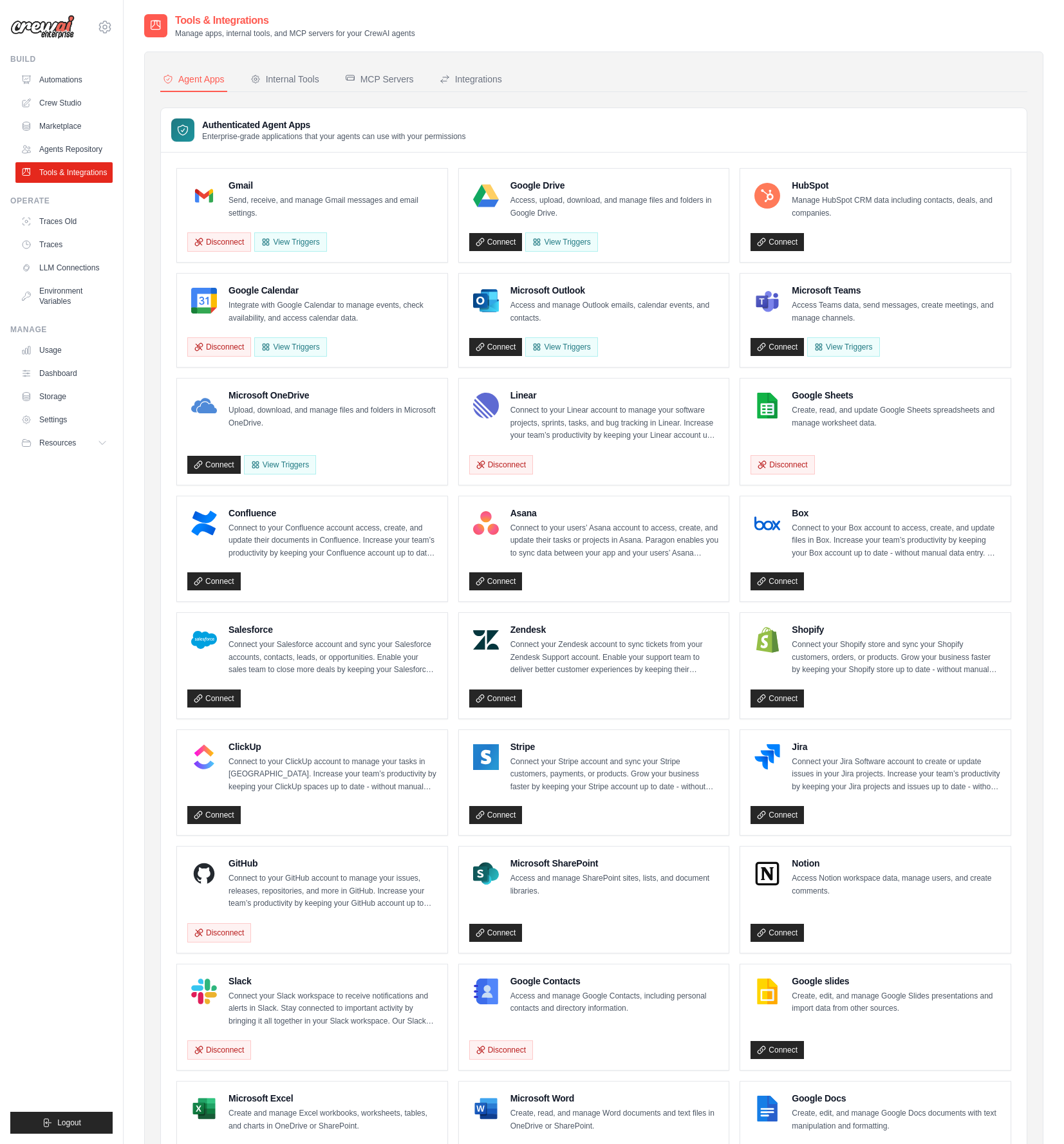
scroll to position [96, 0]
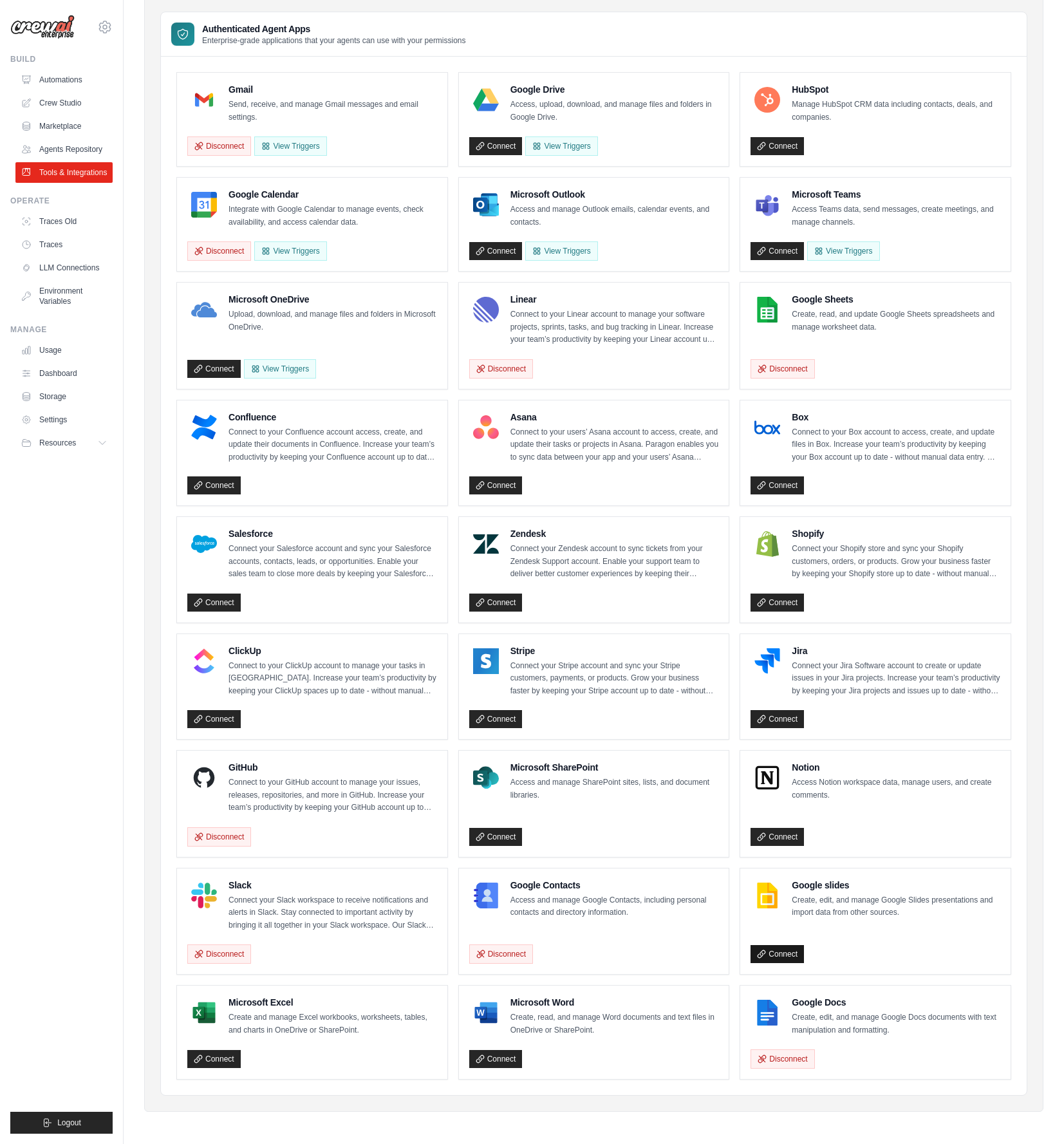
click at [789, 957] on link "Connect" at bounding box center [777, 954] width 54 height 18
